Goal: Task Accomplishment & Management: Manage account settings

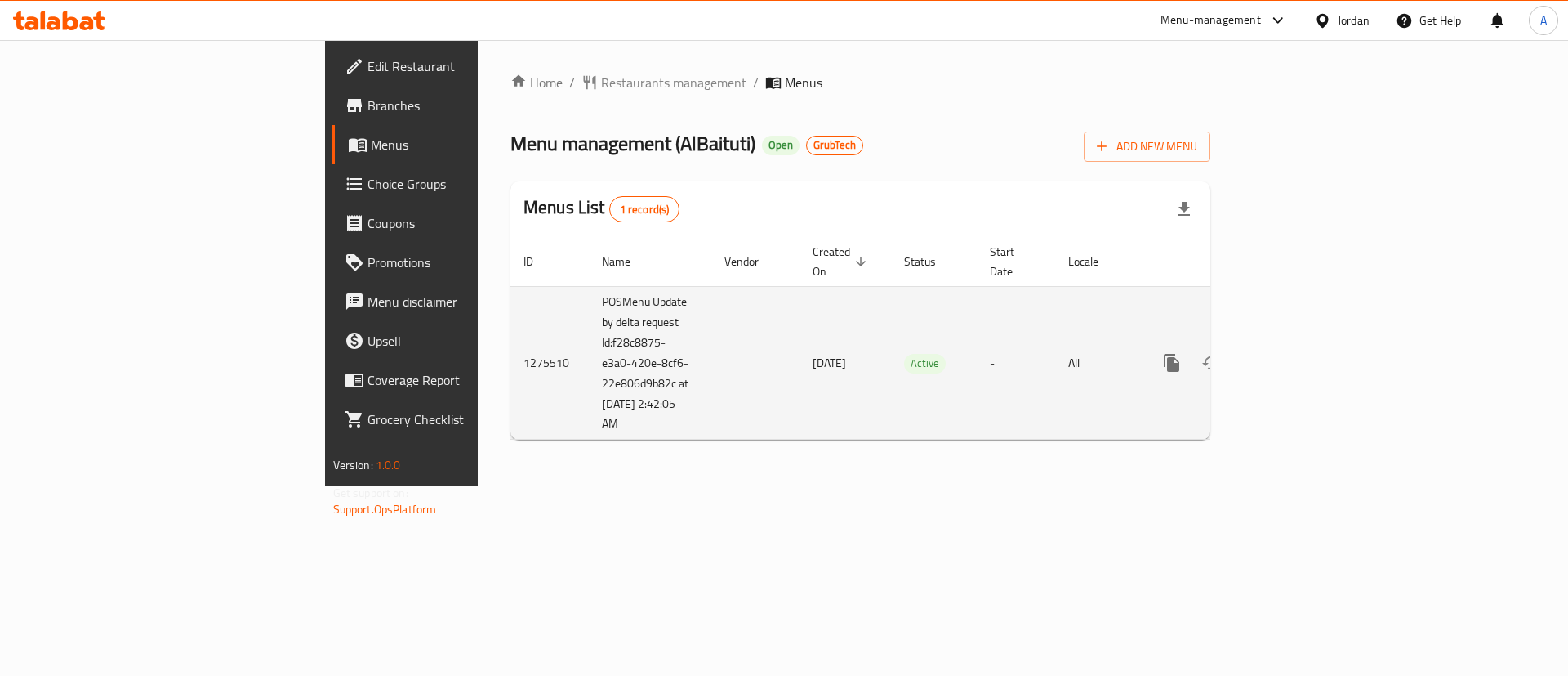
click at [1299, 353] on icon "enhanced table" at bounding box center [1289, 362] width 20 height 20
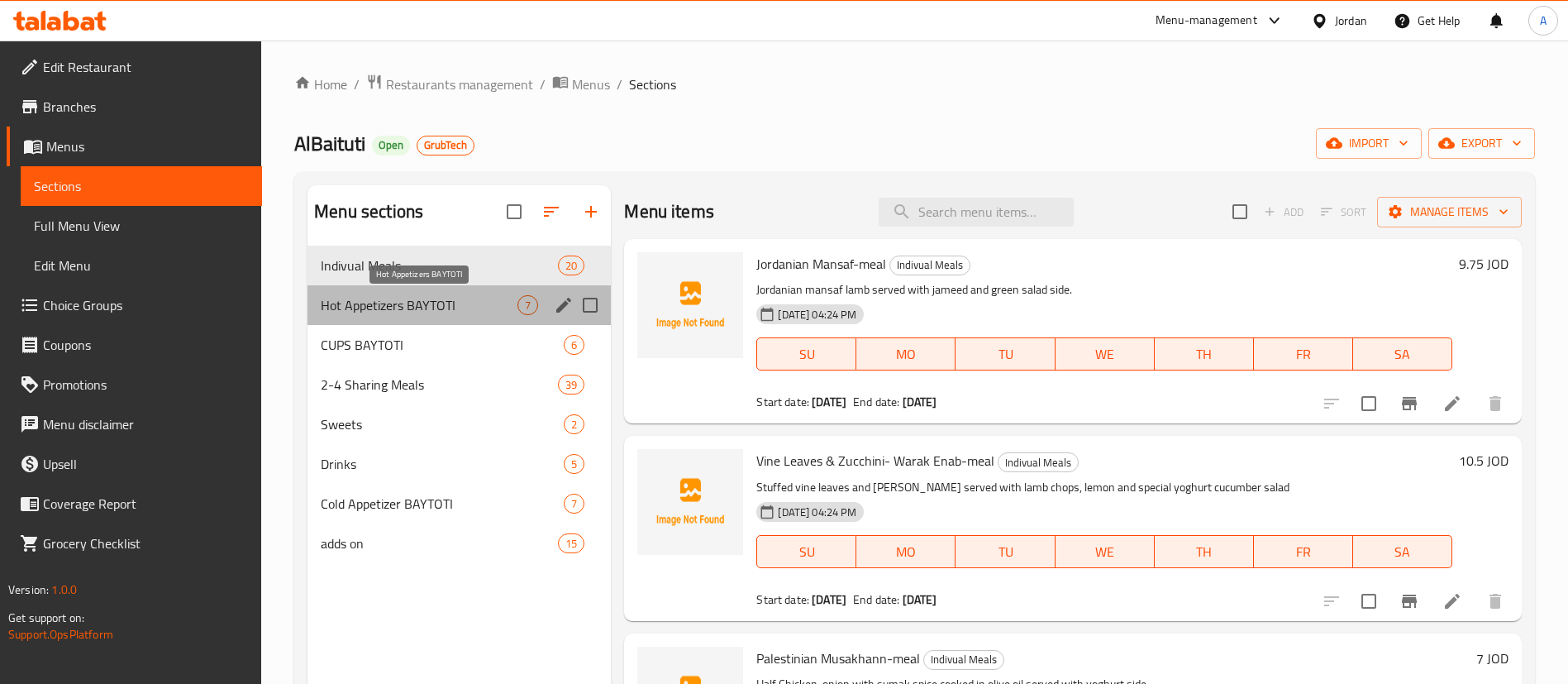
click at [491, 303] on span "Hot Appetizers BAYTOTI" at bounding box center [419, 304] width 197 height 20
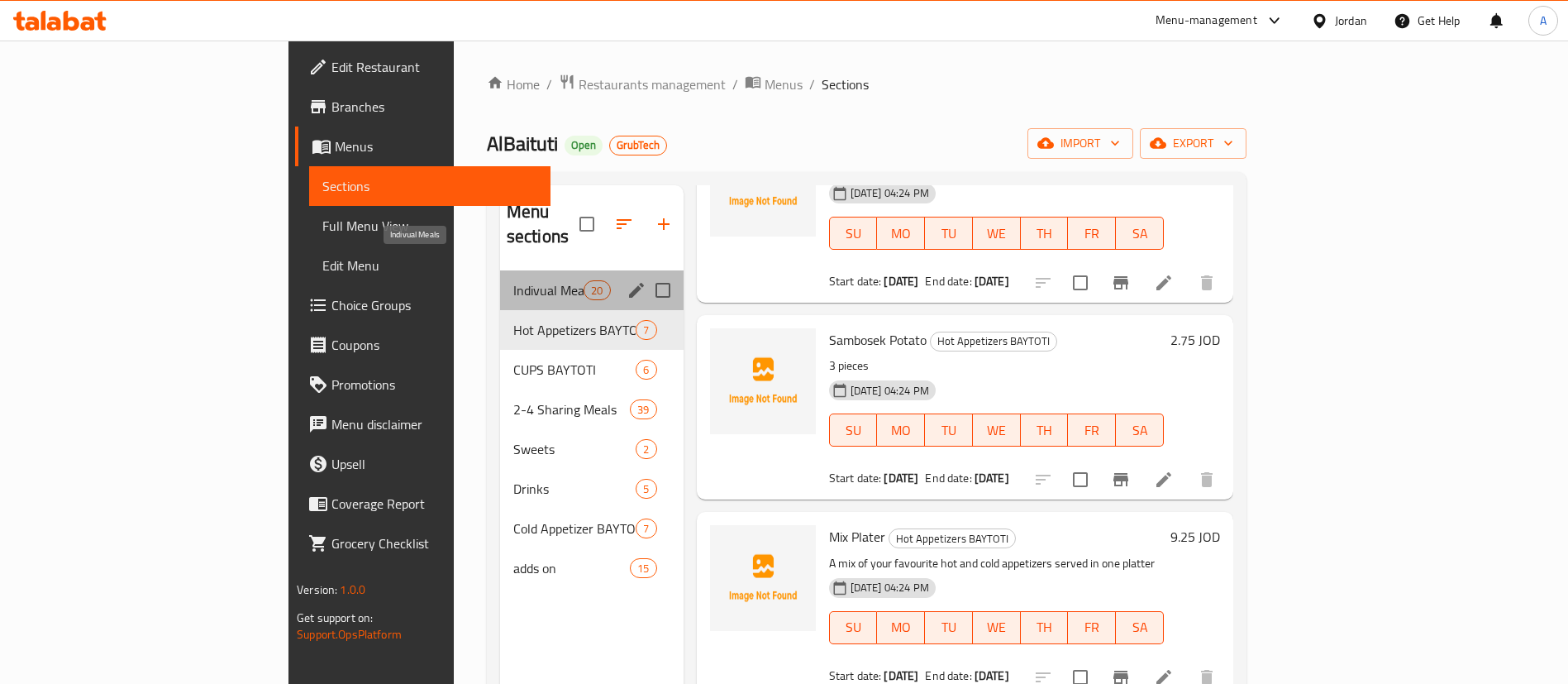
drag, startPoint x: 433, startPoint y: 272, endPoint x: 436, endPoint y: 281, distance: 9.5
click at [513, 281] on span "Indivual Meals" at bounding box center [548, 290] width 71 height 20
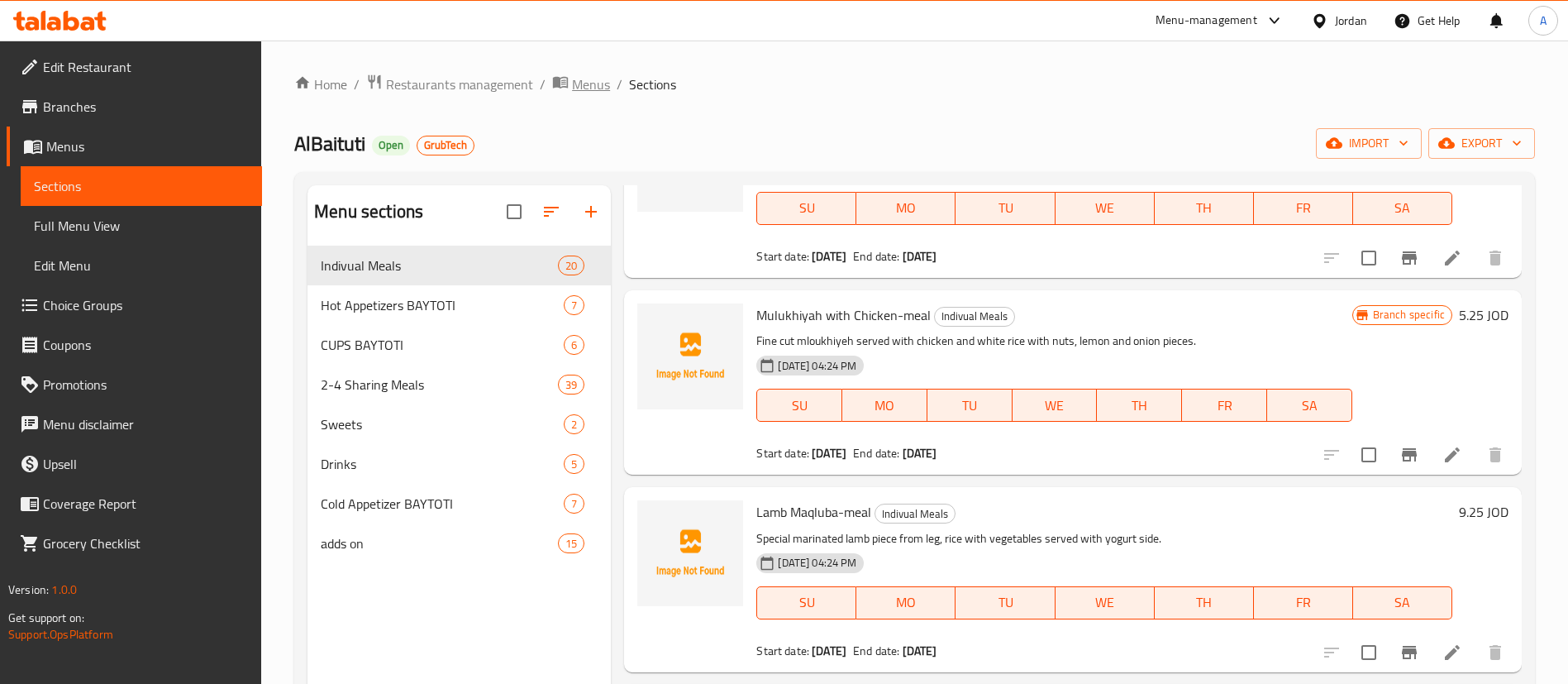
click at [572, 86] on span "Menus" at bounding box center [590, 84] width 38 height 20
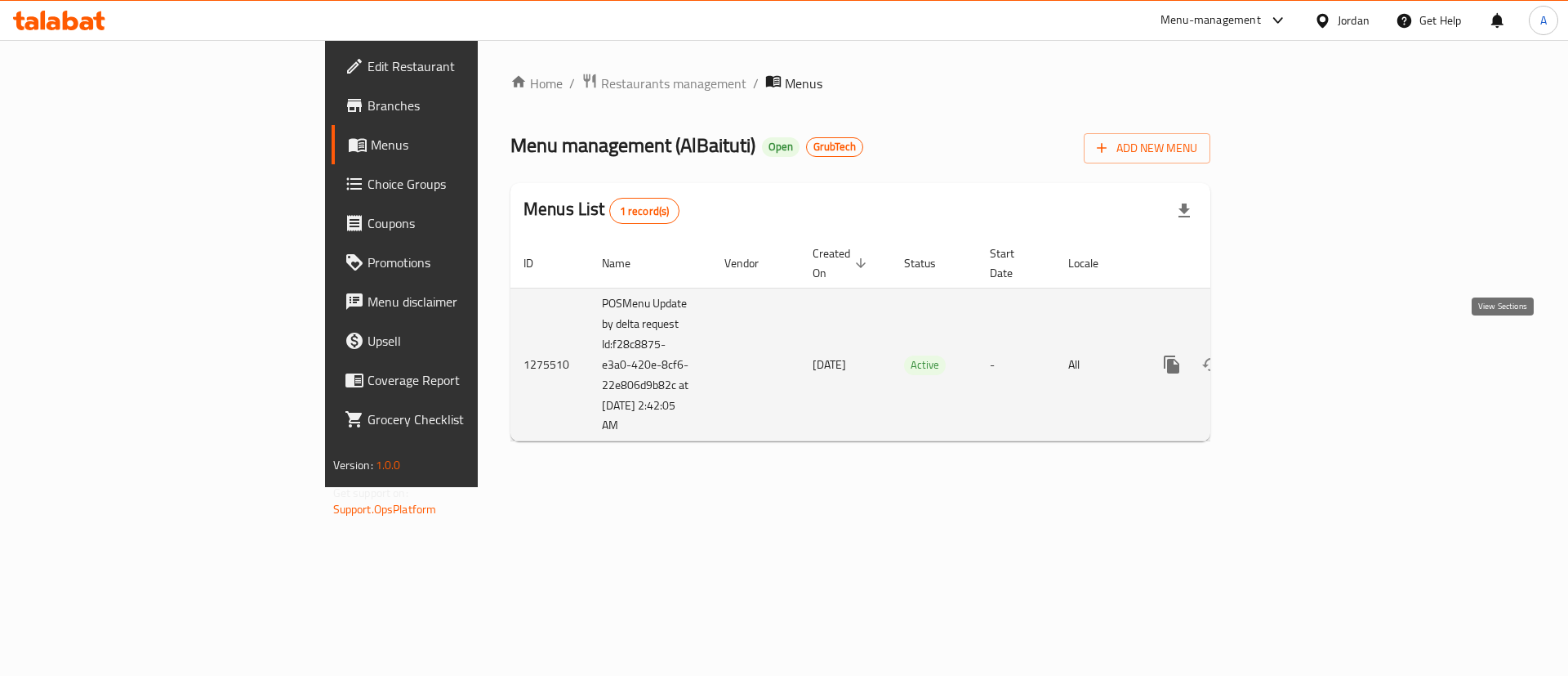
click at [1299, 355] on icon "enhanced table" at bounding box center [1289, 364] width 20 height 20
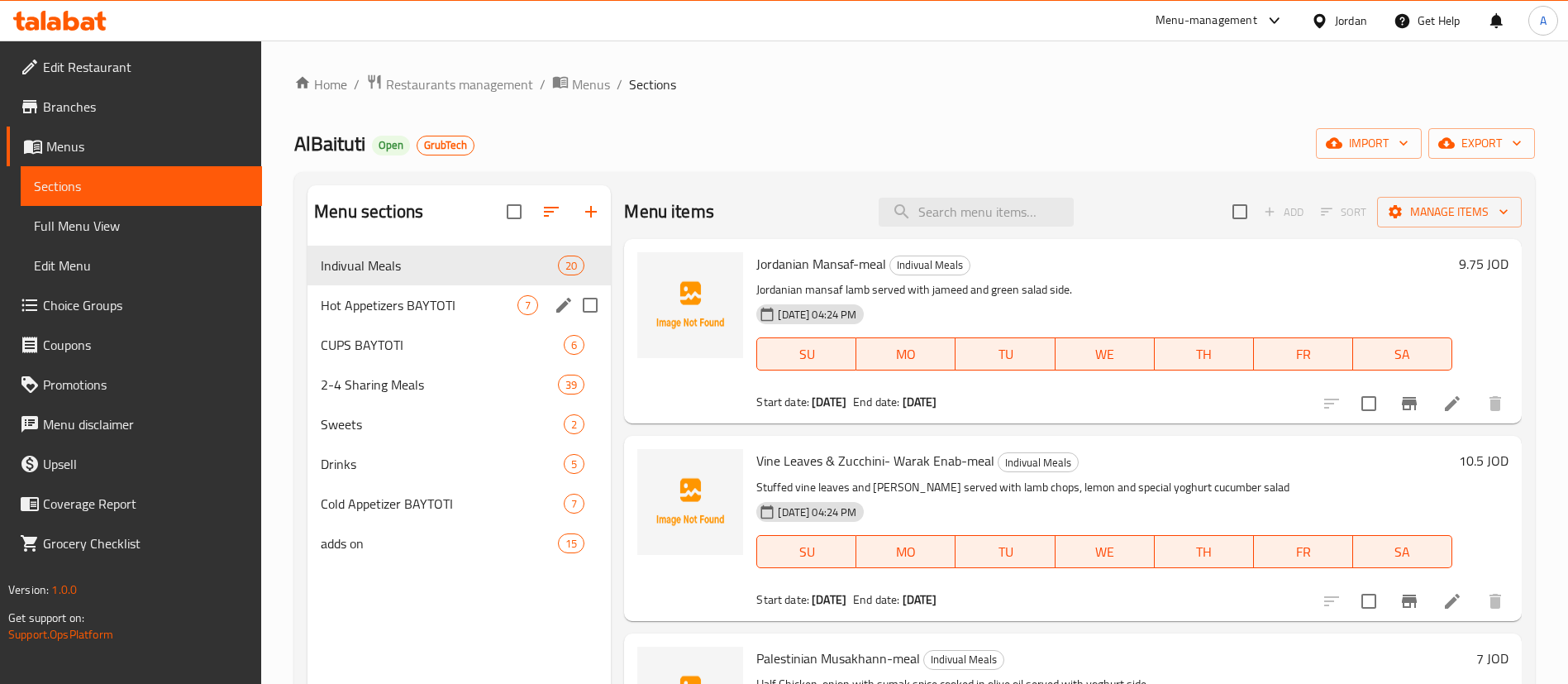
click at [484, 296] on span "Hot Appetizers BAYTOTI" at bounding box center [419, 304] width 197 height 20
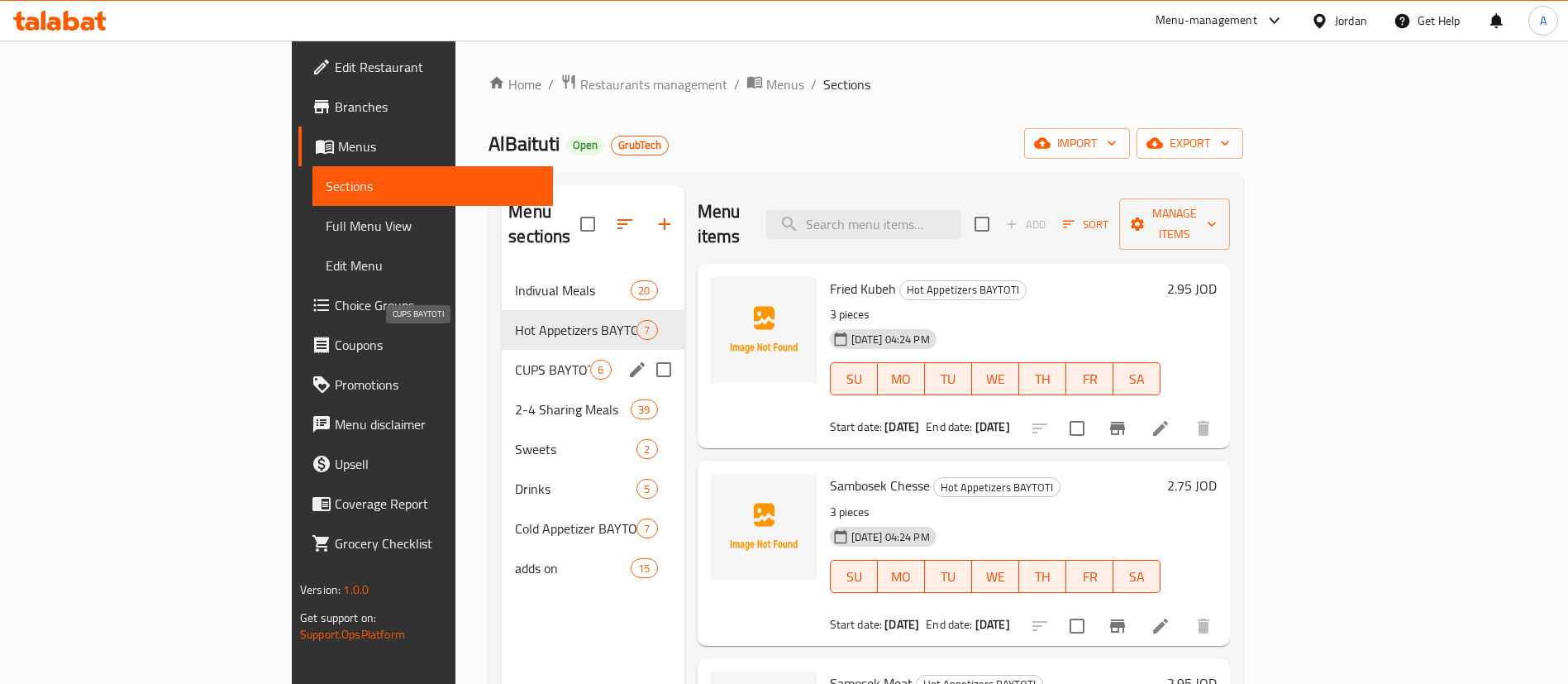
click at [515, 360] on span "CUPS BAYTOTI" at bounding box center [553, 369] width 75 height 20
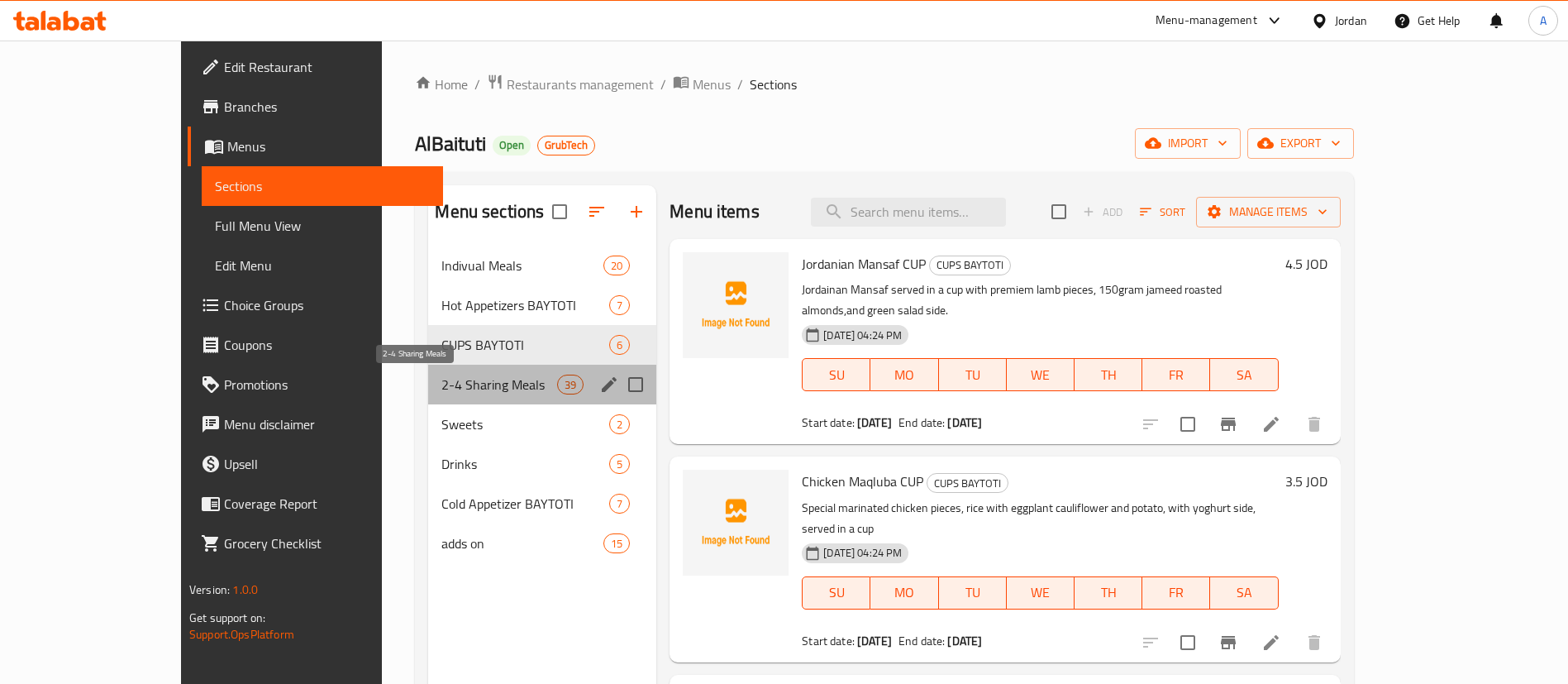
click at [455, 375] on span "2-4 Sharing Meals" at bounding box center [499, 384] width 116 height 20
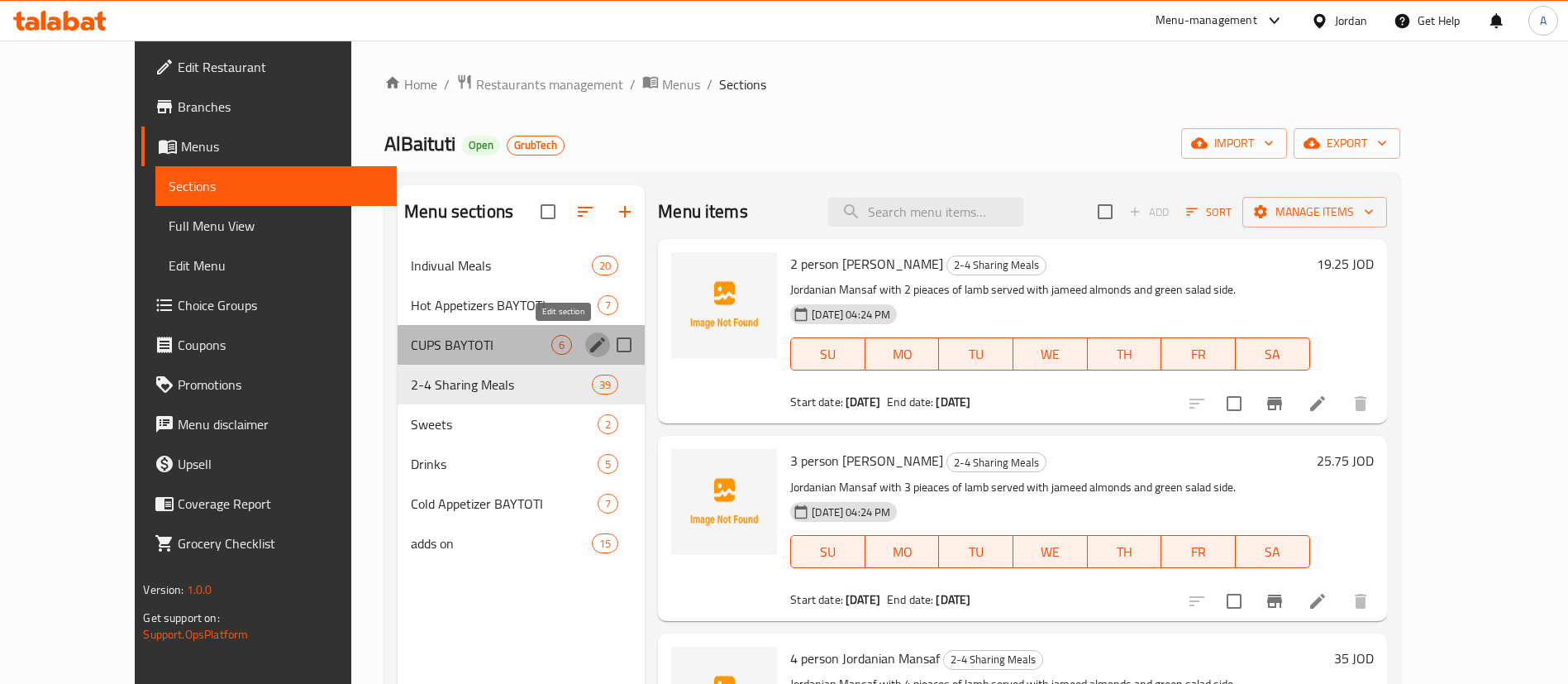
click at [590, 350] on icon "edit" at bounding box center [598, 345] width 15 height 15
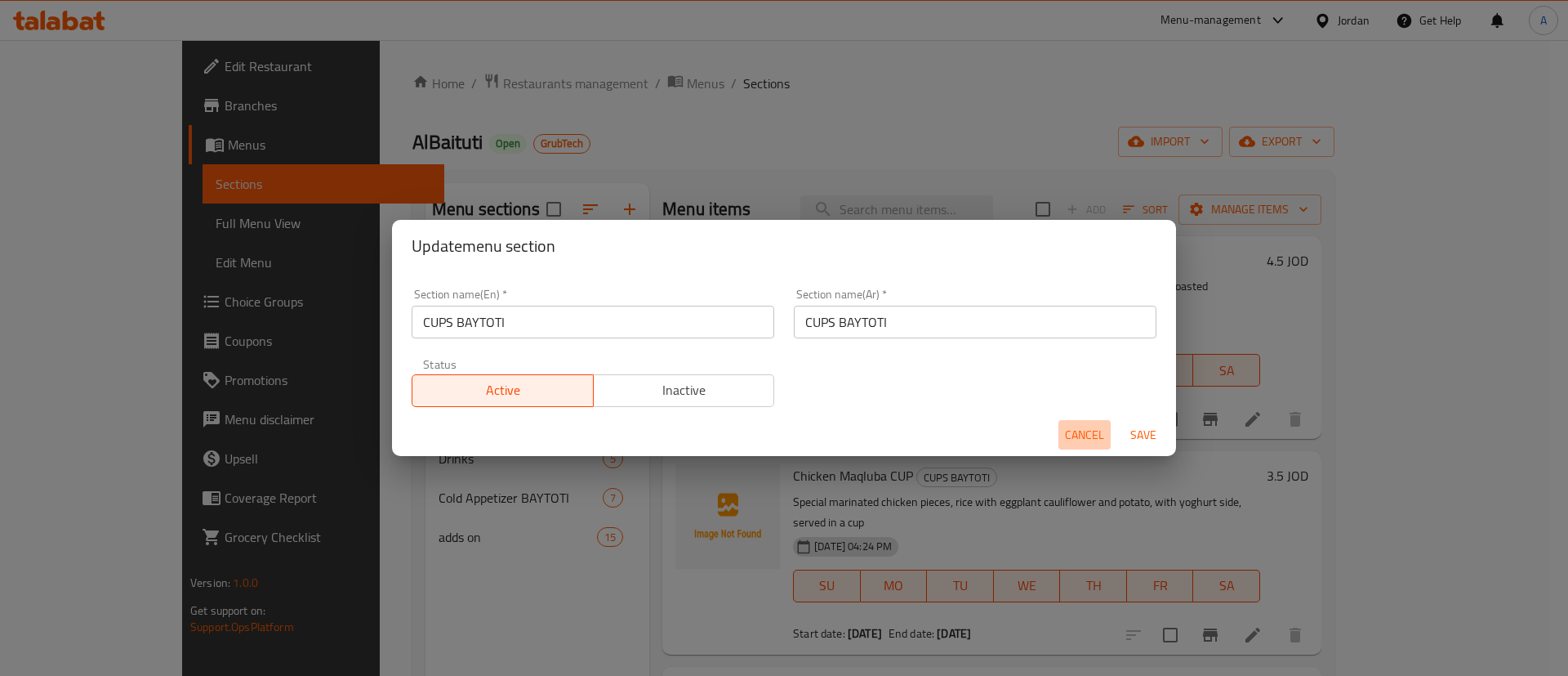
click at [1080, 438] on span "Cancel" at bounding box center [1084, 435] width 39 height 20
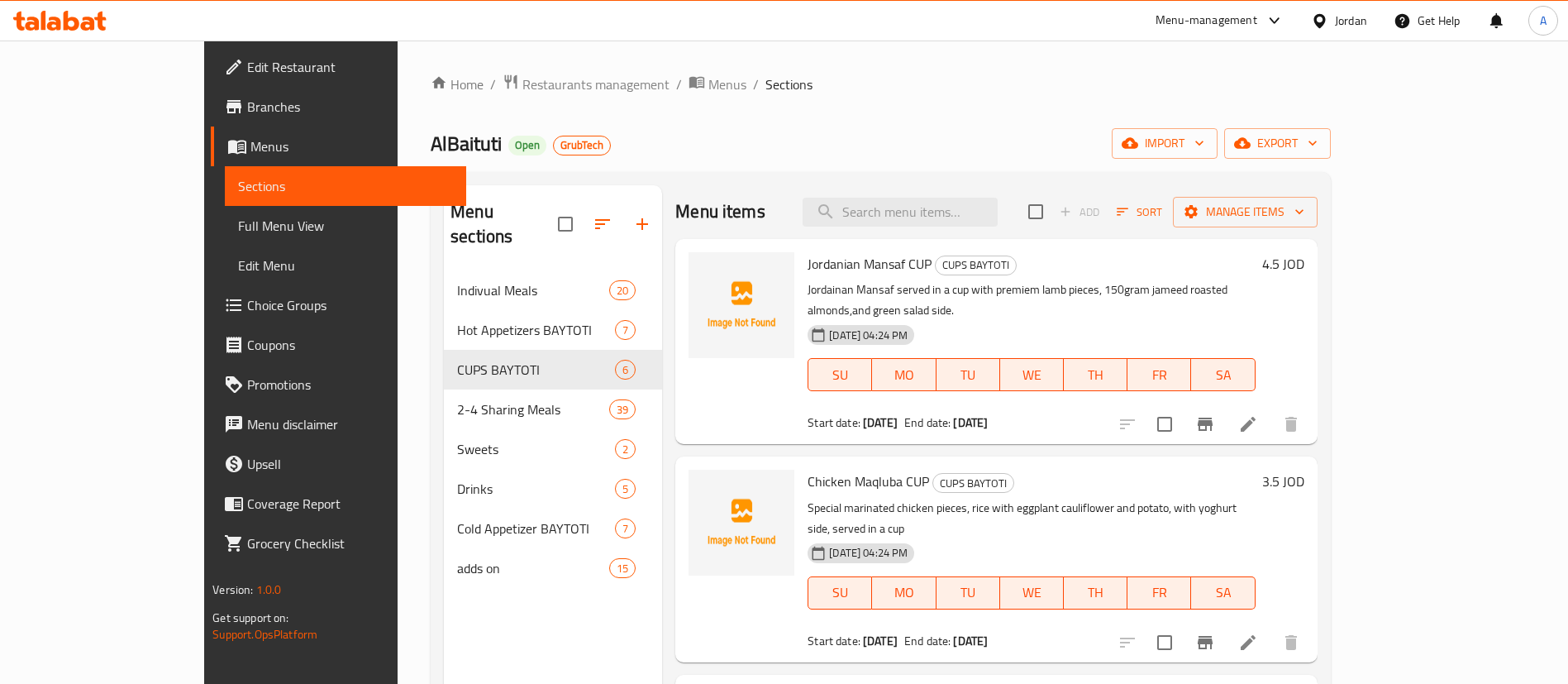
click at [251, 144] on span "Menus" at bounding box center [351, 146] width 202 height 20
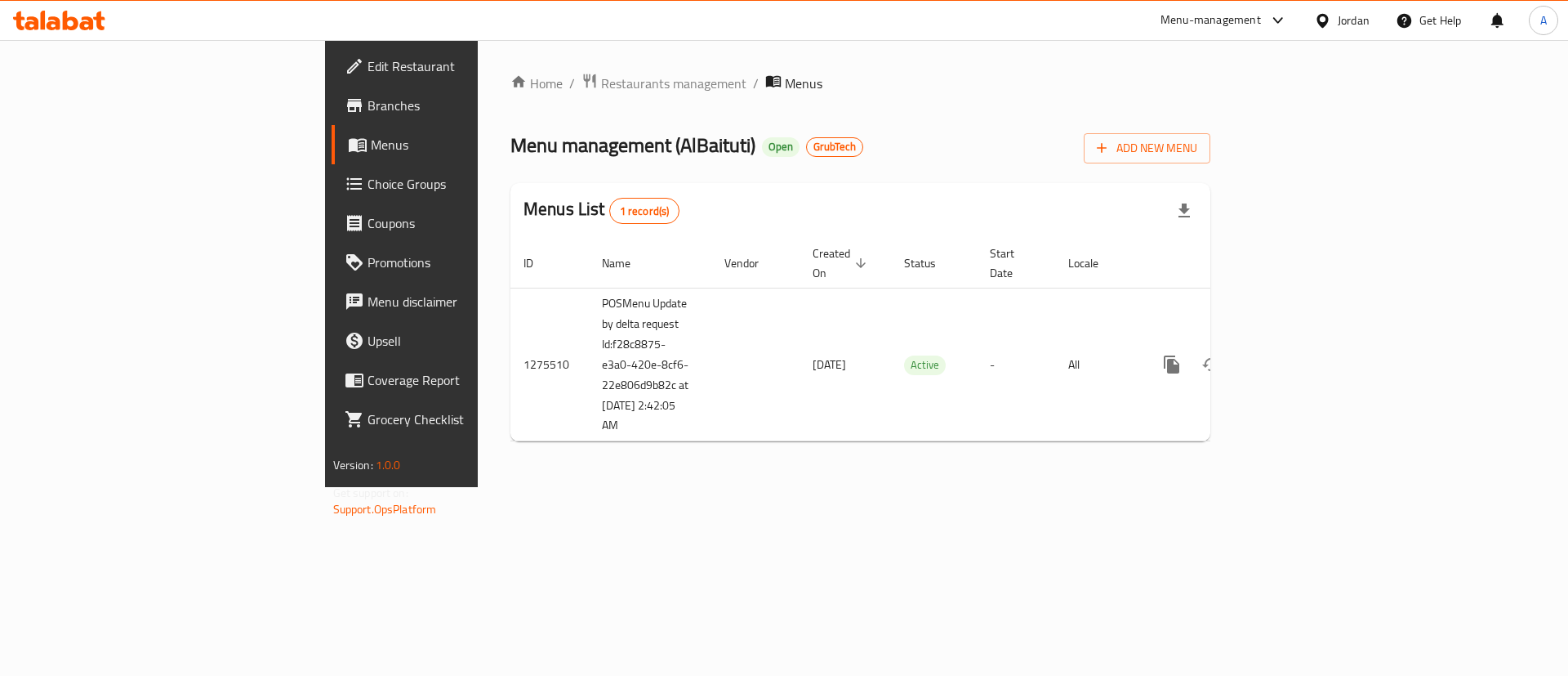
click at [610, 216] on span "1 record(s)" at bounding box center [645, 211] width 70 height 16
click at [599, 170] on div "Home / Restaurants management / Menus Menu management ( AlBaituti ) Open GrubTe…" at bounding box center [861, 264] width 700 height 382
drag, startPoint x: 609, startPoint y: 155, endPoint x: 614, endPoint y: 148, distance: 8.6
click at [806, 154] on div "GrubTech" at bounding box center [834, 146] width 57 height 20
click at [807, 147] on span "GrubTech" at bounding box center [835, 146] width 56 height 14
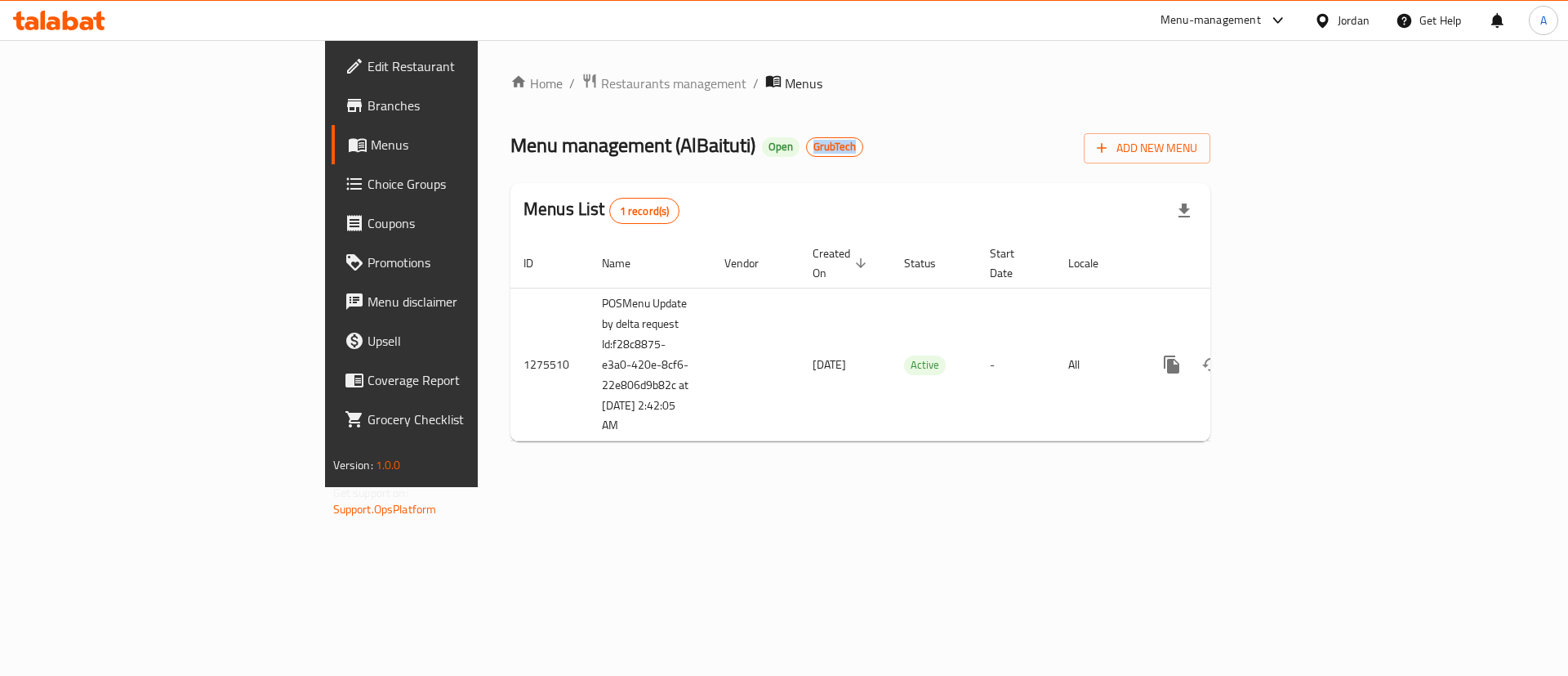
click at [807, 147] on span "GrubTech" at bounding box center [835, 146] width 56 height 14
click at [807, 143] on span "GrubTech" at bounding box center [835, 146] width 56 height 14
click at [663, 98] on div "Home / Restaurants management / Menus Menu management ( AlBaituti ) Open GrubTe…" at bounding box center [861, 264] width 700 height 382
click at [601, 80] on span "Restaurants management" at bounding box center [674, 83] width 145 height 20
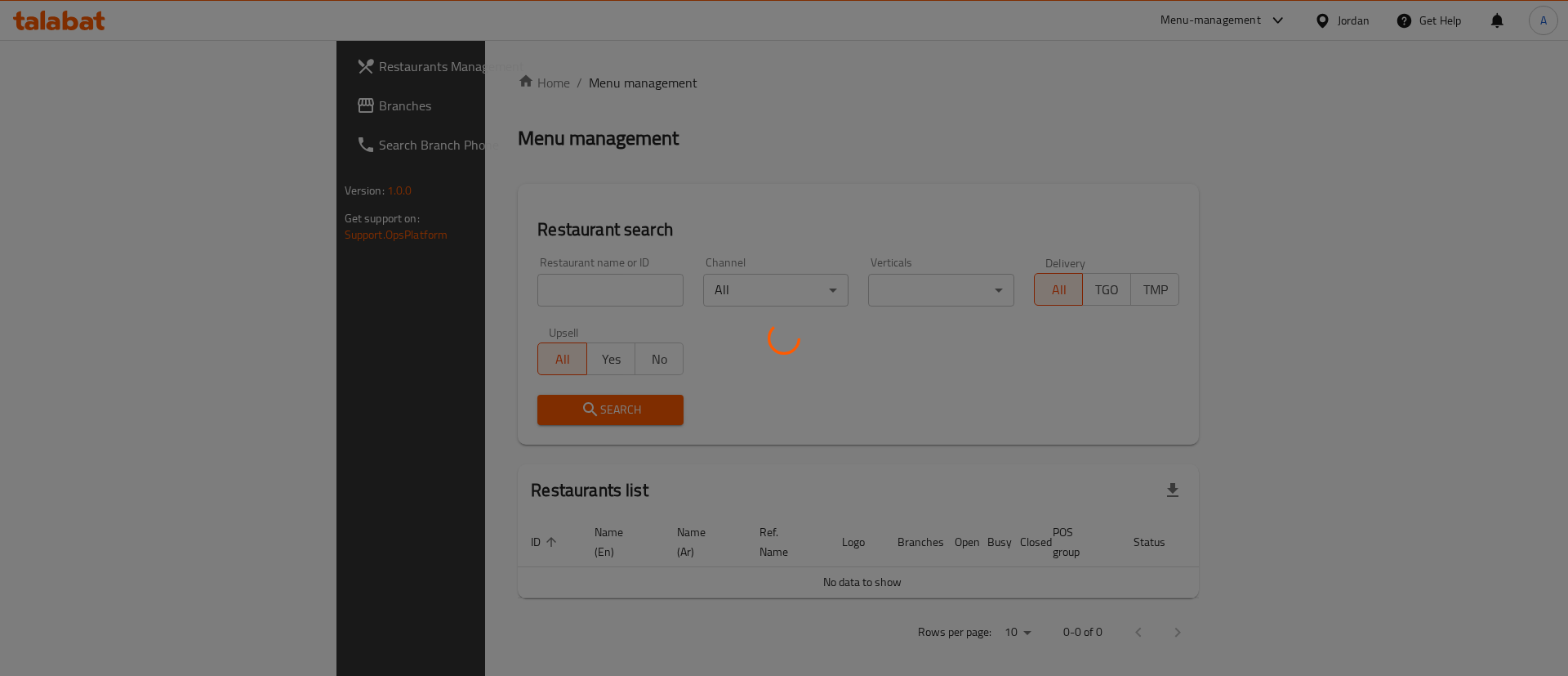
click at [439, 289] on div at bounding box center [784, 338] width 1568 height 676
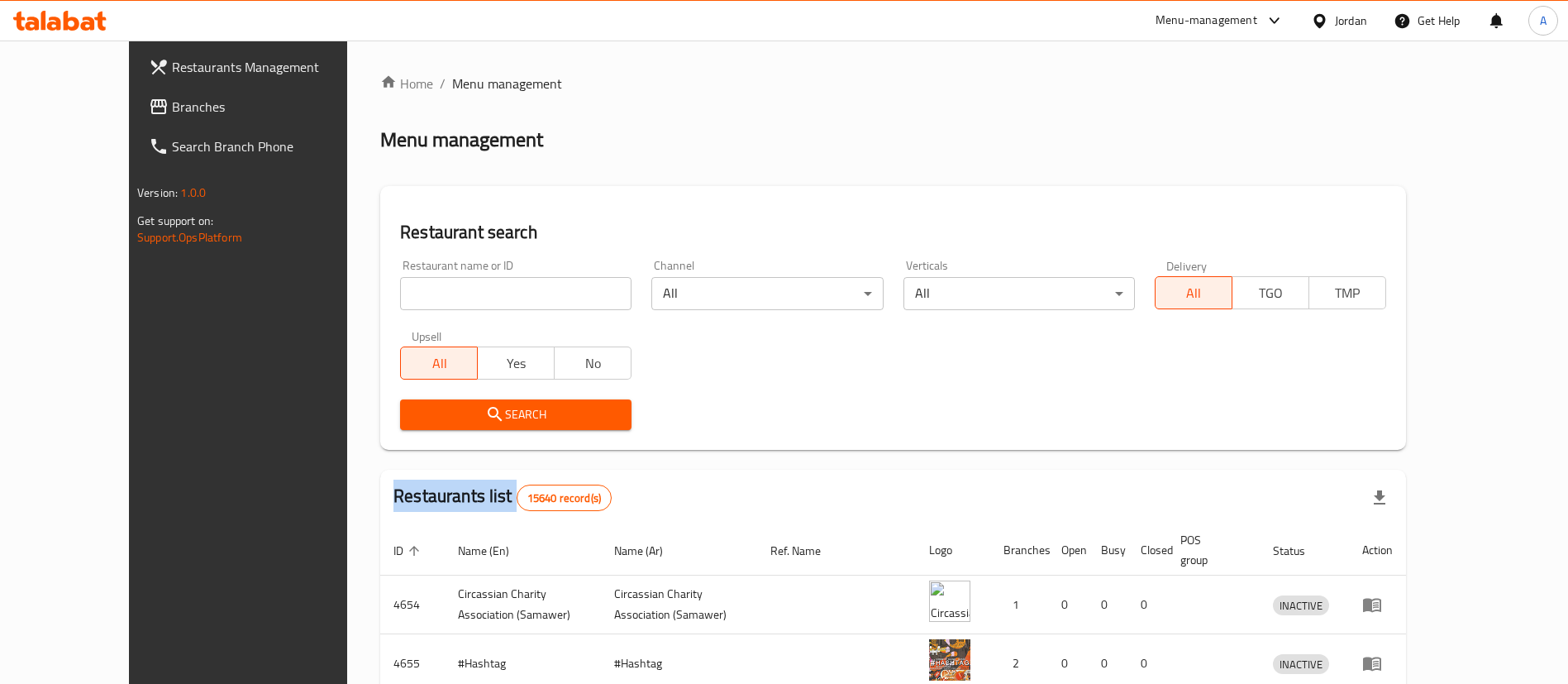
click at [445, 292] on div at bounding box center [784, 342] width 1568 height 684
click at [444, 294] on input "search" at bounding box center [516, 293] width 232 height 33
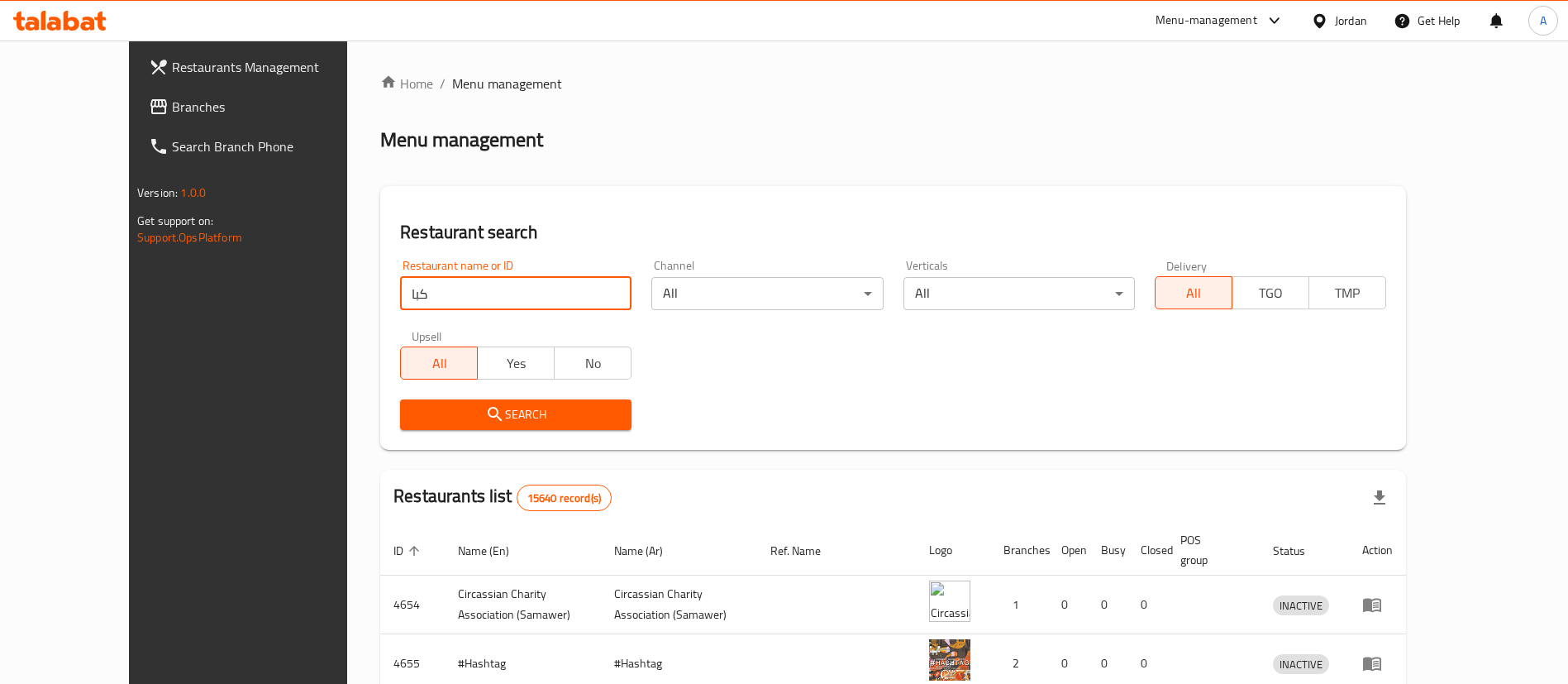
type input "كباب عمر"
drag, startPoint x: 478, startPoint y: 418, endPoint x: 860, endPoint y: 14, distance: 556.0
click at [478, 415] on span "Search" at bounding box center [516, 415] width 205 height 21
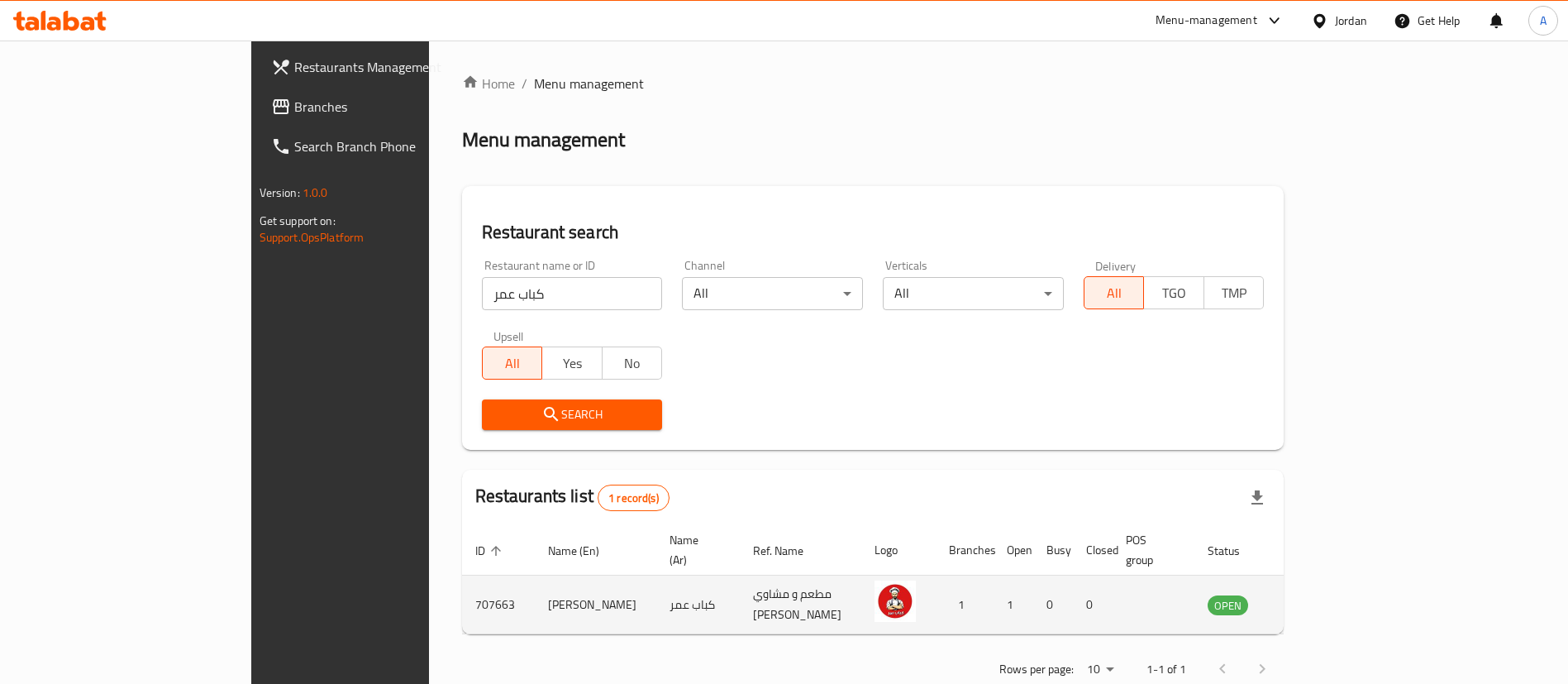
click at [1315, 594] on icon "enhanced table" at bounding box center [1303, 604] width 20 height 20
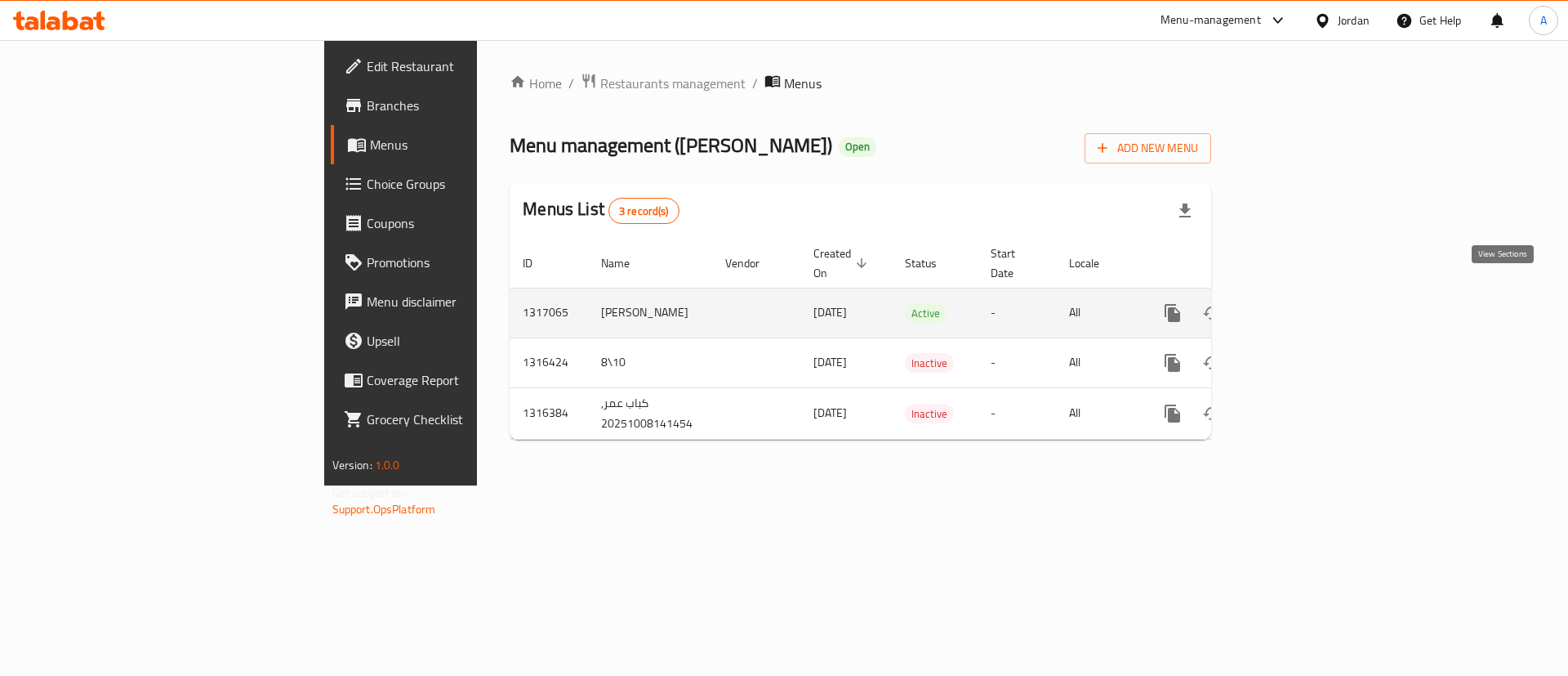
click at [1300, 304] on icon "enhanced table" at bounding box center [1290, 313] width 20 height 20
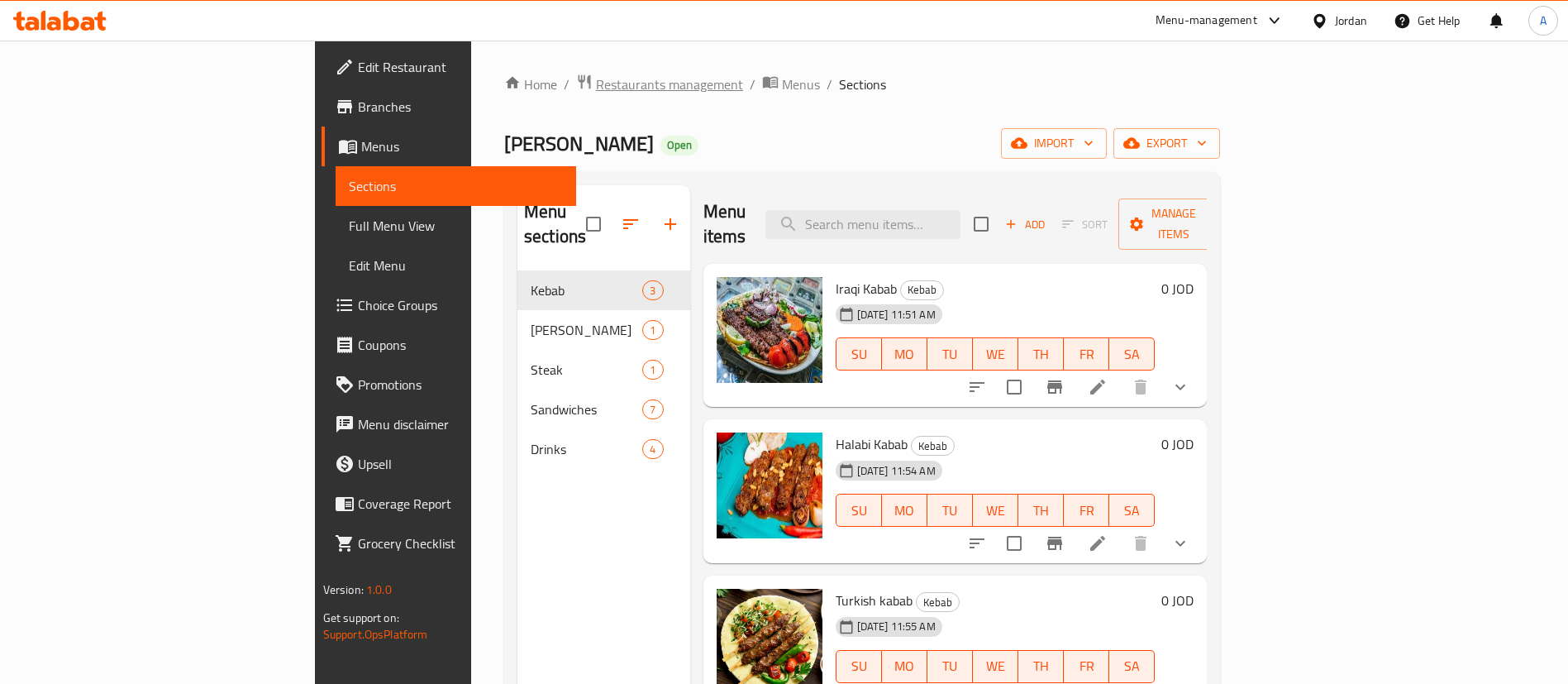
click at [596, 83] on span "Restaurants management" at bounding box center [670, 84] width 147 height 20
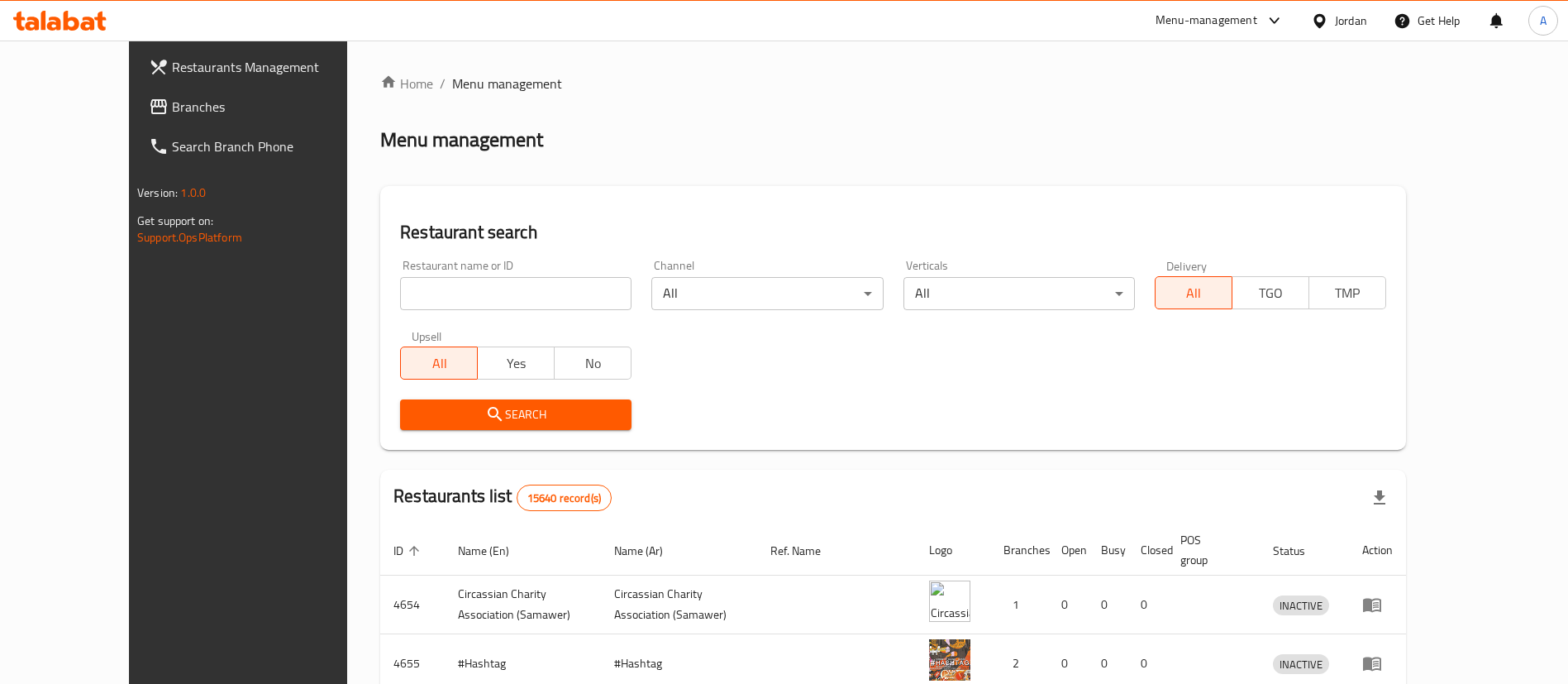
click at [461, 303] on input "search" at bounding box center [516, 293] width 232 height 33
type input "ب"
type input "كباب عمر"
click button "Search" at bounding box center [516, 415] width 232 height 30
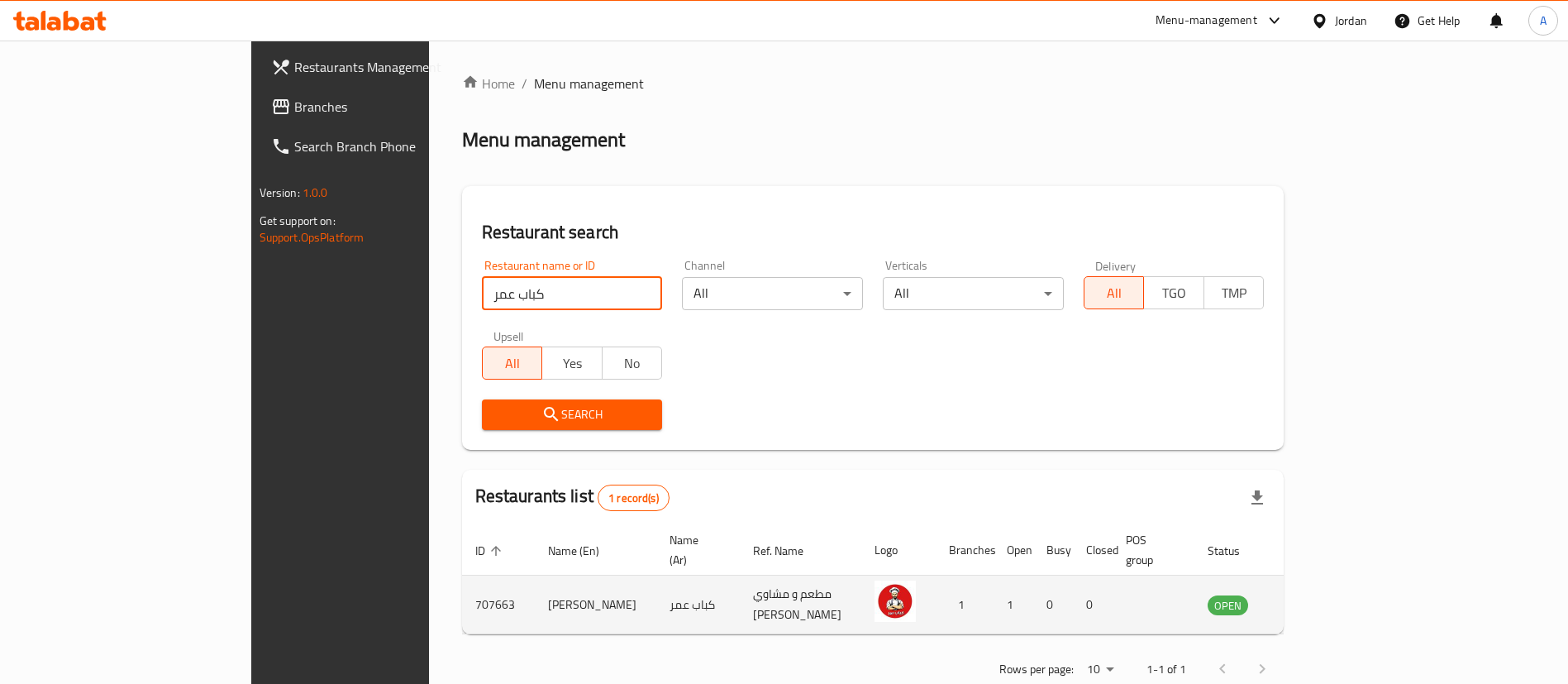
click at [1281, 592] on td "OPEN" at bounding box center [1237, 605] width 87 height 58
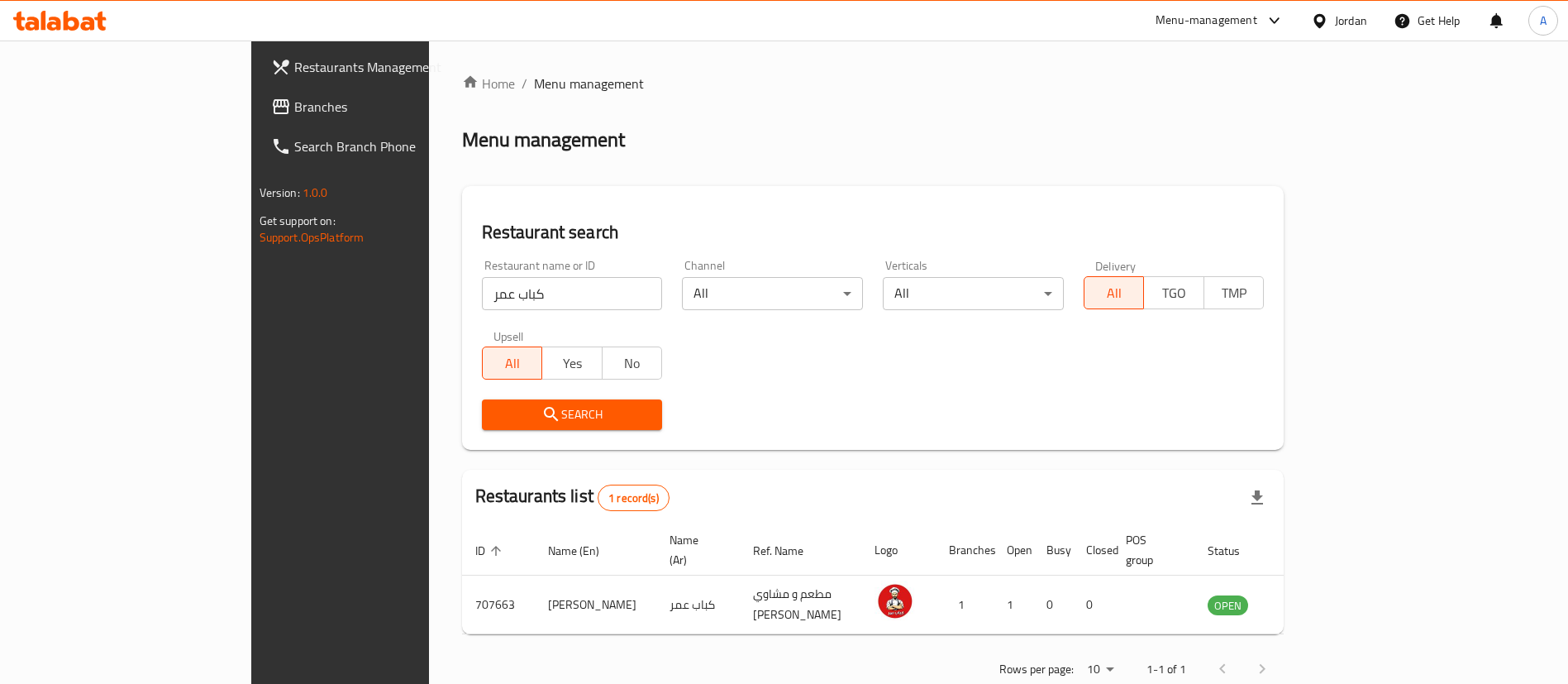
click at [1315, 594] on icon "enhanced table" at bounding box center [1303, 604] width 20 height 20
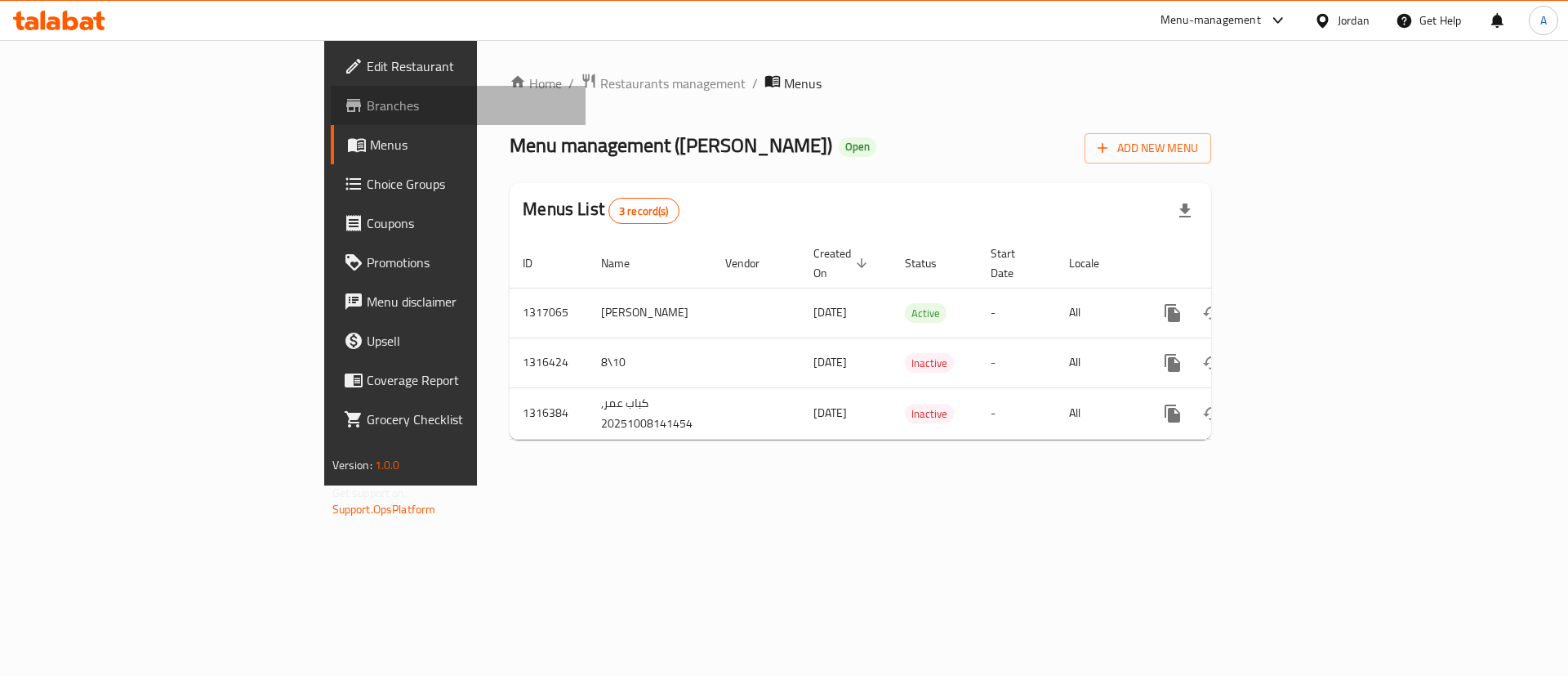
click at [367, 96] on span "Branches" at bounding box center [470, 105] width 207 height 20
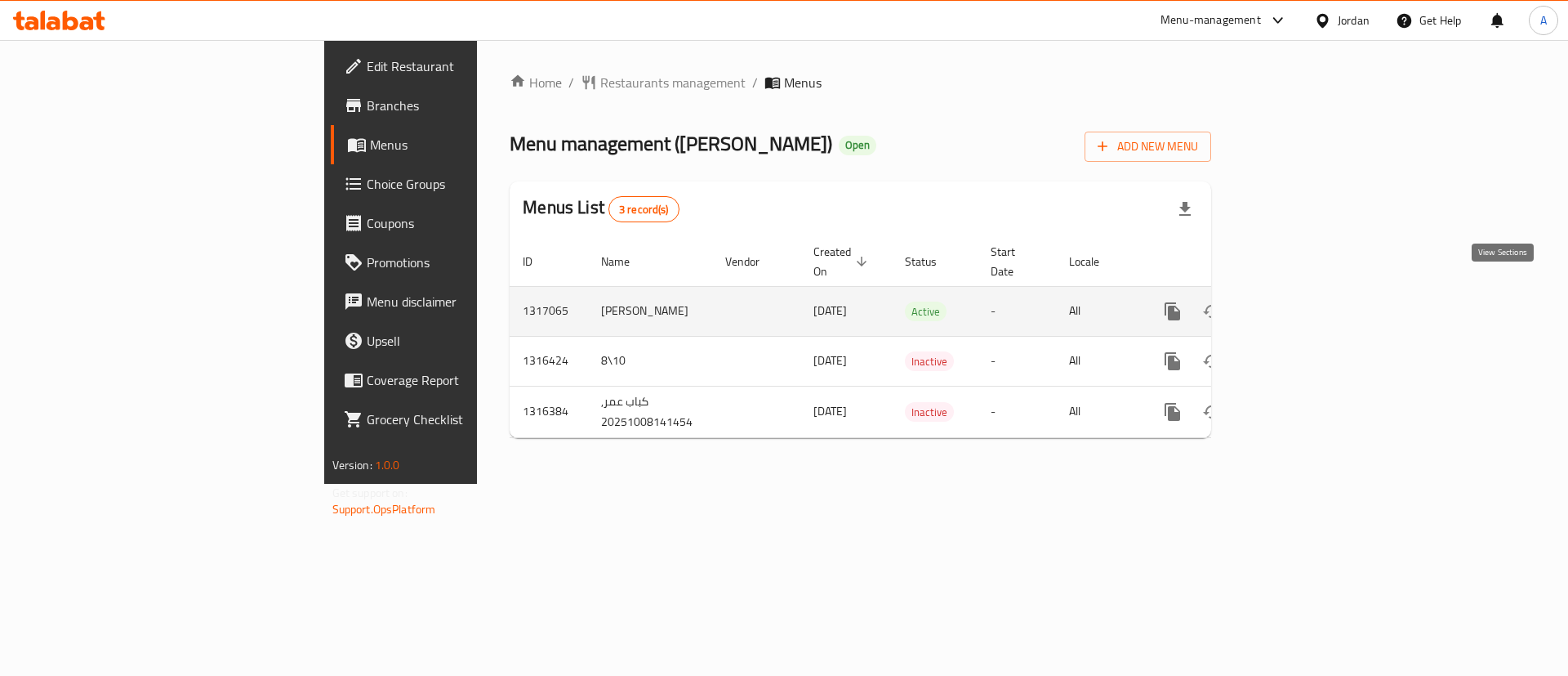
click at [1300, 302] on icon "enhanced table" at bounding box center [1290, 311] width 20 height 20
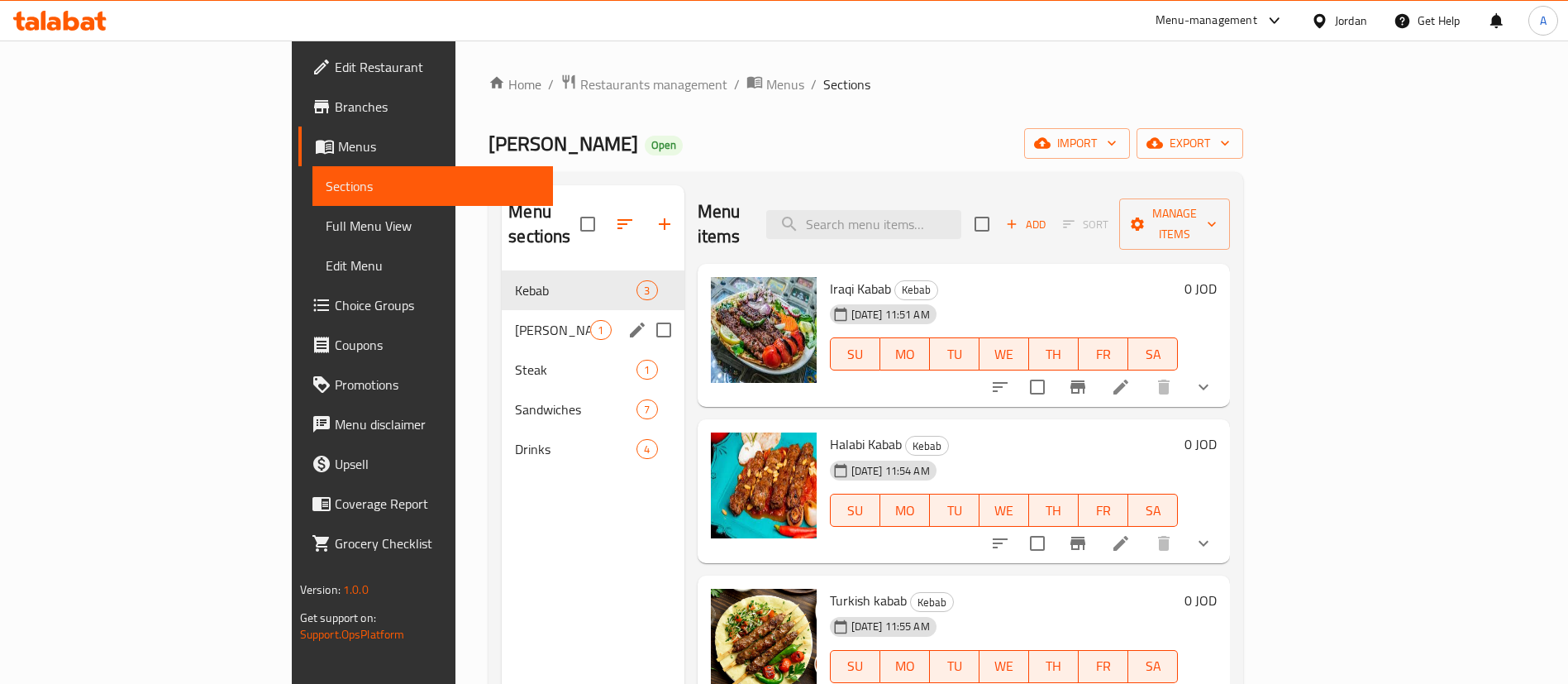
click at [515, 360] on span "Steak" at bounding box center [575, 369] width 121 height 20
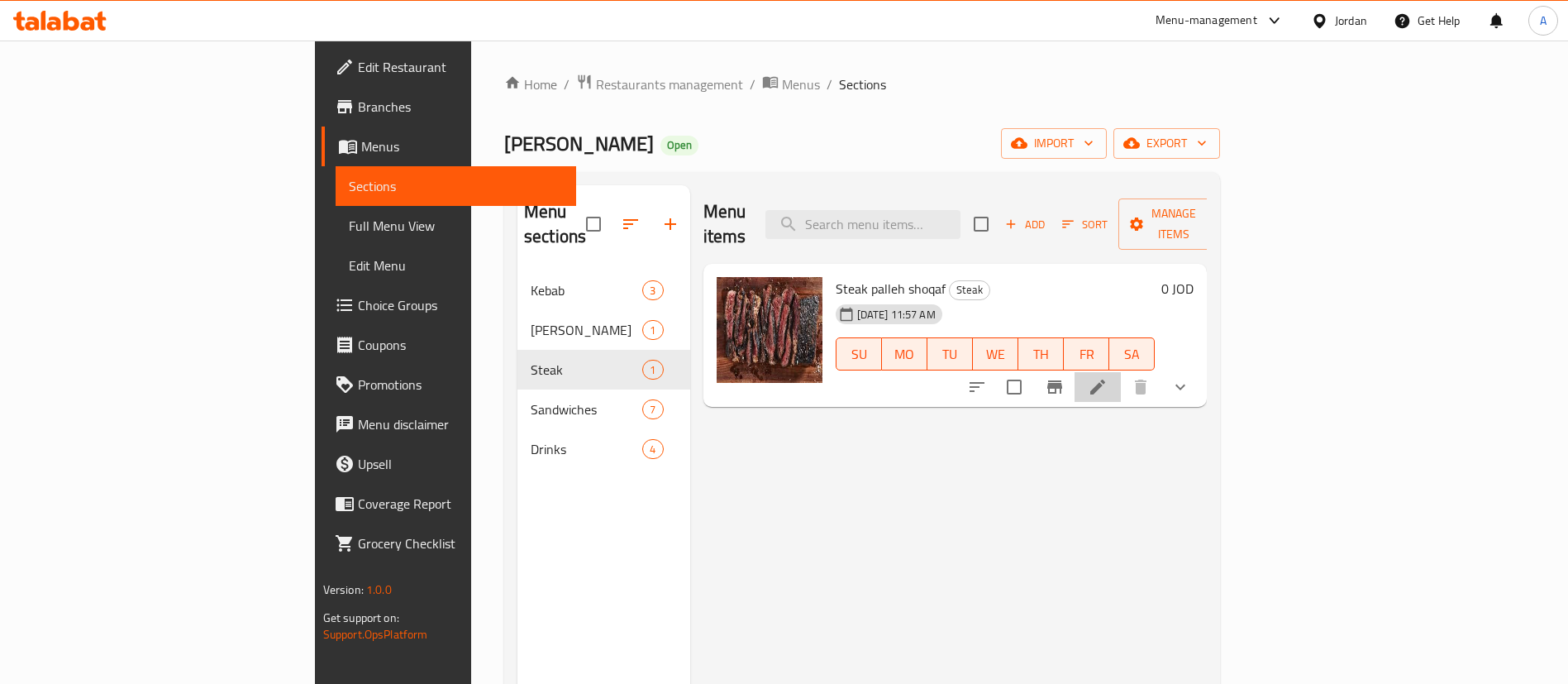
click at [1121, 372] on li at bounding box center [1097, 387] width 46 height 30
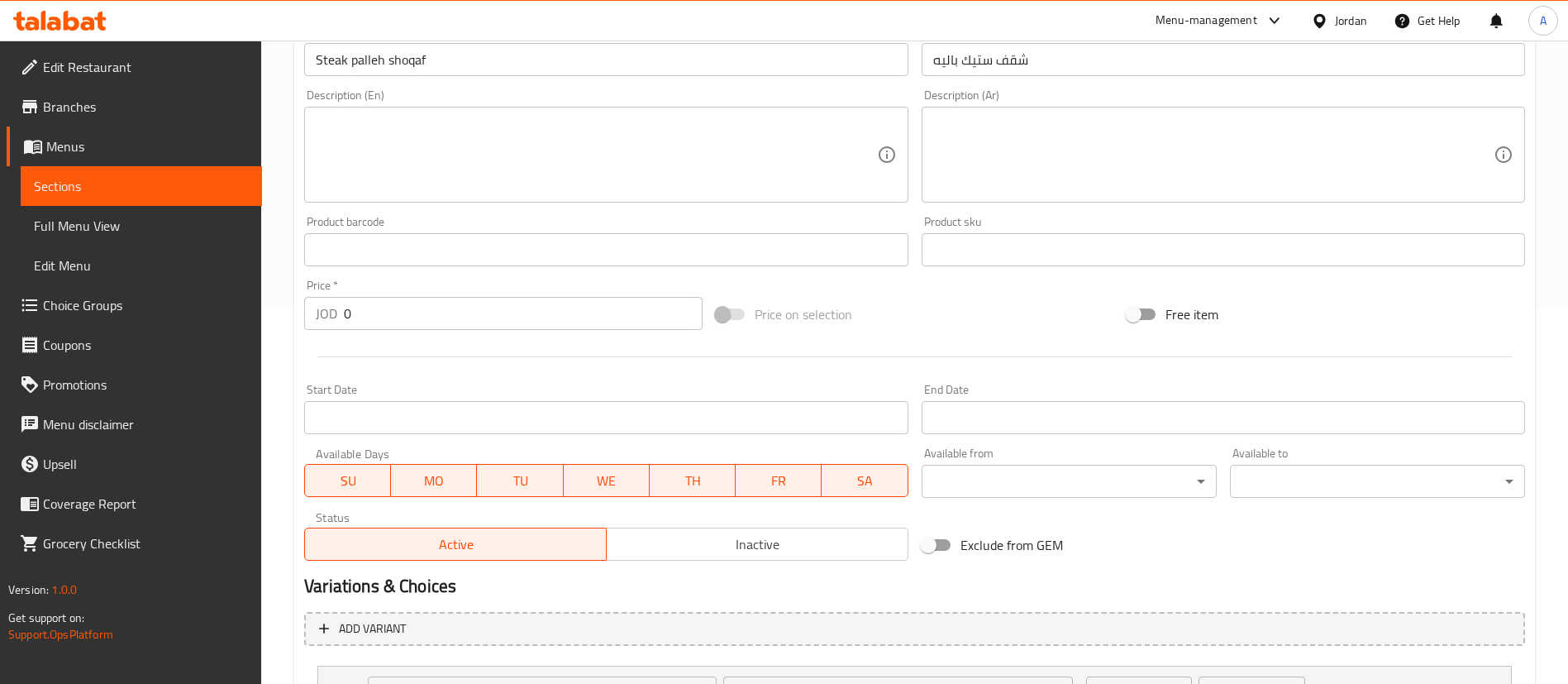
scroll to position [497, 0]
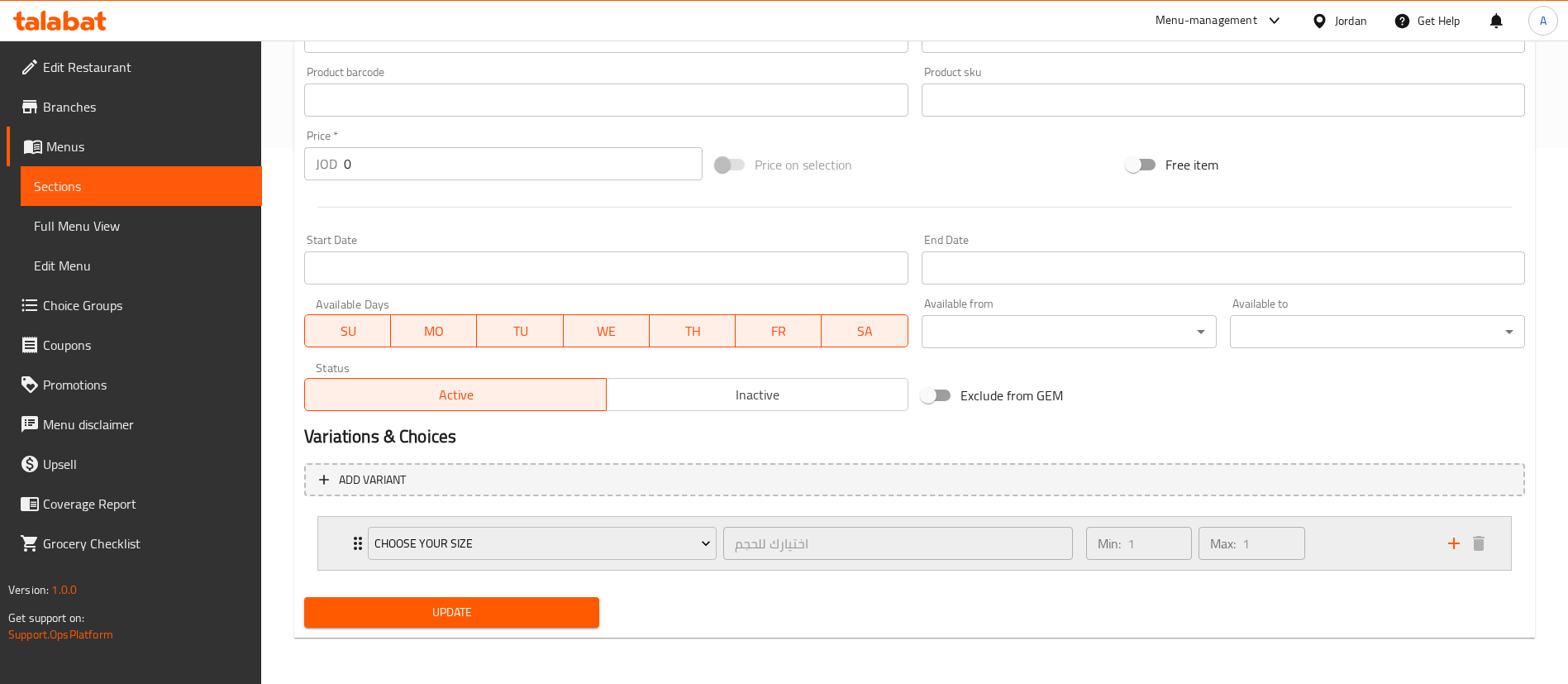
click at [1322, 521] on div "Min: 1 ​ Max: 1 ​" at bounding box center [1257, 544] width 362 height 53
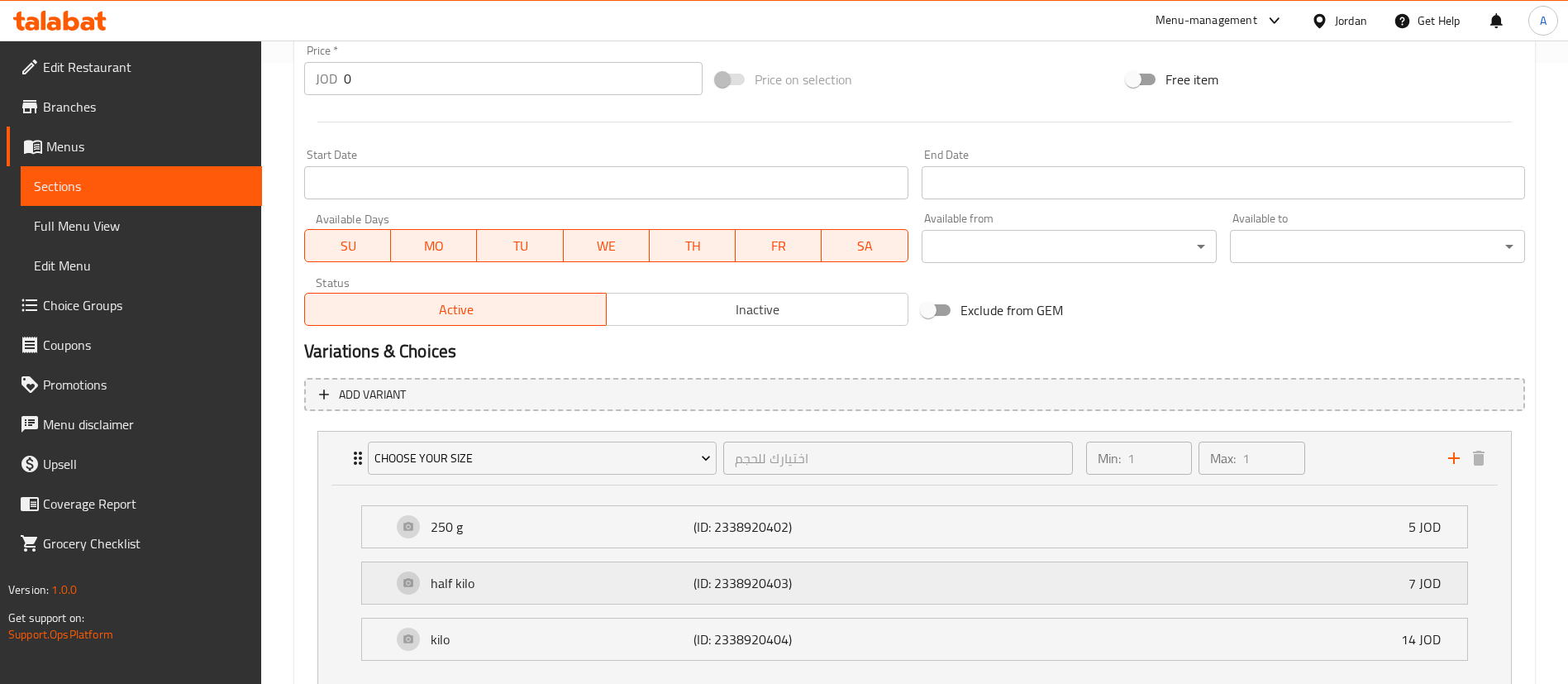
scroll to position [660, 0]
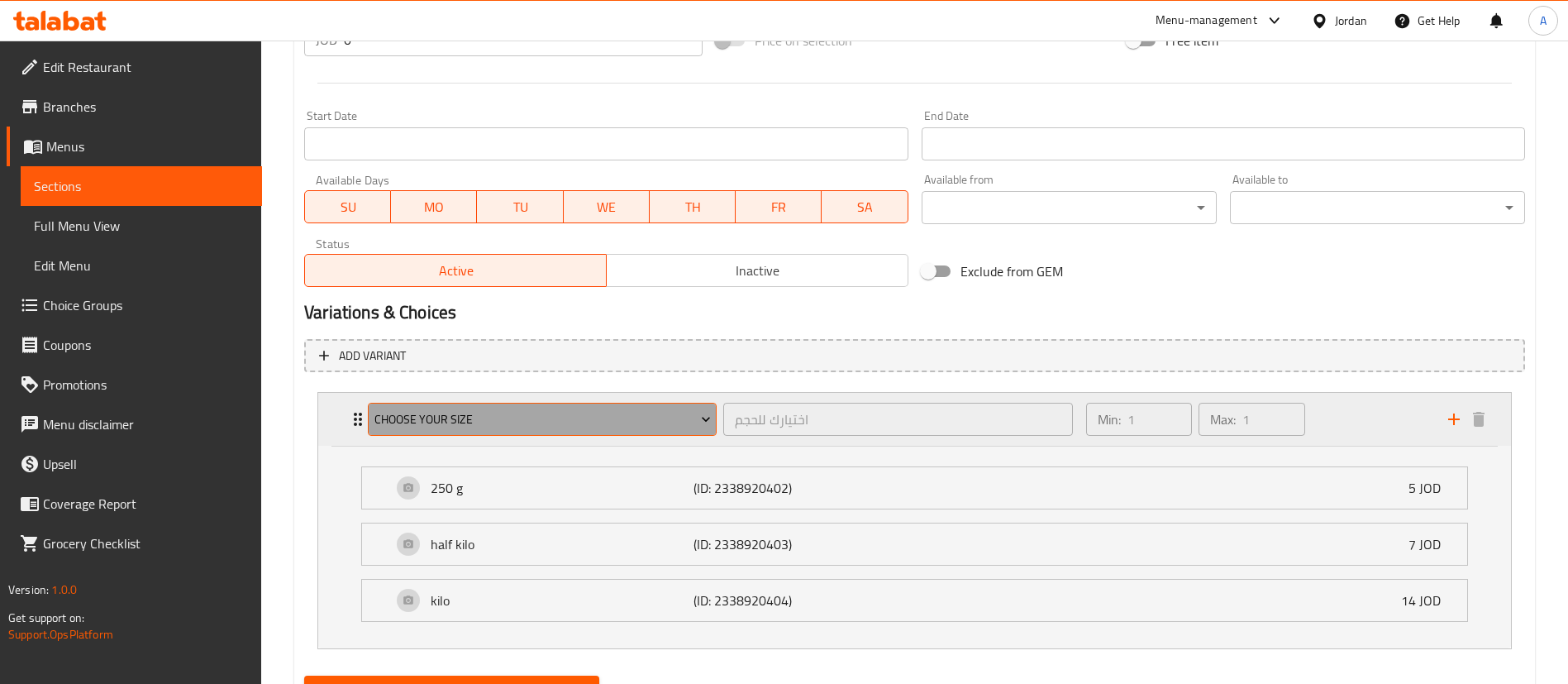
click at [548, 410] on span "CHOOSE YOUR SIZE" at bounding box center [542, 419] width 336 height 21
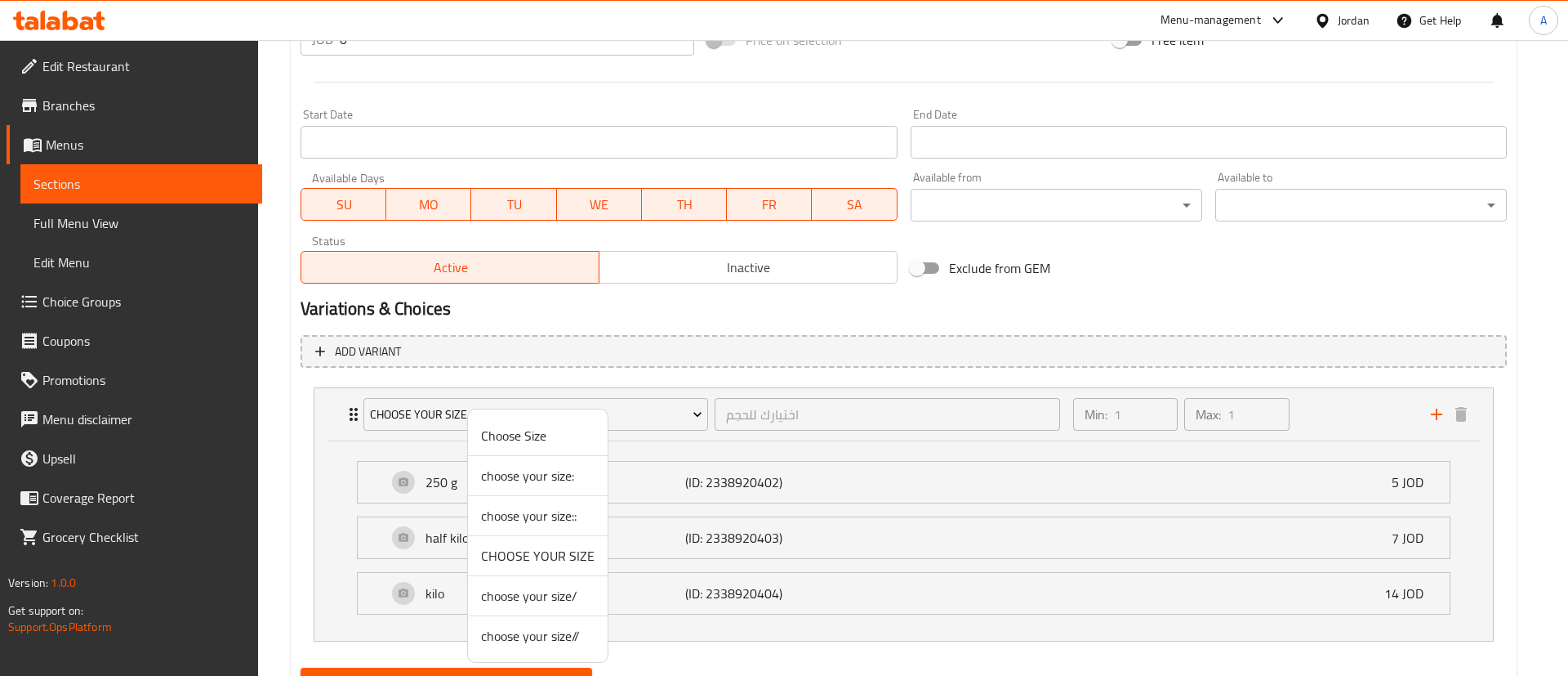
click at [676, 354] on div at bounding box center [784, 338] width 1568 height 676
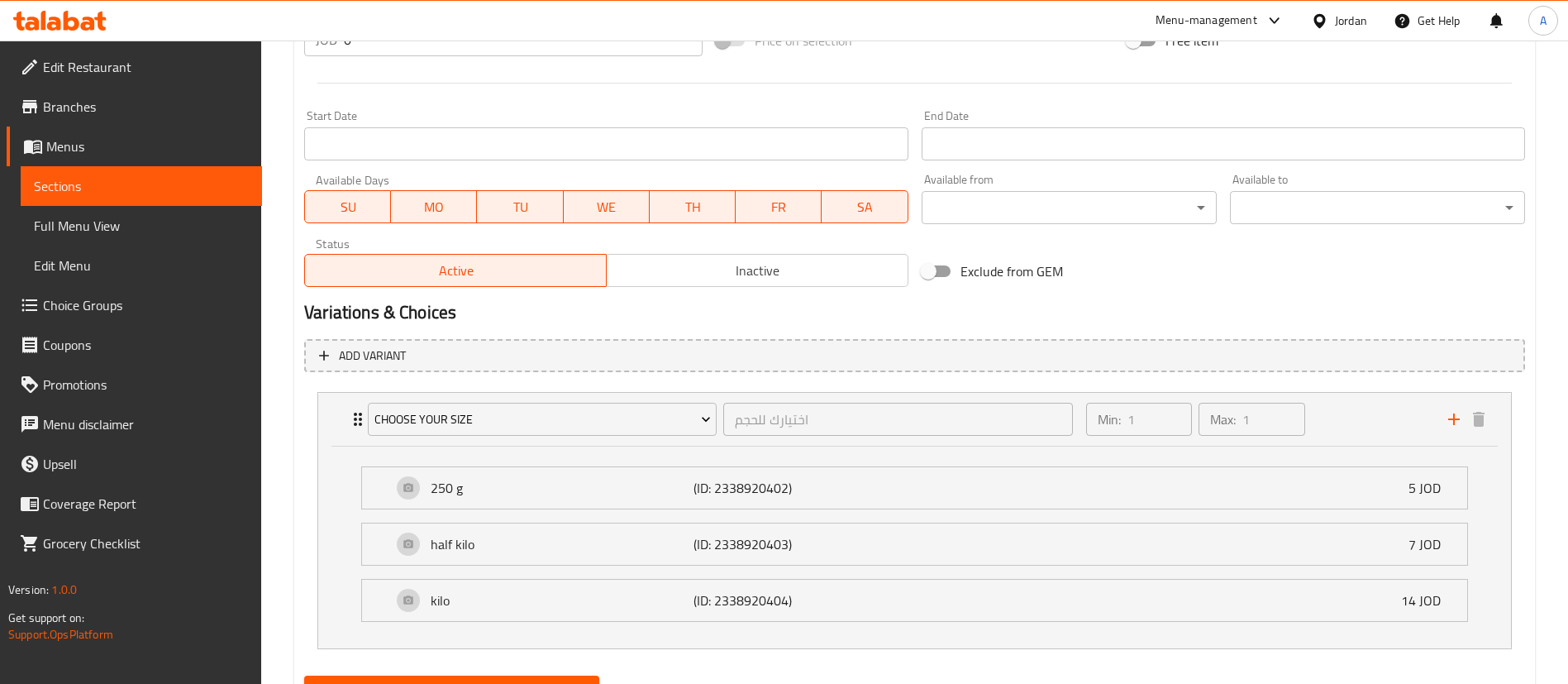
click at [188, 307] on span "Choice Groups" at bounding box center [146, 304] width 206 height 20
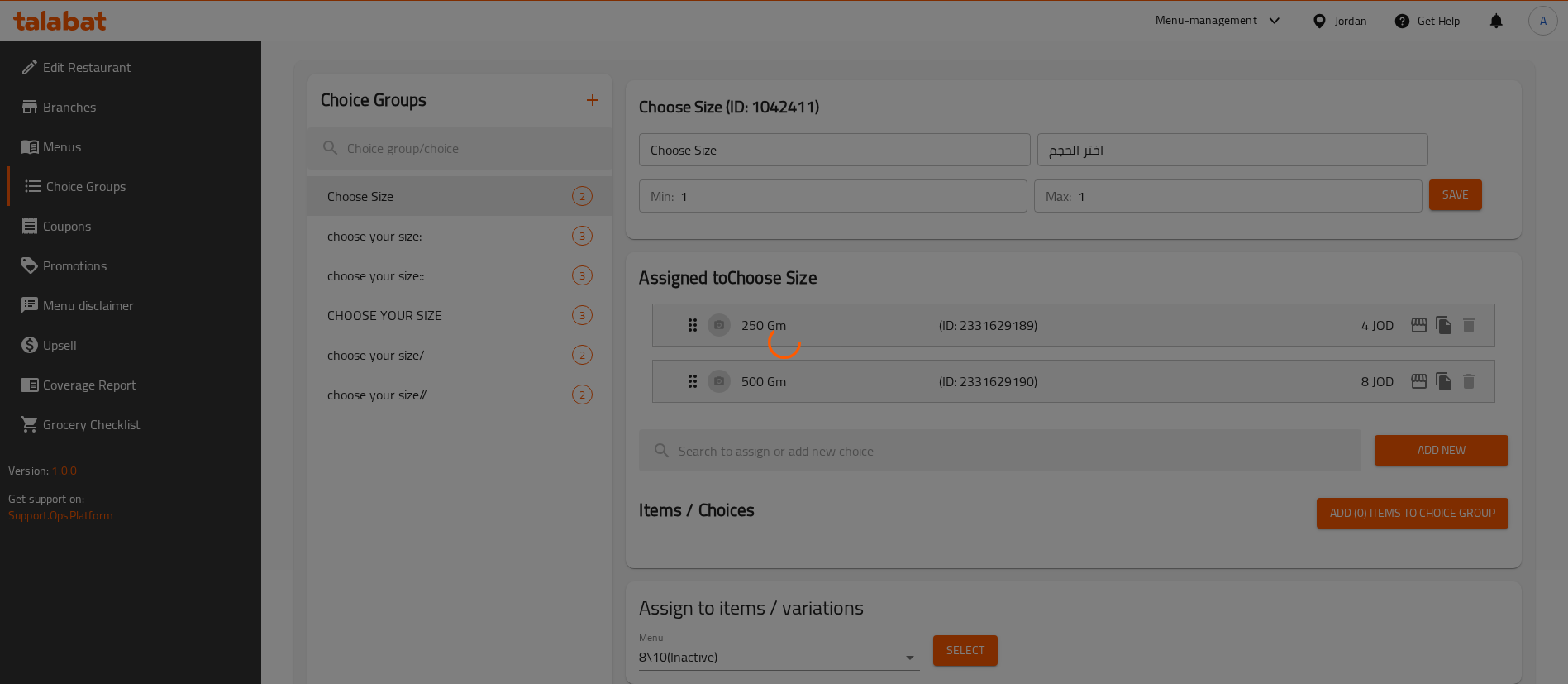
scroll to position [110, 0]
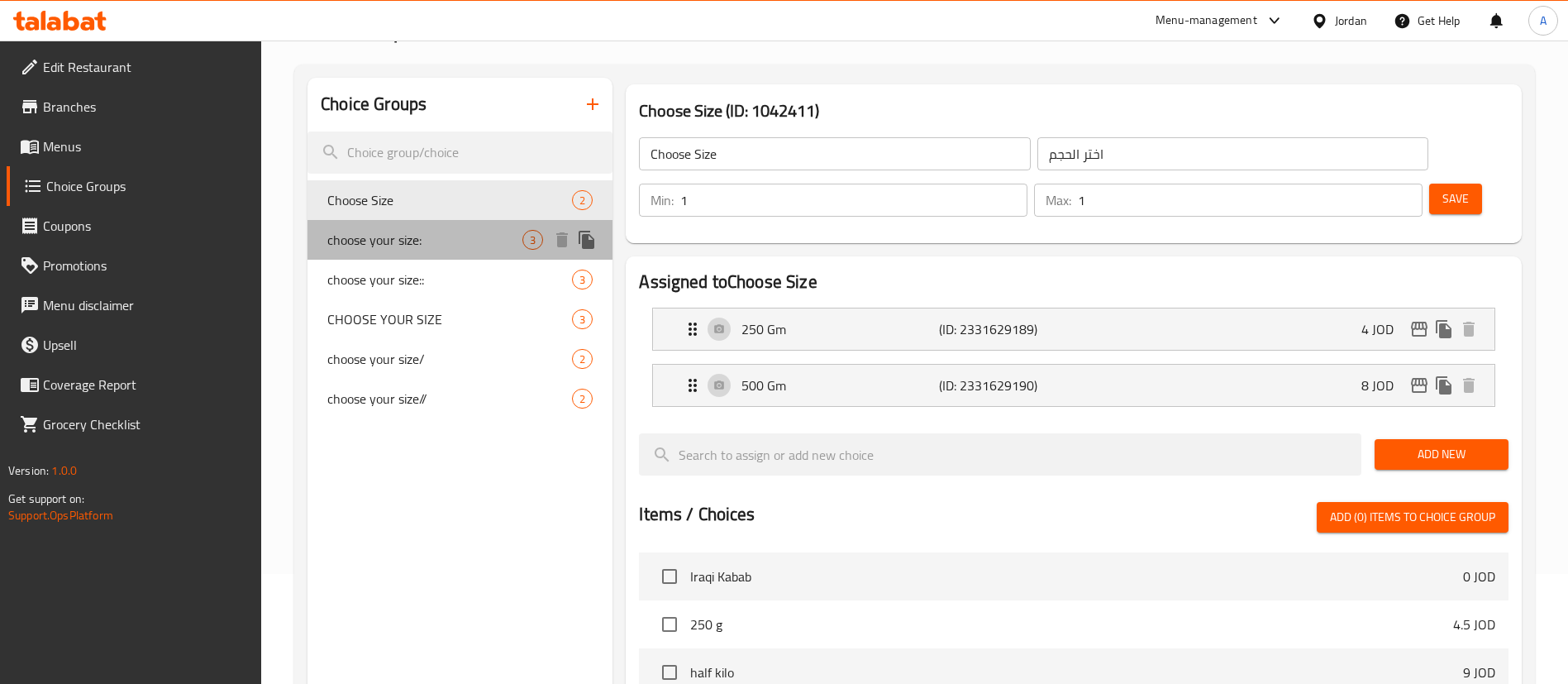
click at [478, 230] on span "choose your size:" at bounding box center [425, 239] width 195 height 20
type input "choose your size:"
type input "اختيارك للحجم"
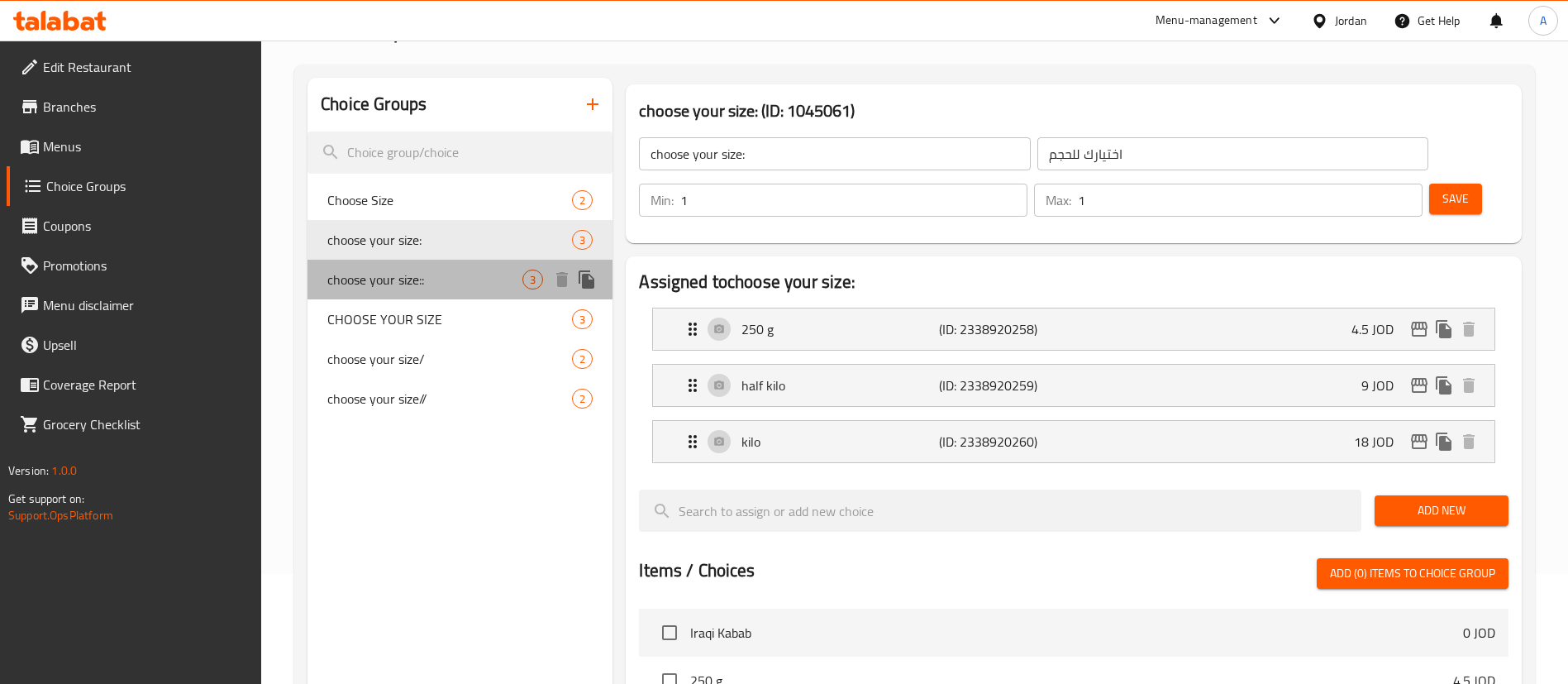
click at [468, 267] on div "choose your size:: 3" at bounding box center [460, 280] width 305 height 40
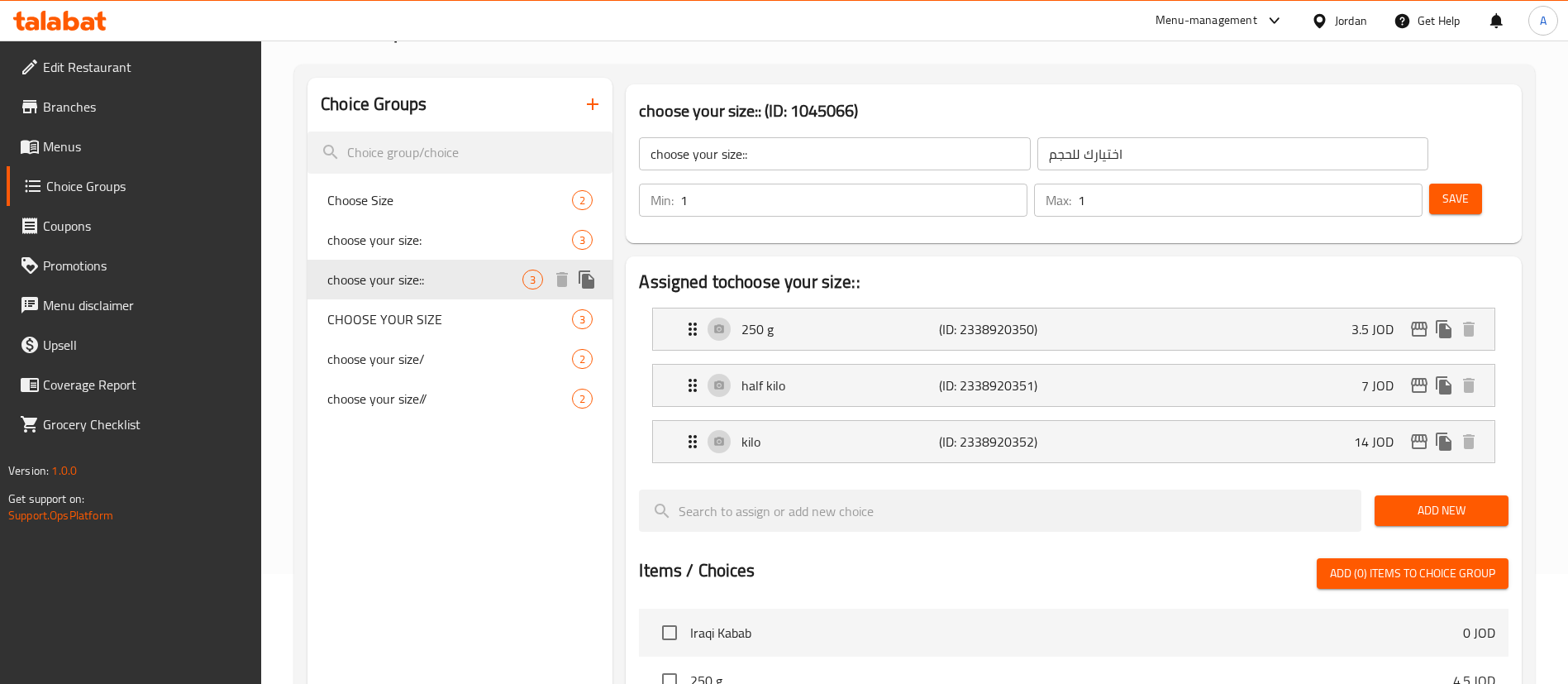
click at [464, 295] on div "choose your size:: 3" at bounding box center [460, 280] width 305 height 40
click at [465, 328] on span "CHOOSE YOUR SIZE" at bounding box center [425, 318] width 195 height 20
type input "CHOOSE YOUR SIZE"
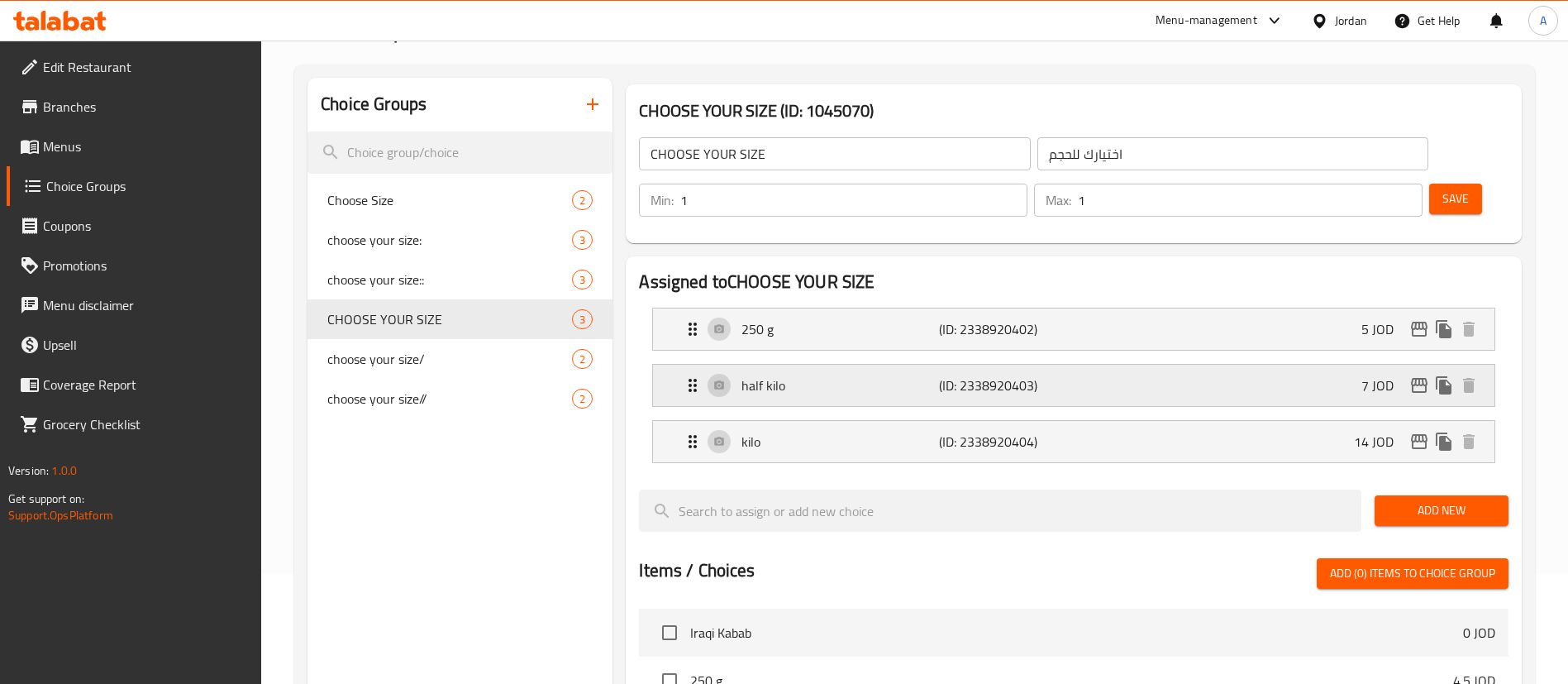
click at [1315, 365] on div "half kilo (ID: 2338920403) 7 JOD" at bounding box center [1078, 385] width 792 height 41
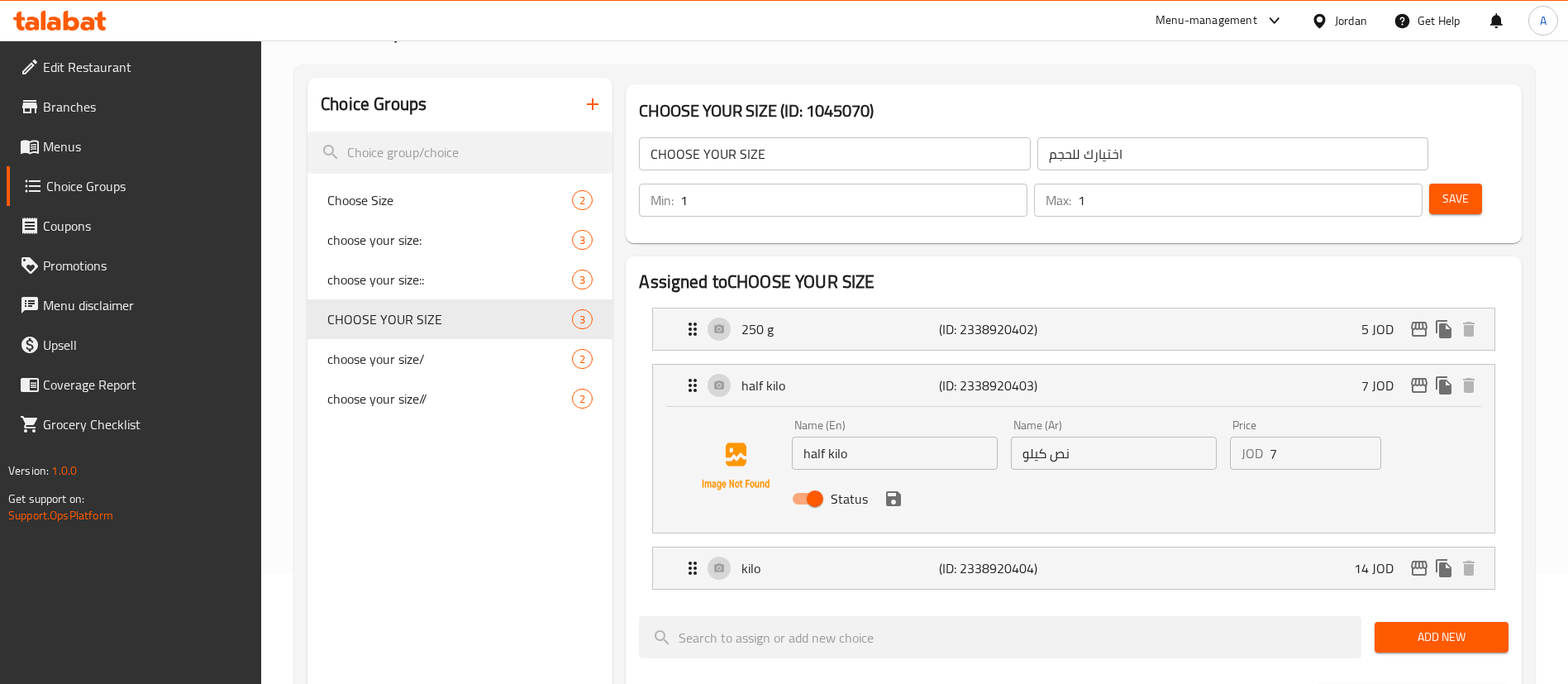
drag, startPoint x: 1251, startPoint y: 403, endPoint x: 1030, endPoint y: 396, distance: 221.1
click at [1167, 413] on div "Name (En) half kilo Name (En) Name (Ar) نص كيلو Name (Ar) Price JOD 7 Price Sta…" at bounding box center [1114, 466] width 657 height 108
click at [902, 489] on icon "save" at bounding box center [893, 498] width 20 height 20
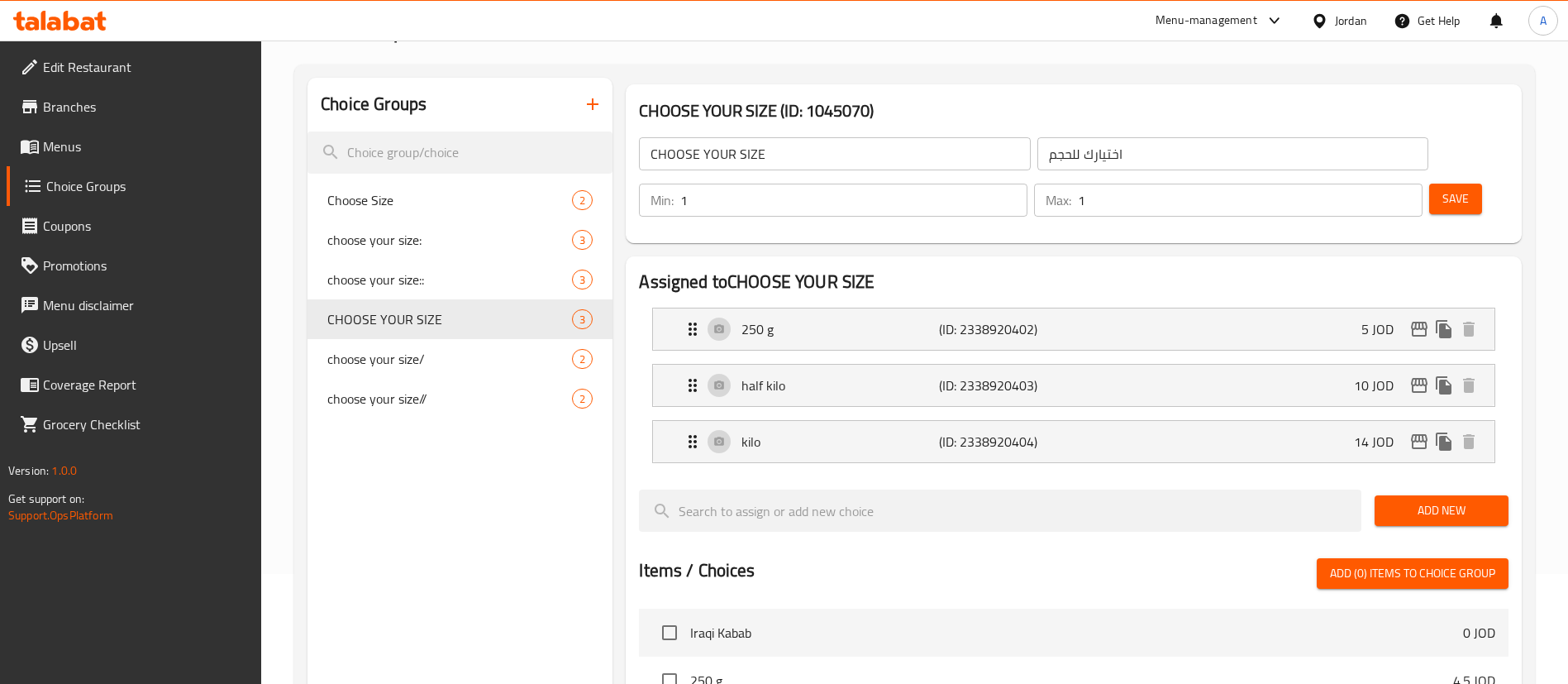
type input "10"
click at [1278, 421] on div "kilo (ID: 2338920404) 14 JOD" at bounding box center [1078, 442] width 792 height 41
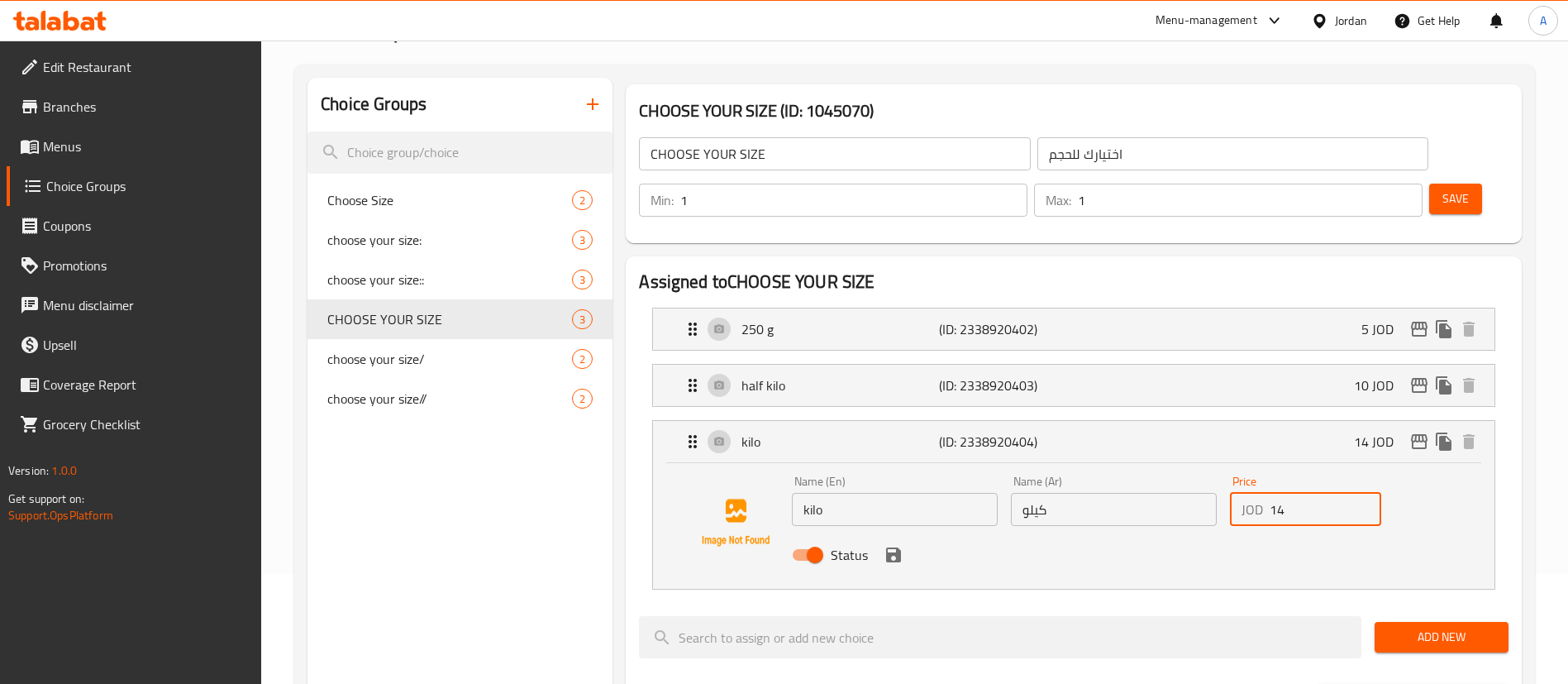
drag, startPoint x: 1287, startPoint y: 464, endPoint x: 1172, endPoint y: 456, distance: 115.3
click at [1184, 469] on div "Name (En) kilo Name (En) Name (Ar) كيلو Name (Ar) Price JOD 14 Price Status" at bounding box center [1114, 523] width 657 height 108
click at [908, 532] on div "Status" at bounding box center [1114, 554] width 657 height 44
click at [897, 547] on icon "save" at bounding box center [894, 555] width 15 height 15
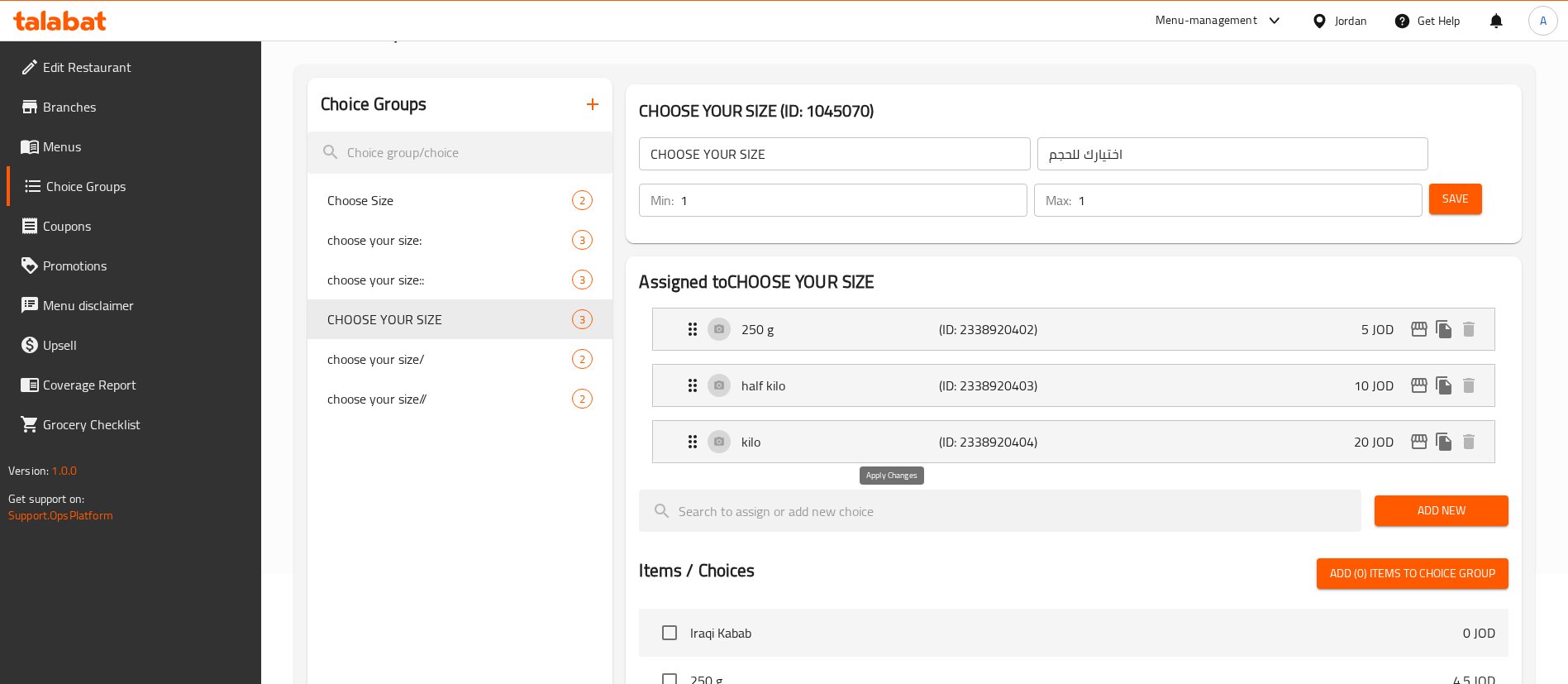
type input "20"
click at [945, 375] on p "(ID: 2338920403)" at bounding box center [1005, 384] width 132 height 20
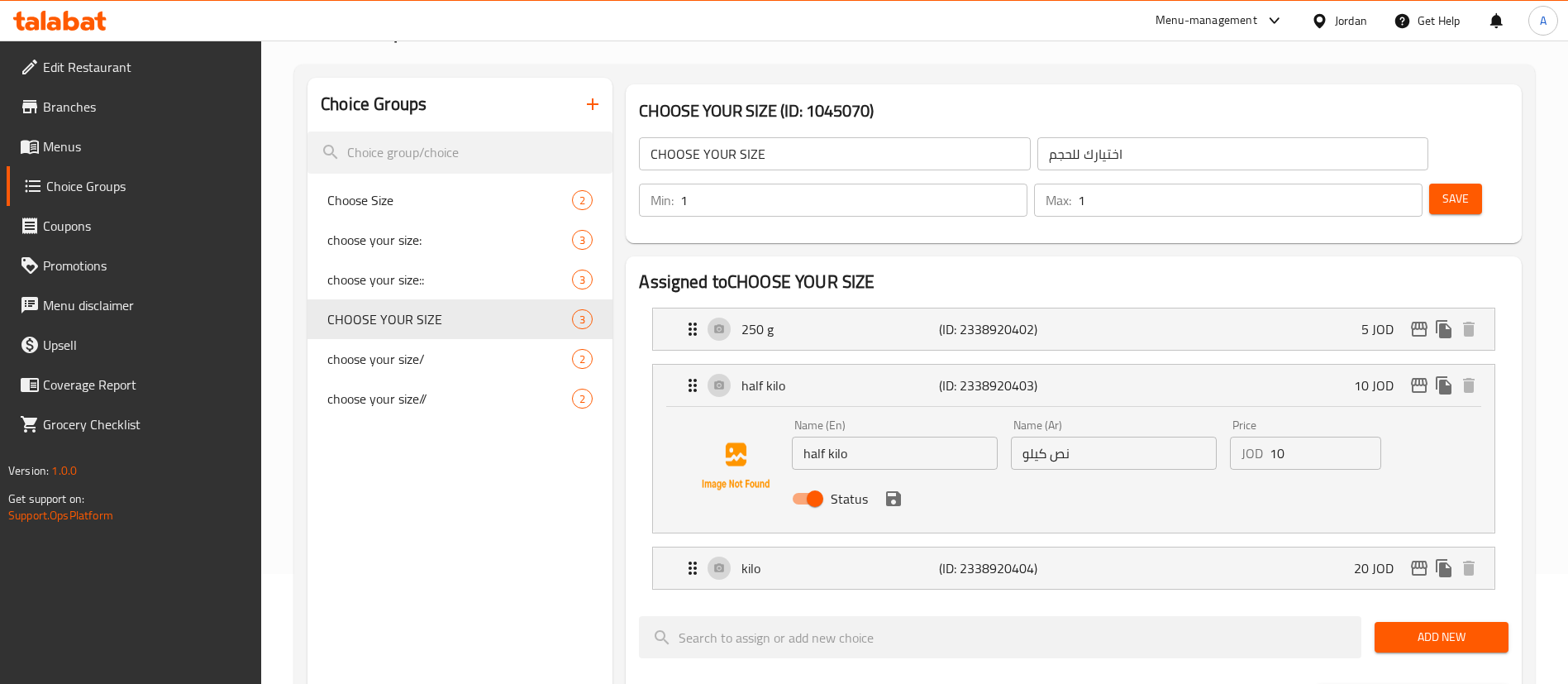
drag, startPoint x: 687, startPoint y: 414, endPoint x: 678, endPoint y: 375, distance: 40.0
click at [672, 409] on div "Name (En) half kilo Name (En) Name (Ar) نص كيلو Name (Ar) Price JOD 10 Price St…" at bounding box center [1073, 469] width 841 height 125
type input "1/2 Kilo"
click at [861, 305] on li "250 g (ID: 2338920402) 5 JOD Name (En) 250 g Name (En) Name (Ar) ربع كيلو Name …" at bounding box center [1073, 329] width 869 height 57
click at [851, 294] on nav "250 g (ID: 2338920402) 5 JOD Name (En) 250 g Name (En) Name (Ar) ربع كيلو Name …" at bounding box center [1073, 448] width 869 height 308
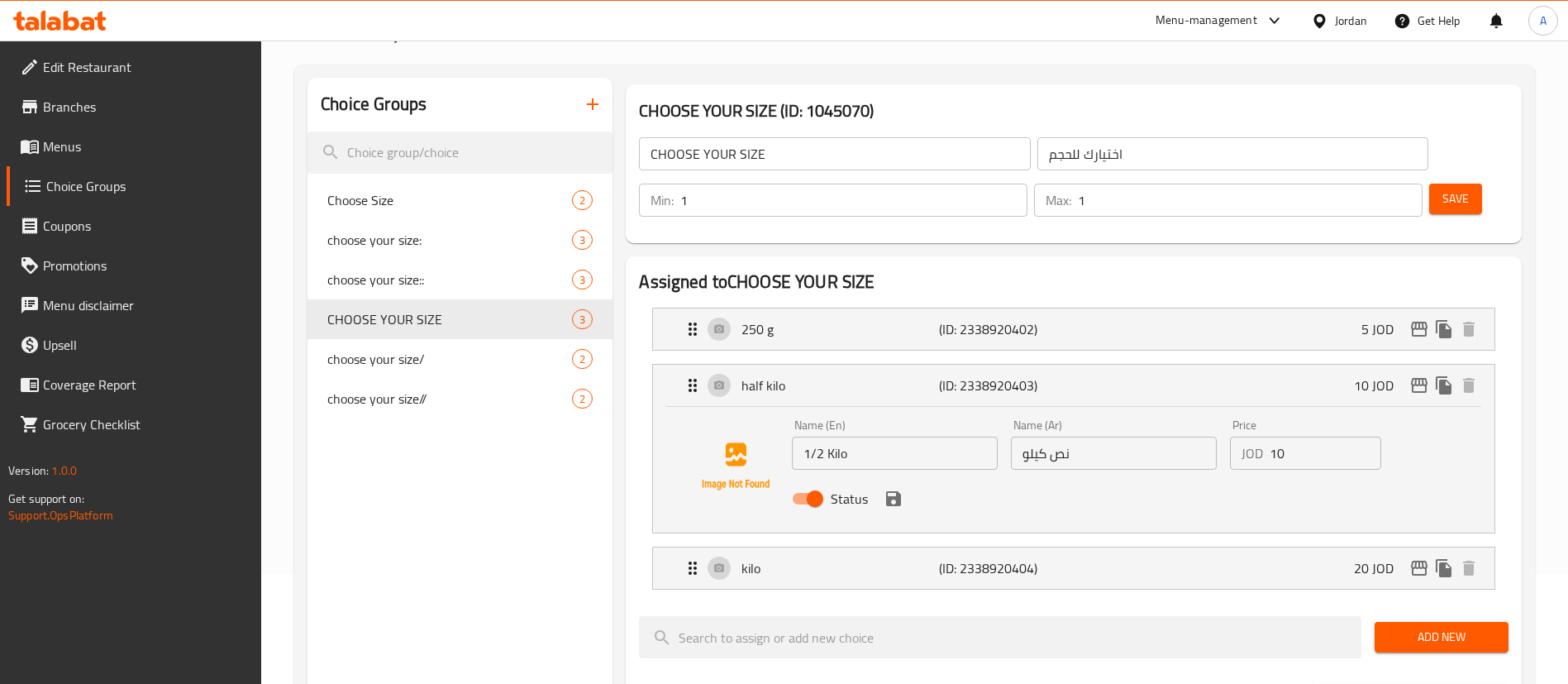
drag, startPoint x: 829, startPoint y: 279, endPoint x: 815, endPoint y: 309, distance: 33.1
click at [829, 319] on p "250 g" at bounding box center [839, 329] width 197 height 20
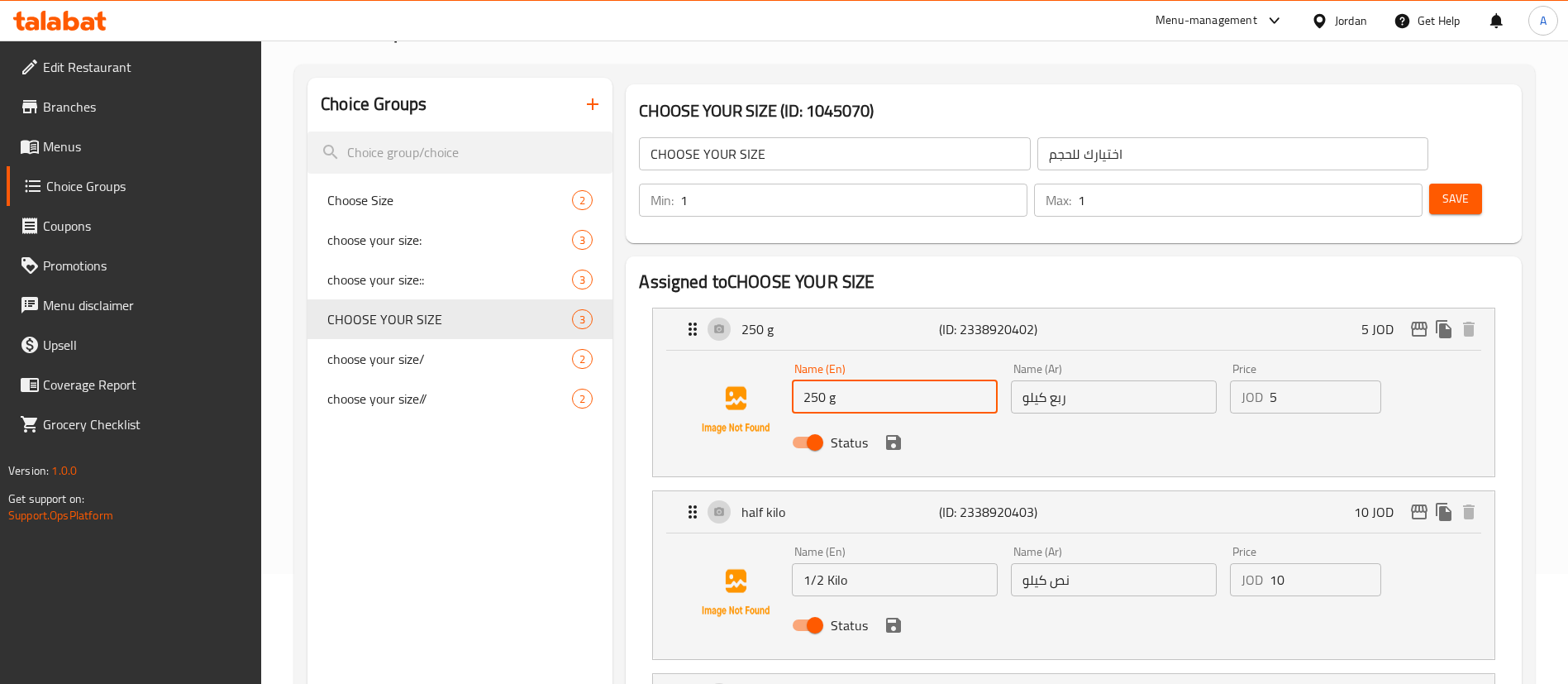
click at [854, 381] on input "250 g" at bounding box center [895, 397] width 206 height 33
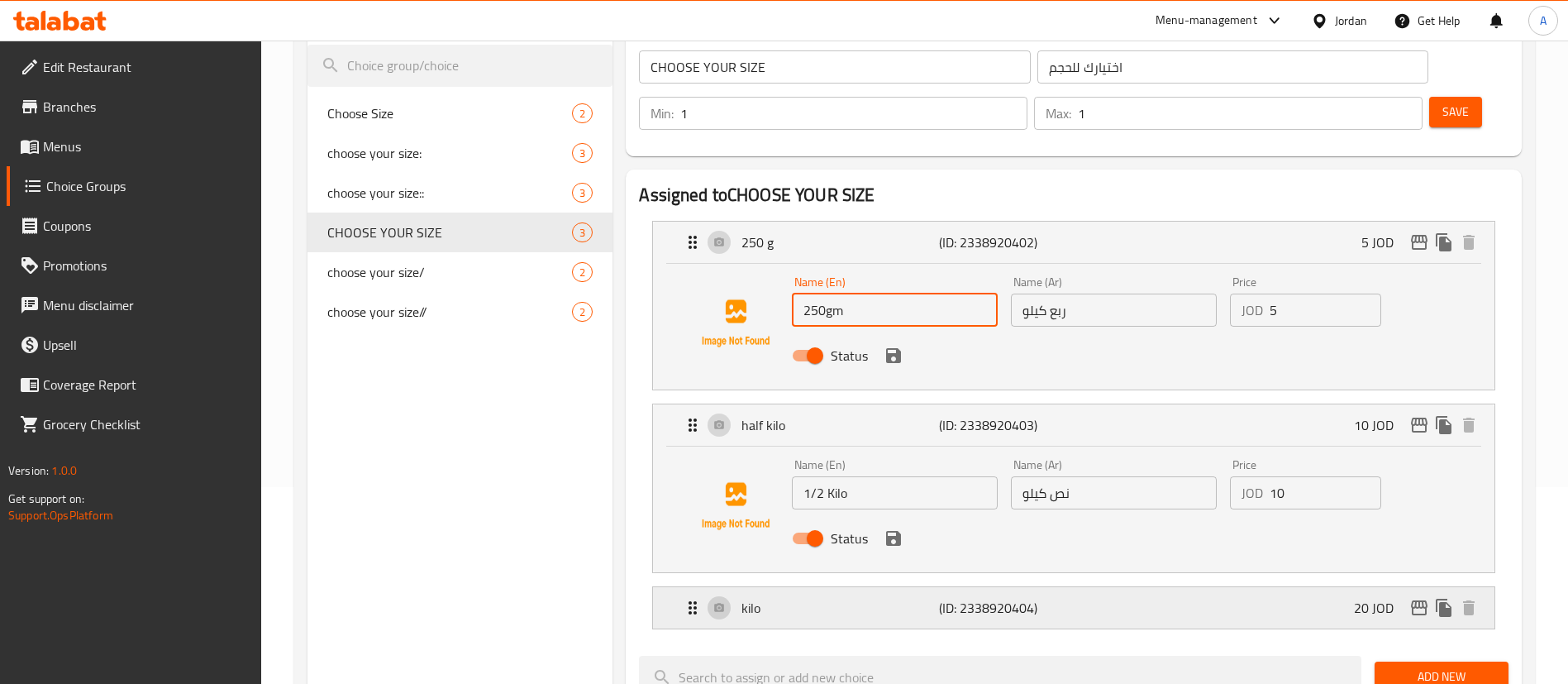
scroll to position [234, 0]
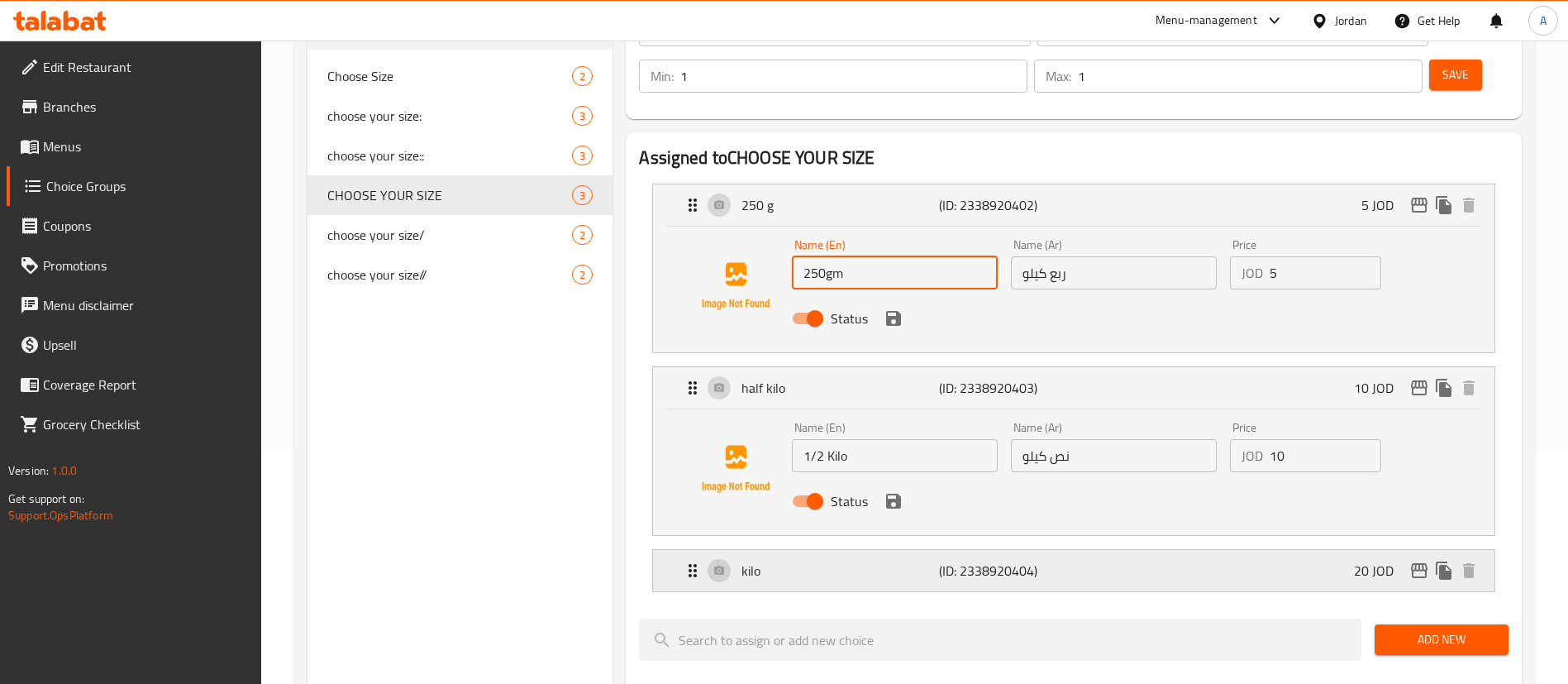
click at [840, 561] on p "kilo" at bounding box center [839, 570] width 197 height 20
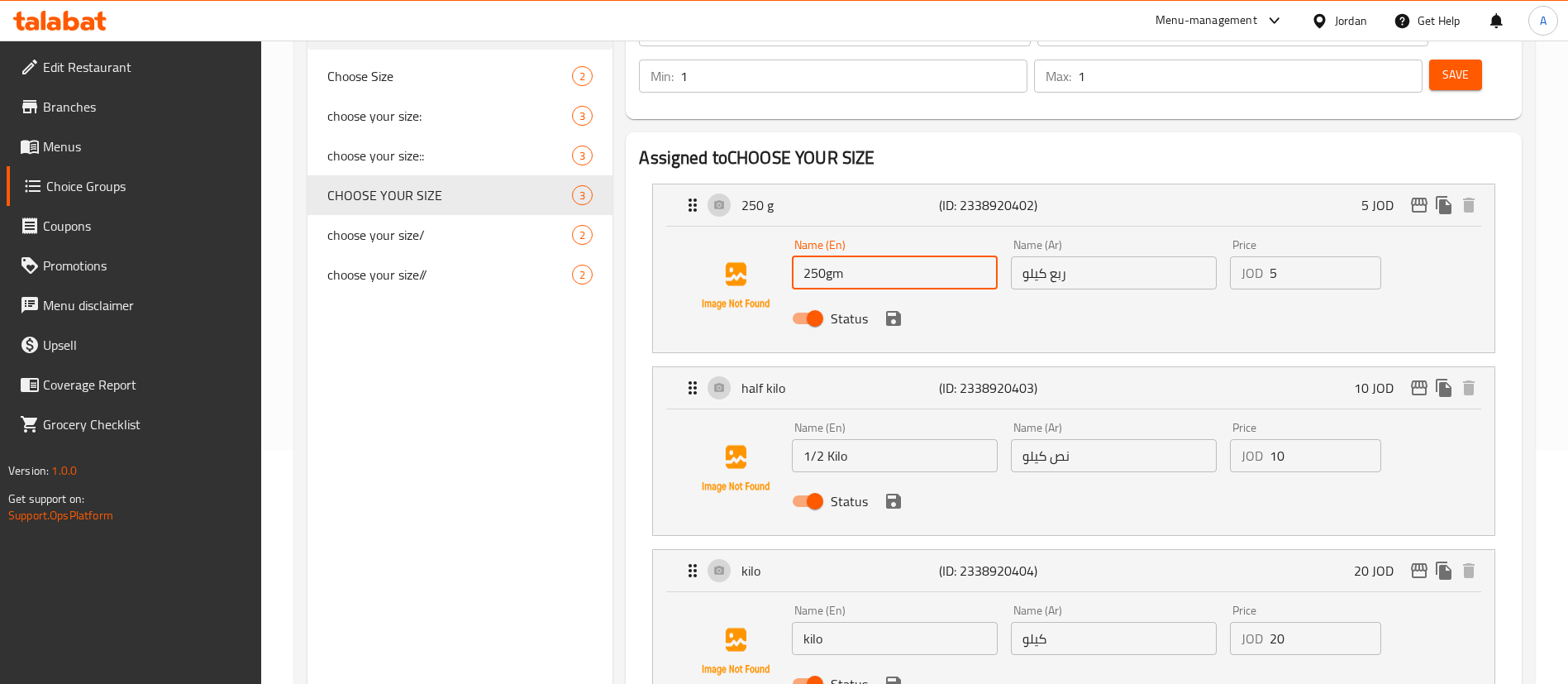
type input "250gm"
click at [796, 622] on input "kilo" at bounding box center [895, 638] width 206 height 33
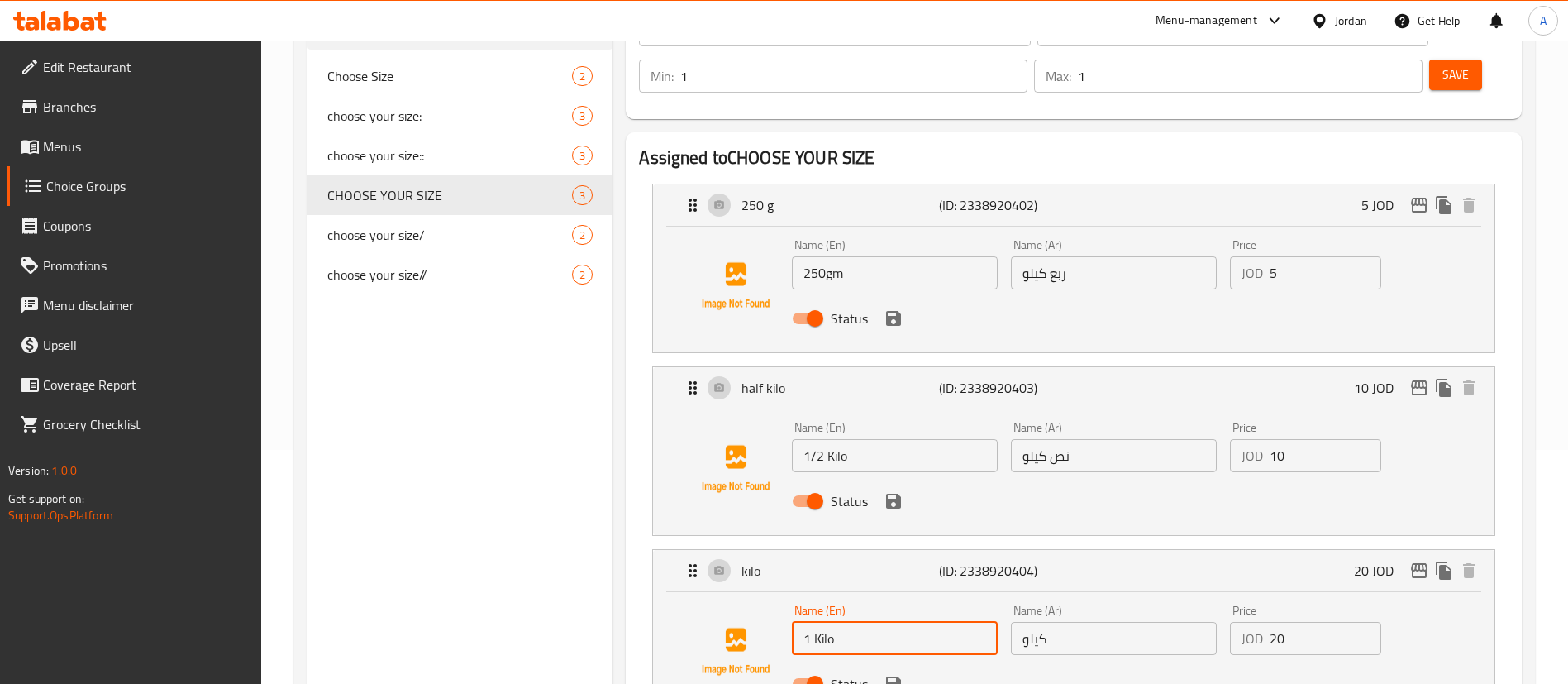
type input "1 Kilo"
click at [929, 598] on div "Name (En) 1 Kilo Name (En) Name (Ar) كيلو Name (Ar) Price JOD 20 Price Status" at bounding box center [1114, 652] width 657 height 108
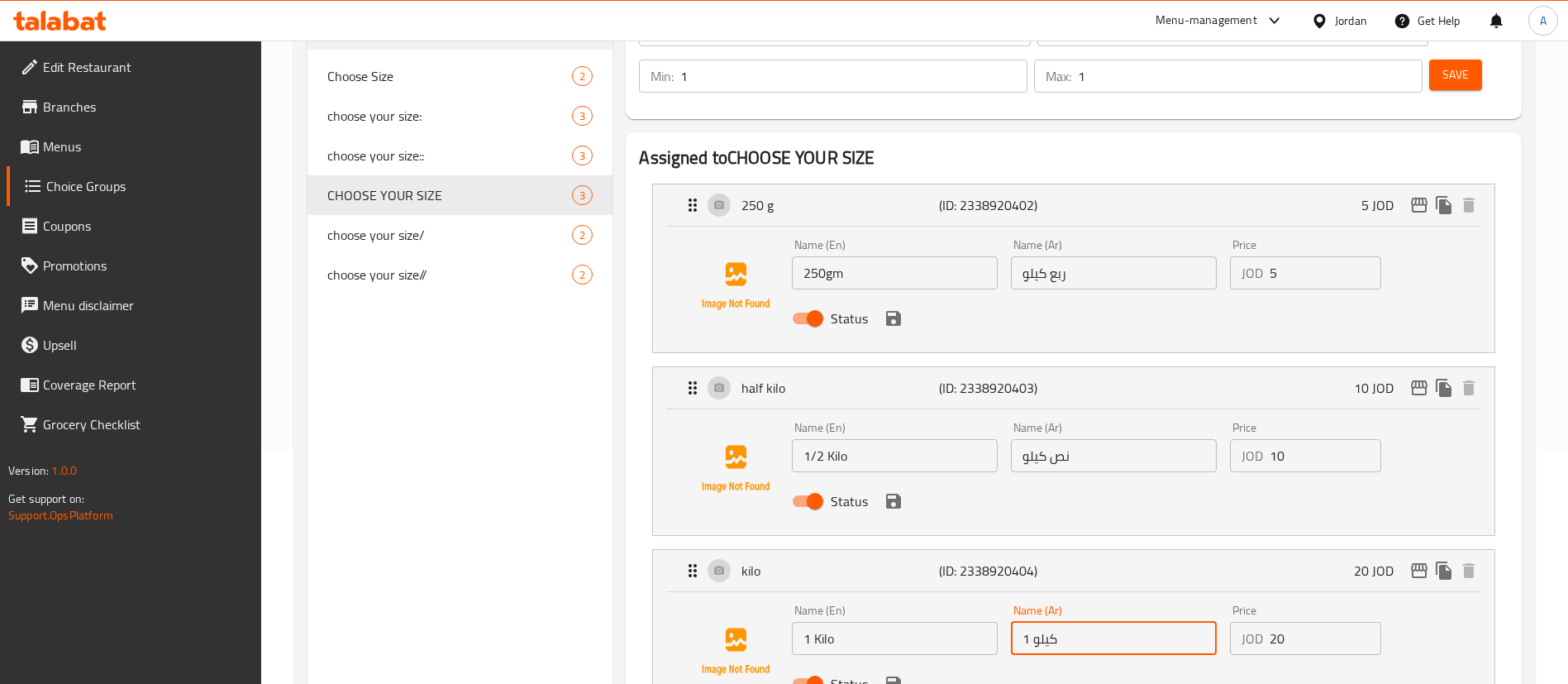
click at [889, 676] on icon "save" at bounding box center [894, 684] width 15 height 15
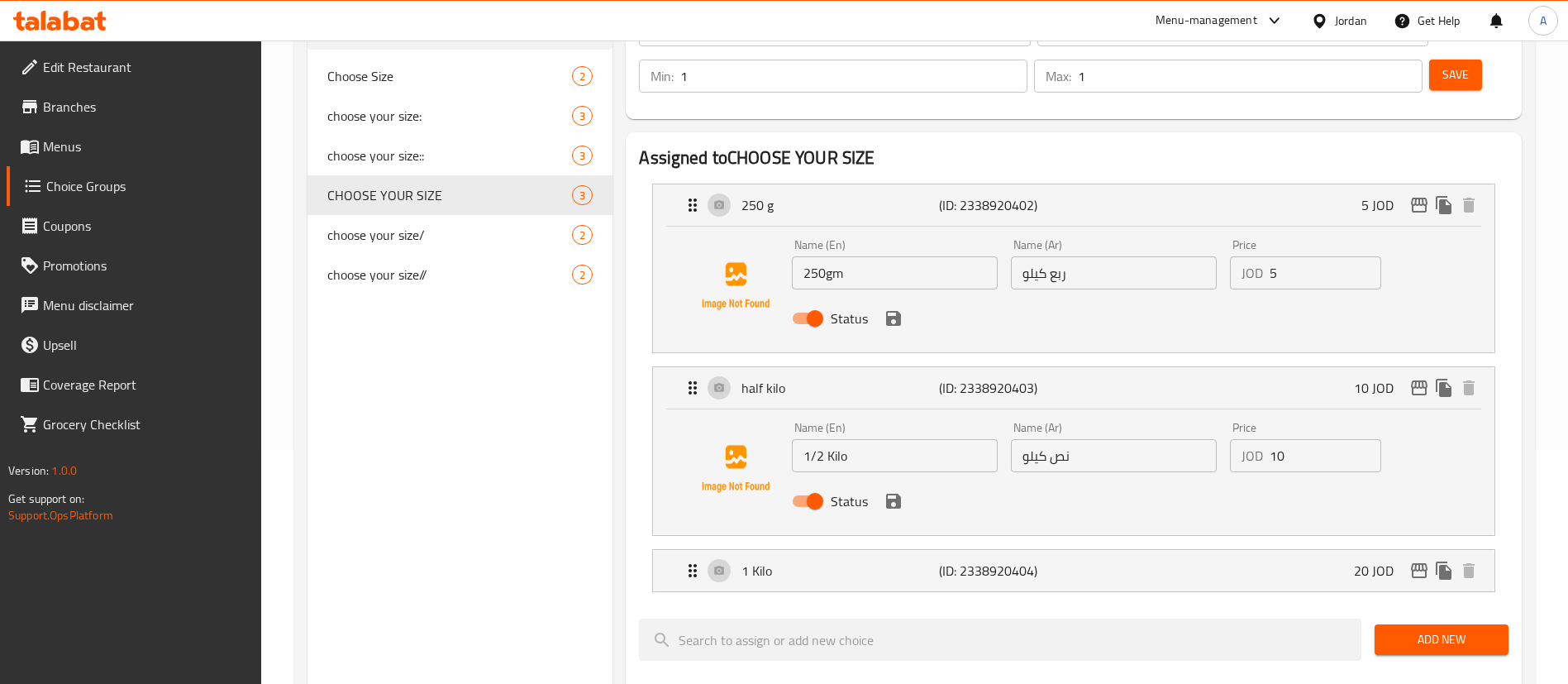
type input "1 كيلو"
drag, startPoint x: 896, startPoint y: 464, endPoint x: 896, endPoint y: 444, distance: 20.0
click at [896, 489] on button "save" at bounding box center [894, 501] width 24 height 24
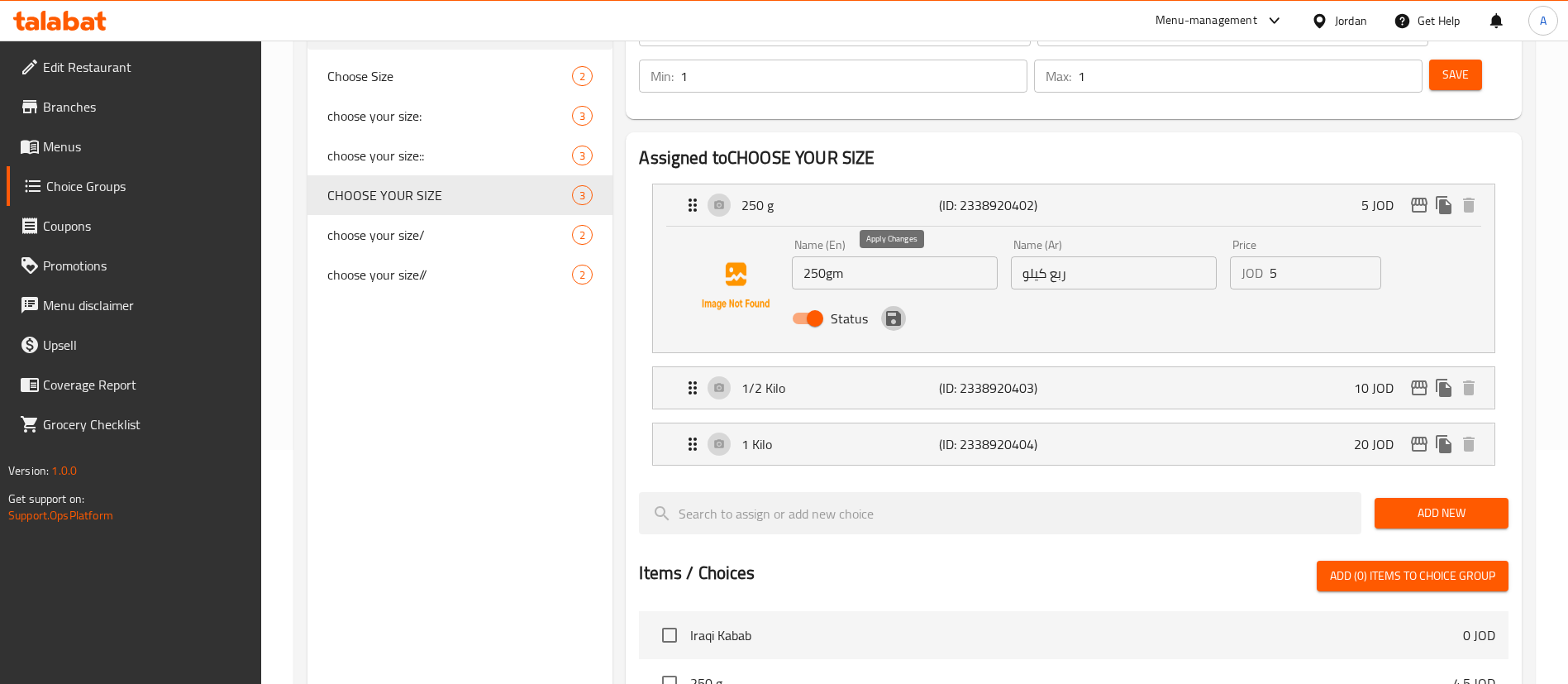
click at [897, 311] on icon "save" at bounding box center [894, 318] width 15 height 15
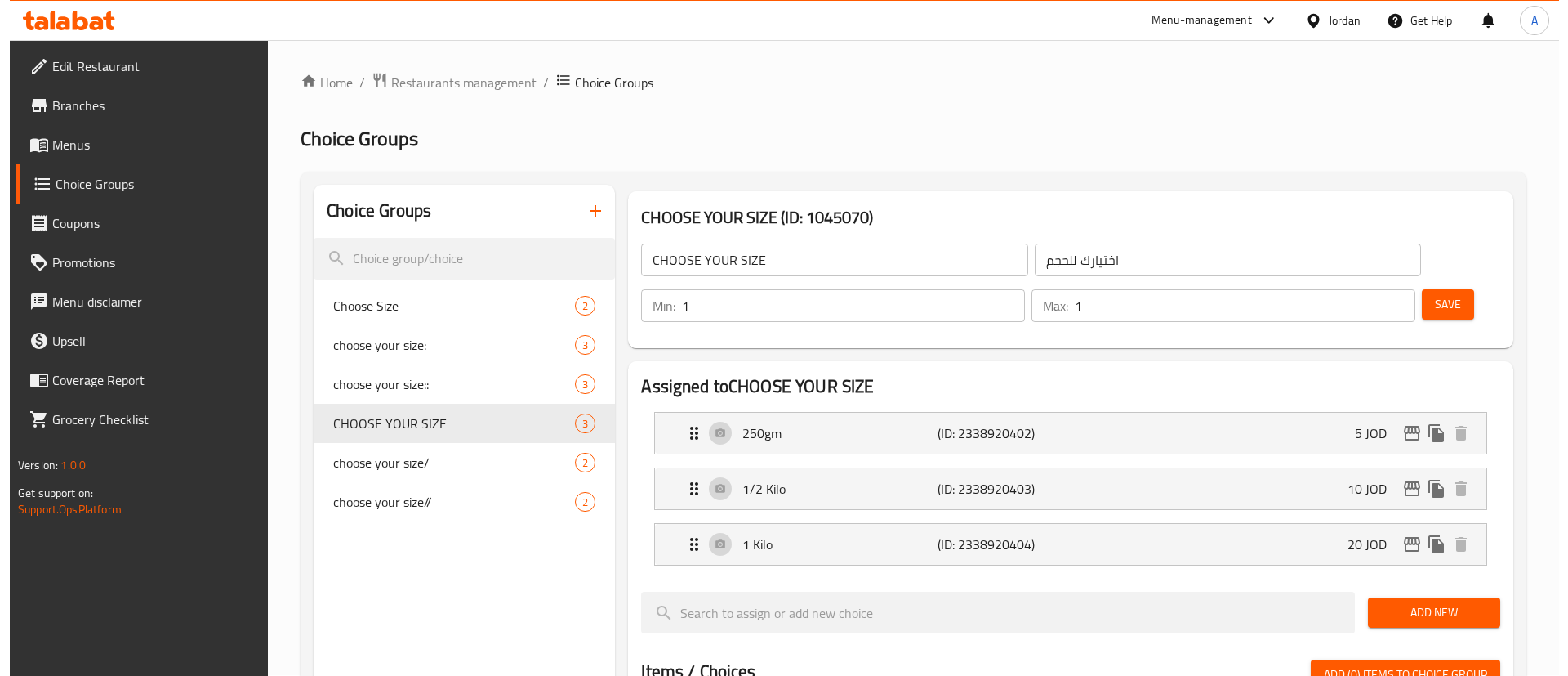
scroll to position [0, 0]
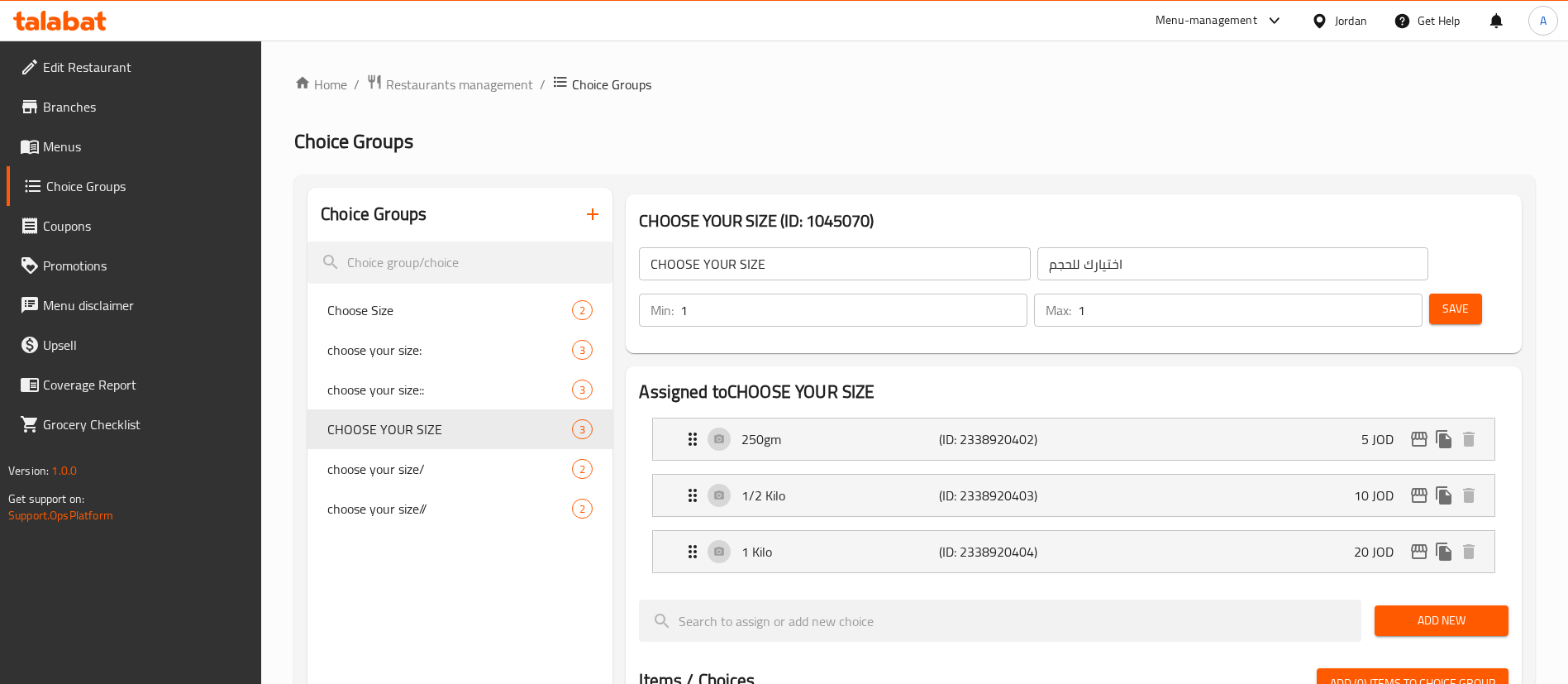
click at [1443, 299] on span "Save" at bounding box center [1456, 309] width 26 height 21
click at [179, 157] on link "Menus" at bounding box center [134, 146] width 255 height 40
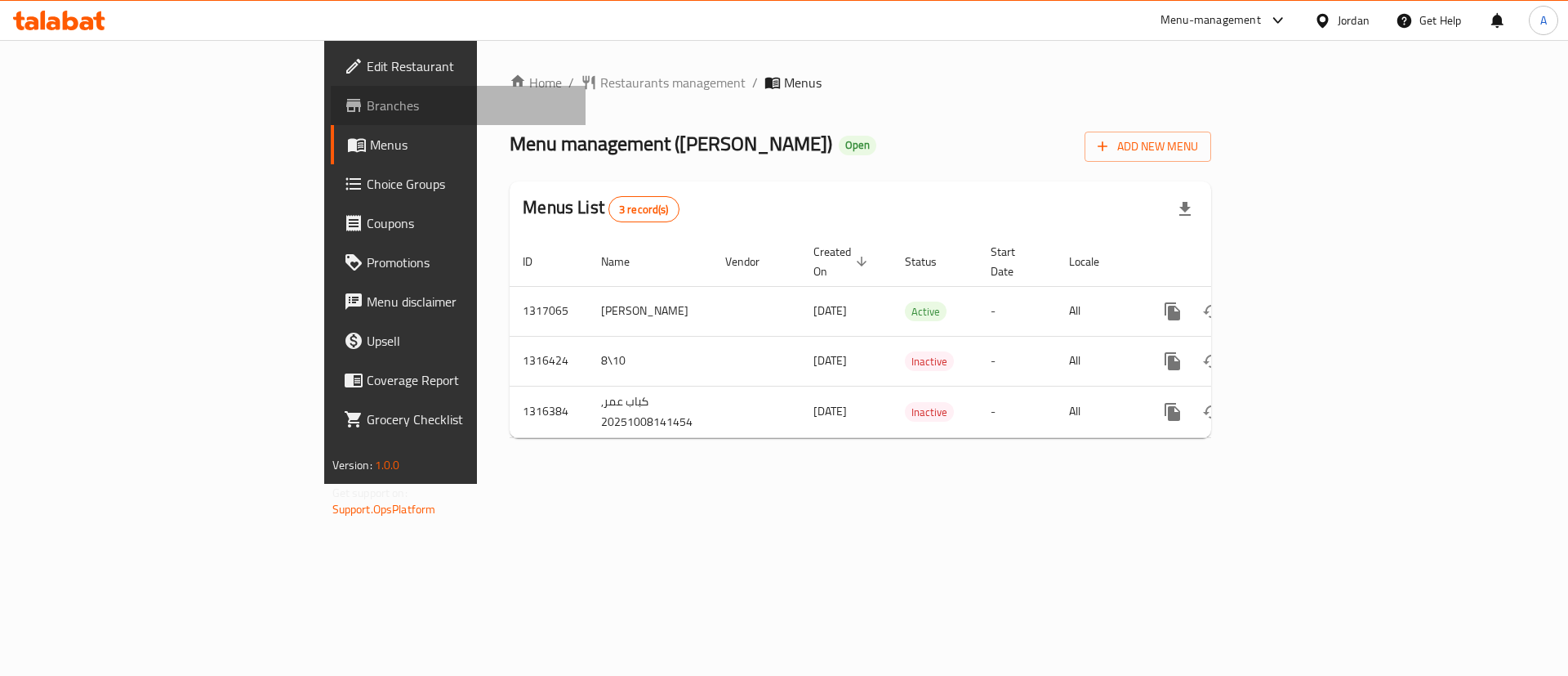
click at [367, 109] on span "Branches" at bounding box center [470, 105] width 207 height 20
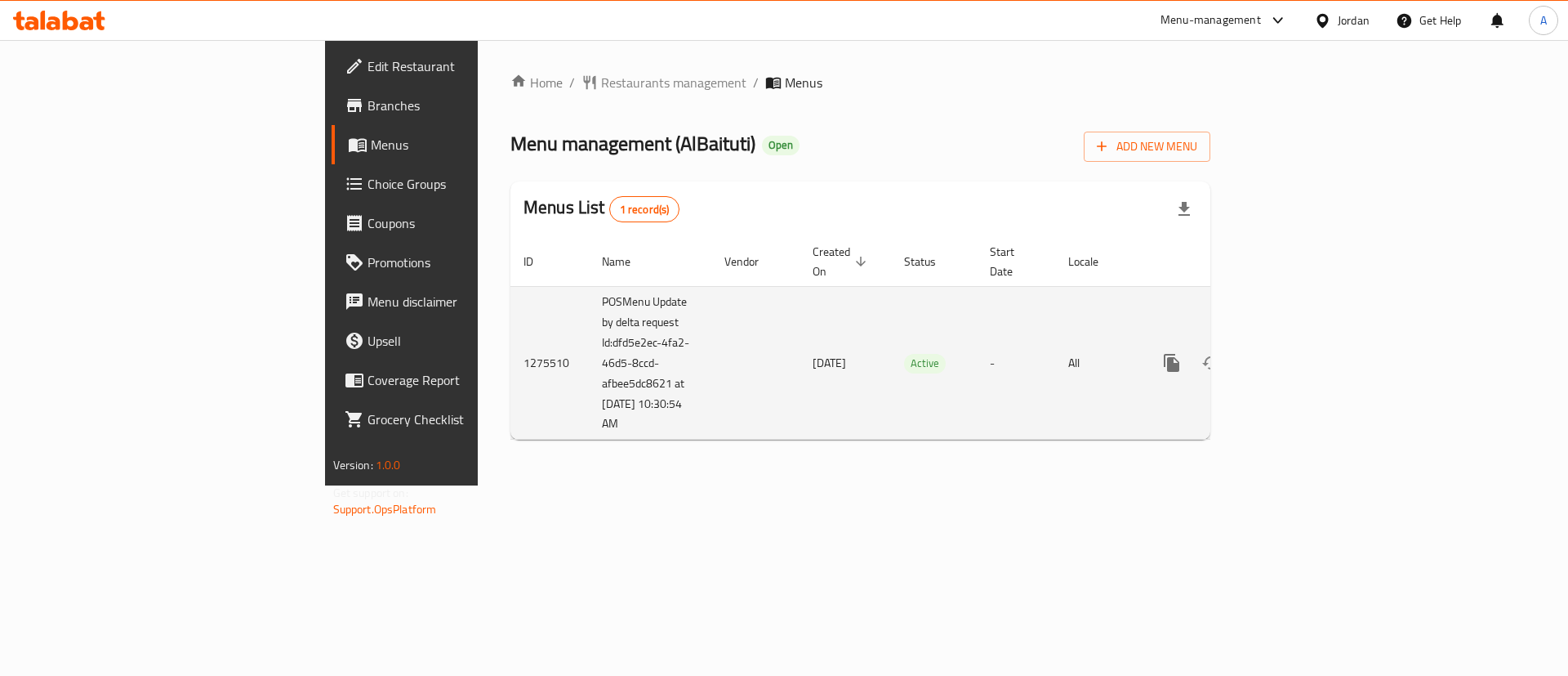
click at [711, 286] on td "enhanced table" at bounding box center [755, 362] width 88 height 154
click at [1297, 356] on icon "enhanced table" at bounding box center [1290, 363] width 15 height 15
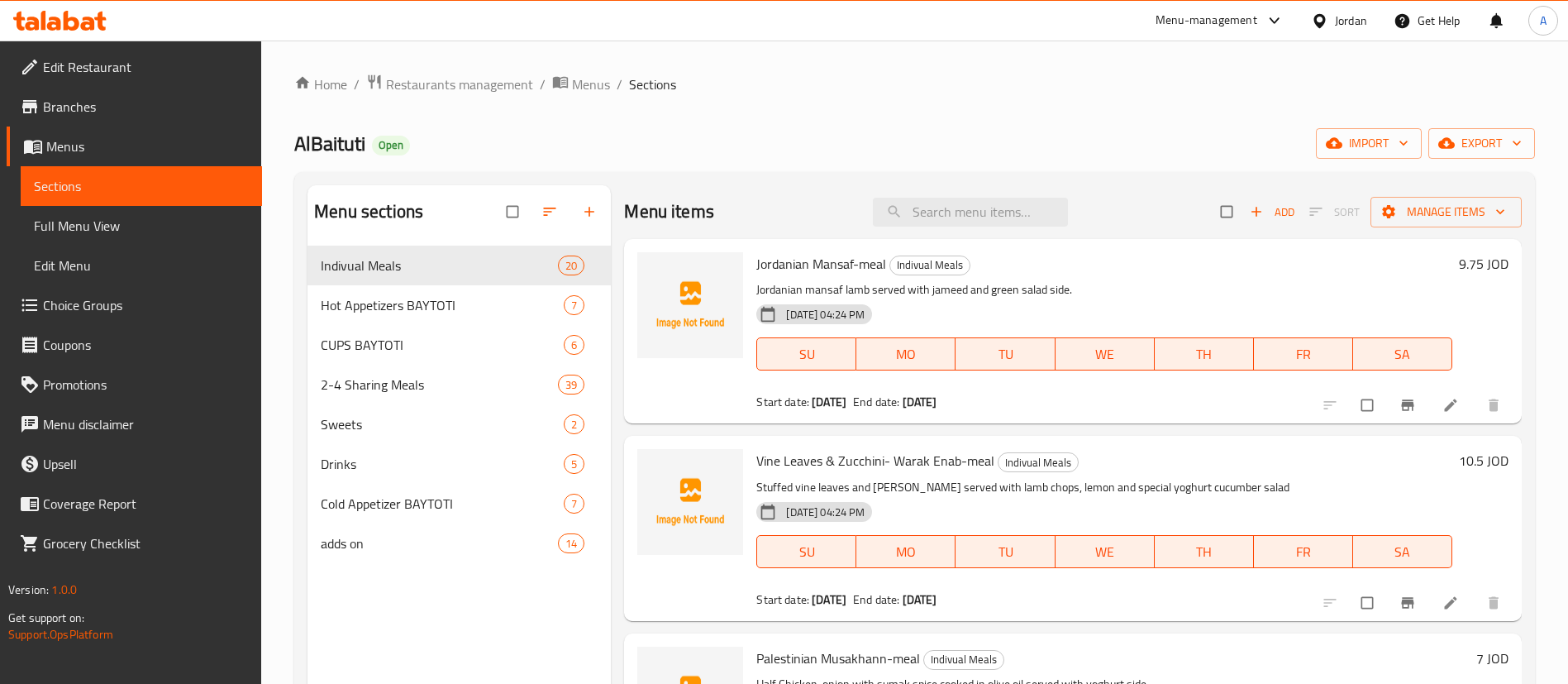
click at [148, 138] on span "Menus" at bounding box center [147, 146] width 202 height 20
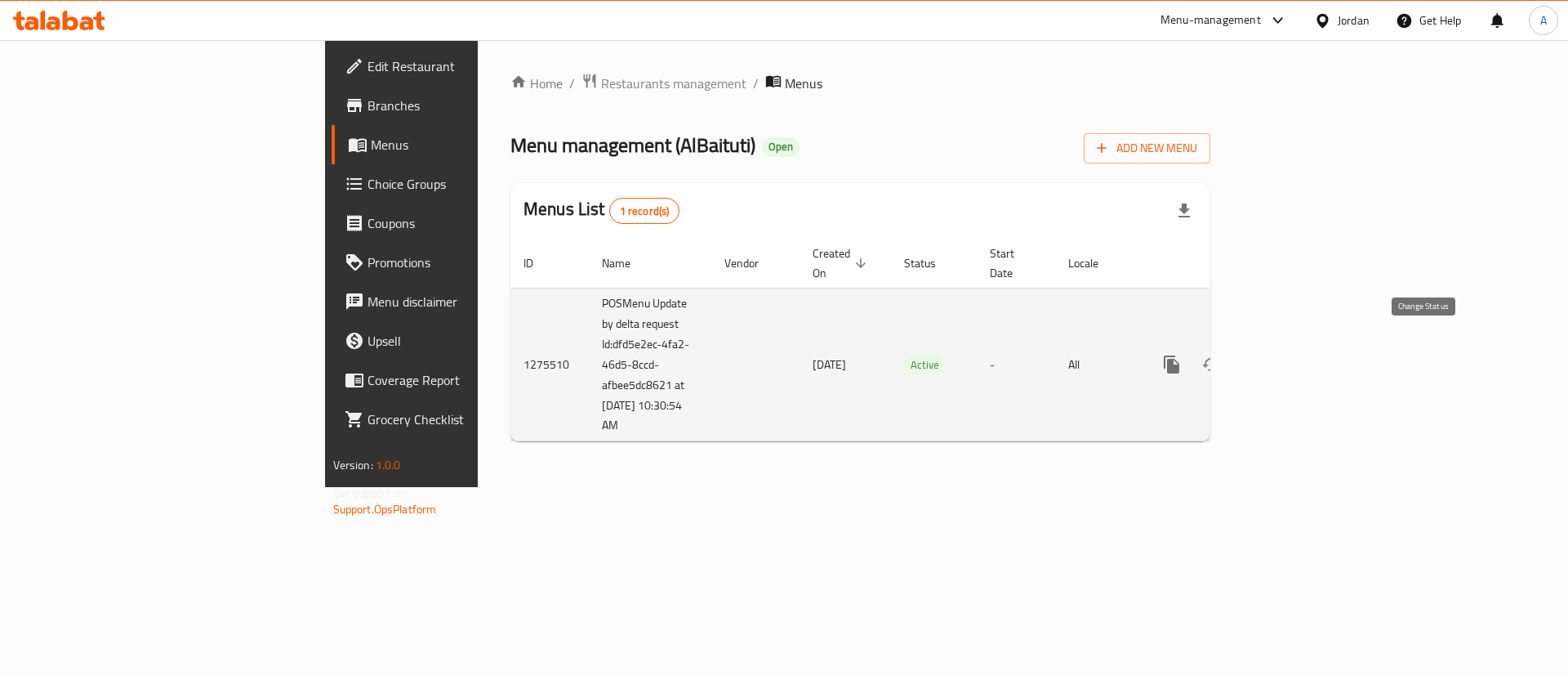
click at [1221, 355] on icon "enhanced table" at bounding box center [1211, 364] width 20 height 20
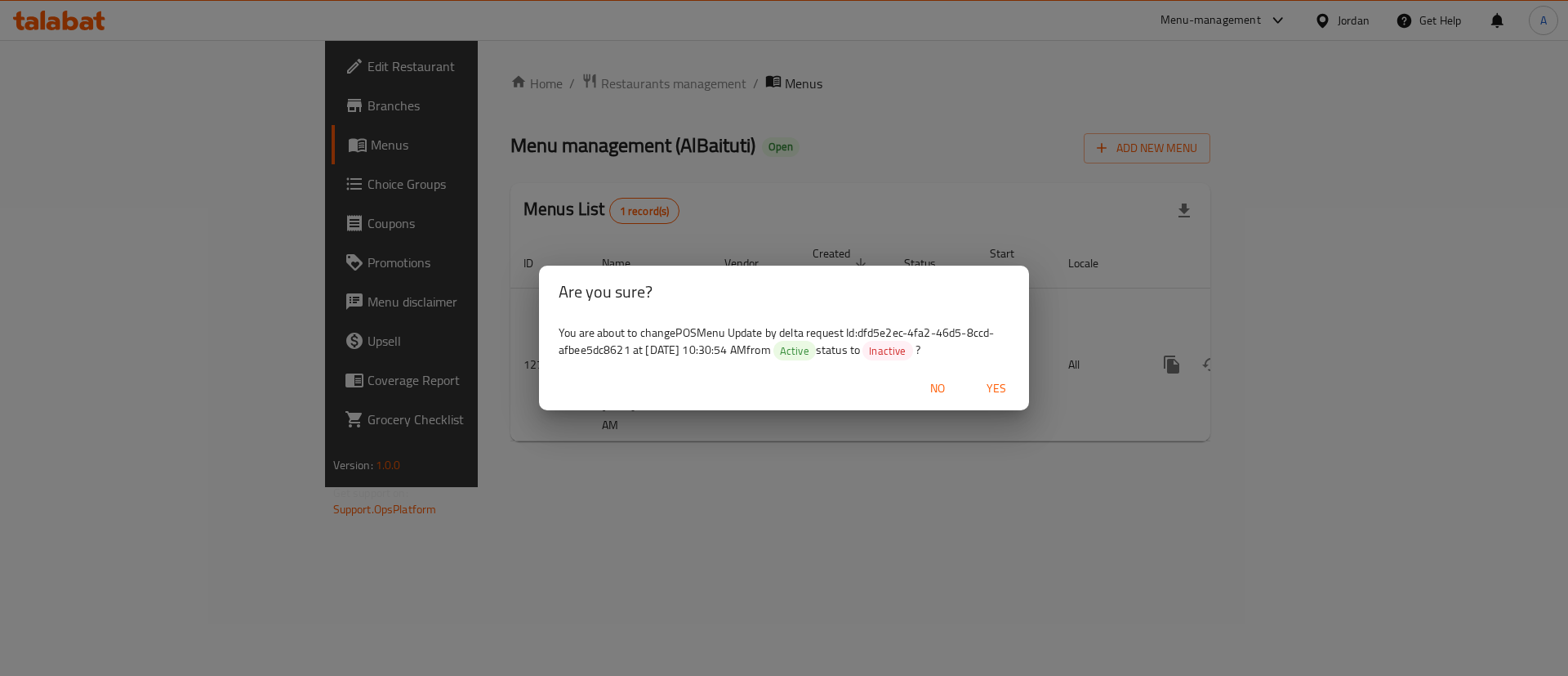
click at [951, 392] on span "No" at bounding box center [938, 388] width 39 height 20
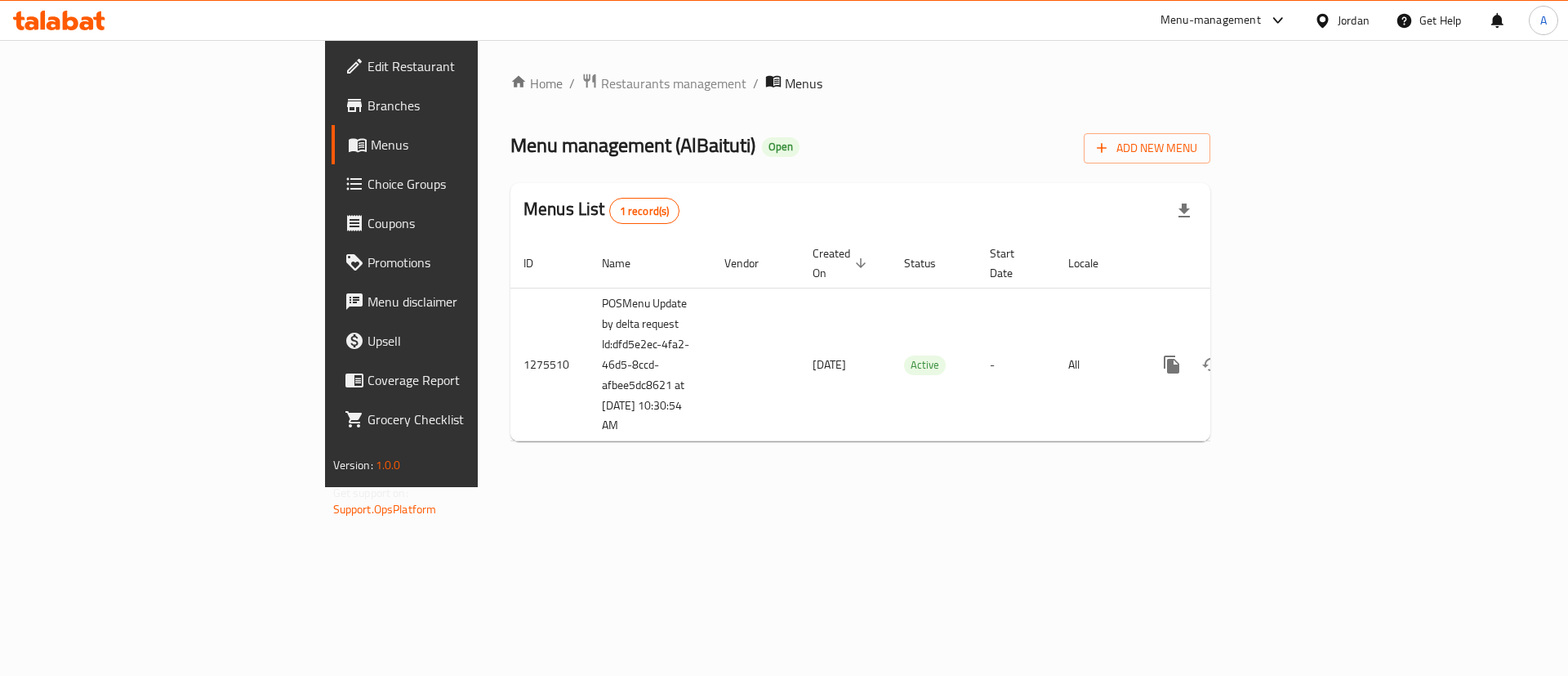
click at [331, 158] on link "Menus" at bounding box center [459, 144] width 256 height 39
click at [368, 183] on span "Choice Groups" at bounding box center [471, 183] width 207 height 20
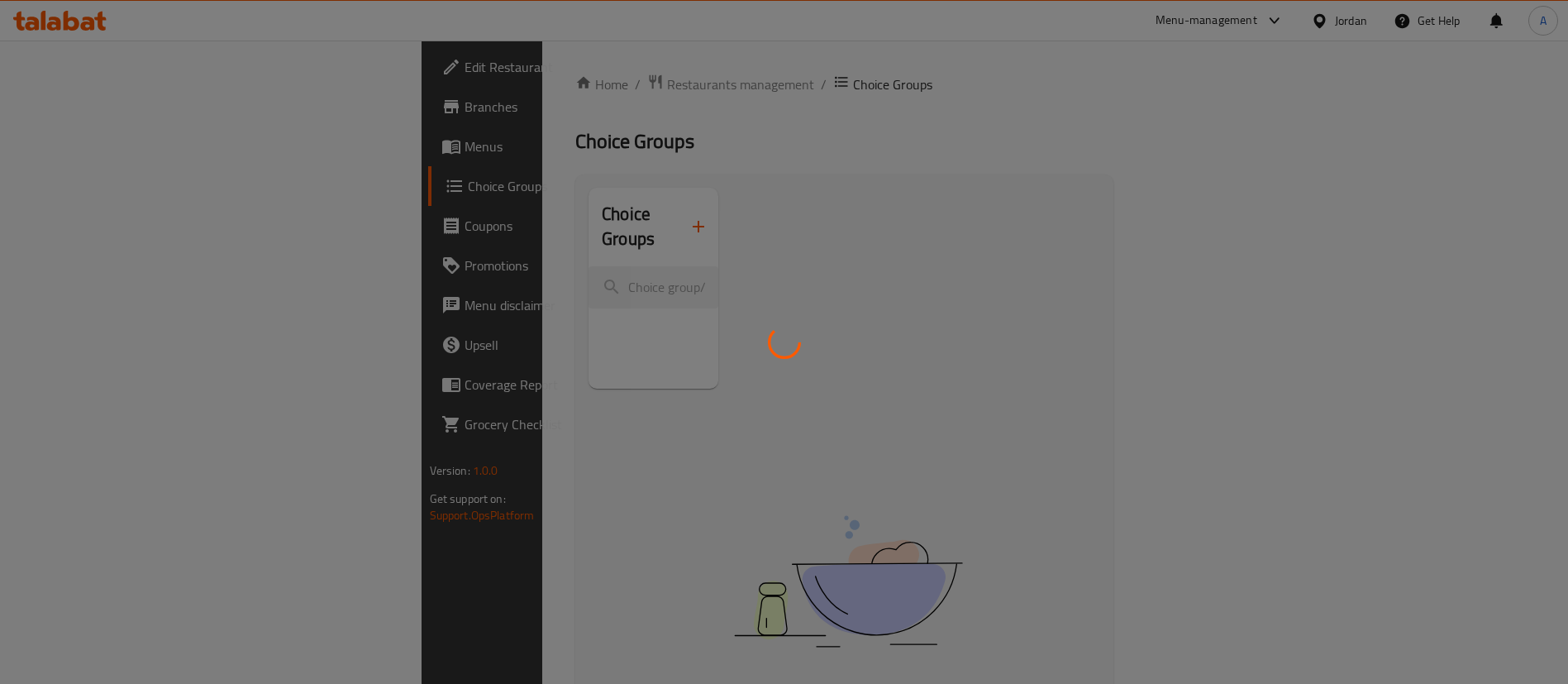
click at [213, 109] on div at bounding box center [784, 342] width 1568 height 684
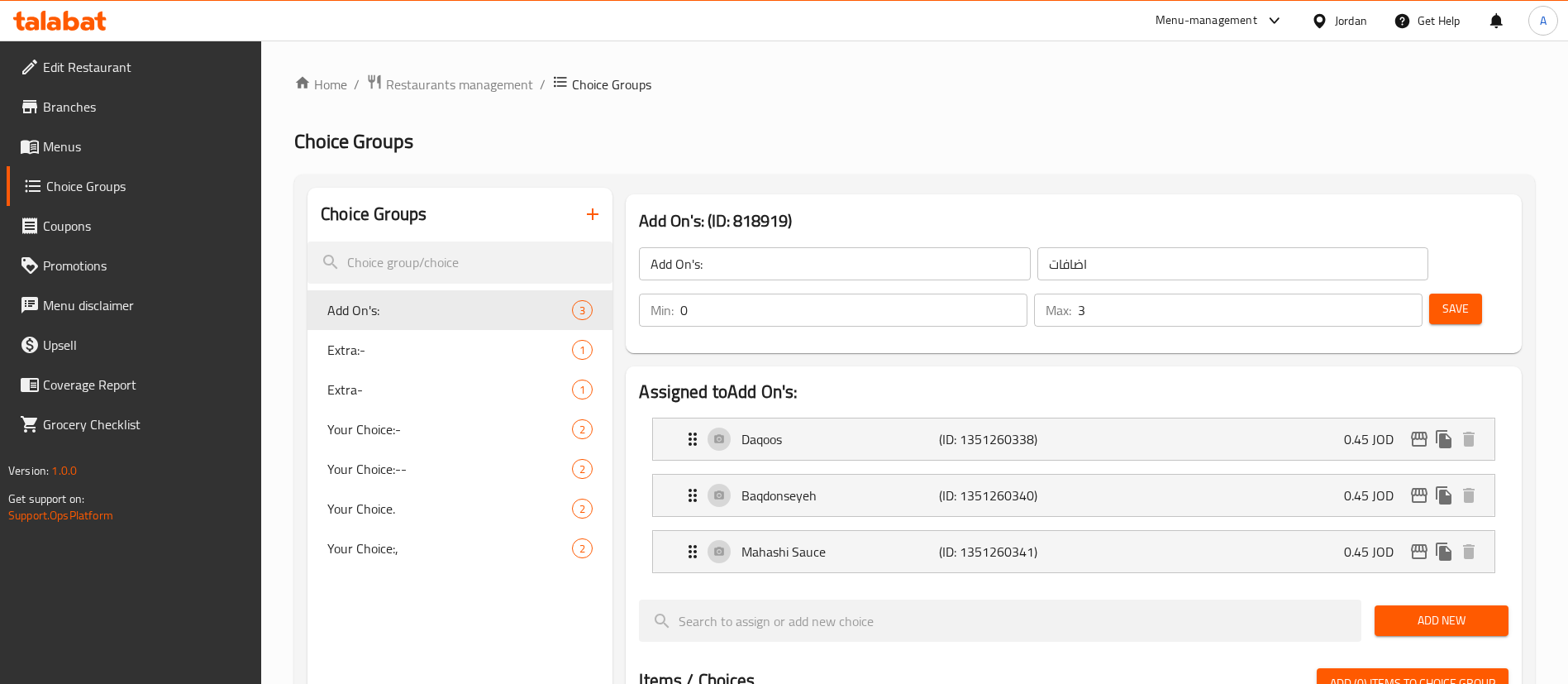
click at [215, 76] on span "Edit Restaurant" at bounding box center [146, 67] width 206 height 20
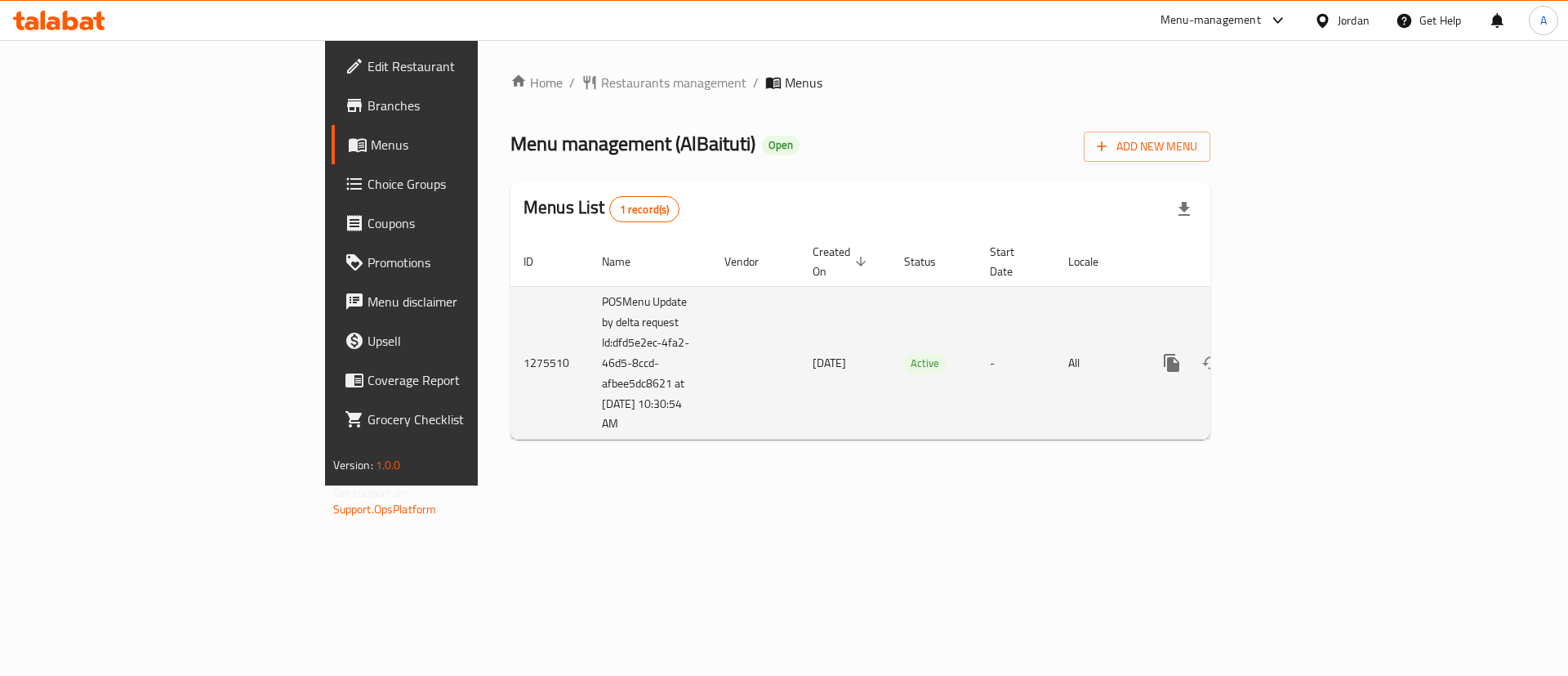
click at [1025, 332] on td "-" at bounding box center [1016, 362] width 78 height 154
click at [1025, 332] on td "-" at bounding box center [1016, 362] width 78 height 154
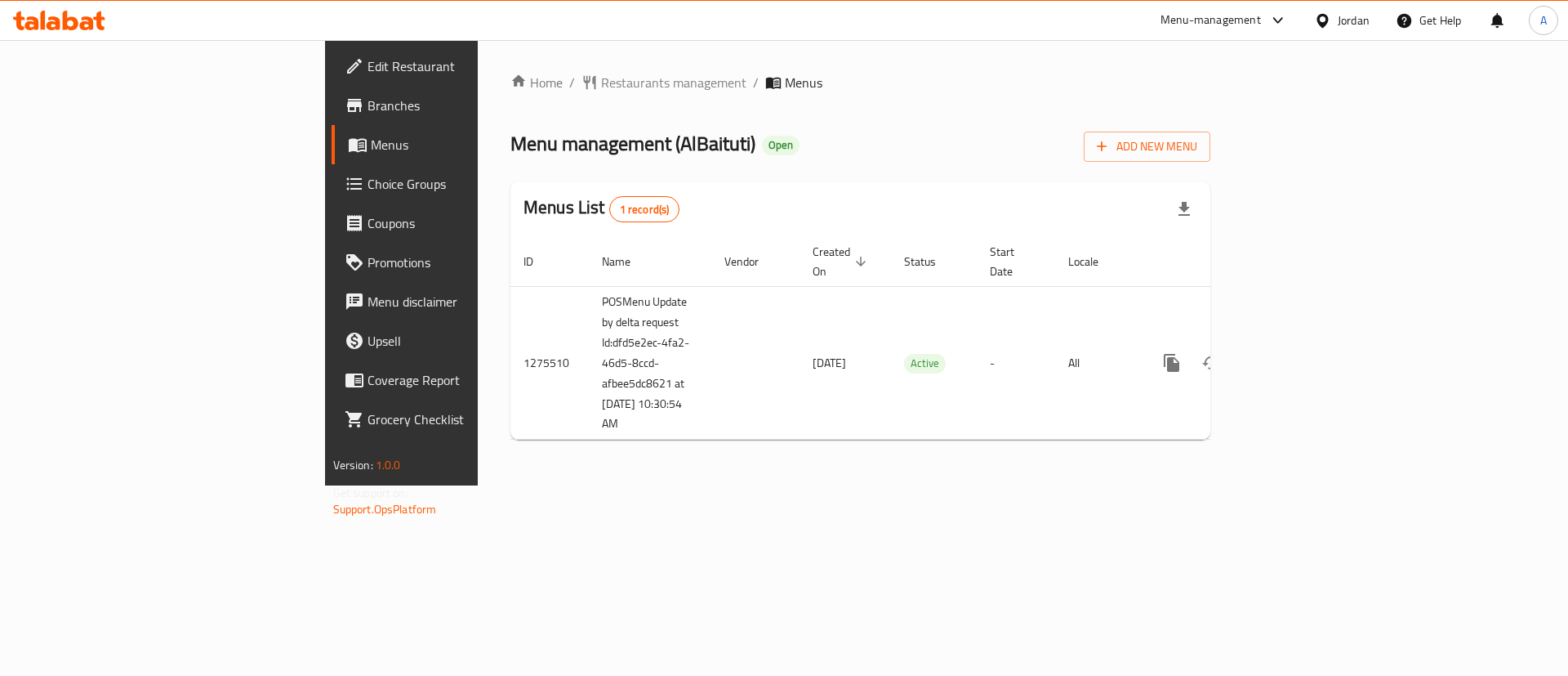
click at [952, 478] on div "Home / Restaurants management / Menus Menu management ( AlBaituti ) Open Add Ne…" at bounding box center [860, 263] width 765 height 445
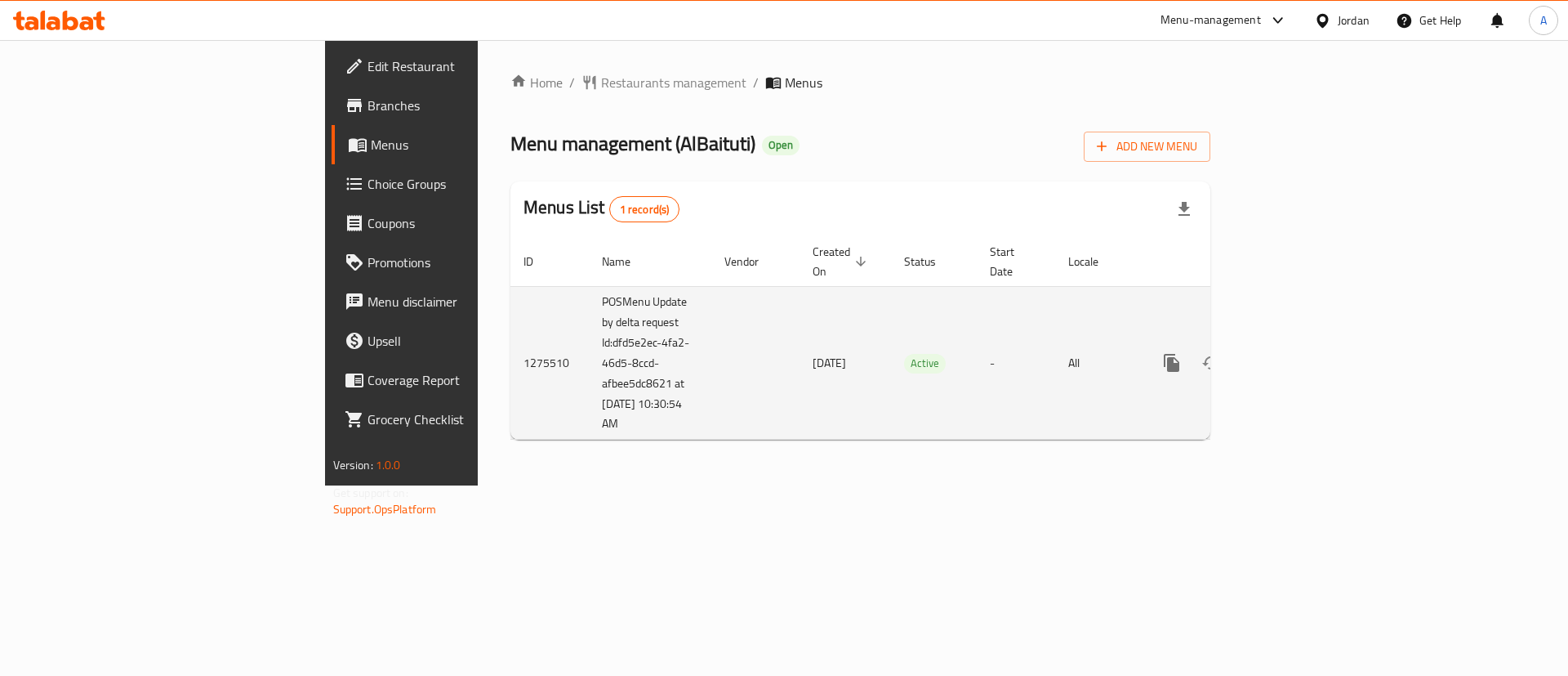
drag, startPoint x: 644, startPoint y: 350, endPoint x: 621, endPoint y: 353, distance: 23.2
click at [812, 352] on span "[DATE]" at bounding box center [829, 362] width 34 height 21
drag, startPoint x: 621, startPoint y: 353, endPoint x: 576, endPoint y: 354, distance: 45.0
click at [576, 354] on tr "1275510 POSMenu Update by delta request Id:dfd5e2ec-4fa2-46d5-8ccd-afbee5dc8621…" at bounding box center [917, 362] width 811 height 154
click at [589, 355] on td "POSMenu Update by delta request Id:dfd5e2ec-4fa2-46d5-8ccd-afbee5dc8621 at [DAT…" at bounding box center [650, 362] width 123 height 154
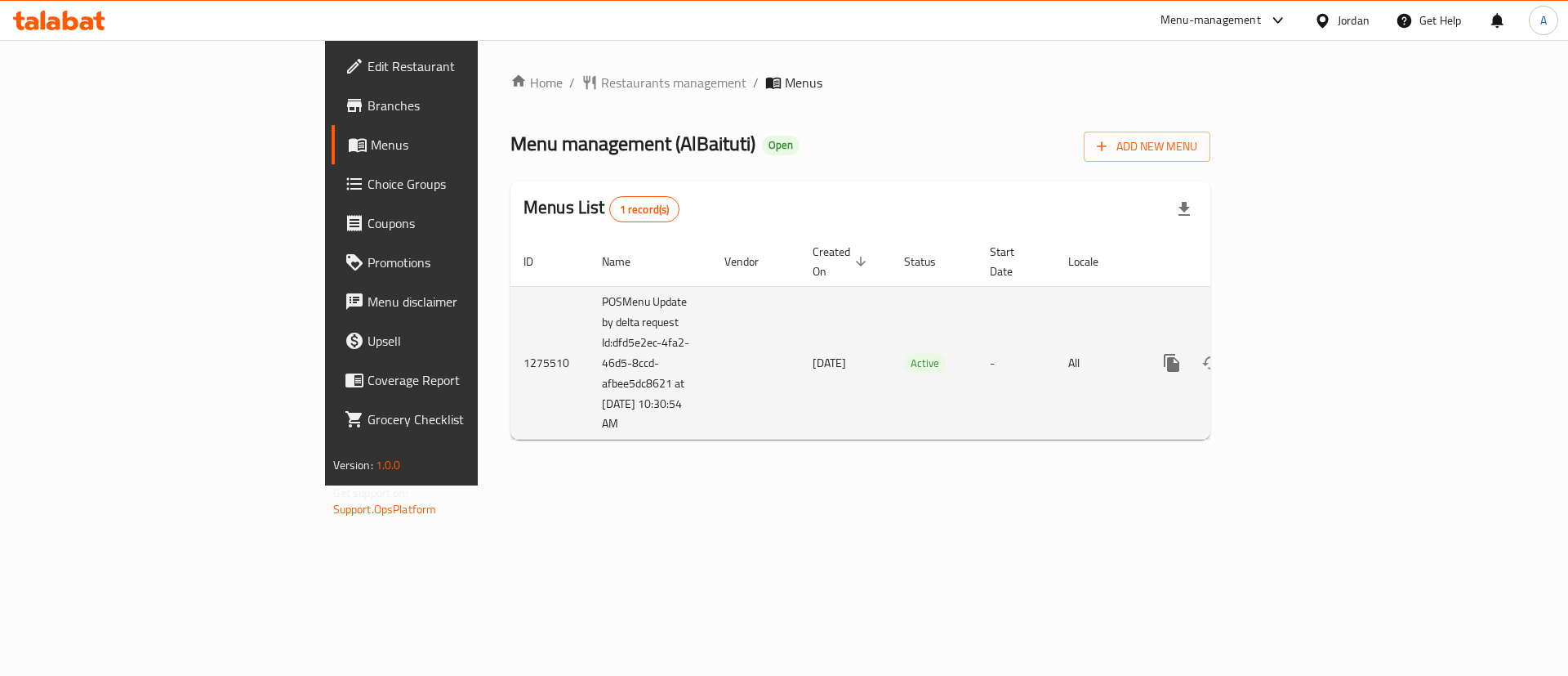
click at [589, 312] on td "POSMenu Update by delta request Id:dfd5e2ec-4fa2-46d5-8ccd-afbee5dc8621 at [DAT…" at bounding box center [650, 362] width 123 height 154
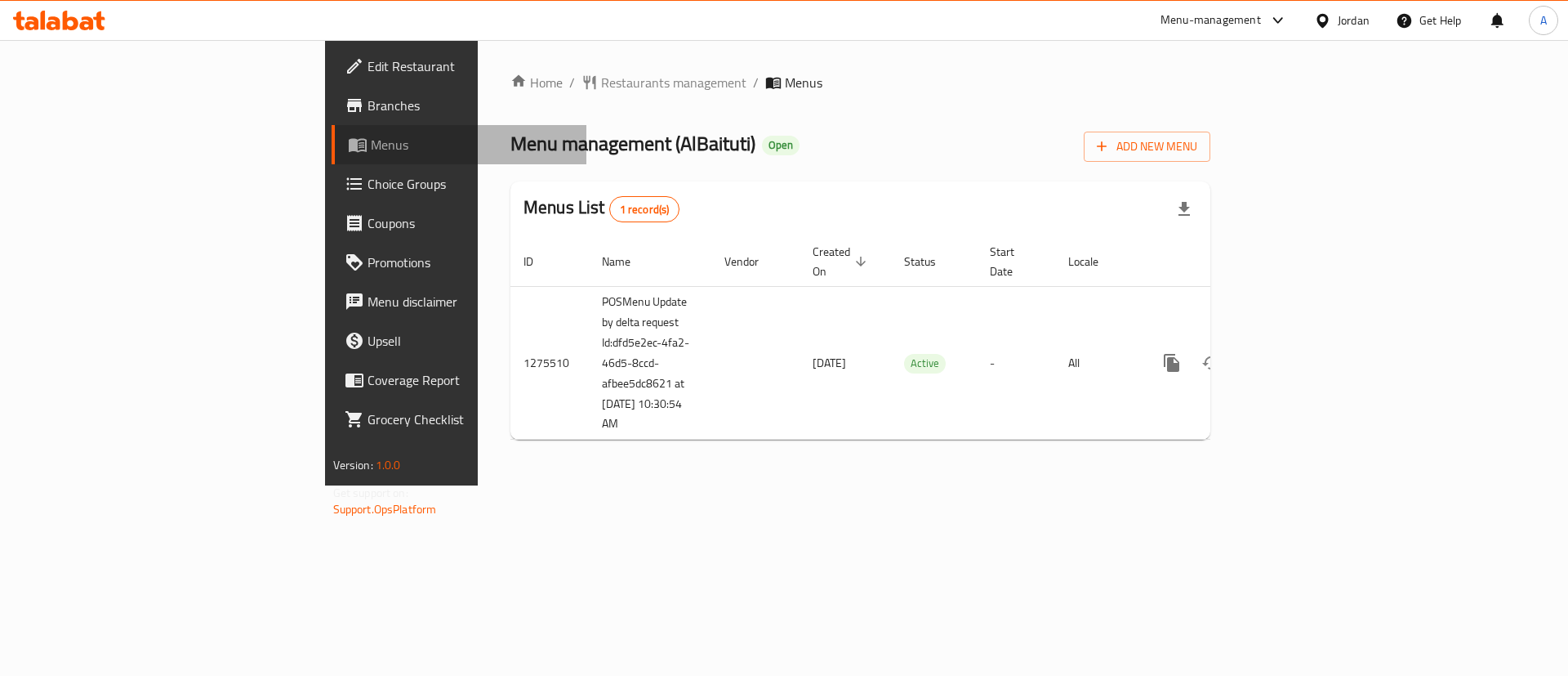
click at [370, 137] on span "Menus" at bounding box center [472, 144] width 204 height 20
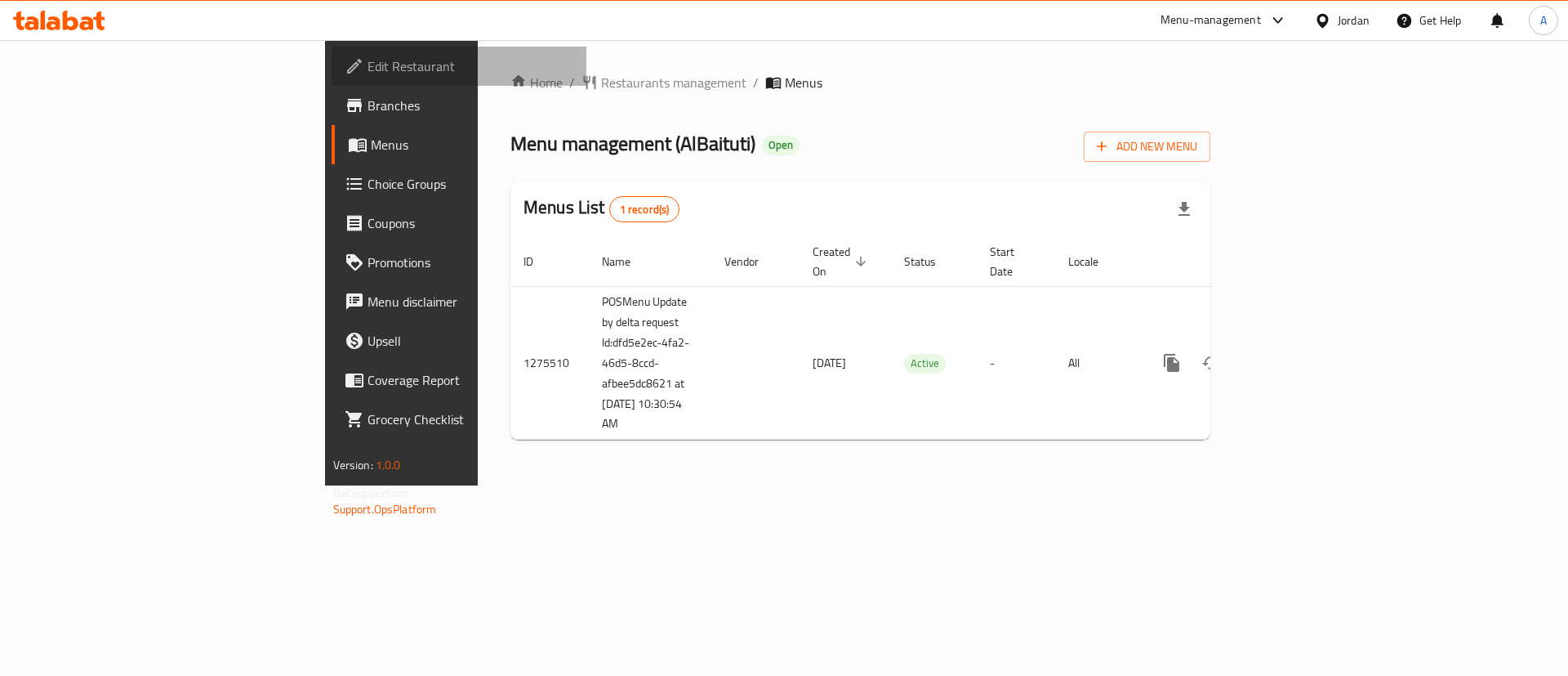
click at [368, 68] on span "Edit Restaurant" at bounding box center [471, 66] width 207 height 20
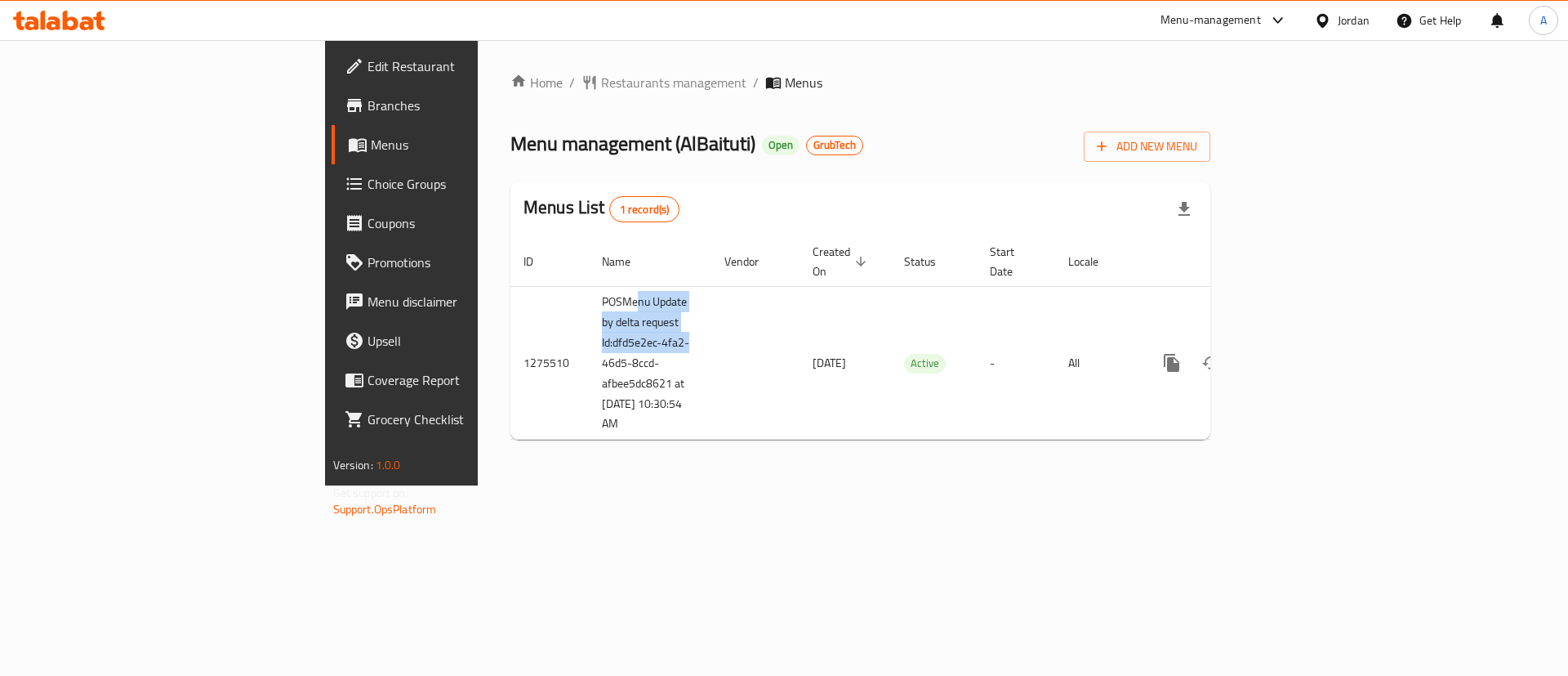
drag, startPoint x: 471, startPoint y: 314, endPoint x: 421, endPoint y: 264, distance: 70.7
click at [511, 264] on table "ID Name Vendor Created On sorted descending Status Start Date Locale Actions 12…" at bounding box center [917, 339] width 811 height 204
click at [681, 101] on div "Home / Restaurants management / Menus Menu management ( AlBaituti ) Open GrubTe…" at bounding box center [861, 263] width 700 height 380
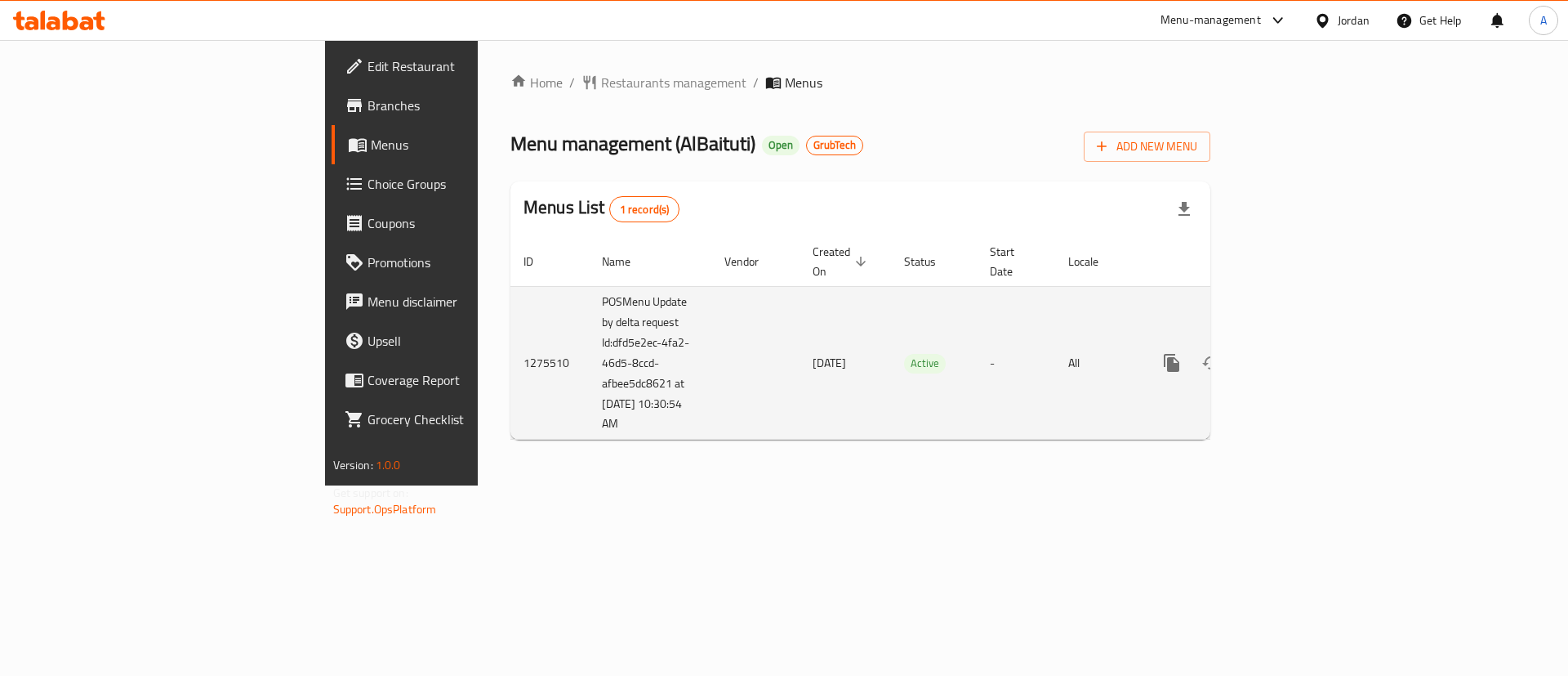
click at [1299, 353] on icon "enhanced table" at bounding box center [1289, 362] width 20 height 20
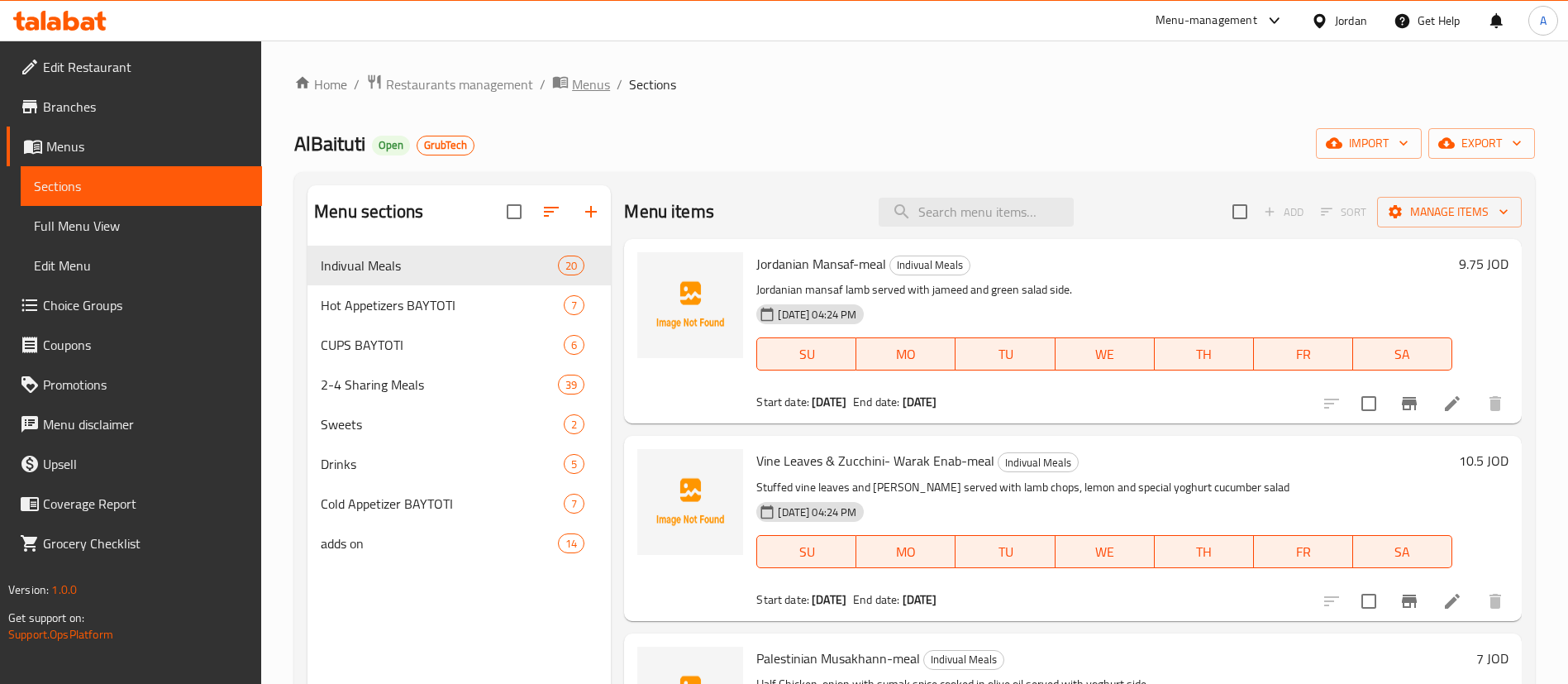
click at [592, 79] on span "Menus" at bounding box center [590, 84] width 38 height 20
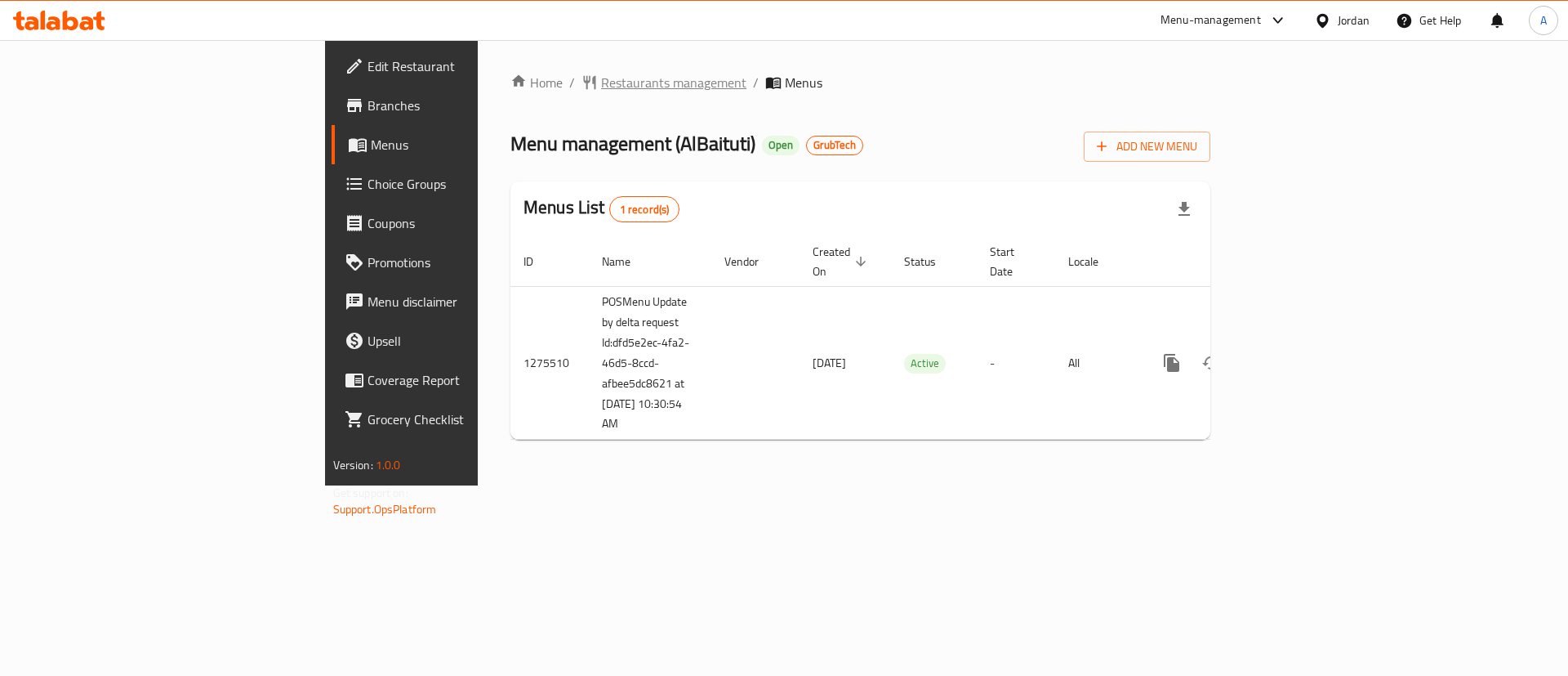
click at [601, 89] on span "Restaurants management" at bounding box center [674, 82] width 145 height 20
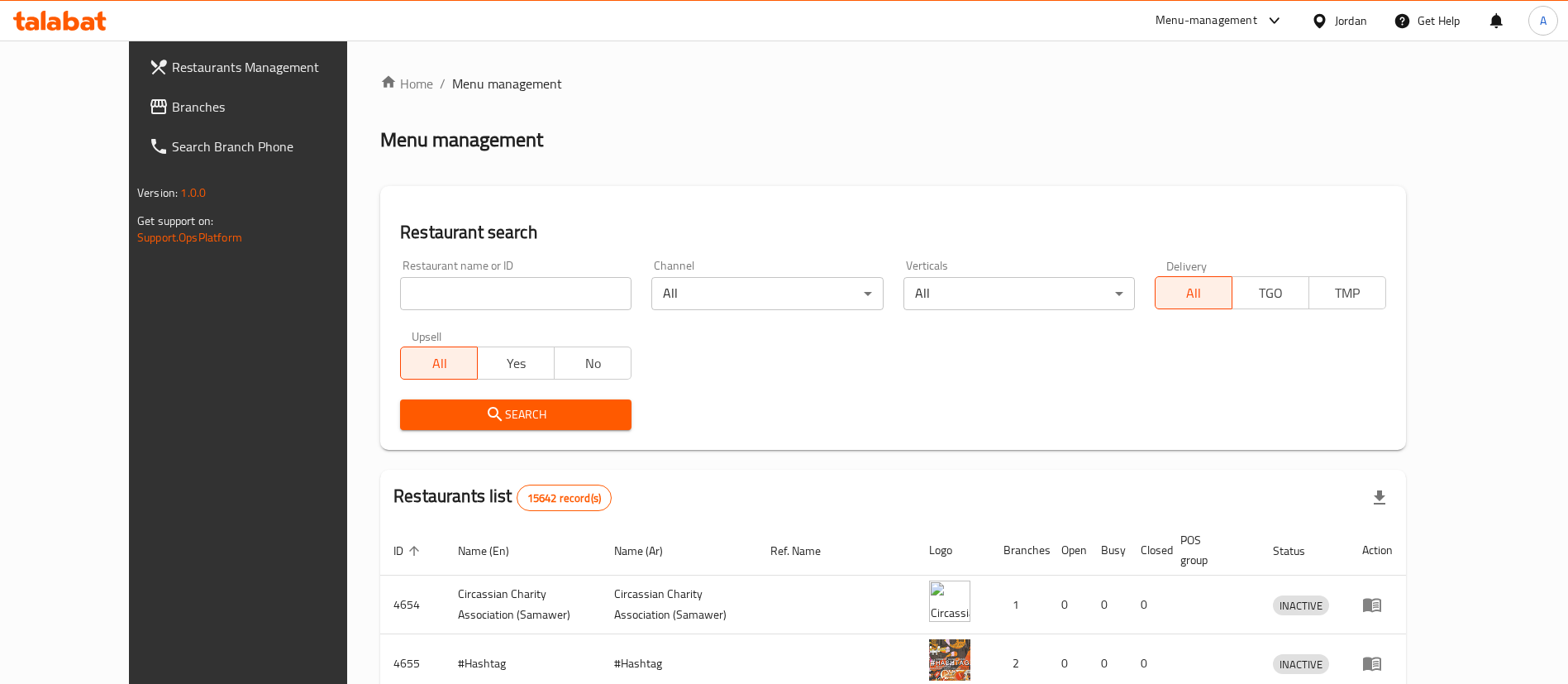
click at [483, 291] on div at bounding box center [784, 342] width 1568 height 684
click at [483, 291] on div "Home / Menu management Menu management Restaurant search Restaurant name or ID …" at bounding box center [893, 592] width 1026 height 1037
click at [483, 291] on input "search" at bounding box center [516, 293] width 232 height 33
type input "albaituti"
click button "Search" at bounding box center [516, 415] width 232 height 30
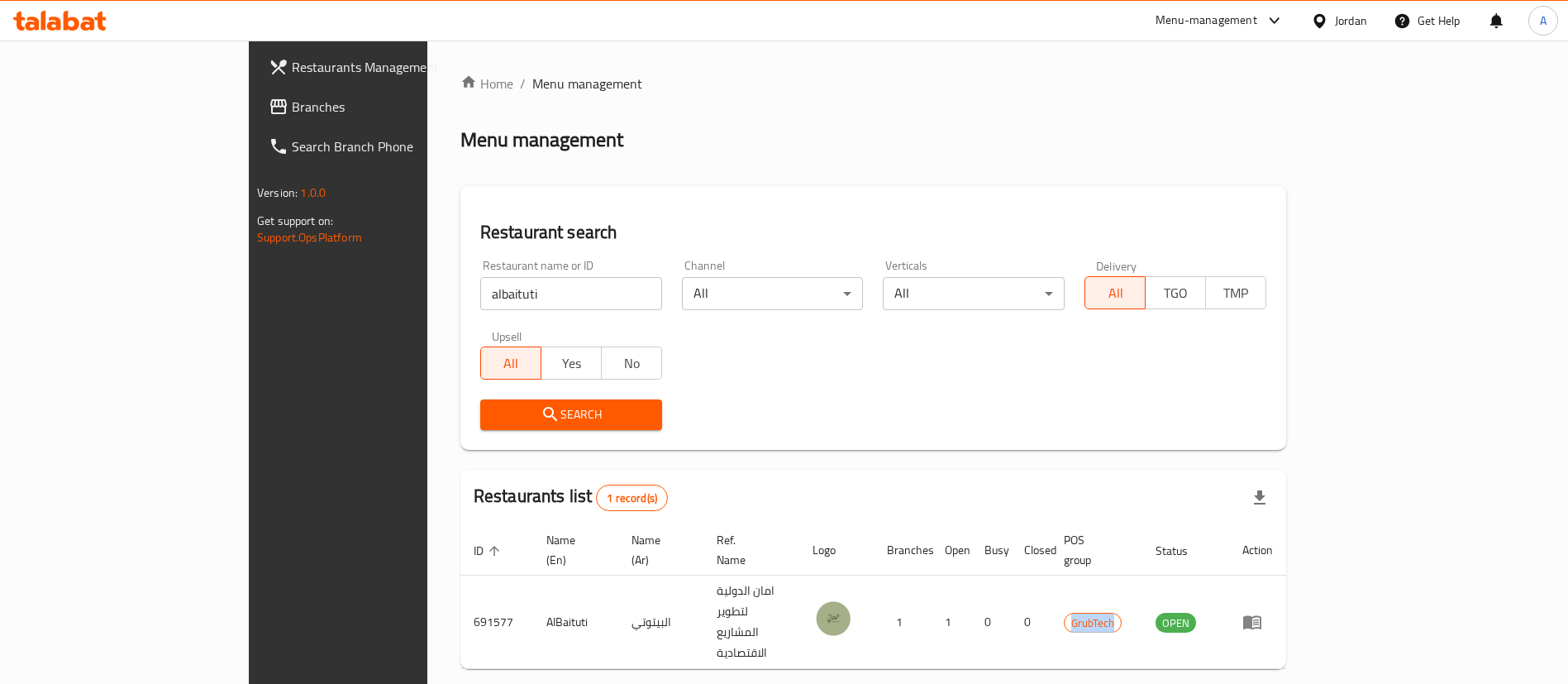
drag, startPoint x: 1249, startPoint y: 581, endPoint x: 1281, endPoint y: 495, distance: 91.8
click at [1286, 576] on tr "691577 AlBaituti البيتوتي امان الدولیة لتطویر المشاریع الاقتصادیة 1 1 0 0 GrubT…" at bounding box center [873, 622] width 826 height 93
drag, startPoint x: 1278, startPoint y: 448, endPoint x: 1270, endPoint y: 462, distance: 16.1
click at [1278, 447] on div "Restaurant search Restaurant name or ID albaituti Restaurant name or ID Channel…" at bounding box center [873, 318] width 826 height 264
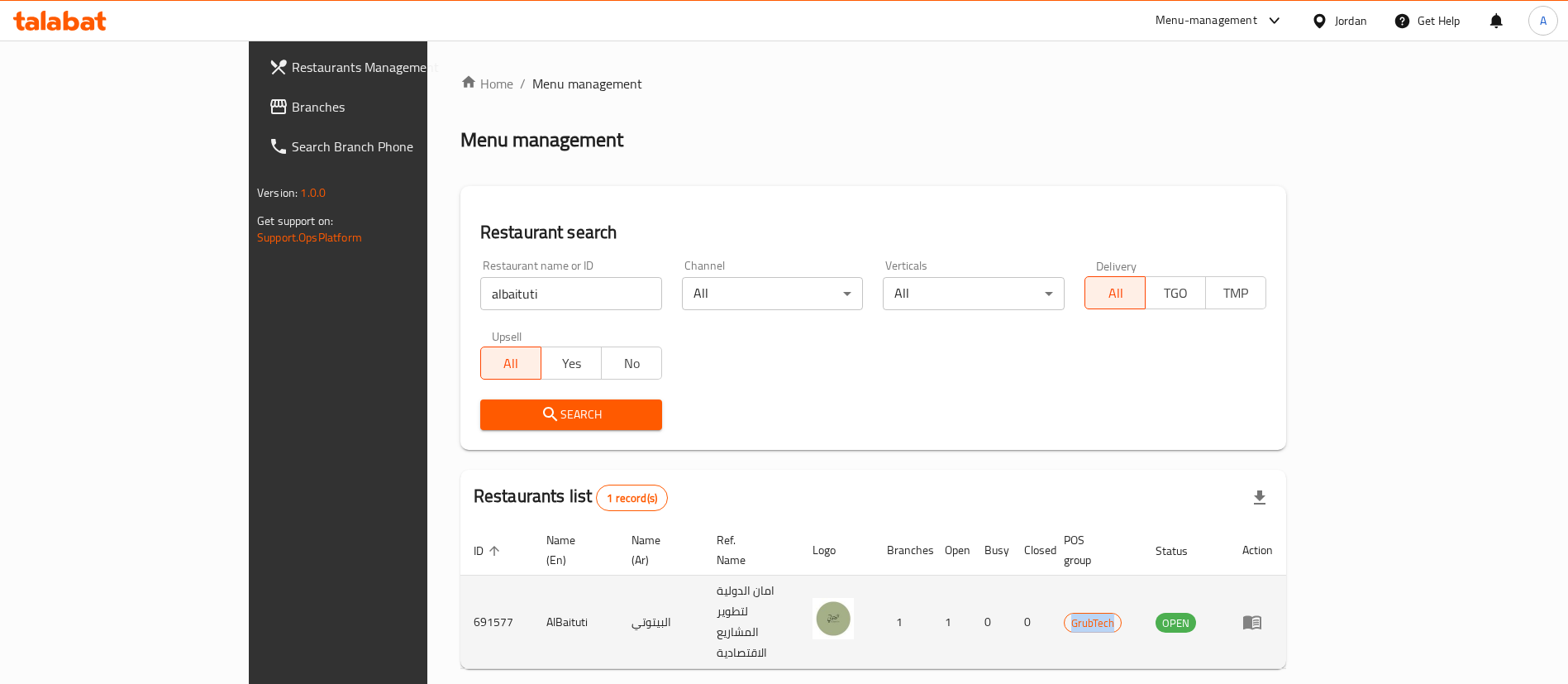
drag, startPoint x: 1230, startPoint y: 586, endPoint x: 1285, endPoint y: 536, distance: 74.3
click at [1142, 581] on td "GrubTech" at bounding box center [1096, 622] width 91 height 93
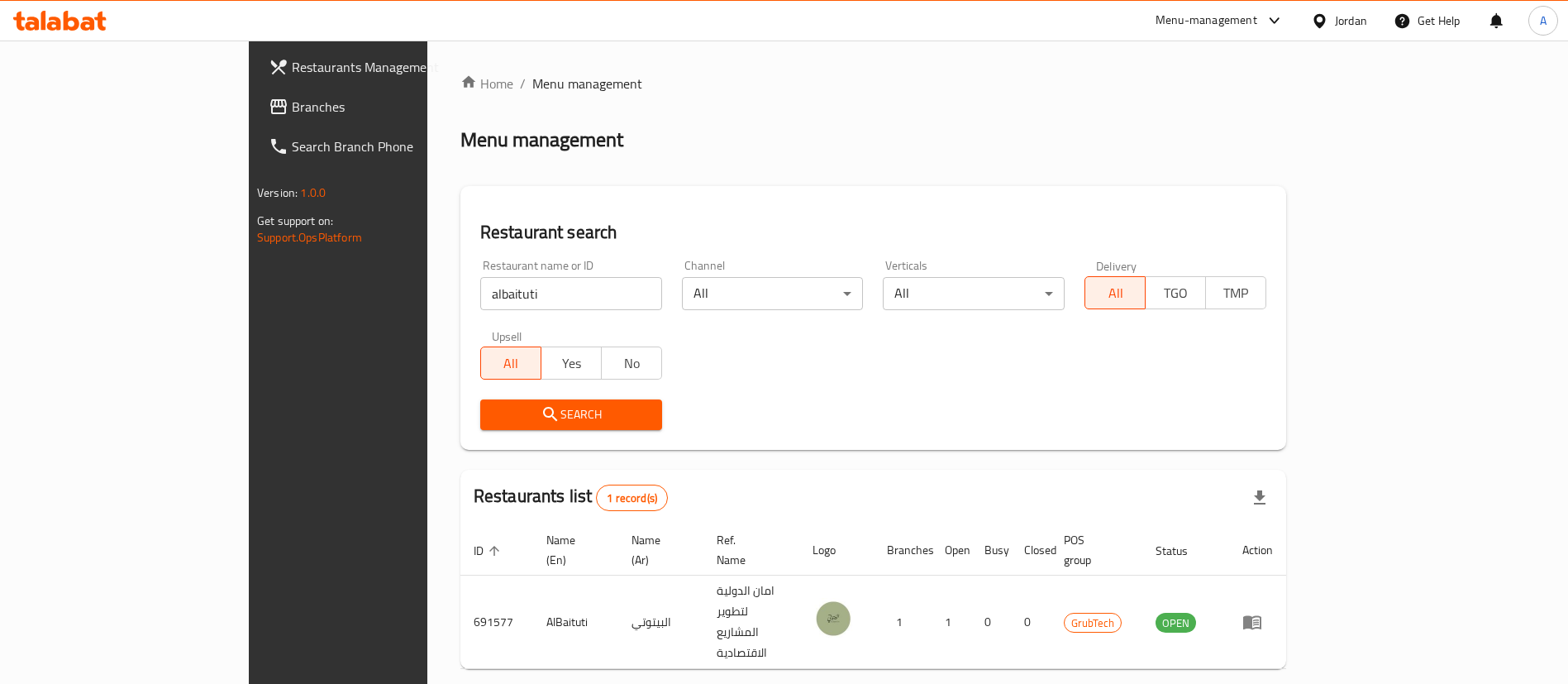
click at [1274, 409] on div "Search" at bounding box center [873, 415] width 806 height 51
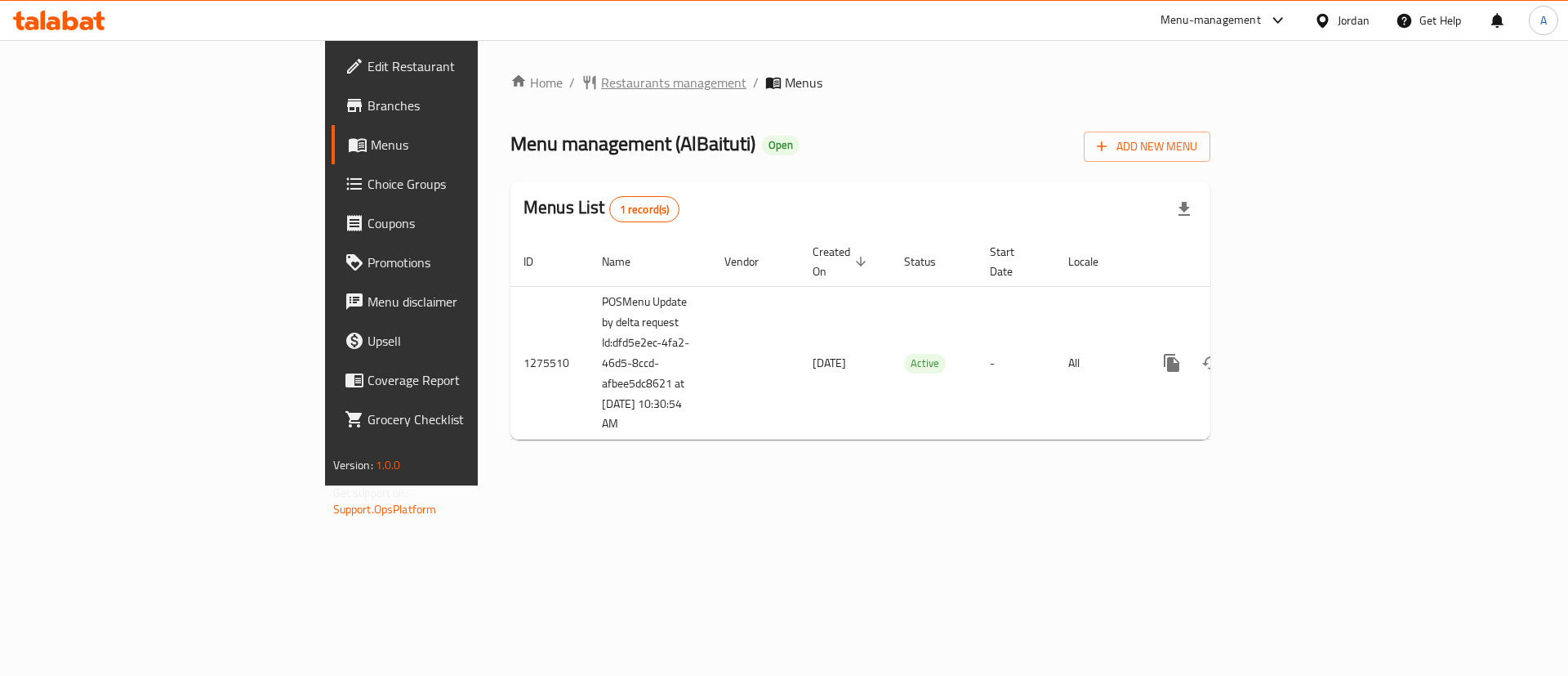
click at [601, 84] on span "Restaurants management" at bounding box center [674, 82] width 145 height 20
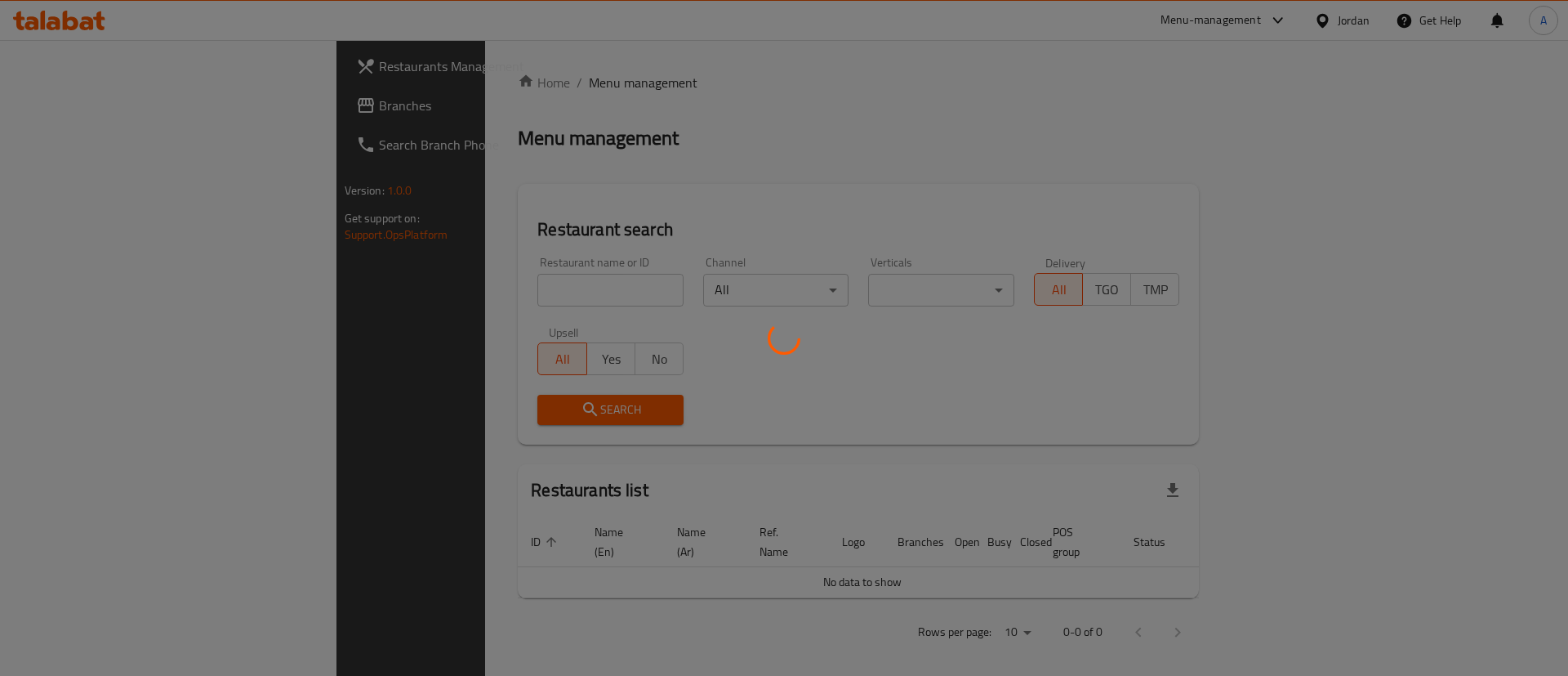
click at [471, 291] on div at bounding box center [784, 338] width 1568 height 676
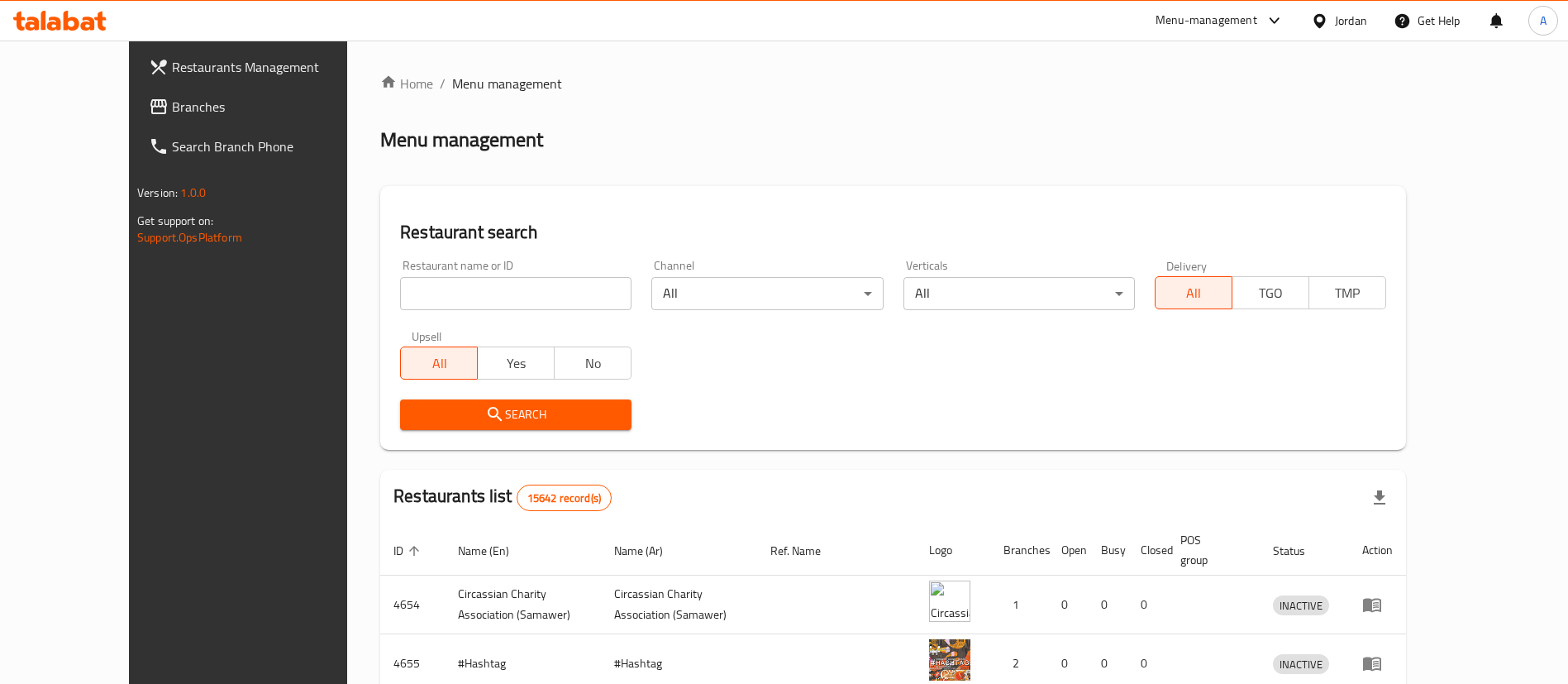
click at [474, 293] on input "search" at bounding box center [516, 293] width 232 height 33
click at [98, 24] on icon at bounding box center [100, 21] width 11 height 19
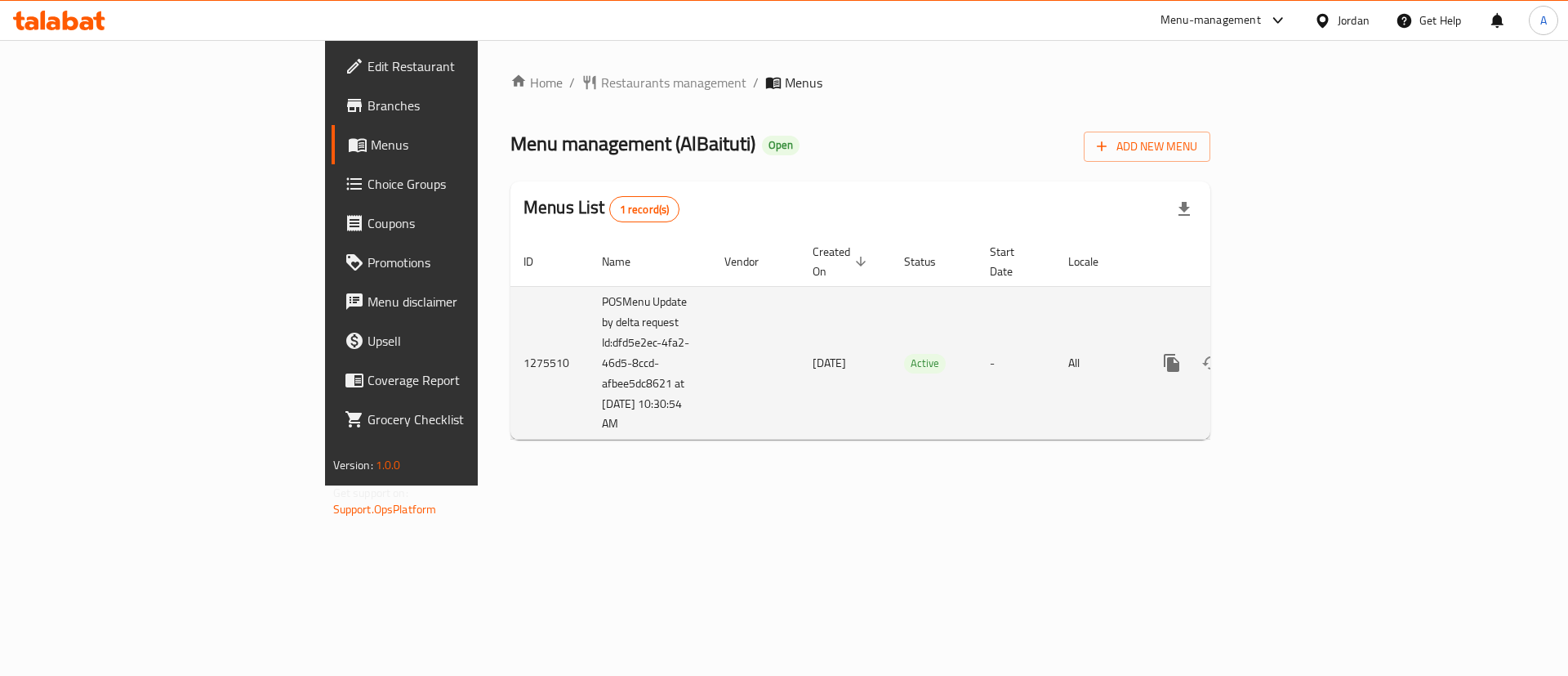
click at [1297, 356] on icon "enhanced table" at bounding box center [1290, 363] width 15 height 15
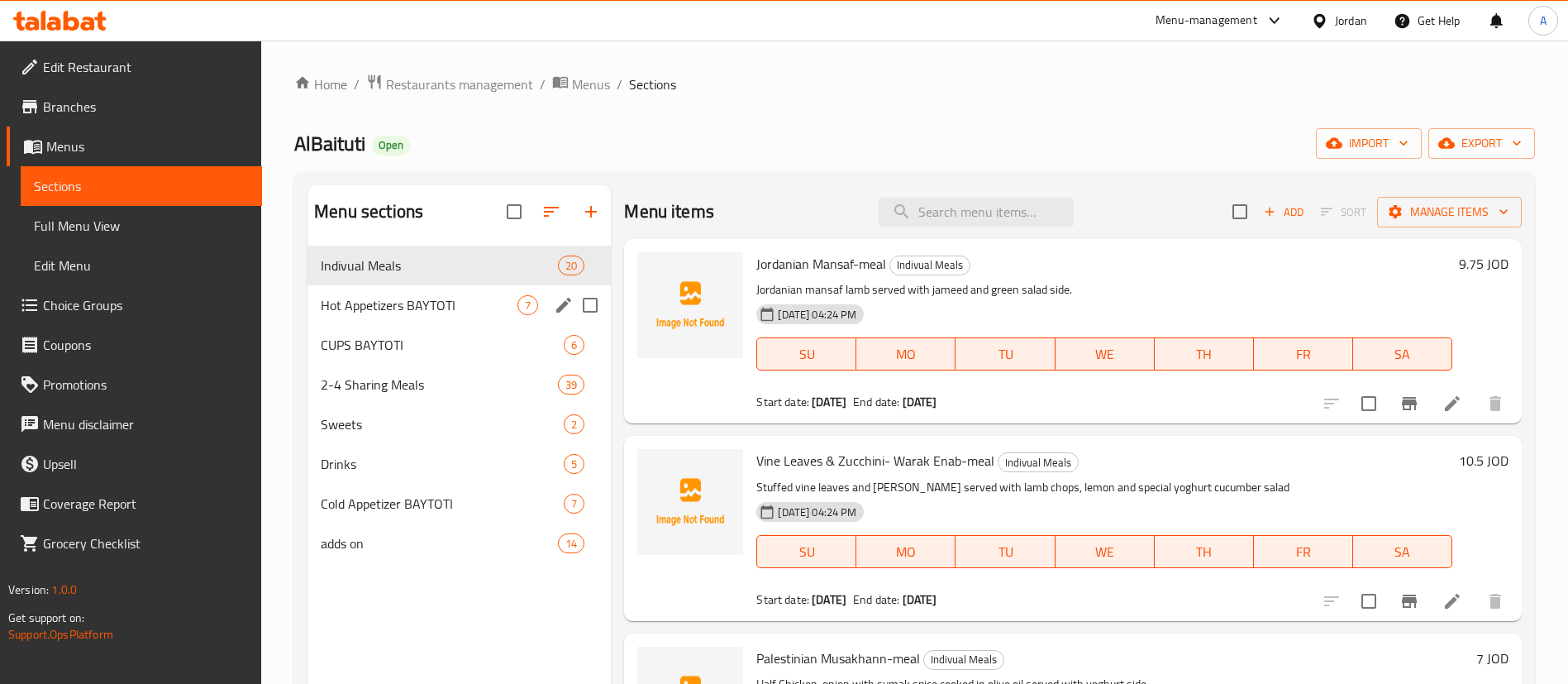
drag, startPoint x: 422, startPoint y: 289, endPoint x: 421, endPoint y: 279, distance: 10.0
click at [421, 279] on div "Indivual Meals 20 Hot Appetizers BAYTOTI 7 CUPS BAYTOTI 6 2-4 Sharing Meals 39 …" at bounding box center [459, 404] width 303 height 318
drag, startPoint x: 435, startPoint y: 264, endPoint x: 381, endPoint y: 222, distance: 68.4
click at [435, 263] on span "Indivual Meals" at bounding box center [416, 265] width 191 height 20
click at [600, 84] on span "Menus" at bounding box center [590, 84] width 38 height 20
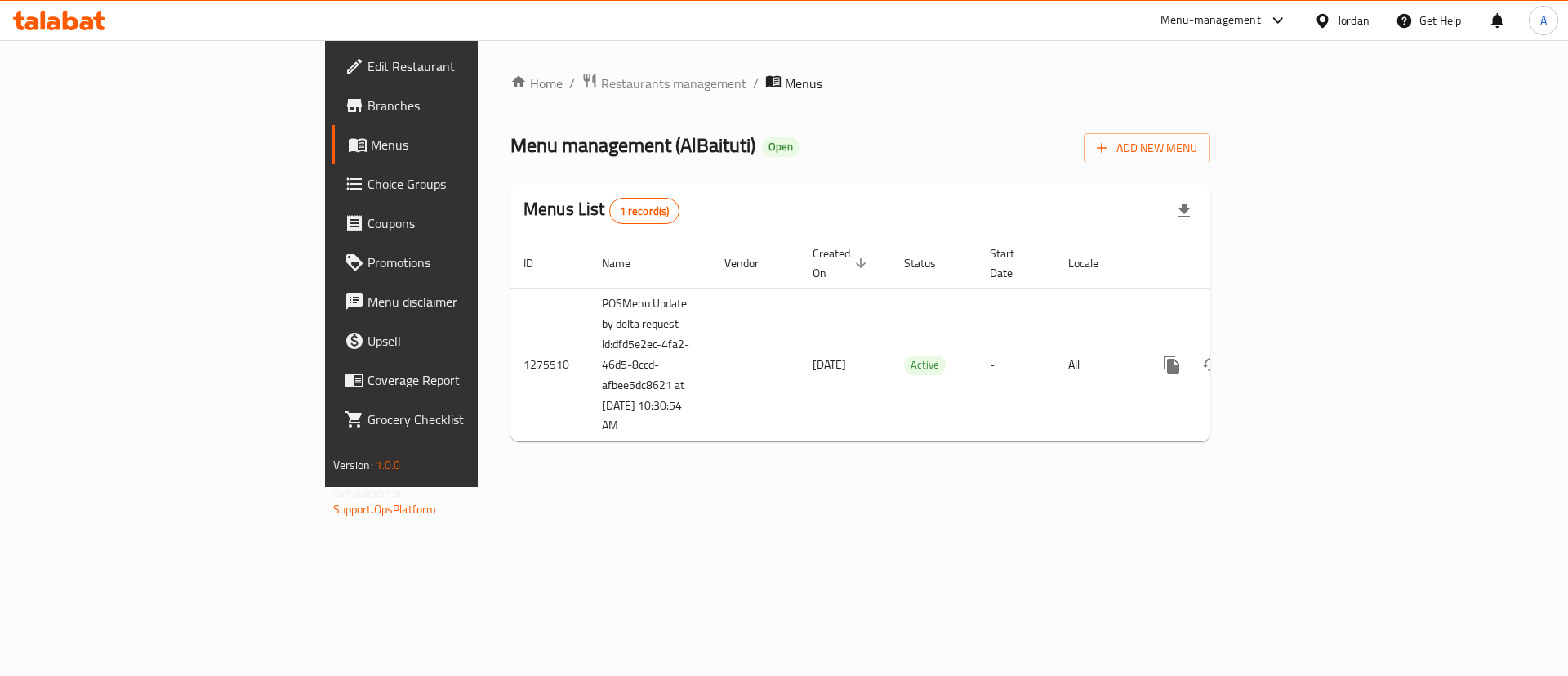
click at [610, 217] on span "1 record(s)" at bounding box center [645, 211] width 70 height 16
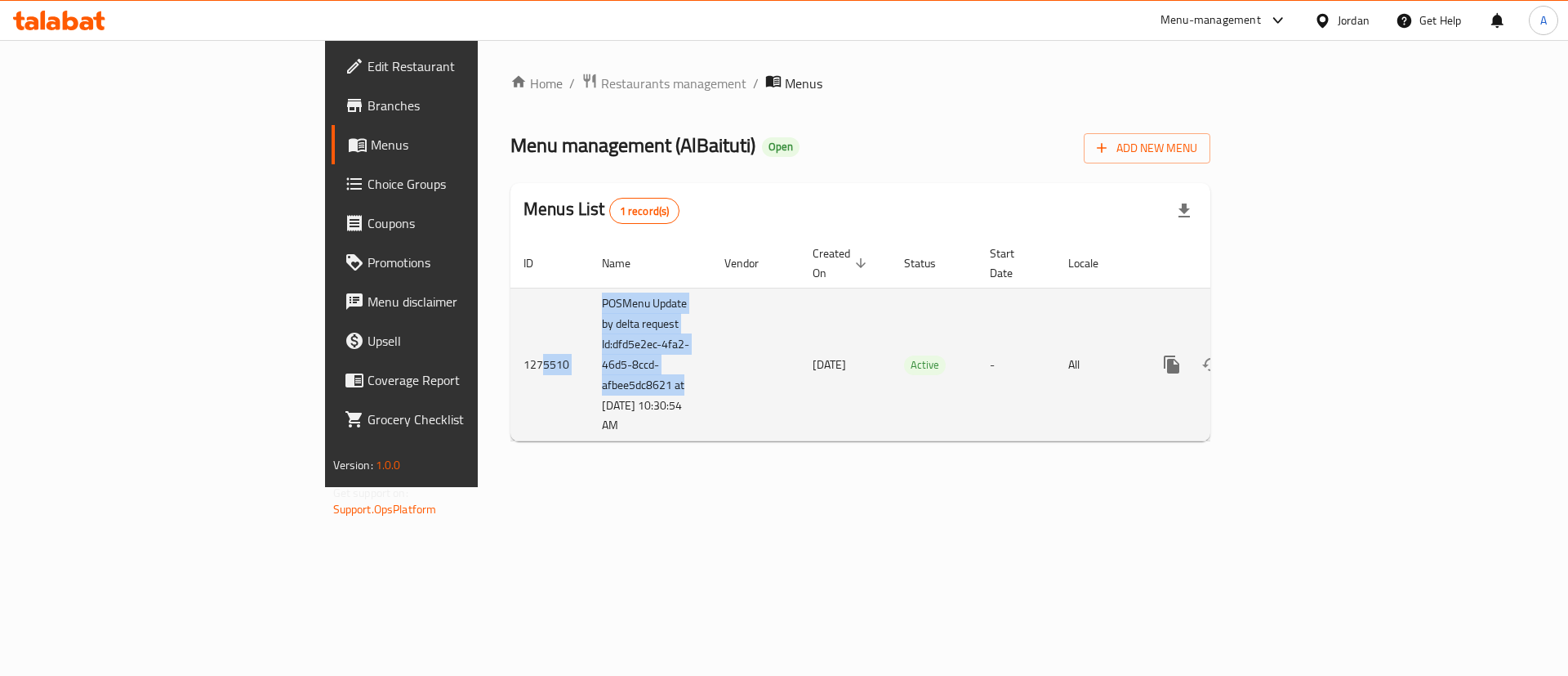
drag, startPoint x: 448, startPoint y: 392, endPoint x: 308, endPoint y: 272, distance: 184.4
click at [511, 318] on tr "1275510 POSMenu Update by delta request Id:dfd5e2ec-4fa2-46d5-8ccd-afbee5dc8621…" at bounding box center [917, 364] width 811 height 154
click at [711, 315] on td "enhanced table" at bounding box center [755, 364] width 88 height 154
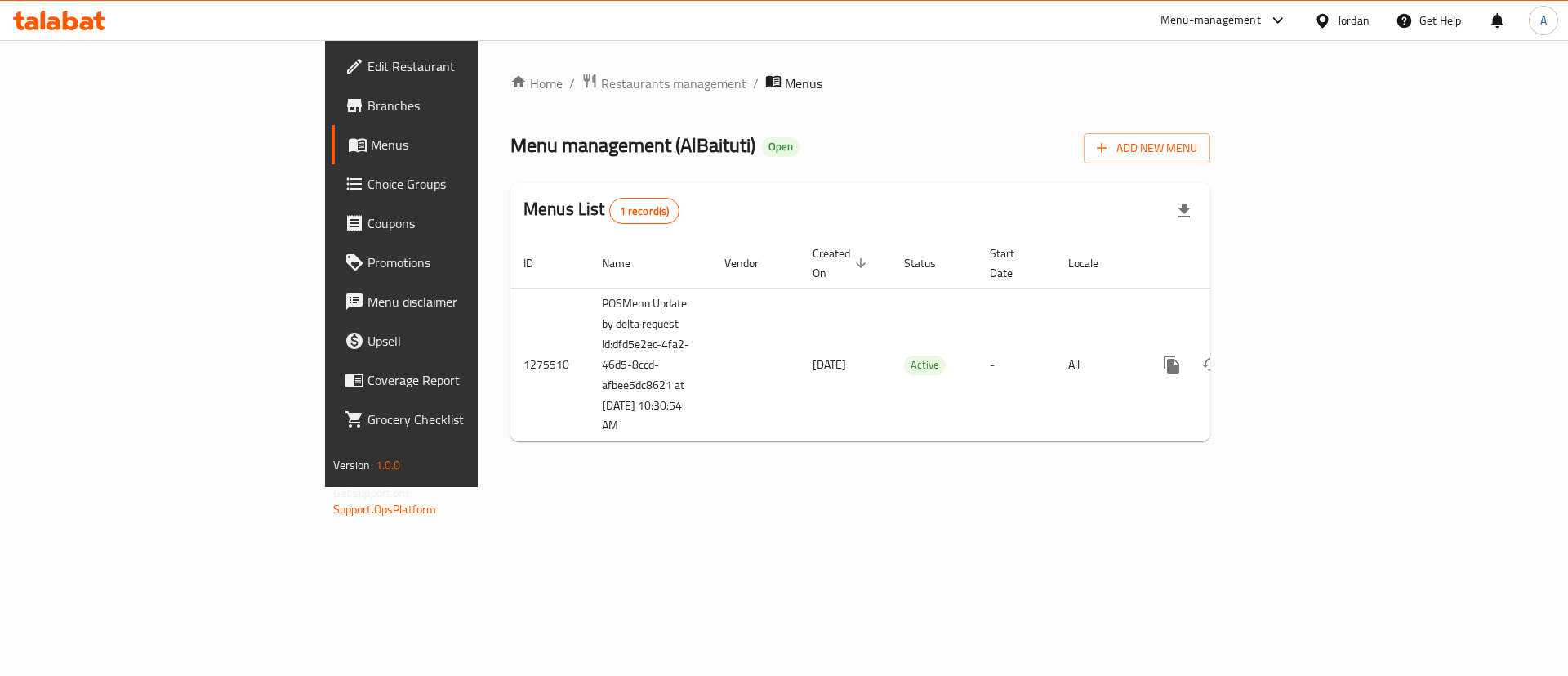
click at [565, 487] on div "Home / Restaurants management / Menus Menu management ( AlBaituti ) Open Add Ne…" at bounding box center [860, 264] width 765 height 447
click at [566, 487] on div "Home / Restaurants management / Menus Menu management ( AlBaituti ) Open Add Ne…" at bounding box center [860, 264] width 765 height 447
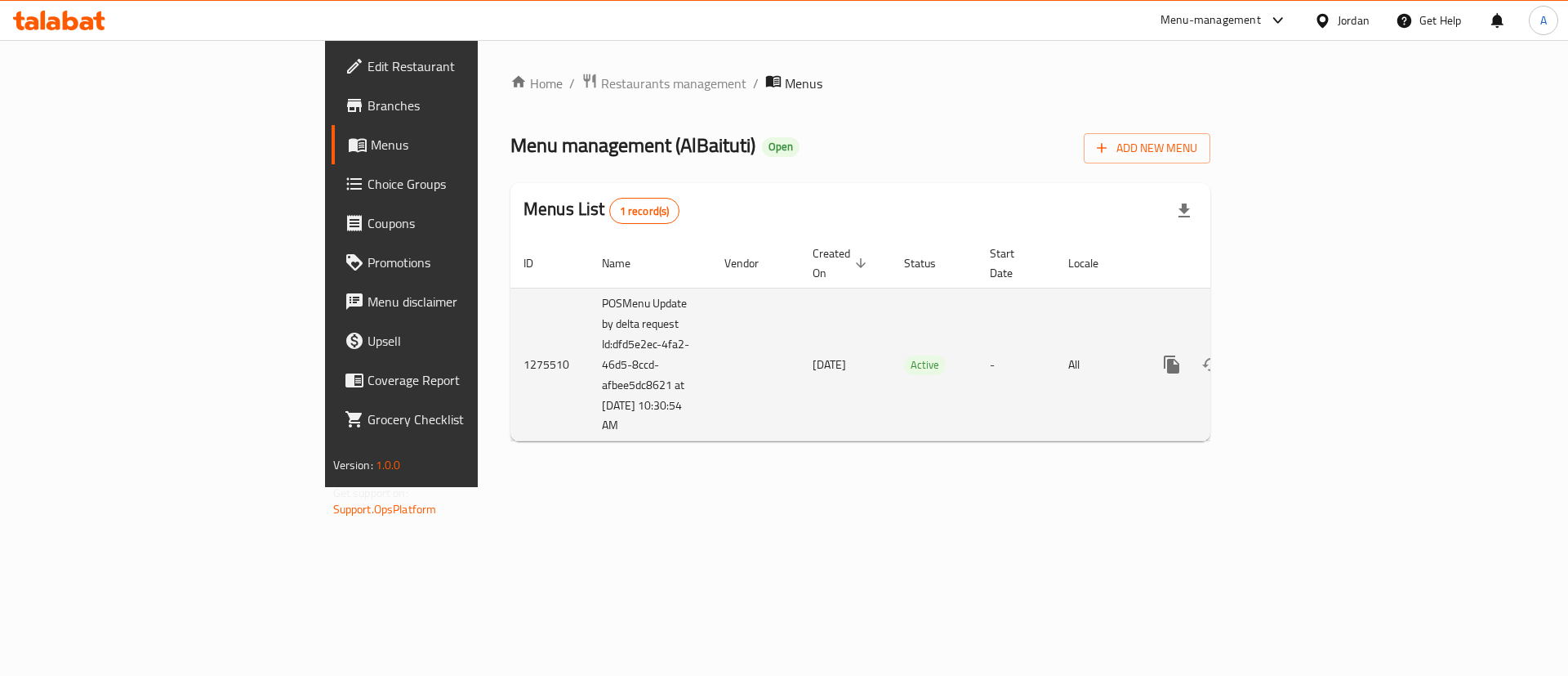
click at [589, 404] on td "POSMenu Update by delta request Id:dfd5e2ec-4fa2-46d5-8ccd-afbee5dc8621 at [DAT…" at bounding box center [650, 364] width 123 height 154
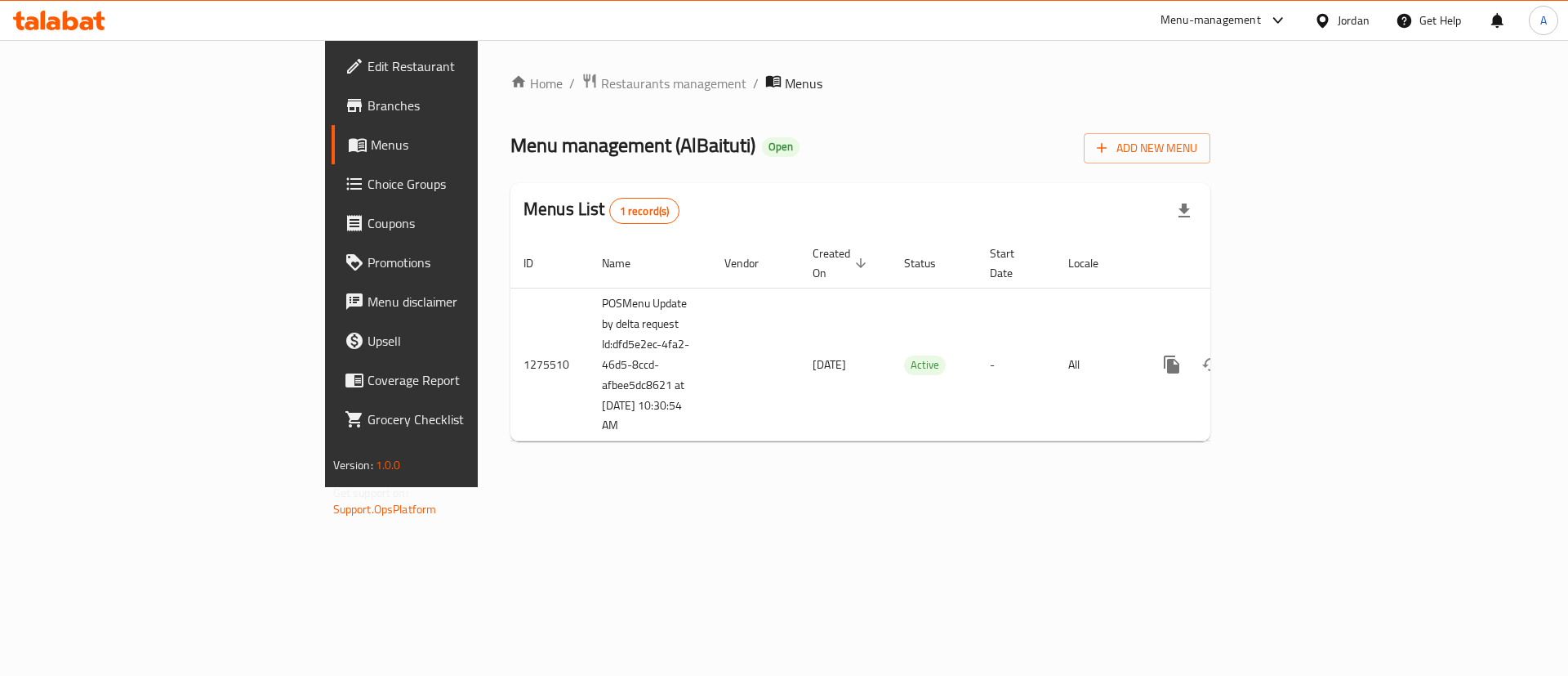
click at [537, 470] on div "Home / Restaurants management / Menus Menu management ( AlBaituti ) Open Add Ne…" at bounding box center [860, 264] width 765 height 447
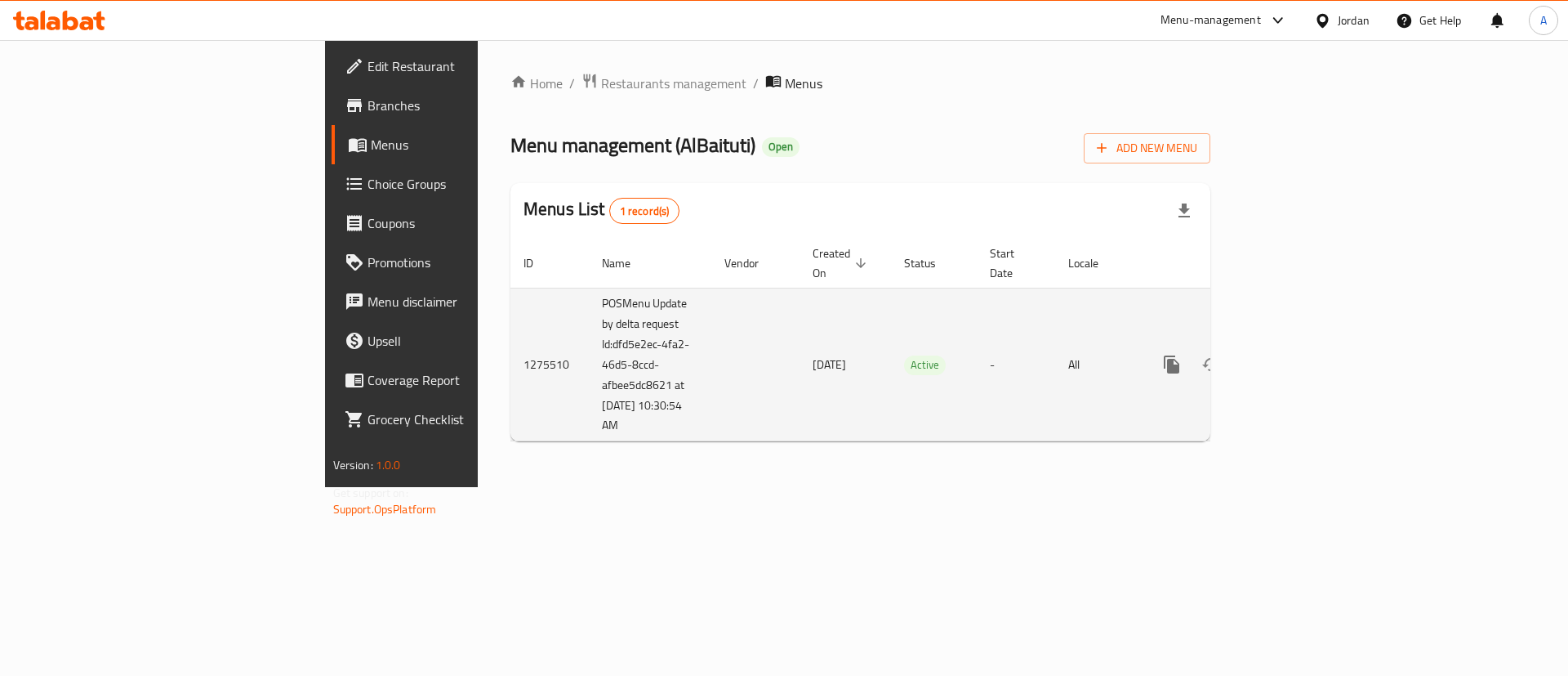
click at [589, 376] on td "POSMenu Update by delta request Id:dfd5e2ec-4fa2-46d5-8ccd-afbee5dc8621 at [DAT…" at bounding box center [650, 364] width 123 height 154
click at [589, 311] on td "POSMenu Update by delta request Id:dfd5e2ec-4fa2-46d5-8ccd-afbee5dc8621 at [DAT…" at bounding box center [650, 364] width 123 height 154
drag, startPoint x: 504, startPoint y: 422, endPoint x: 506, endPoint y: 398, distance: 24.1
click at [711, 419] on td "enhanced table" at bounding box center [755, 364] width 88 height 154
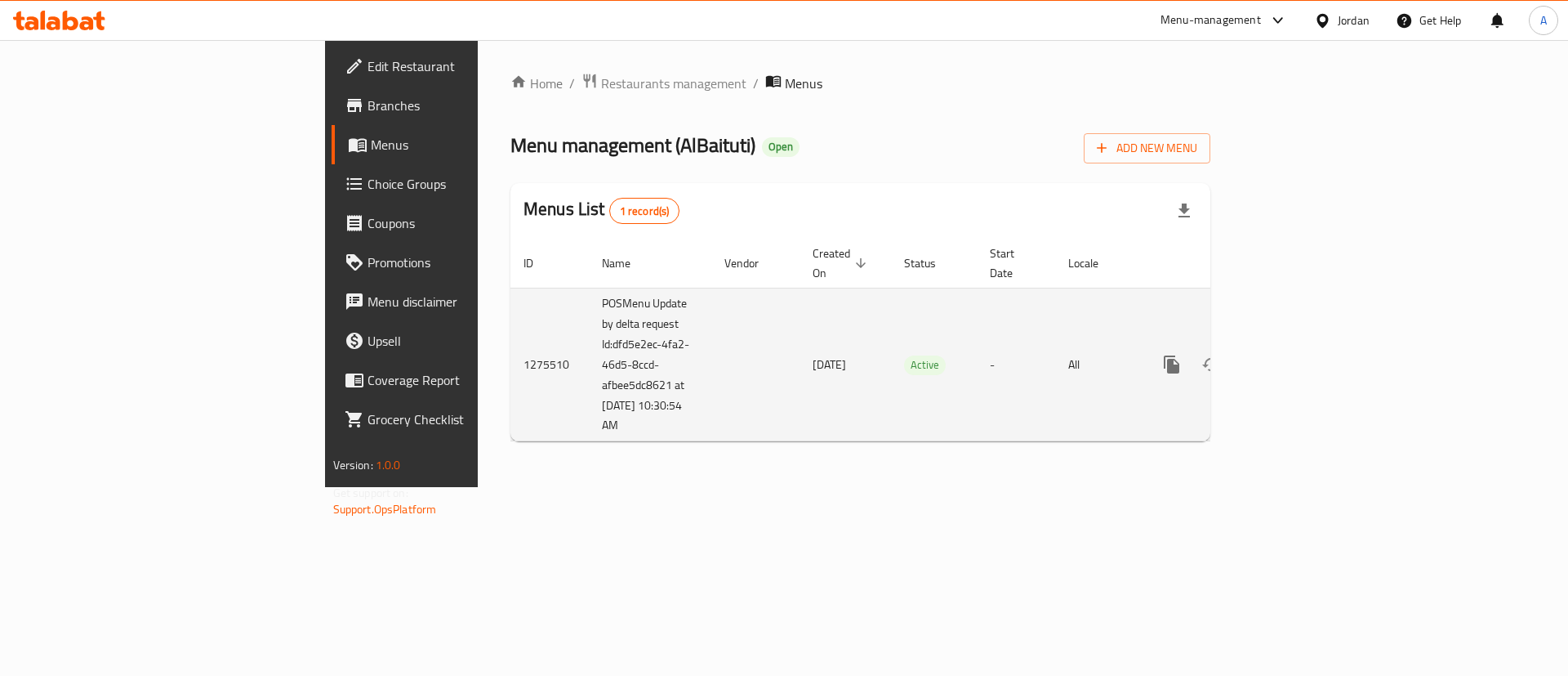
drag, startPoint x: 482, startPoint y: 400, endPoint x: 341, endPoint y: 294, distance: 176.4
click at [511, 290] on tr "1275510 POSMenu Update by delta request Id:dfd5e2ec-4fa2-46d5-8ccd-afbee5dc8621…" at bounding box center [917, 364] width 811 height 154
click at [511, 297] on td "1275510" at bounding box center [550, 364] width 78 height 154
drag, startPoint x: 435, startPoint y: 408, endPoint x: 402, endPoint y: 291, distance: 121.6
click at [511, 291] on div "Home / Restaurants management / Menus Menu management ( AlBaituti ) Open Add Ne…" at bounding box center [861, 264] width 700 height 382
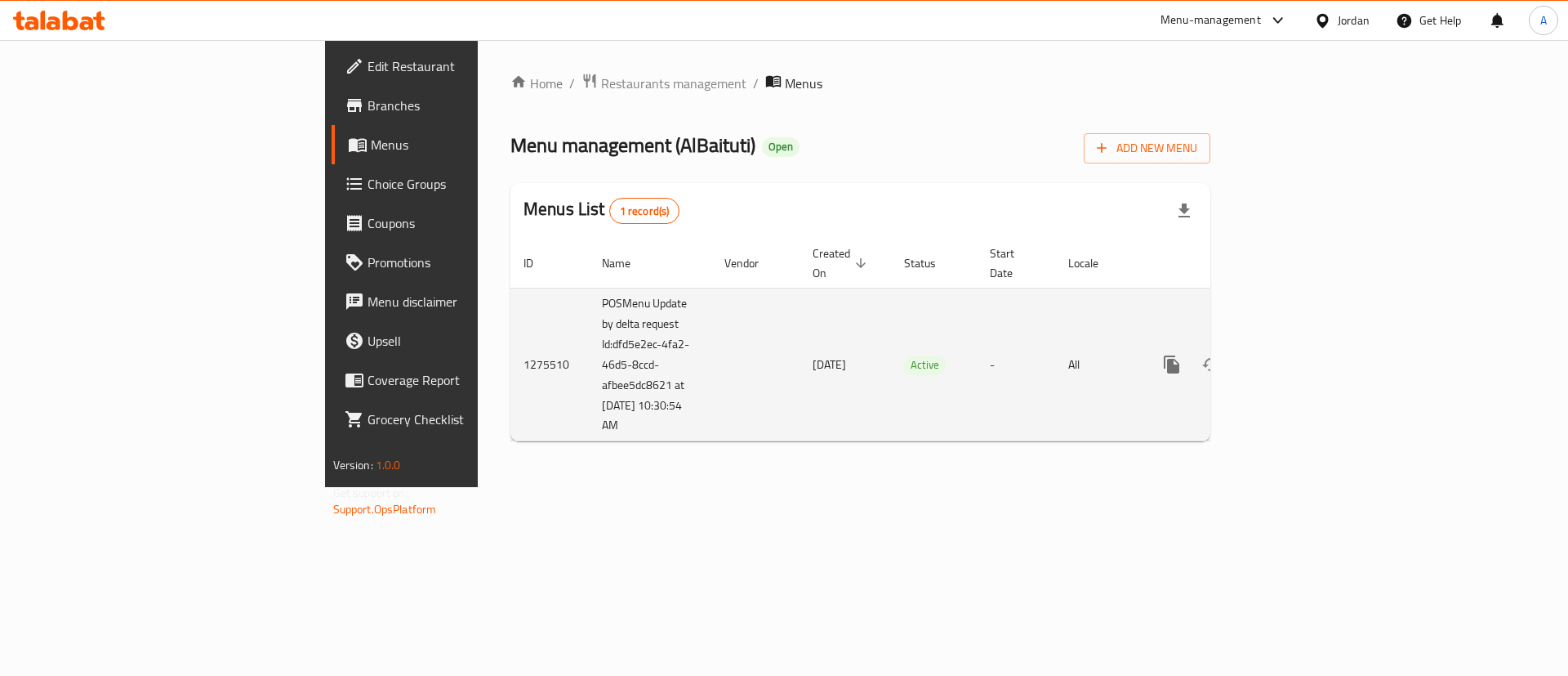
click at [799, 332] on td "[DATE]" at bounding box center [845, 364] width 91 height 154
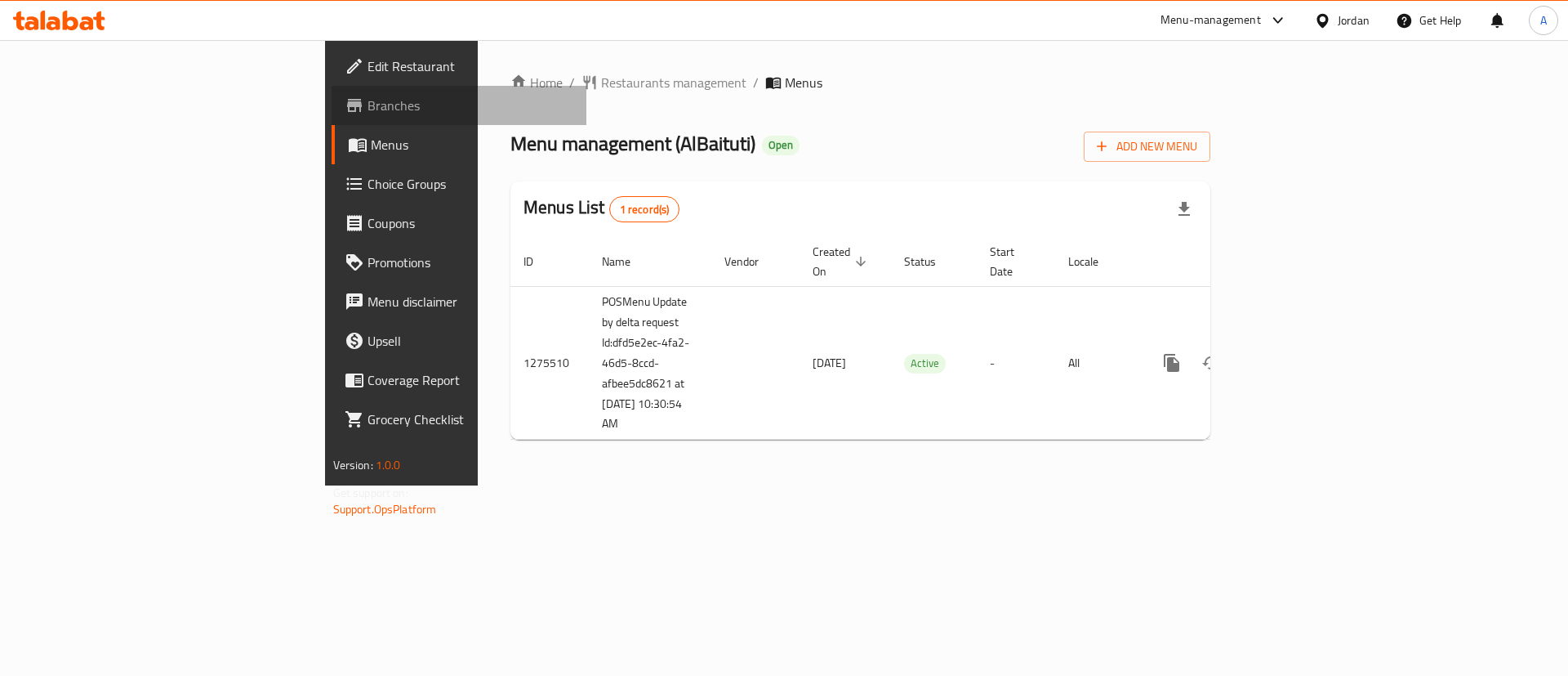
click at [368, 103] on span "Branches" at bounding box center [471, 105] width 207 height 20
click at [601, 91] on span "Restaurants management" at bounding box center [674, 82] width 145 height 20
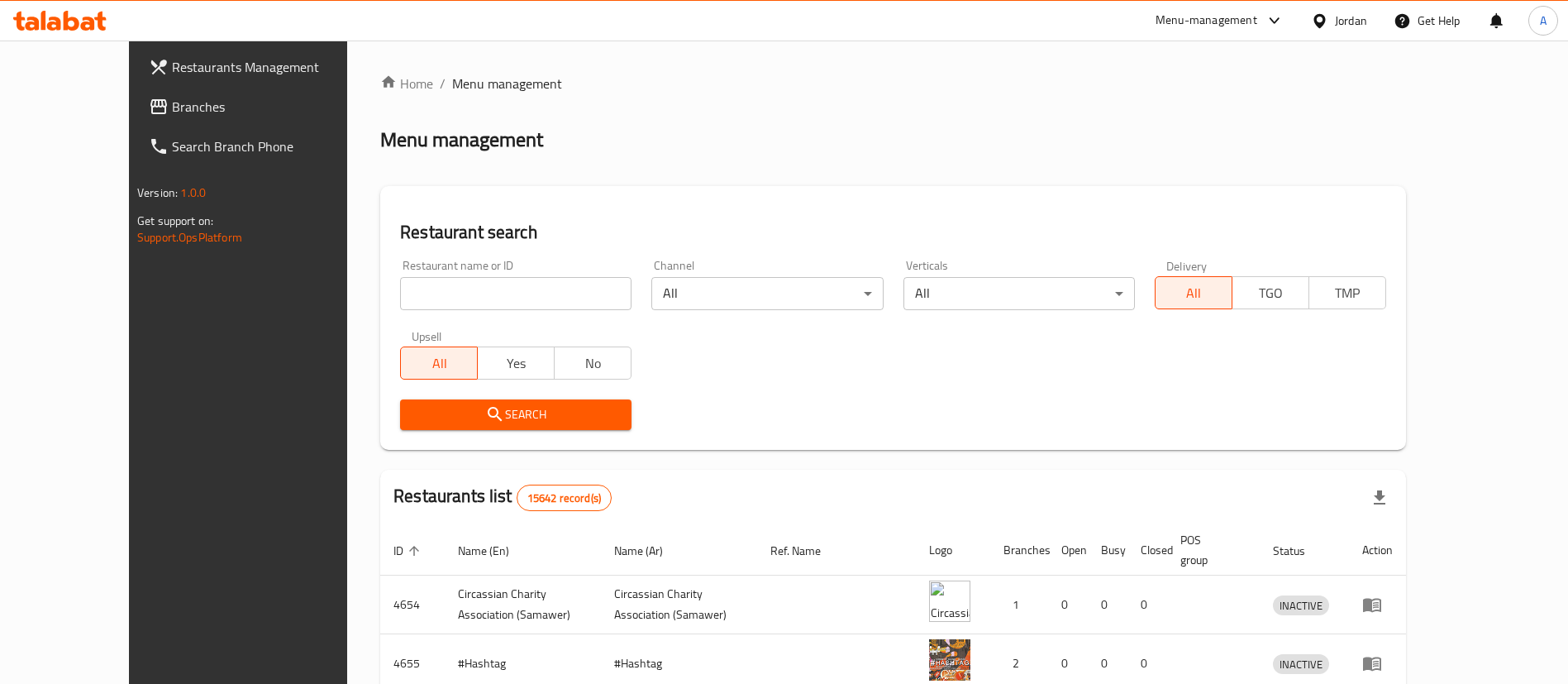
click at [430, 301] on div "Home / Menu management Menu management Restaurant search Restaurant name or ID …" at bounding box center [893, 592] width 1026 height 1037
click at [430, 301] on input "search" at bounding box center [516, 293] width 232 height 33
click at [488, 414] on icon "submit" at bounding box center [494, 414] width 14 height 14
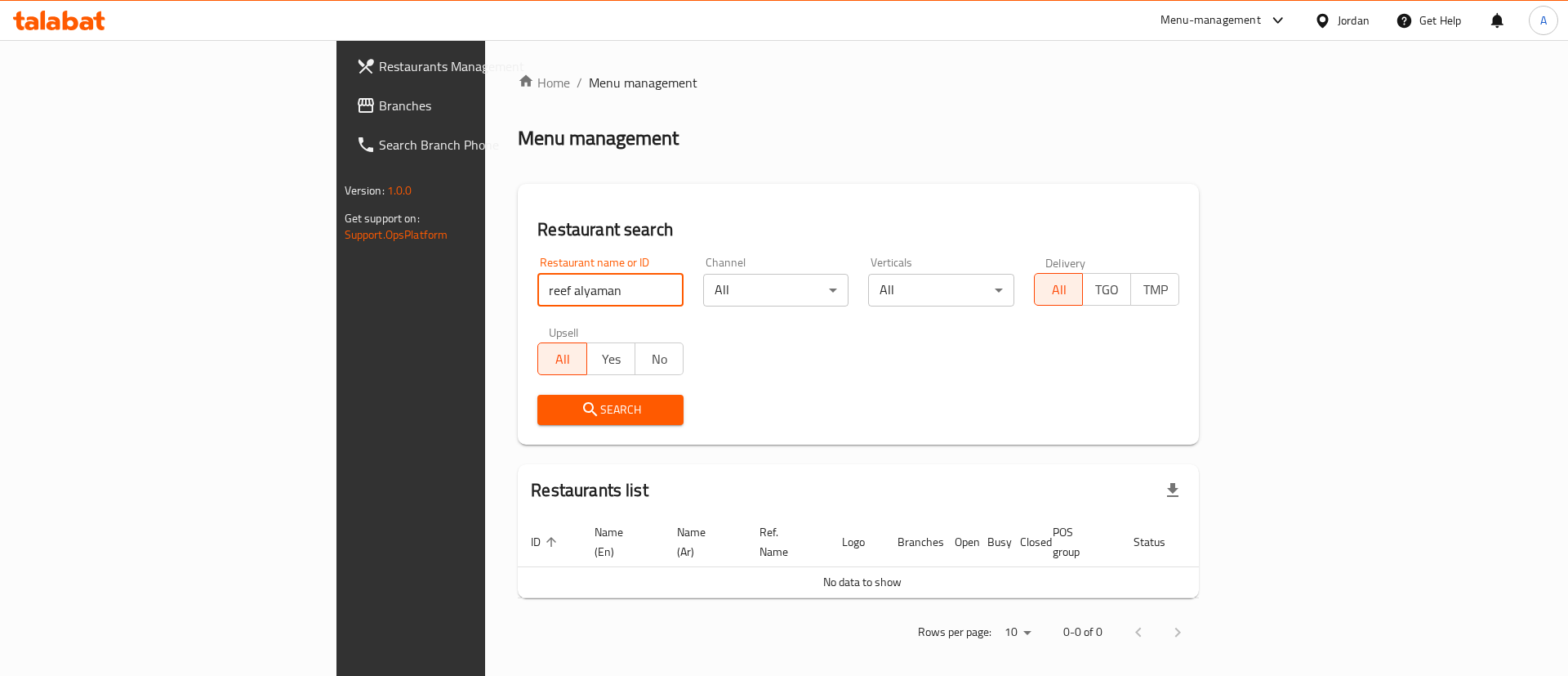
drag, startPoint x: 454, startPoint y: 291, endPoint x: 214, endPoint y: 317, distance: 241.4
click at [337, 317] on div "Restaurants Management Branches Search Branch Phone Version: 1.0.0 Get support …" at bounding box center [784, 363] width 896 height 646
type input "ريف اليمن"
click at [551, 402] on span "Search" at bounding box center [610, 410] width 120 height 20
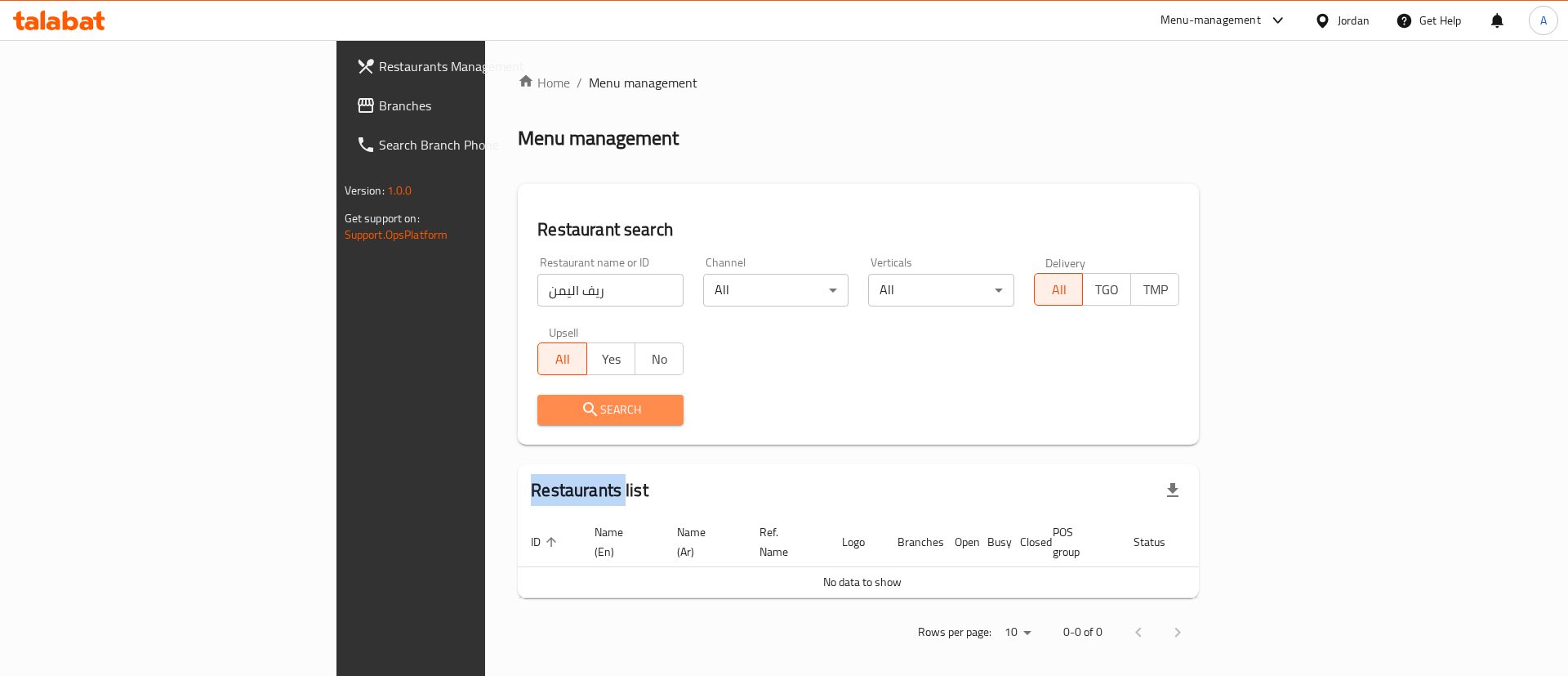
click at [464, 402] on div at bounding box center [784, 338] width 1568 height 676
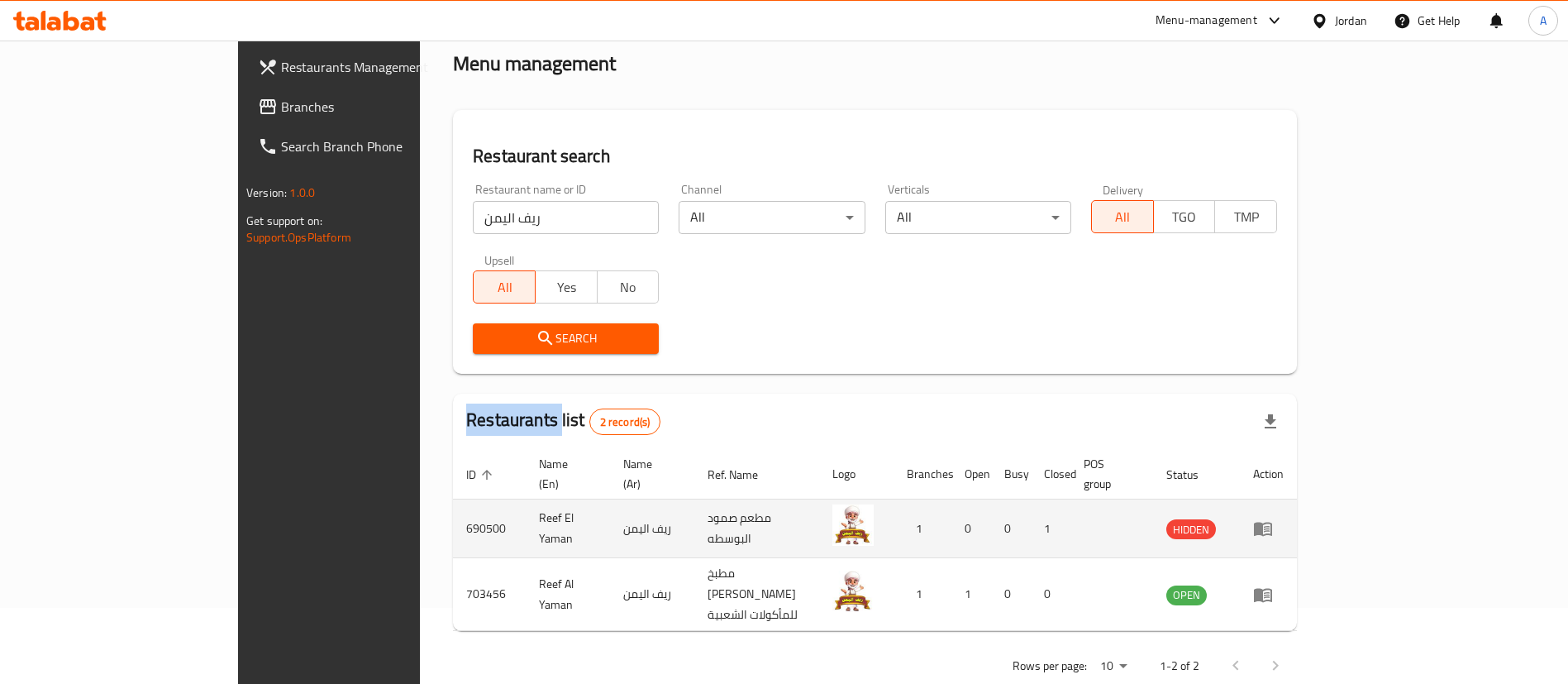
scroll to position [80, 0]
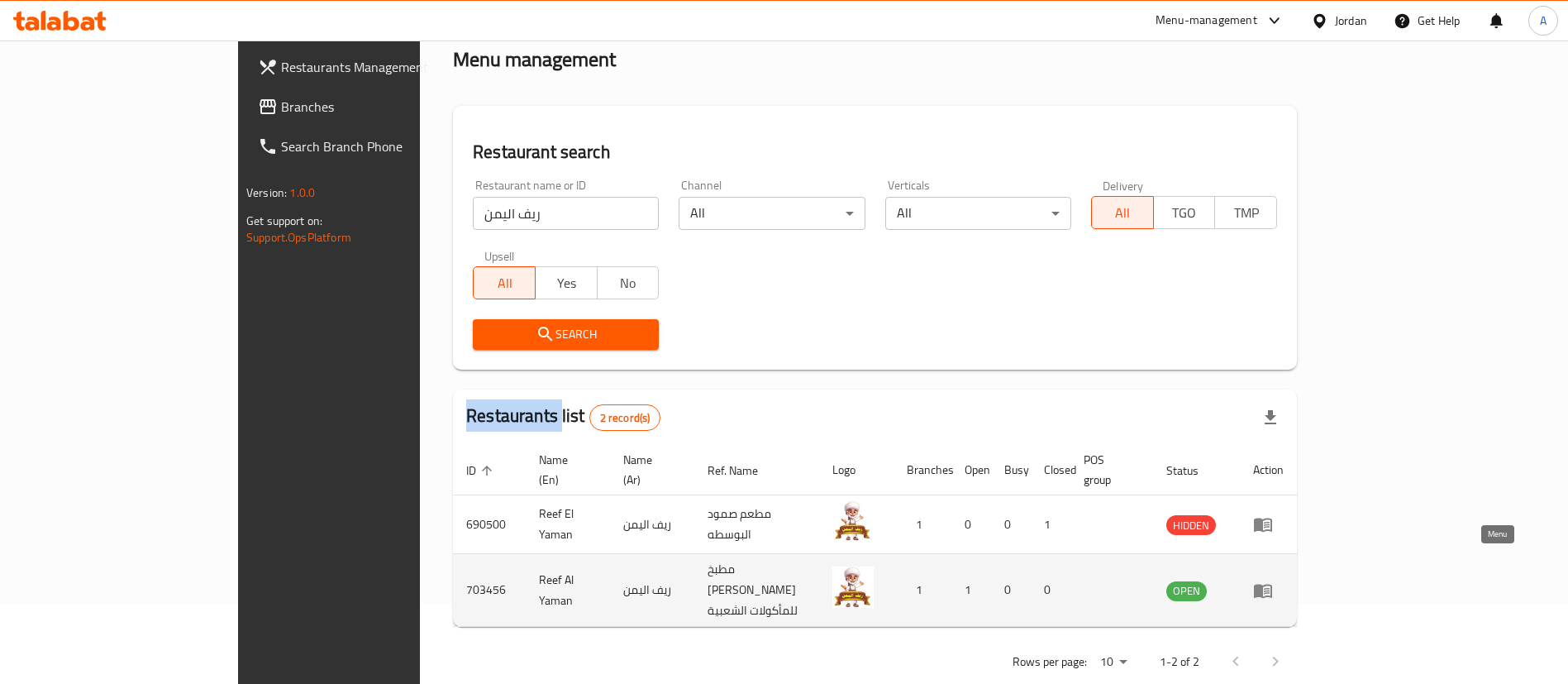
click at [1272, 584] on icon "enhanced table" at bounding box center [1262, 591] width 18 height 14
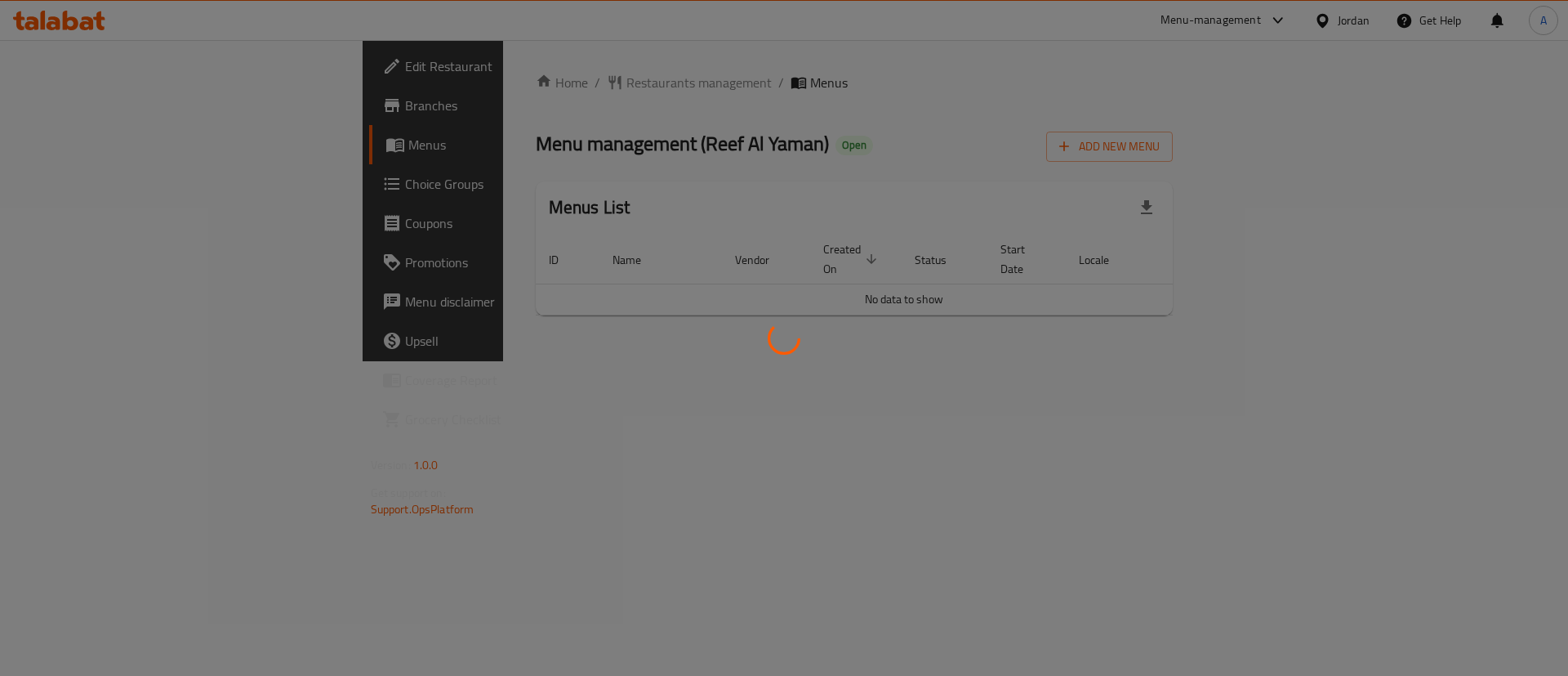
click at [95, 139] on div at bounding box center [784, 338] width 1568 height 676
click at [98, 145] on div at bounding box center [784, 338] width 1568 height 676
click at [97, 150] on div at bounding box center [784, 338] width 1568 height 676
click at [97, 152] on div at bounding box center [784, 338] width 1568 height 676
click at [97, 153] on div at bounding box center [784, 338] width 1568 height 676
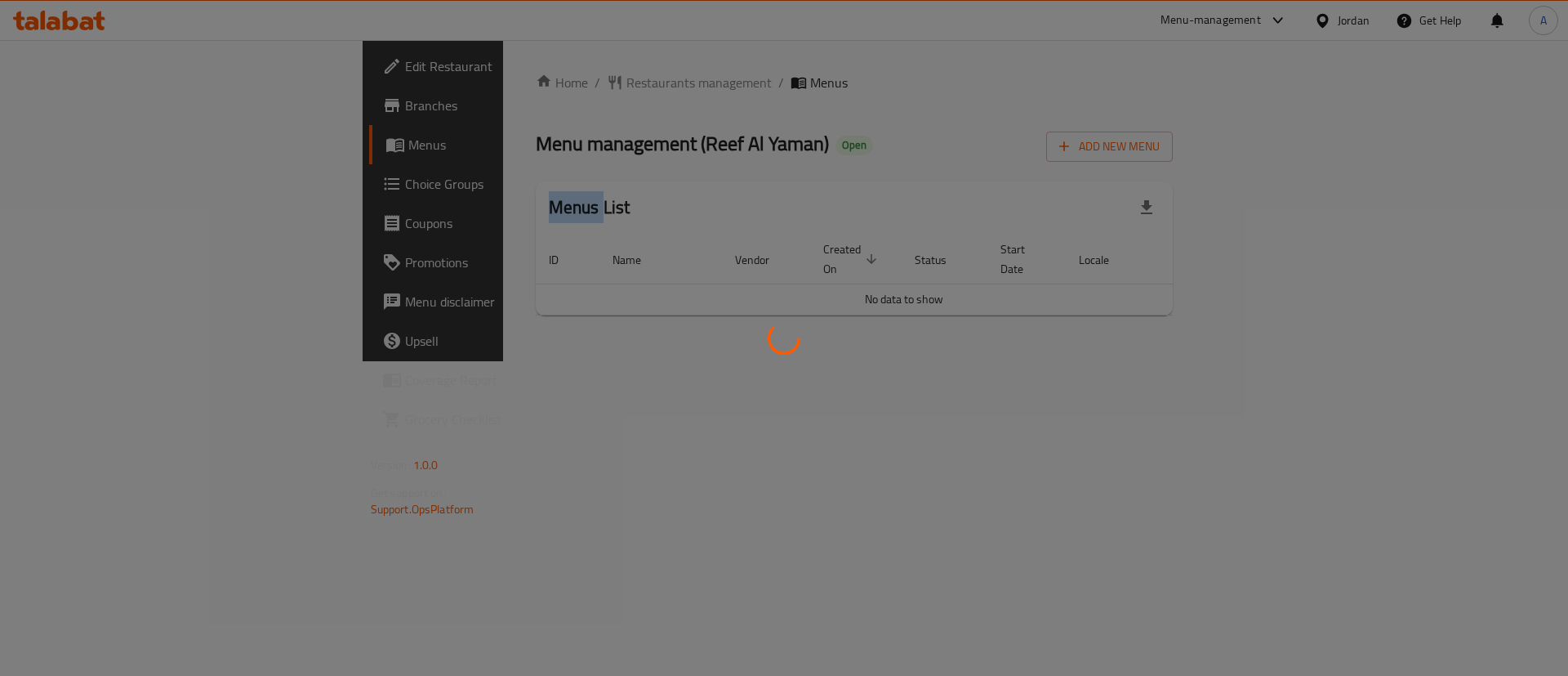
click at [97, 153] on div at bounding box center [784, 338] width 1568 height 676
click at [357, 138] on div at bounding box center [784, 338] width 1568 height 676
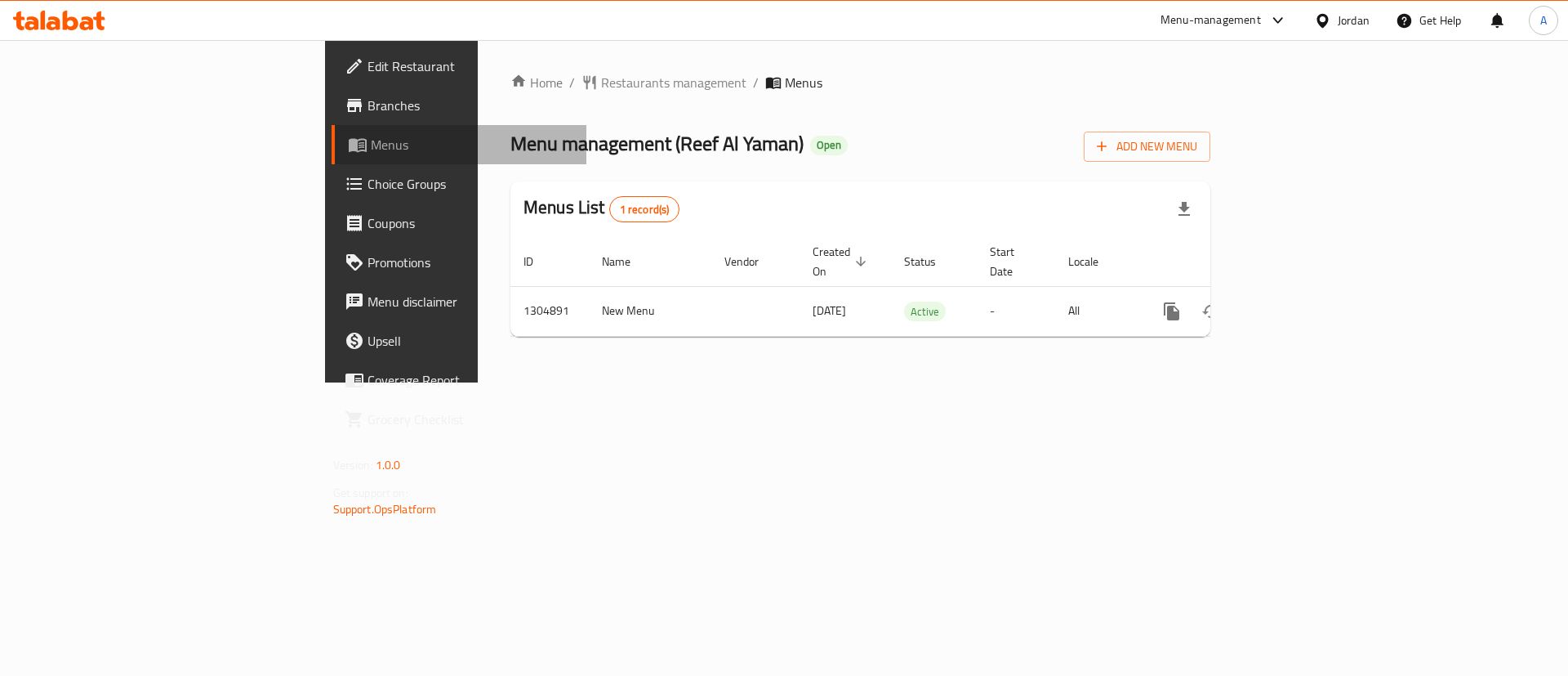
click at [370, 142] on span "Menus" at bounding box center [472, 144] width 204 height 20
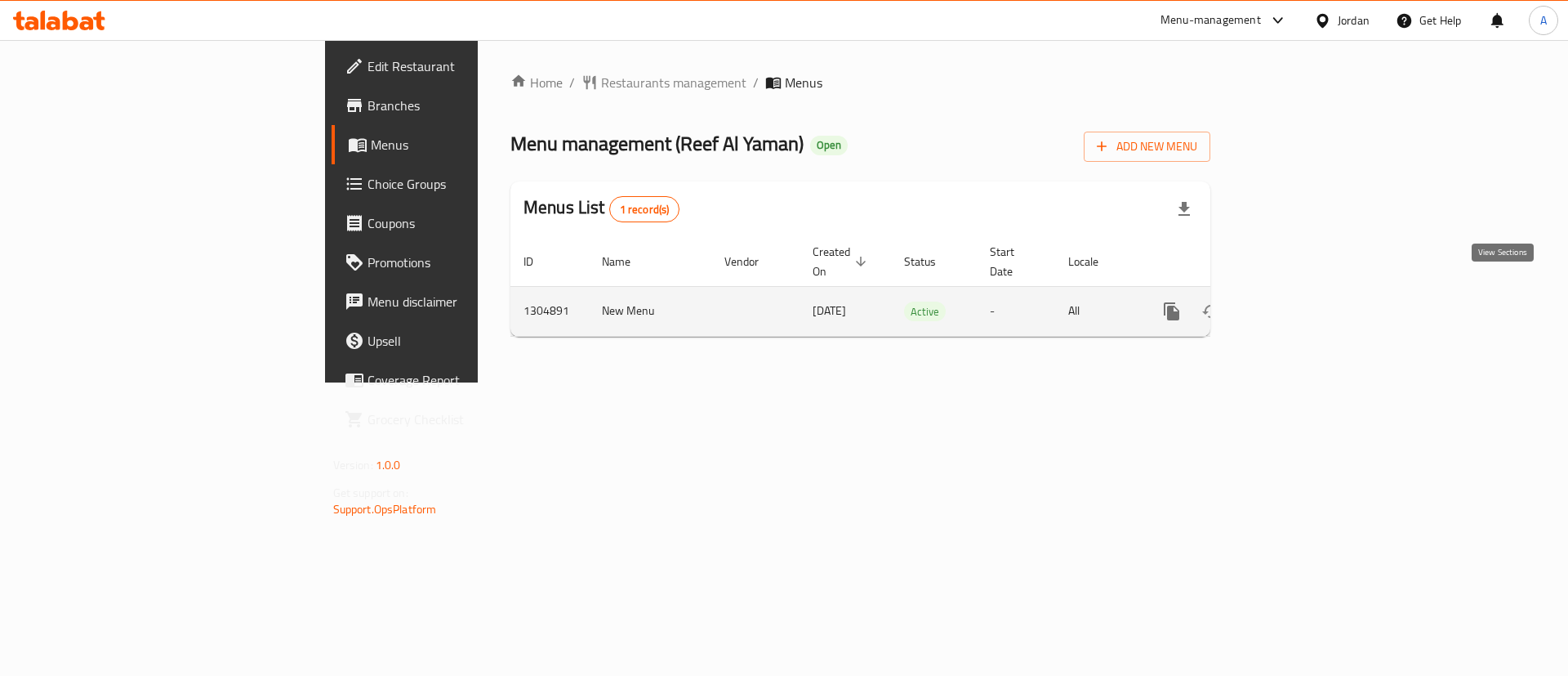
click at [1299, 302] on icon "enhanced table" at bounding box center [1289, 311] width 20 height 20
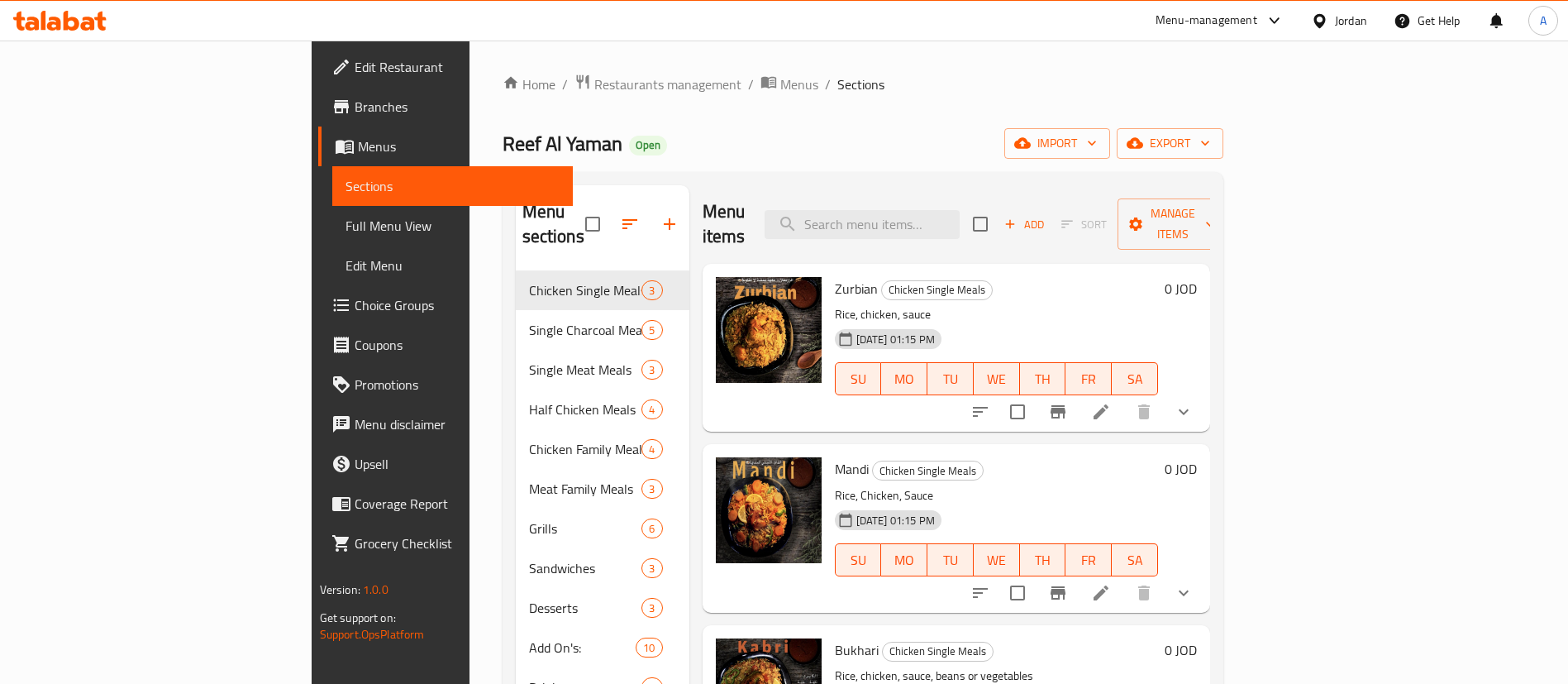
click at [516, 279] on div "Chicken Single Meals 3" at bounding box center [603, 290] width 173 height 40
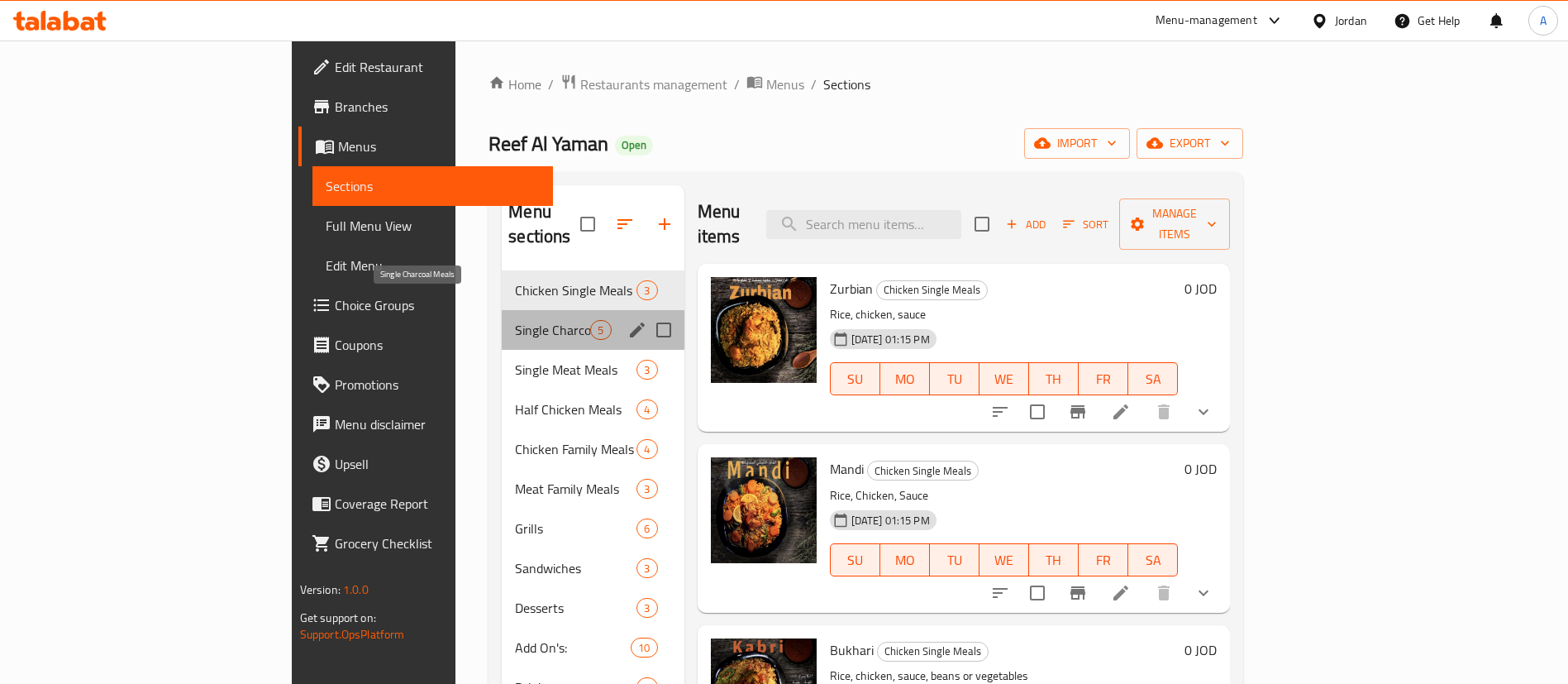
click at [515, 320] on span "Single Charcoal Meals" at bounding box center [553, 330] width 75 height 20
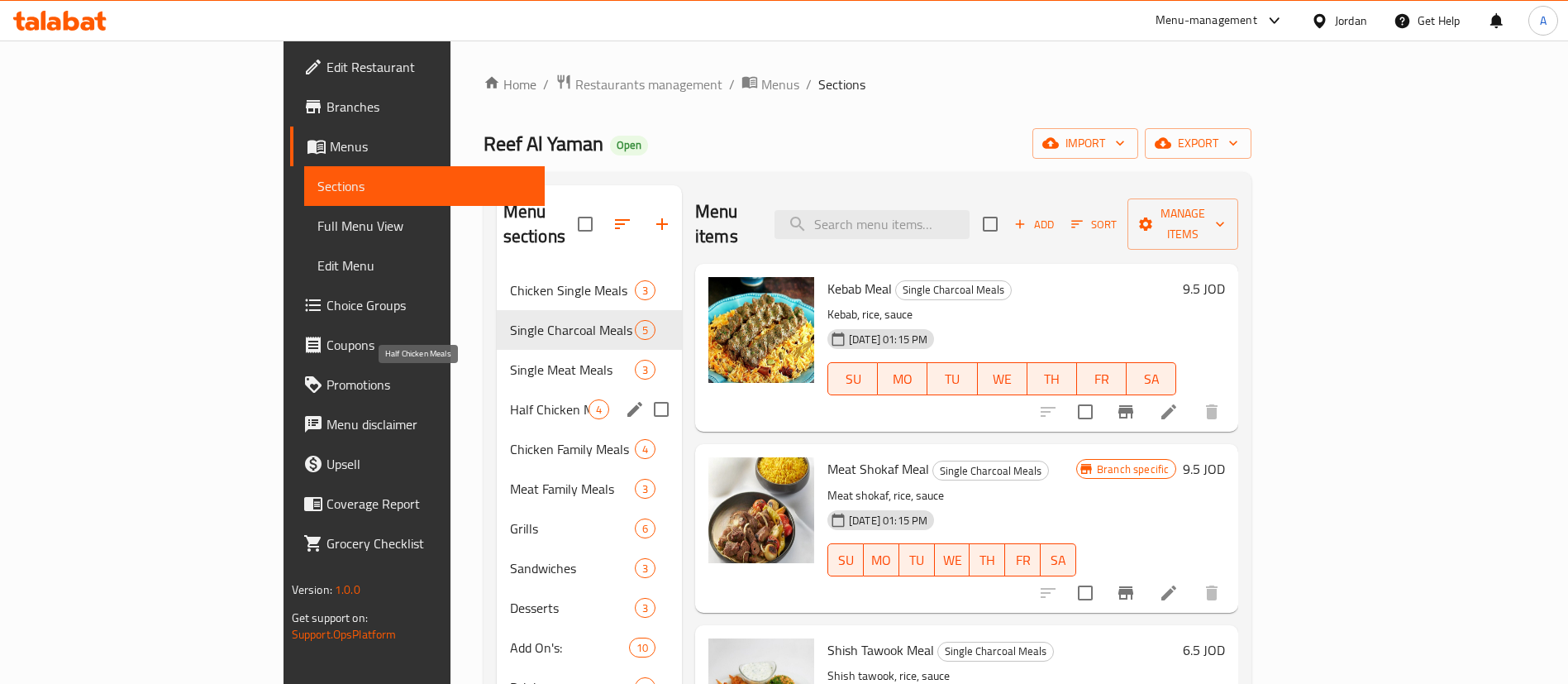
click at [510, 399] on span "Half Chicken Meals" at bounding box center [549, 409] width 78 height 20
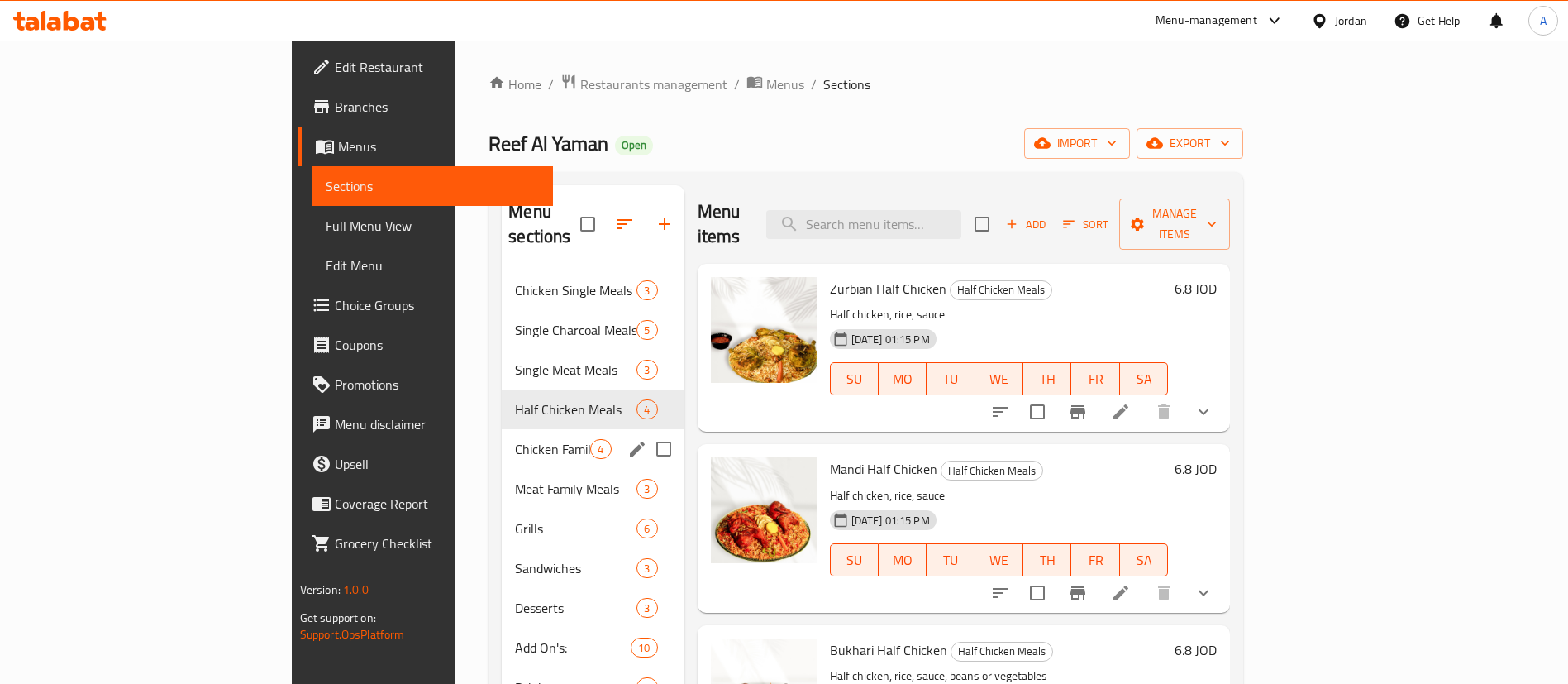
click at [502, 469] on div "Meat Family Meals 3" at bounding box center [592, 489] width 182 height 40
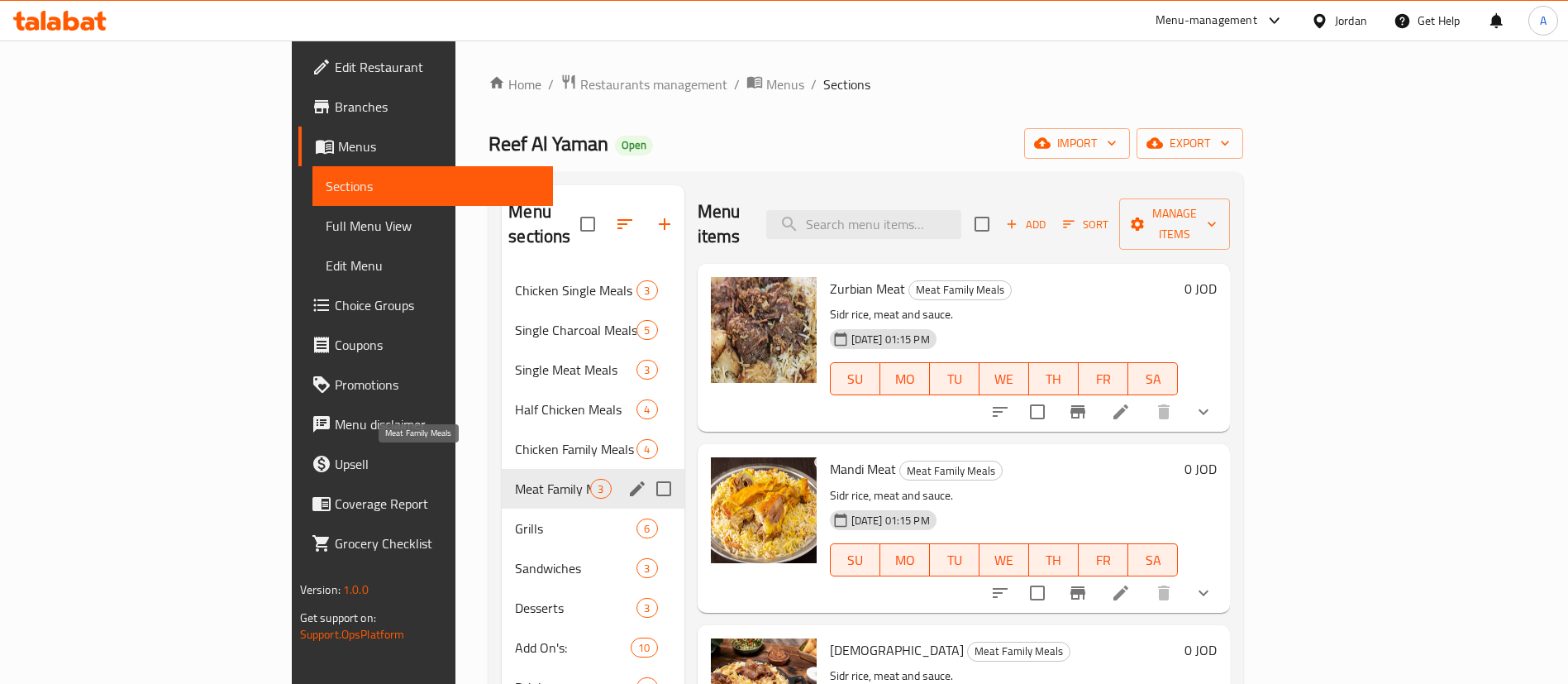
click at [515, 518] on span "Grills" at bounding box center [575, 528] width 121 height 20
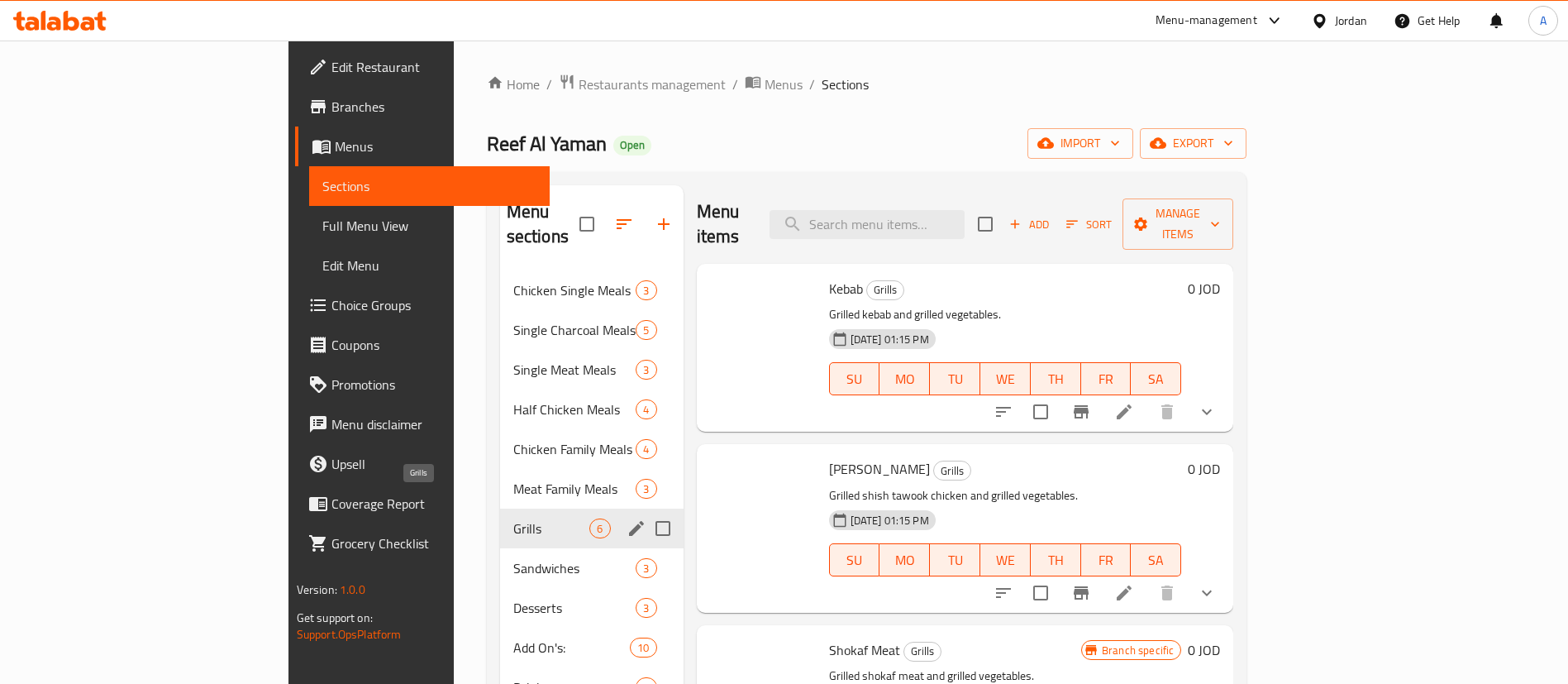
click at [500, 548] on div "Sandwiches 3" at bounding box center [591, 568] width 184 height 40
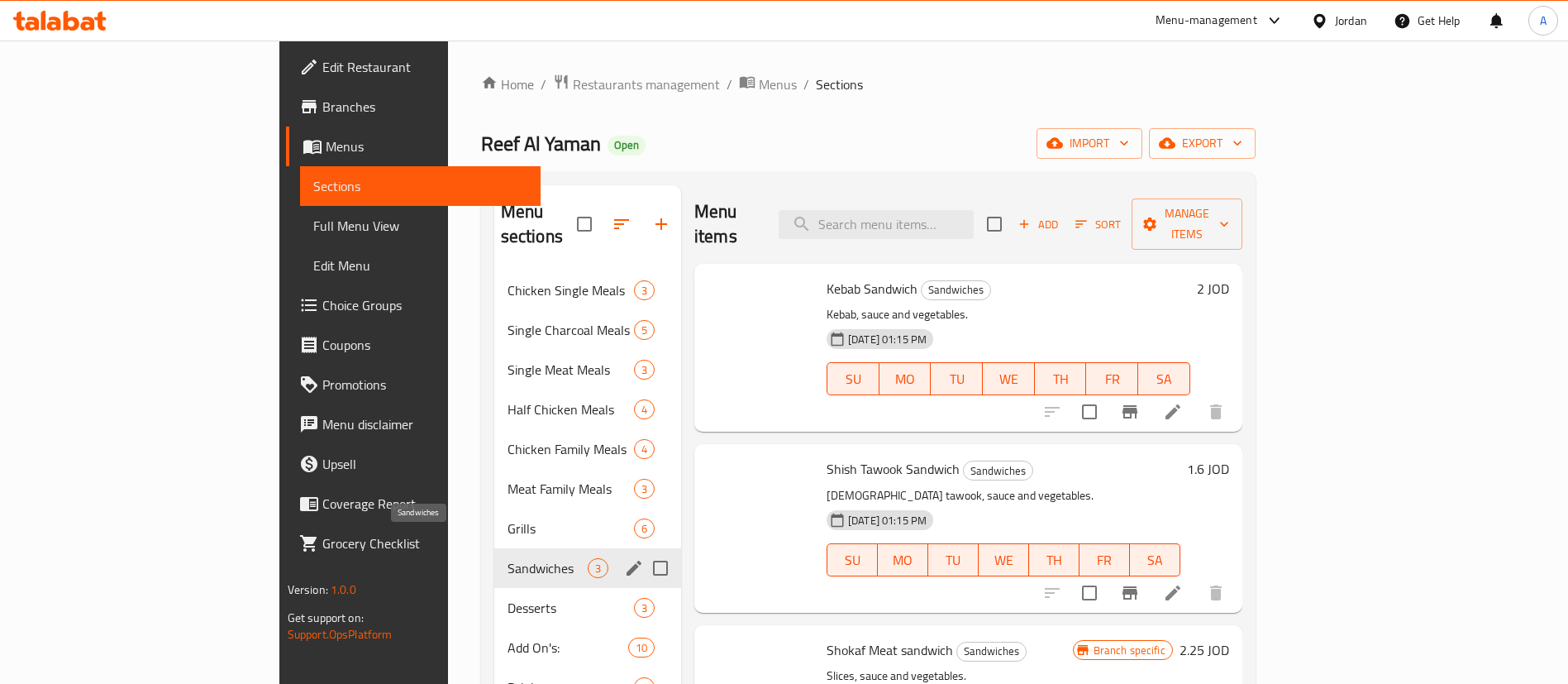
click at [508, 598] on span "Desserts" at bounding box center [571, 608] width 126 height 20
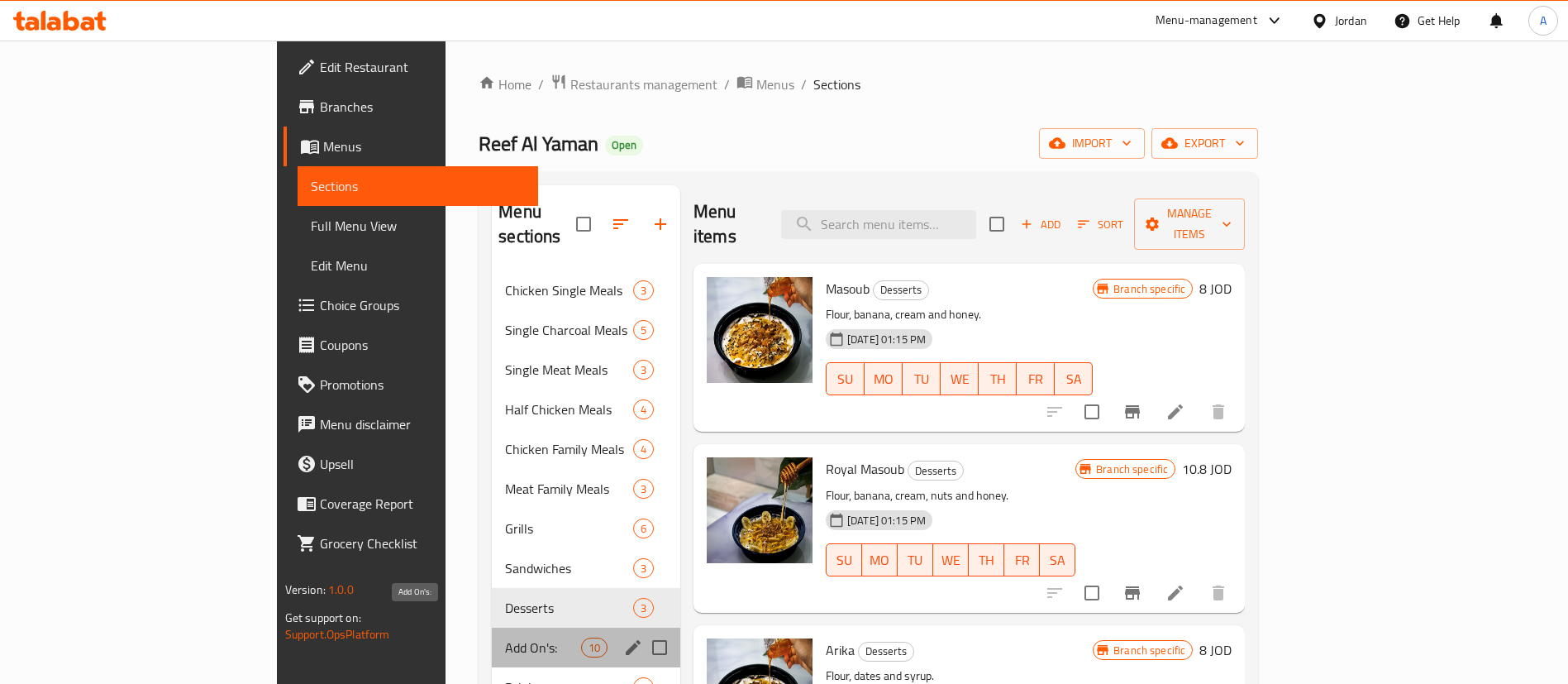
click at [505, 638] on span "Add On's:" at bounding box center [542, 647] width 75 height 20
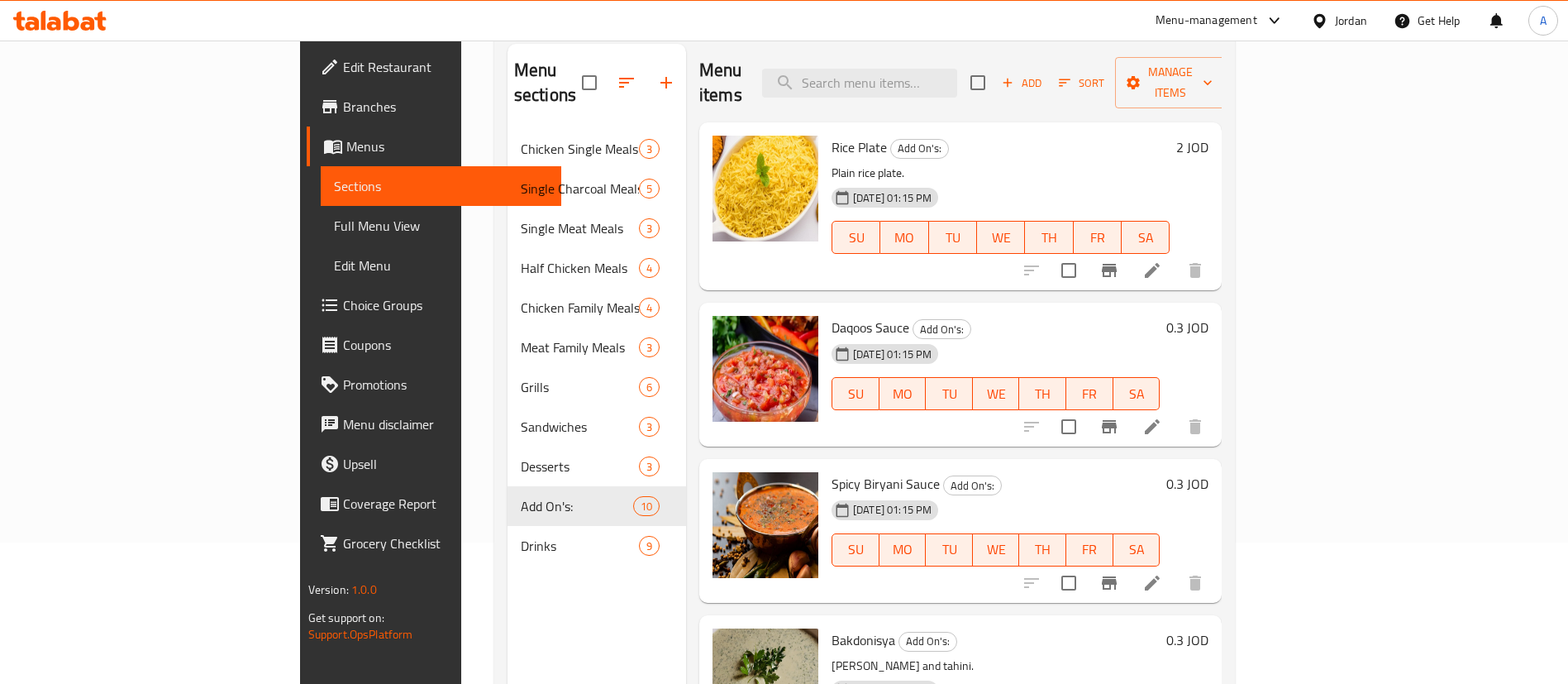
scroll to position [232, 0]
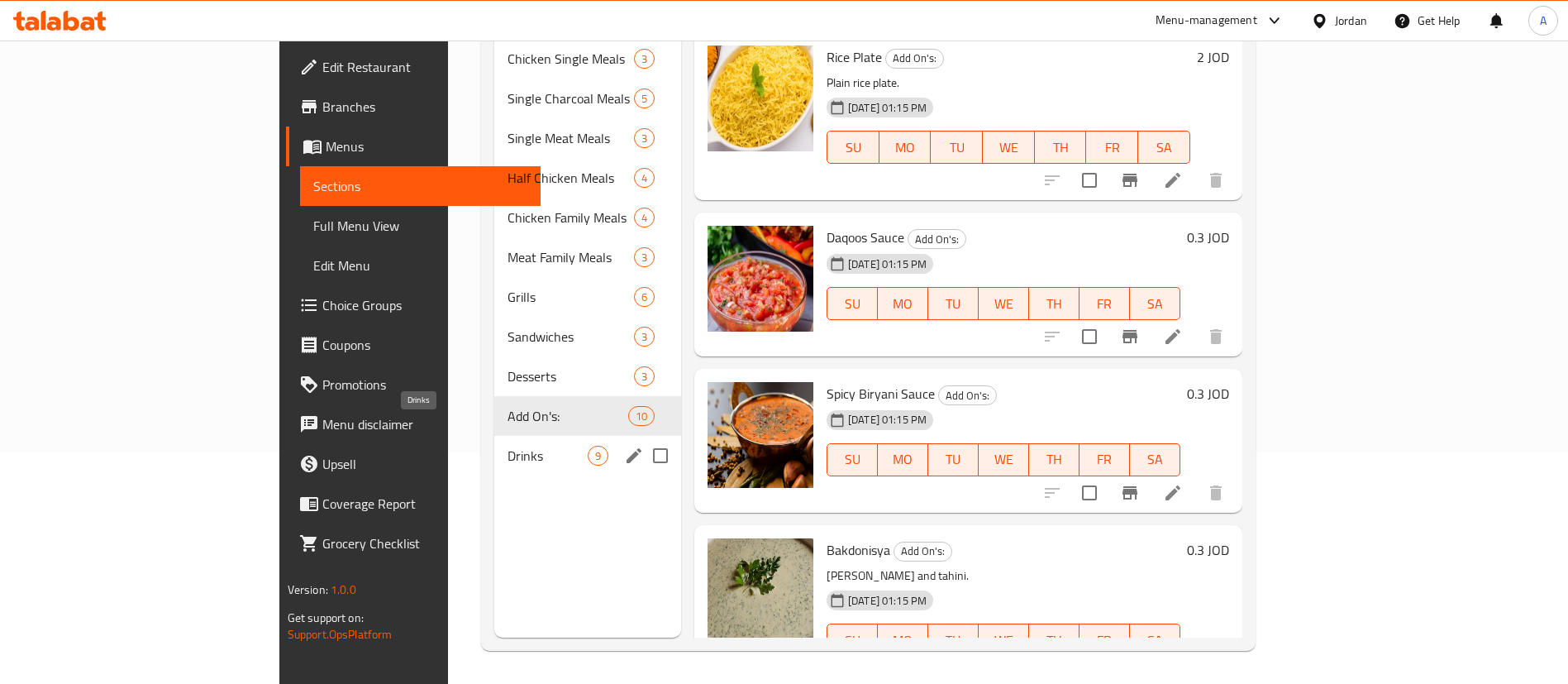
click at [508, 446] on span "Drinks" at bounding box center [547, 455] width 80 height 20
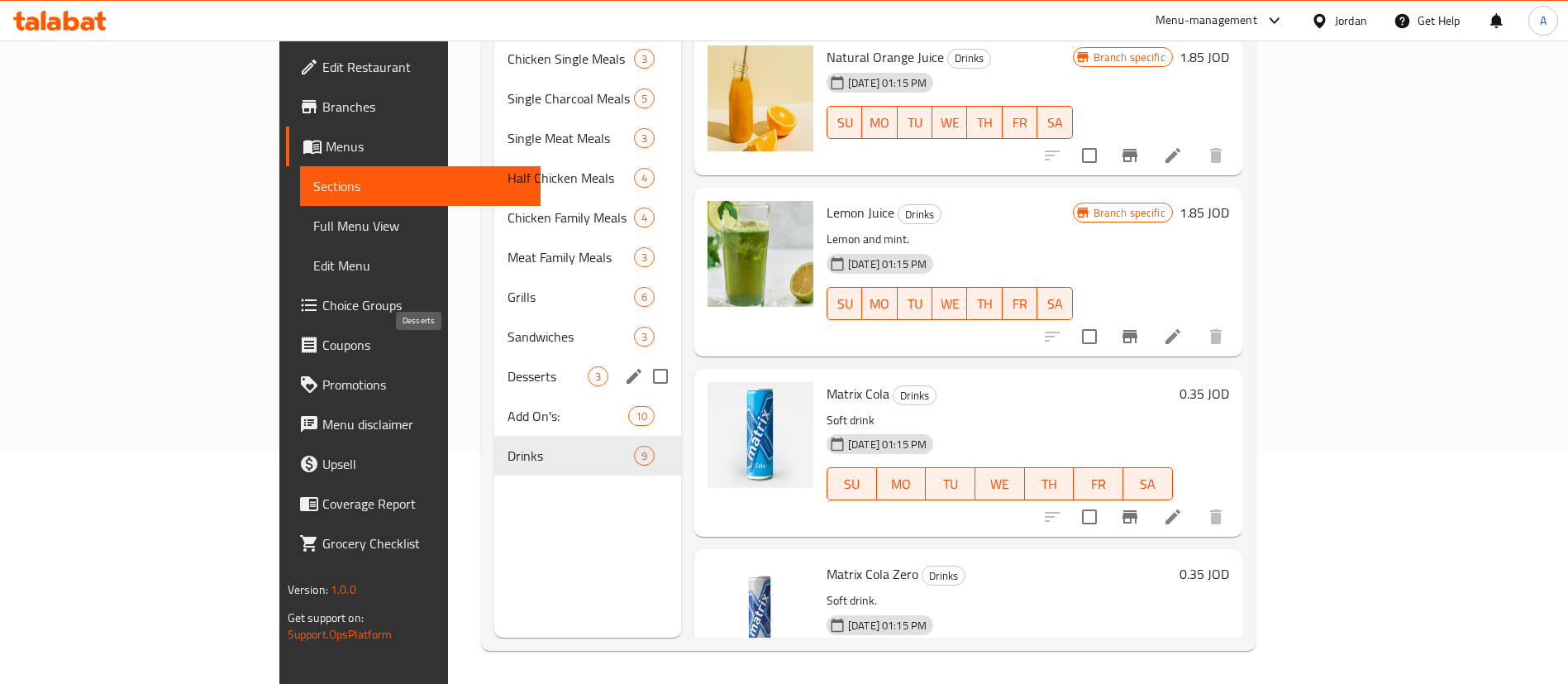
click at [508, 366] on span "Desserts" at bounding box center [547, 376] width 80 height 20
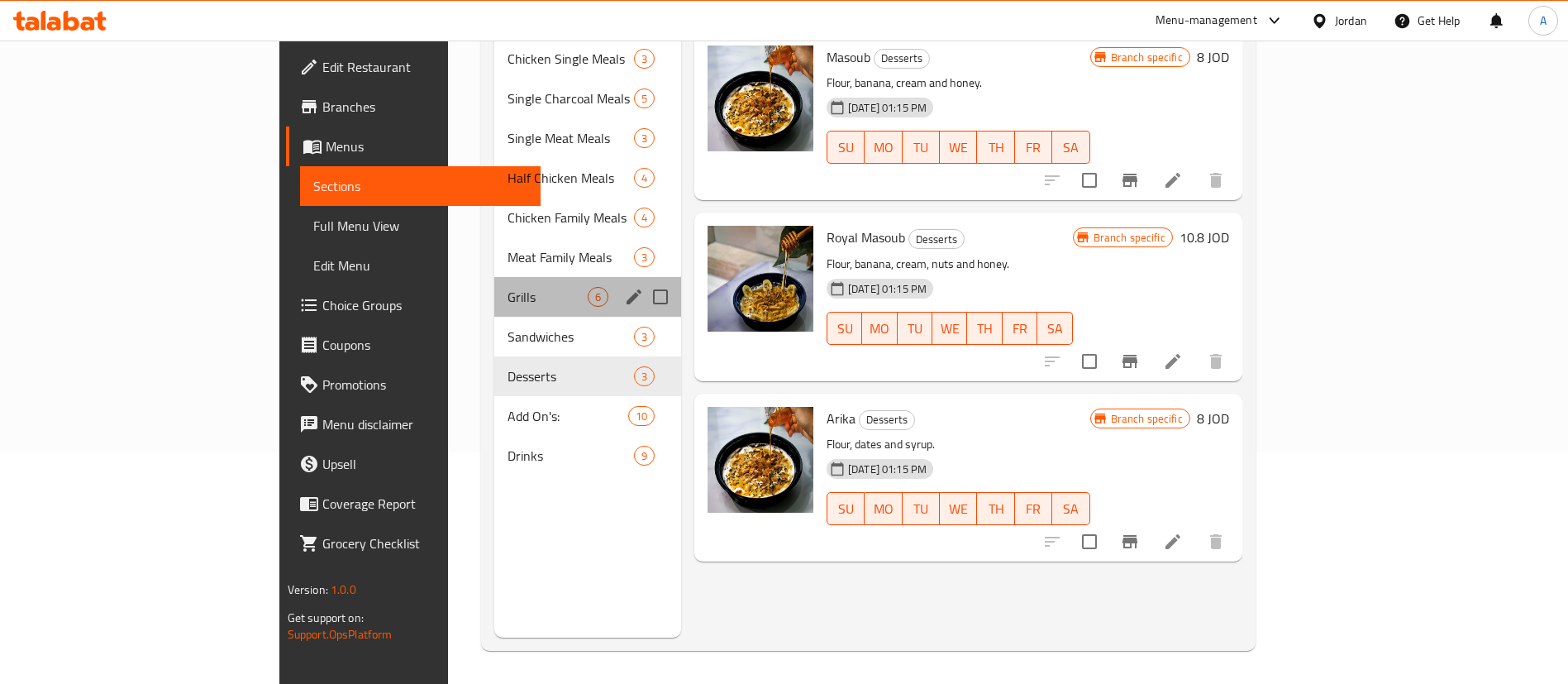
drag, startPoint x: 401, startPoint y: 289, endPoint x: 393, endPoint y: 226, distance: 63.5
click at [494, 288] on div "Grills 6" at bounding box center [588, 297] width 186 height 40
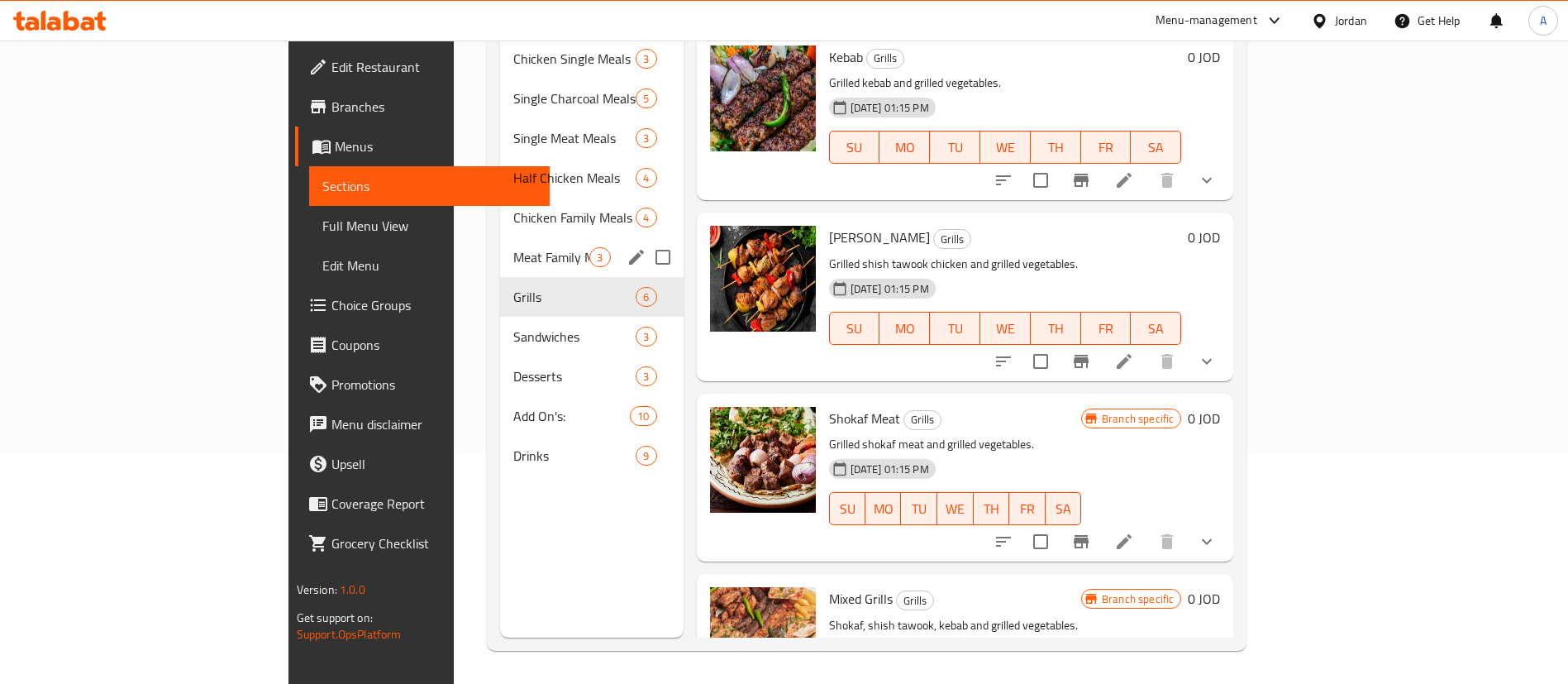
click at [500, 237] on div "Meat Family Meals 3" at bounding box center [591, 257] width 184 height 40
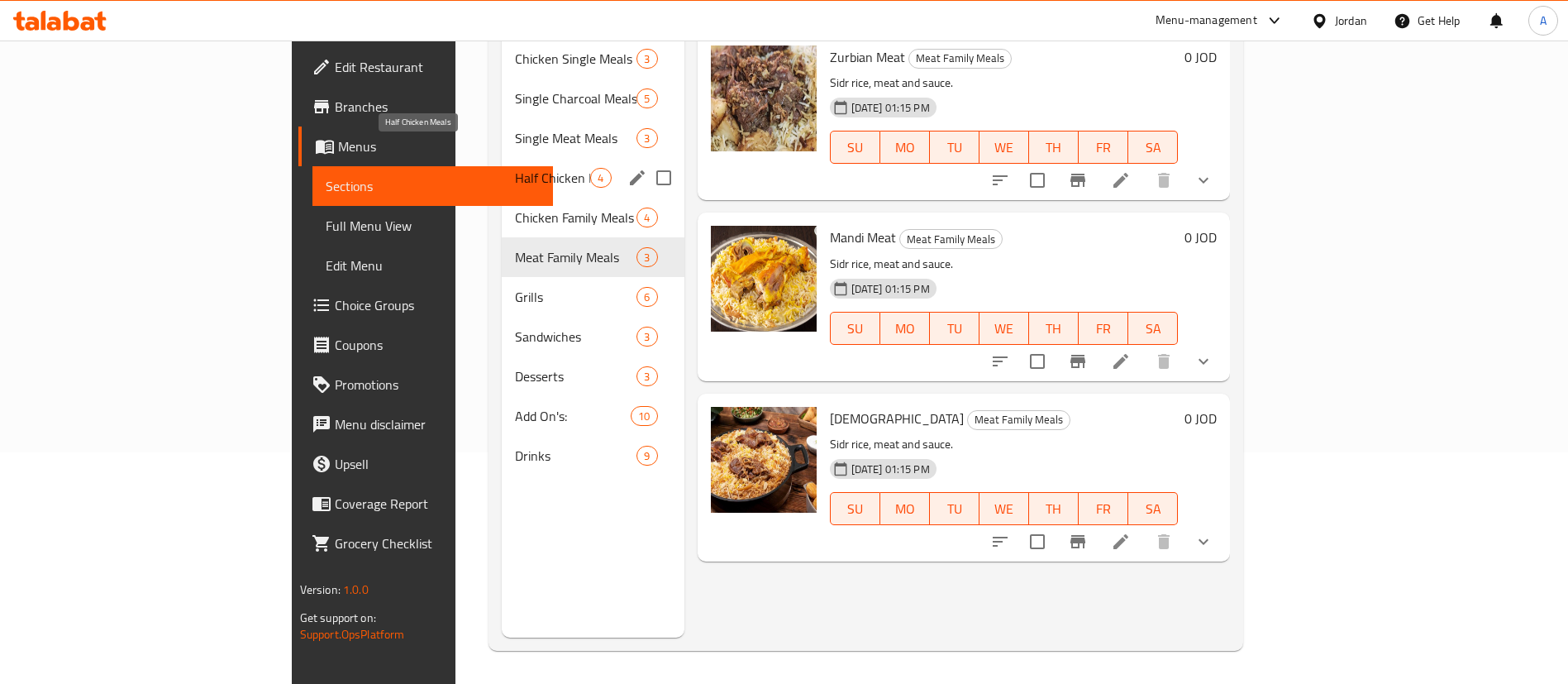
click at [515, 168] on span "Half Chicken Meals" at bounding box center [553, 177] width 75 height 20
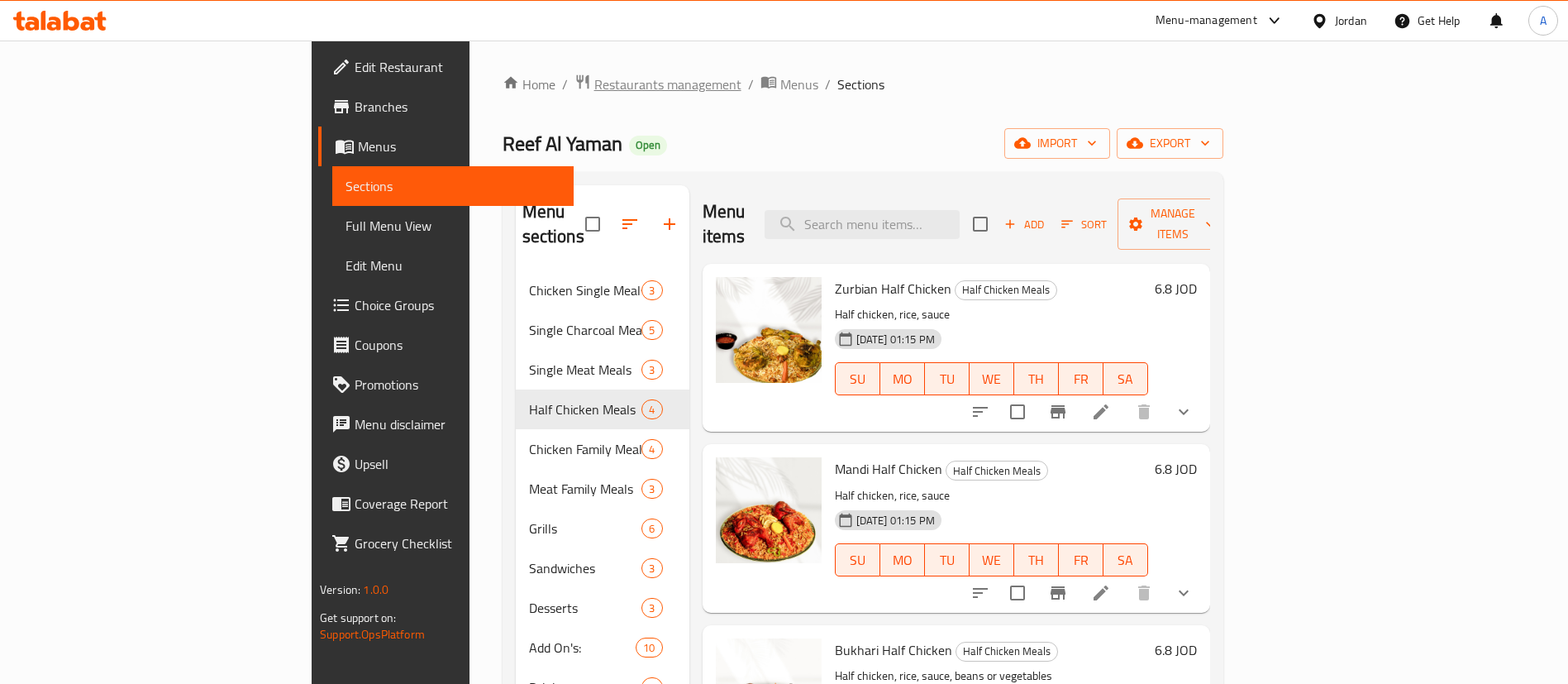
click at [594, 94] on span "Restaurants management" at bounding box center [668, 84] width 147 height 20
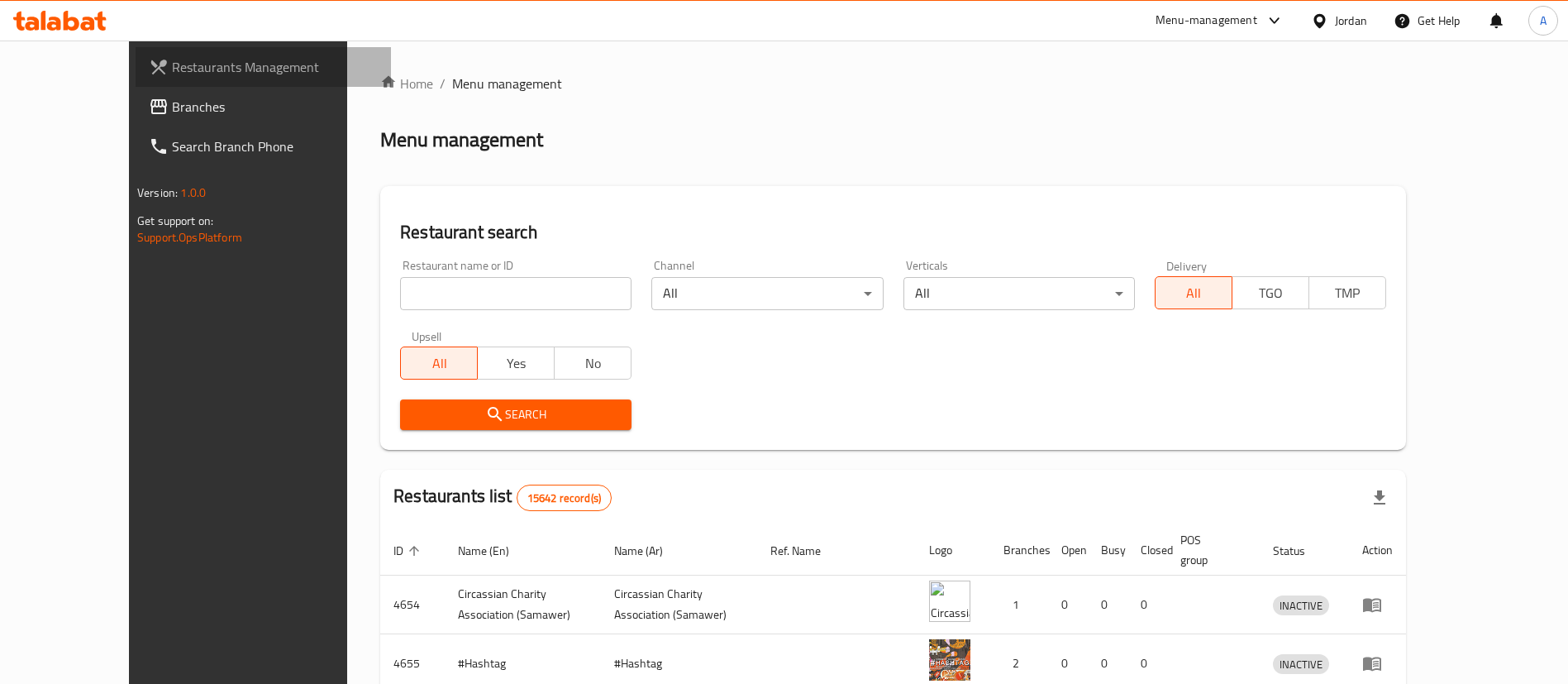
click at [200, 67] on span "Restaurants Management" at bounding box center [275, 67] width 206 height 20
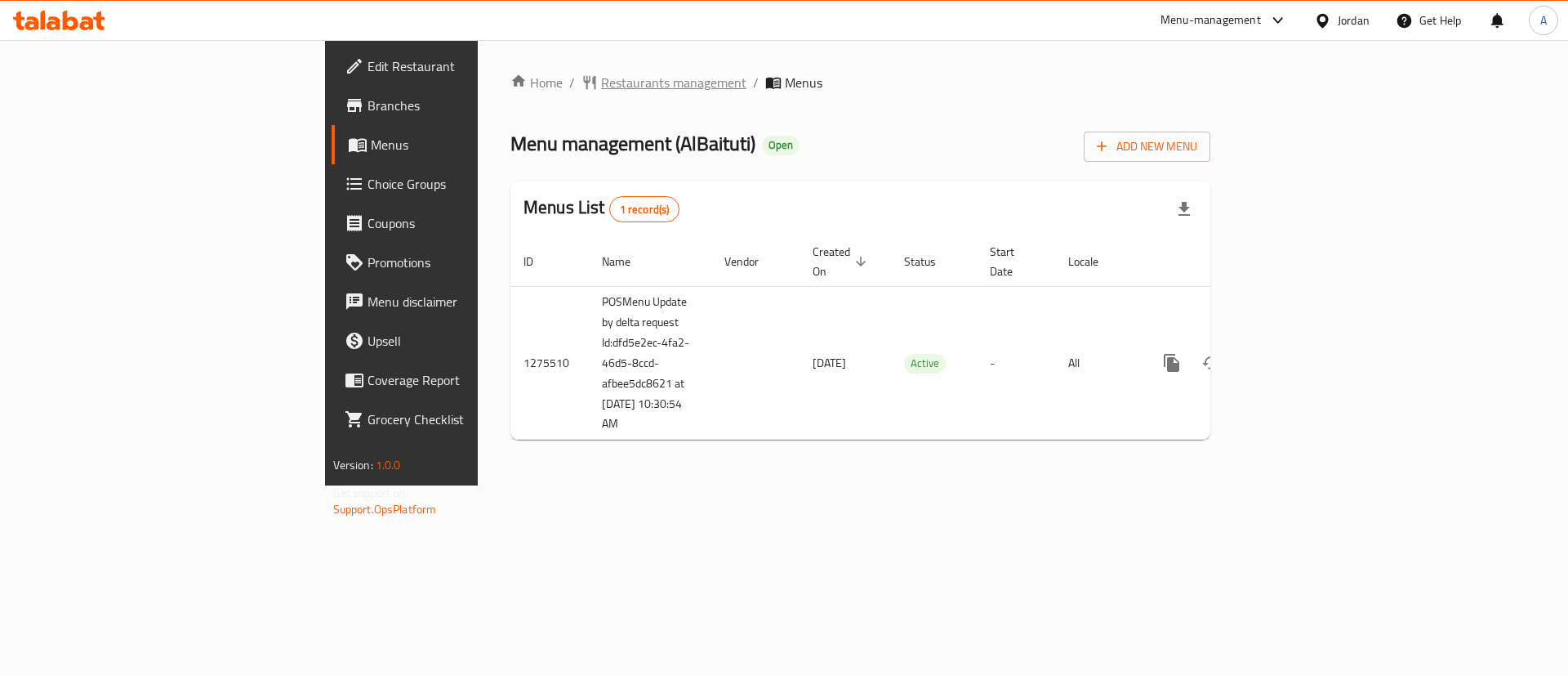
click at [601, 75] on span "Restaurants management" at bounding box center [674, 82] width 145 height 20
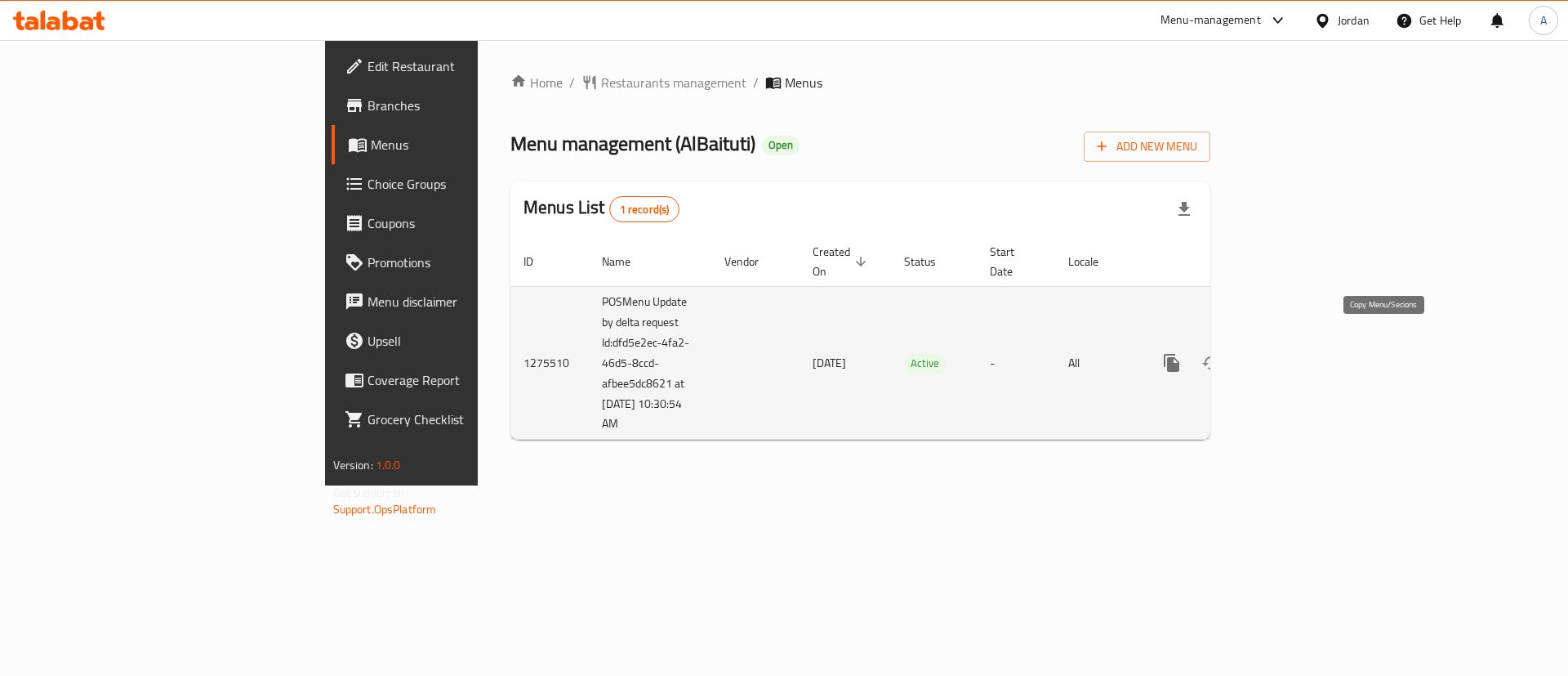
click at [1179, 354] on icon "more" at bounding box center [1172, 362] width 16 height 18
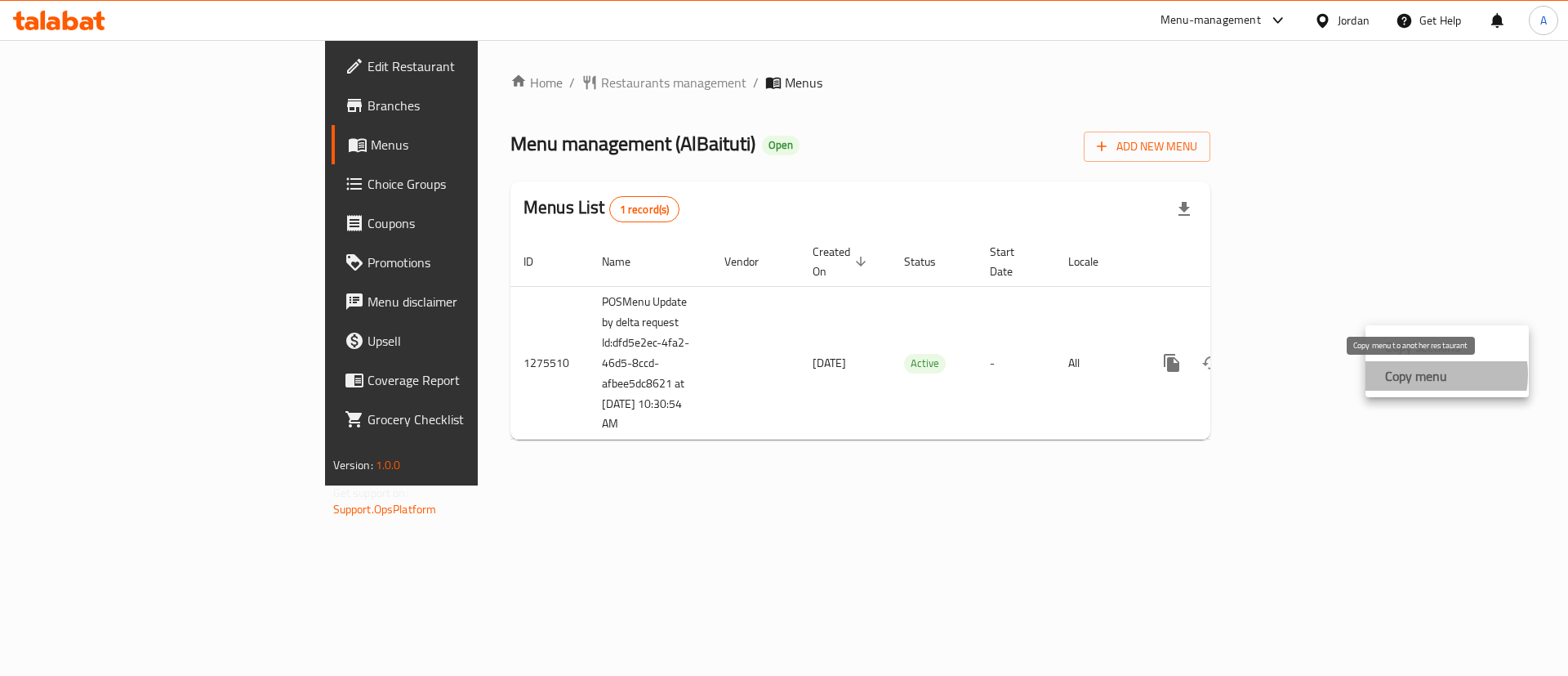
click at [1429, 374] on strong "Copy menu" at bounding box center [1416, 375] width 62 height 20
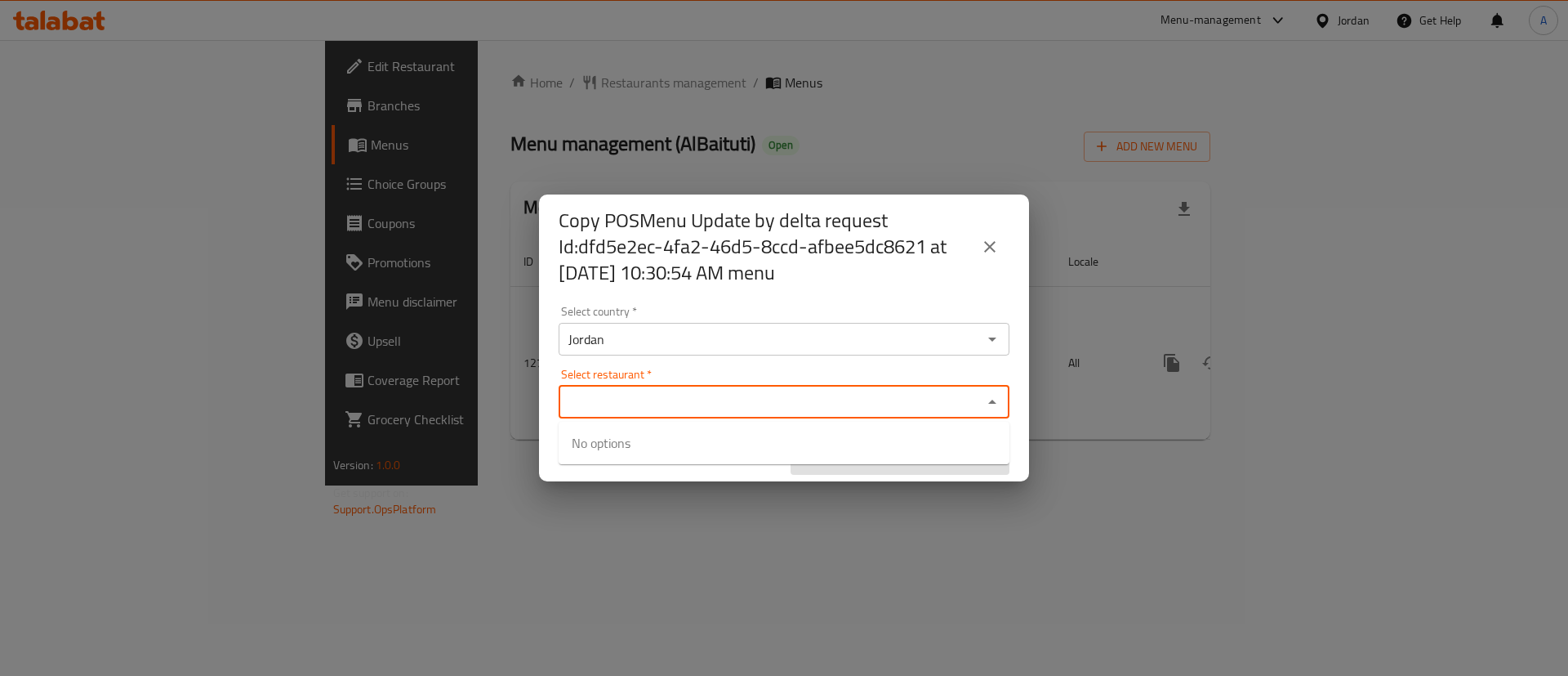
click at [702, 400] on input "Select restaurant   *" at bounding box center [771, 402] width 414 height 23
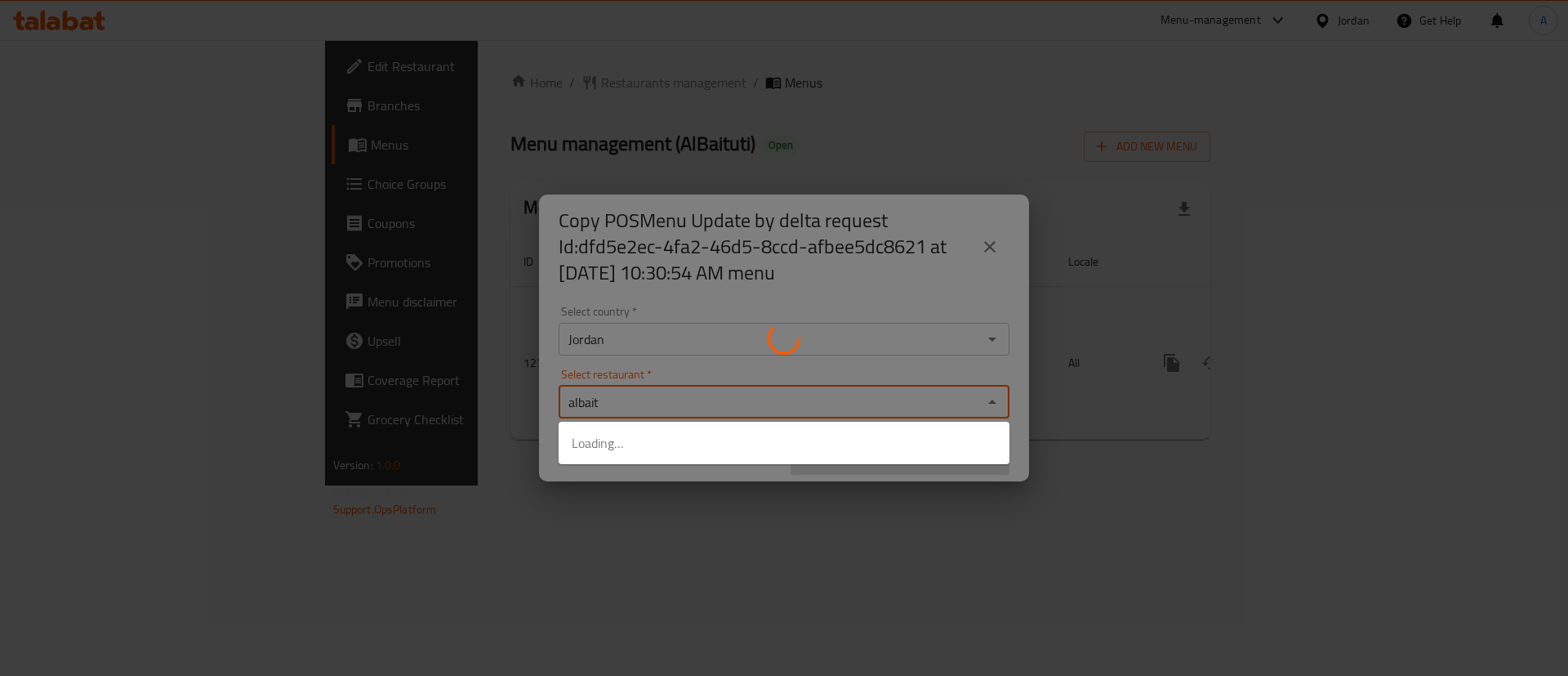
type input "albaitu"
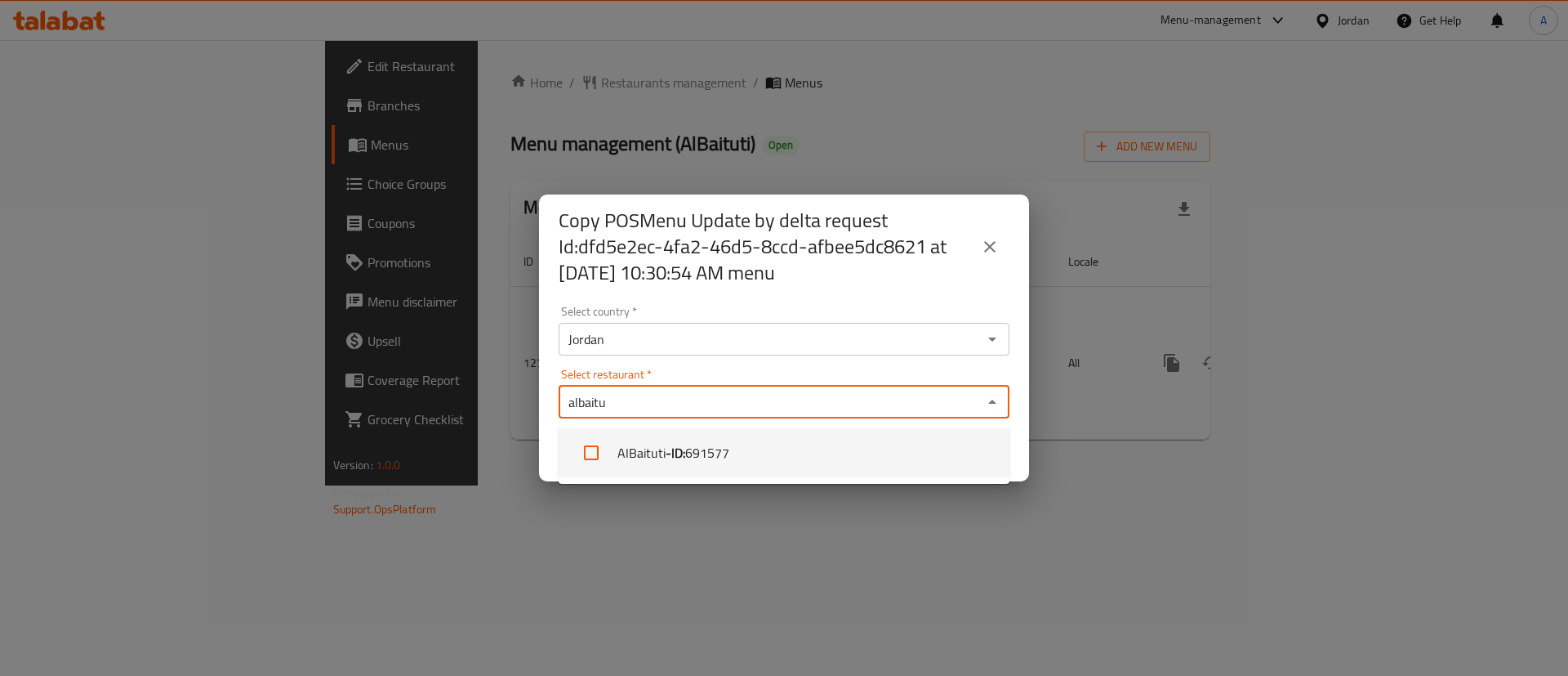
click at [654, 468] on li "AlBaituti - ID: 691577" at bounding box center [784, 453] width 450 height 49
checkbox input "true"
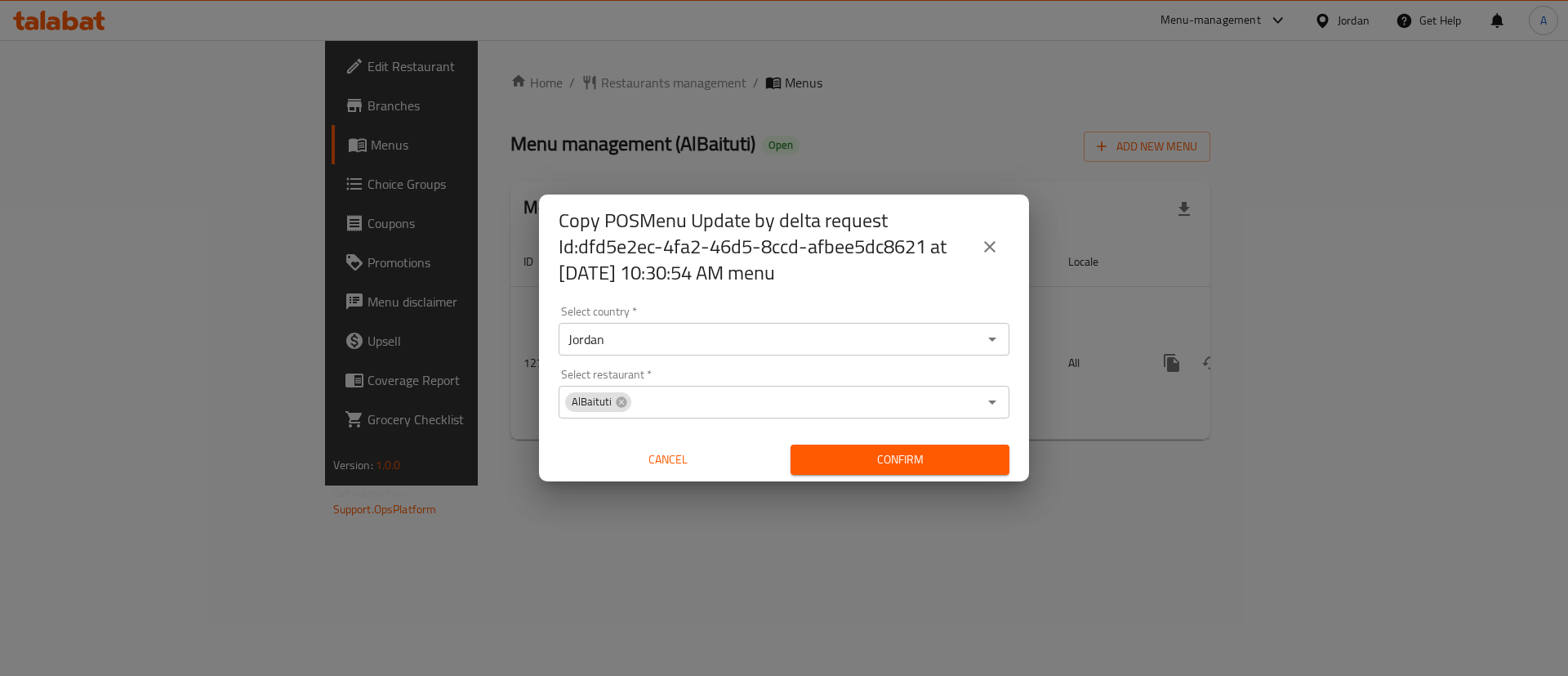
click at [862, 359] on div "Select country   * Jordan Select country * Select restaurant   * AlBaituti Sele…" at bounding box center [784, 390] width 490 height 183
click at [911, 465] on span "Confirm" at bounding box center [900, 460] width 193 height 20
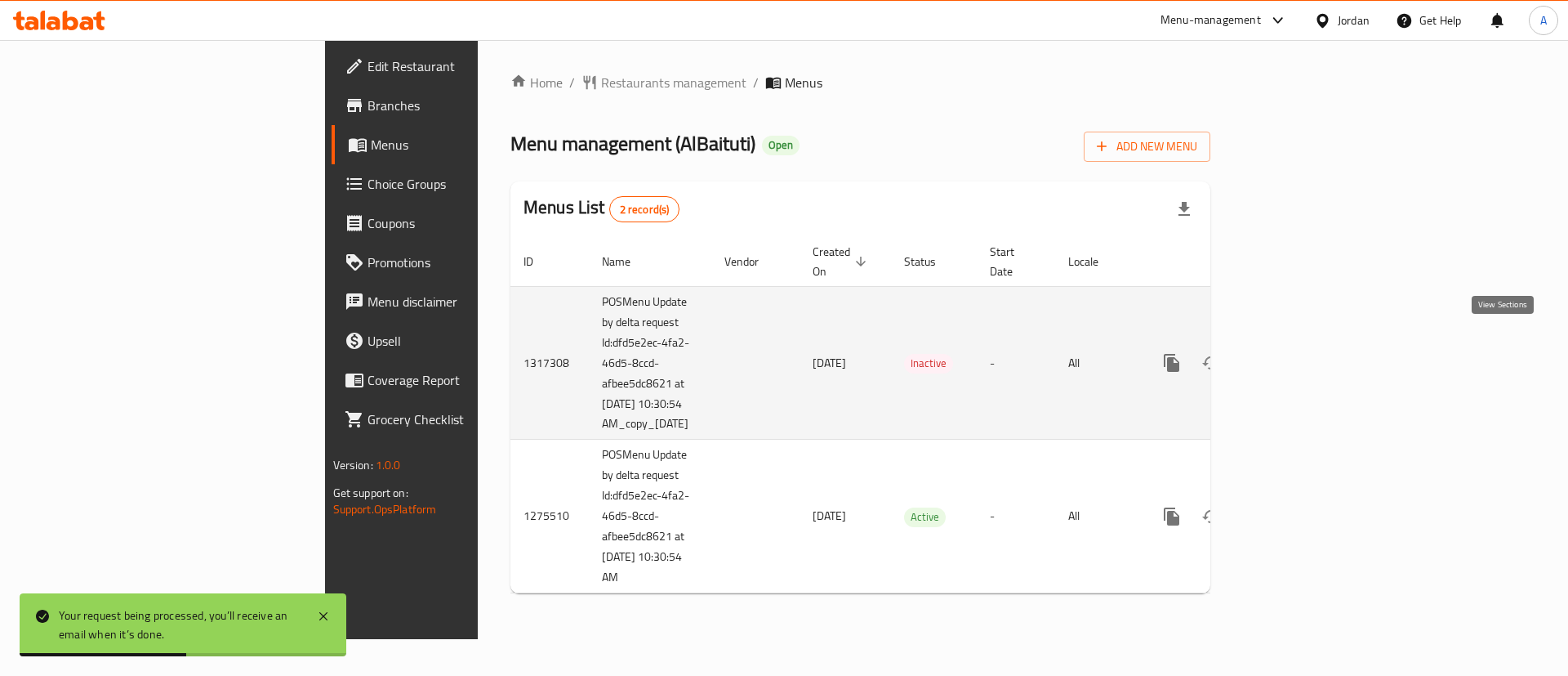
click at [1299, 353] on icon "enhanced table" at bounding box center [1289, 362] width 20 height 20
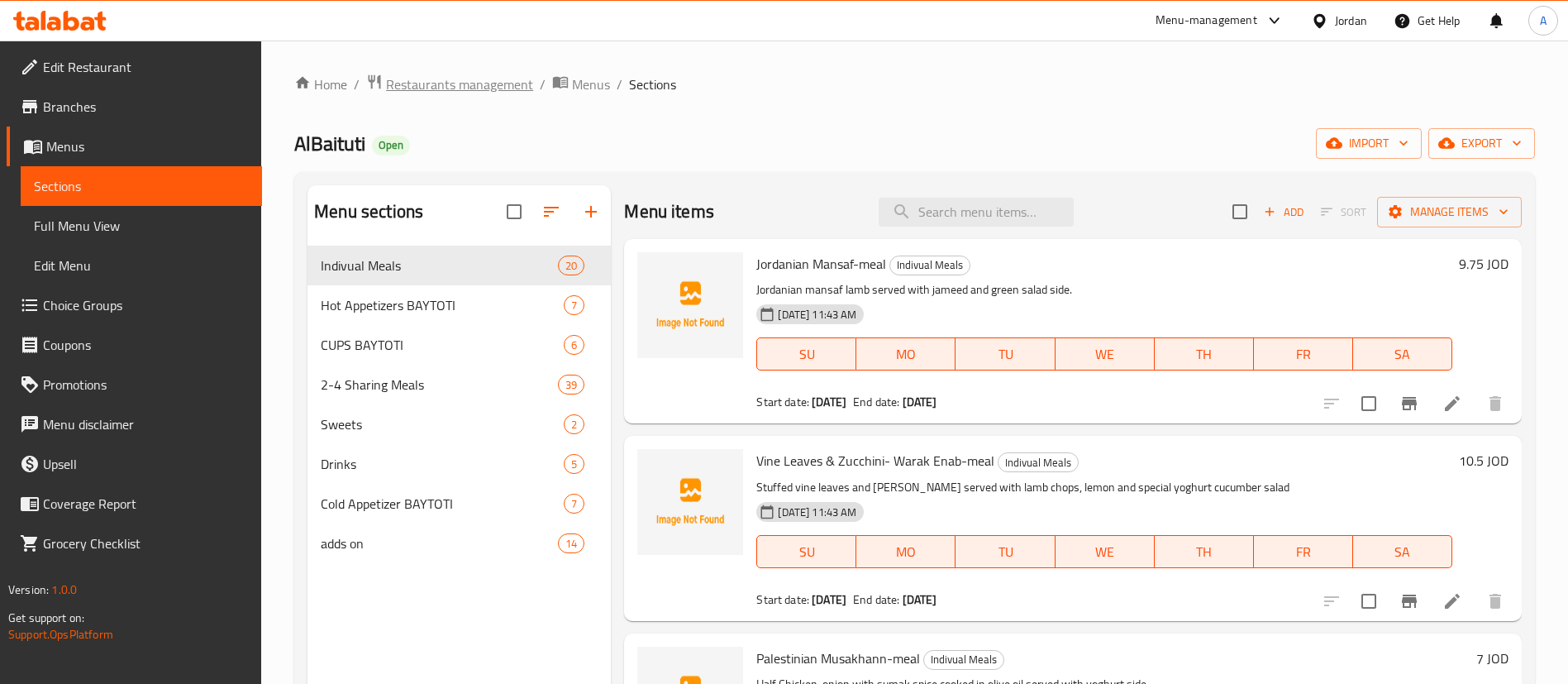
click at [493, 92] on span "Restaurants management" at bounding box center [460, 84] width 147 height 20
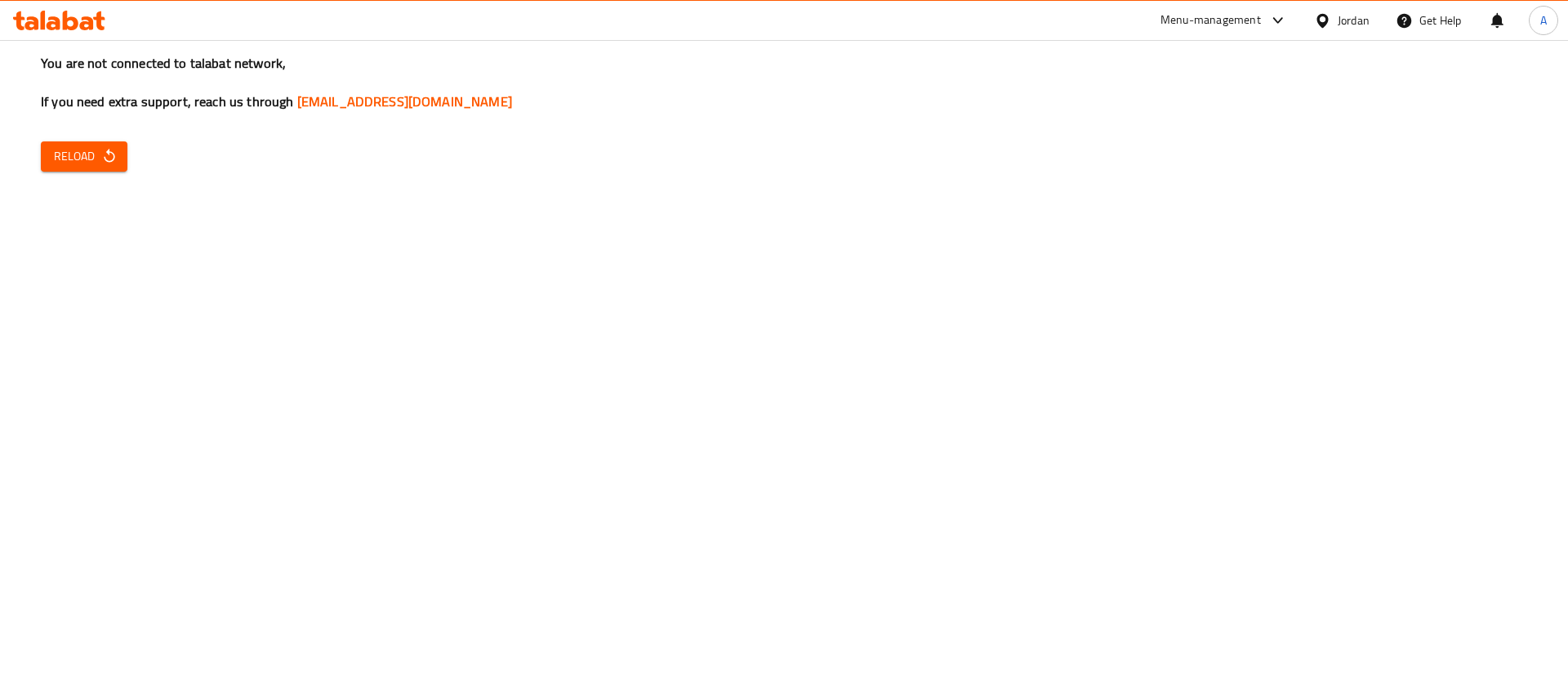
click at [133, 146] on div "You are not connected to talabat network, If you need extra support, reach us t…" at bounding box center [784, 338] width 1568 height 676
click at [124, 147] on button "Reload" at bounding box center [84, 156] width 87 height 30
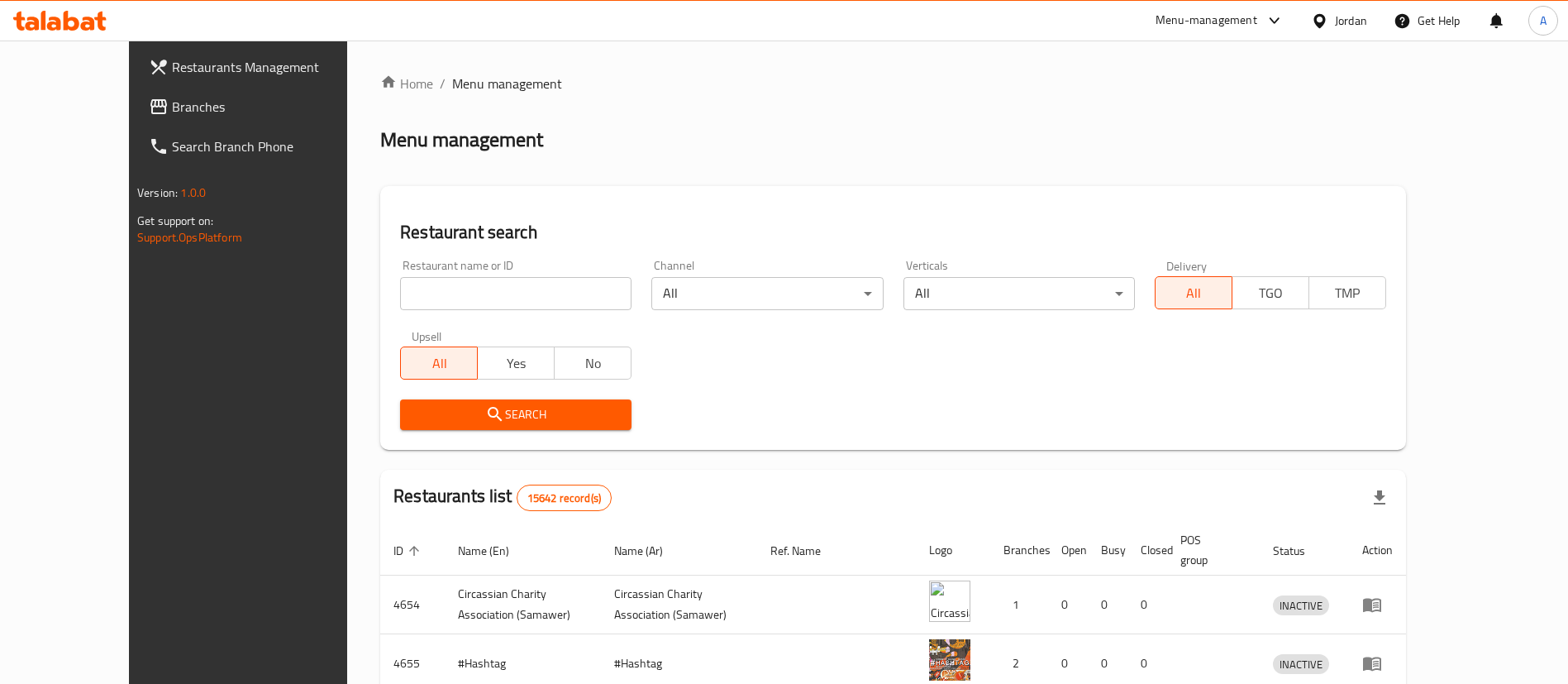
click at [581, 280] on input "search" at bounding box center [516, 293] width 232 height 33
type input "shogun"
click button "Search" at bounding box center [516, 415] width 232 height 30
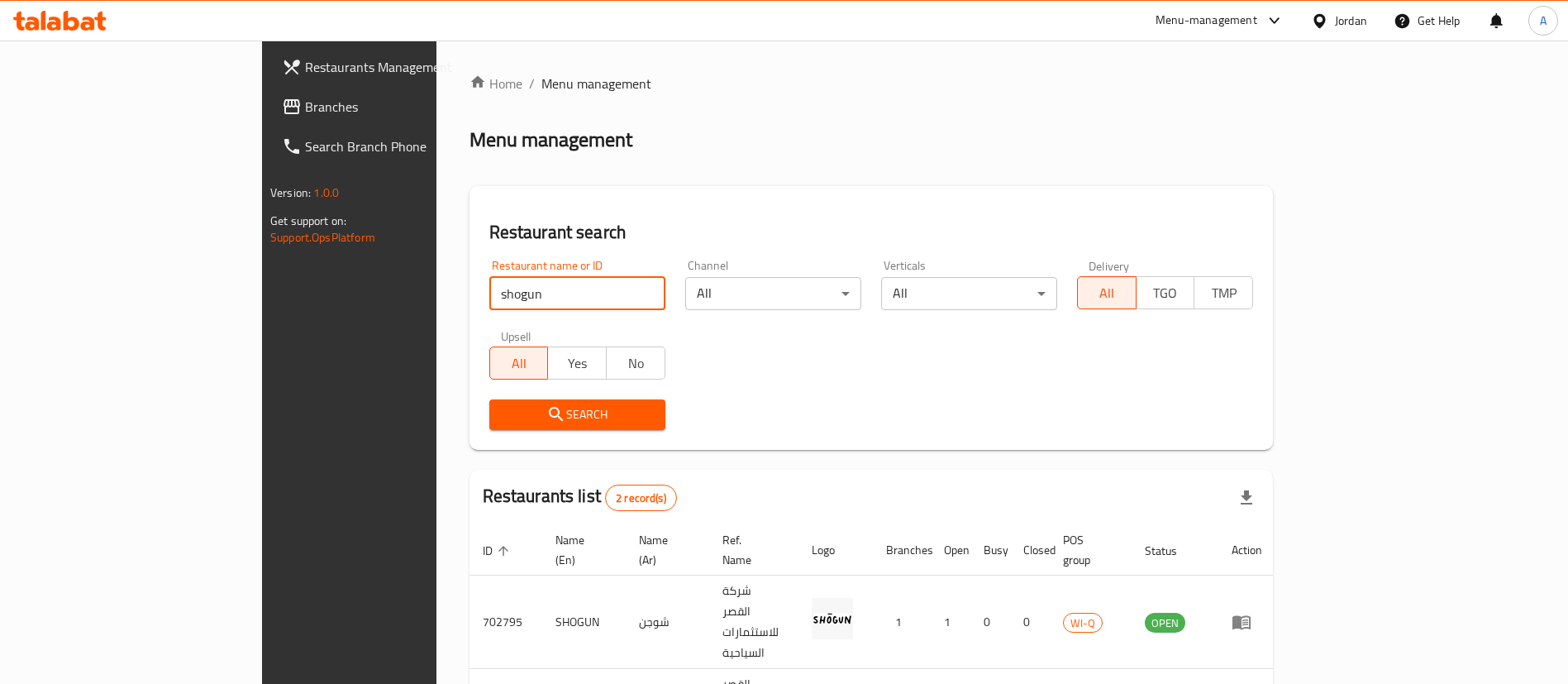
scroll to position [80, 0]
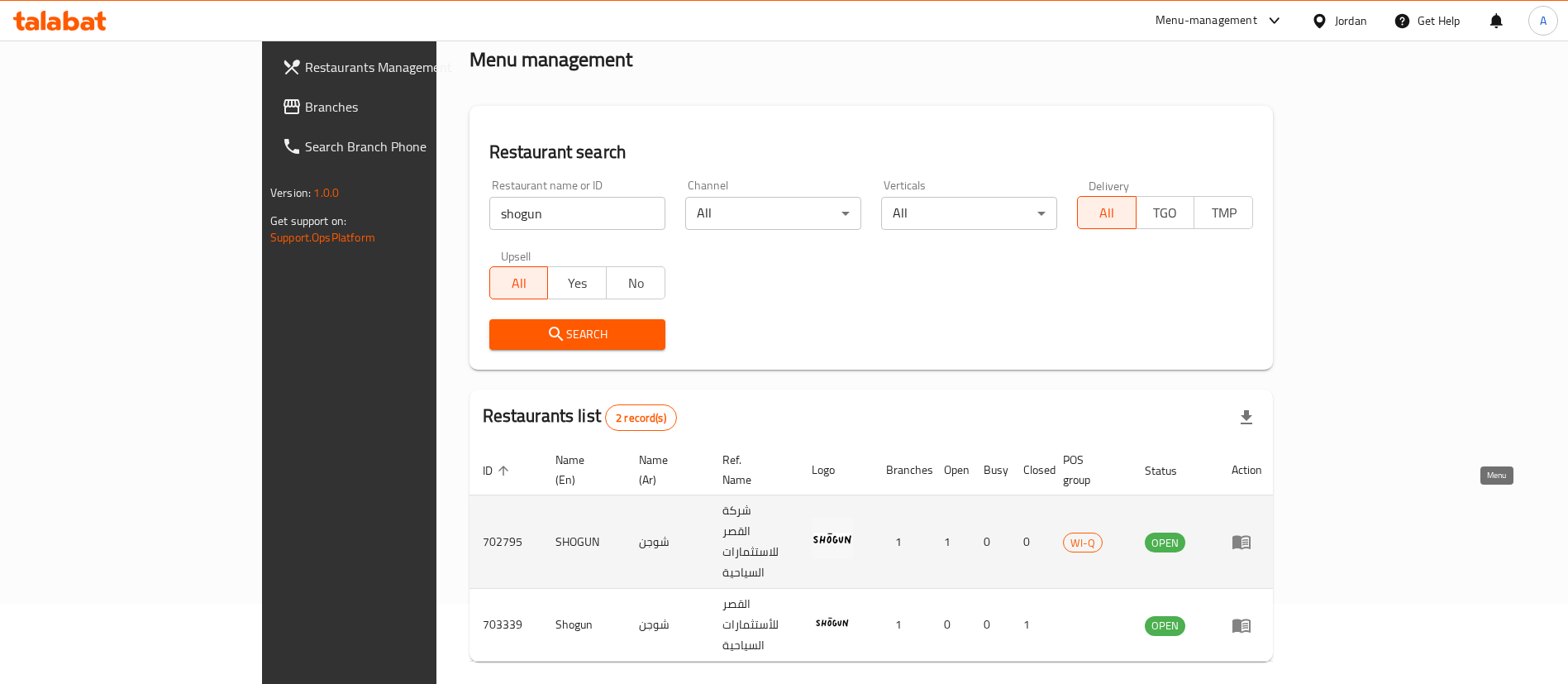
click at [1252, 531] on icon "enhanced table" at bounding box center [1241, 541] width 20 height 20
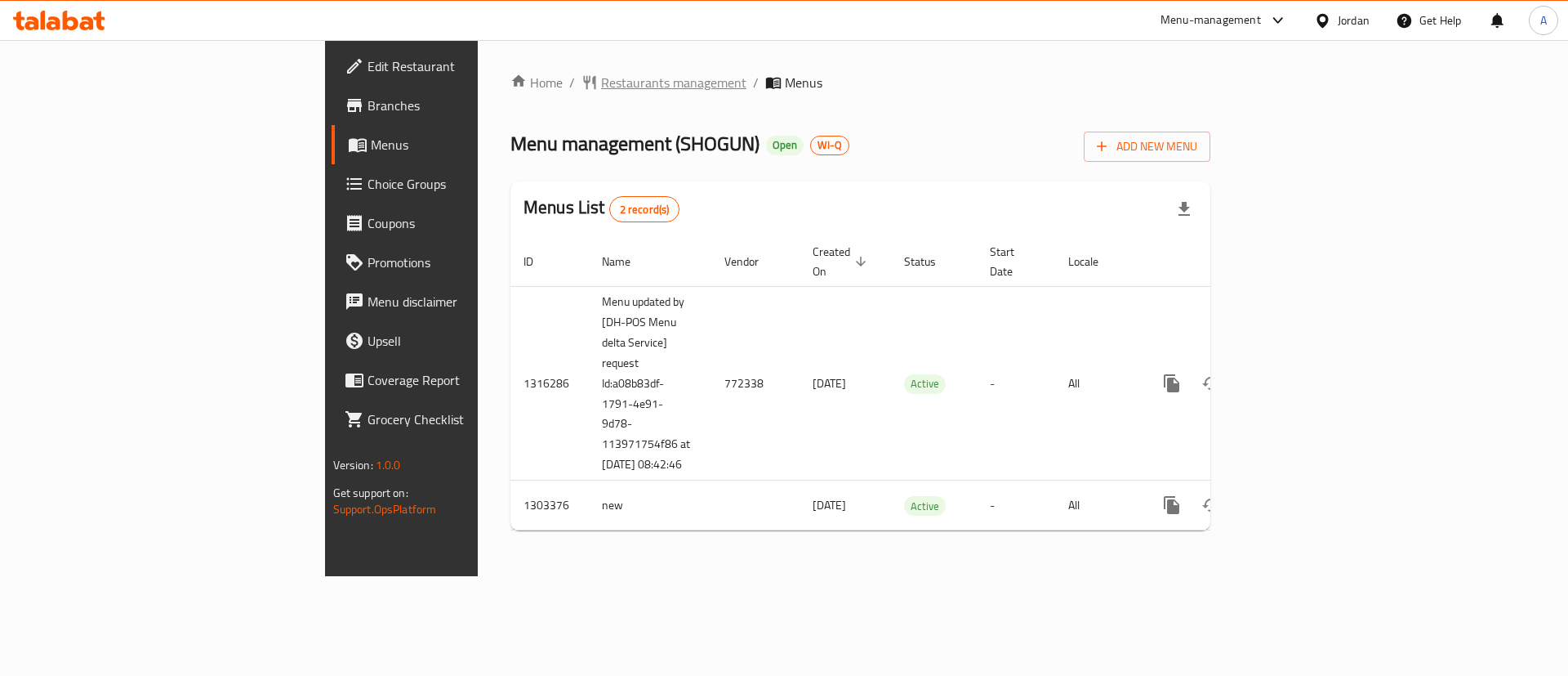
click at [601, 88] on span "Restaurants management" at bounding box center [674, 82] width 145 height 20
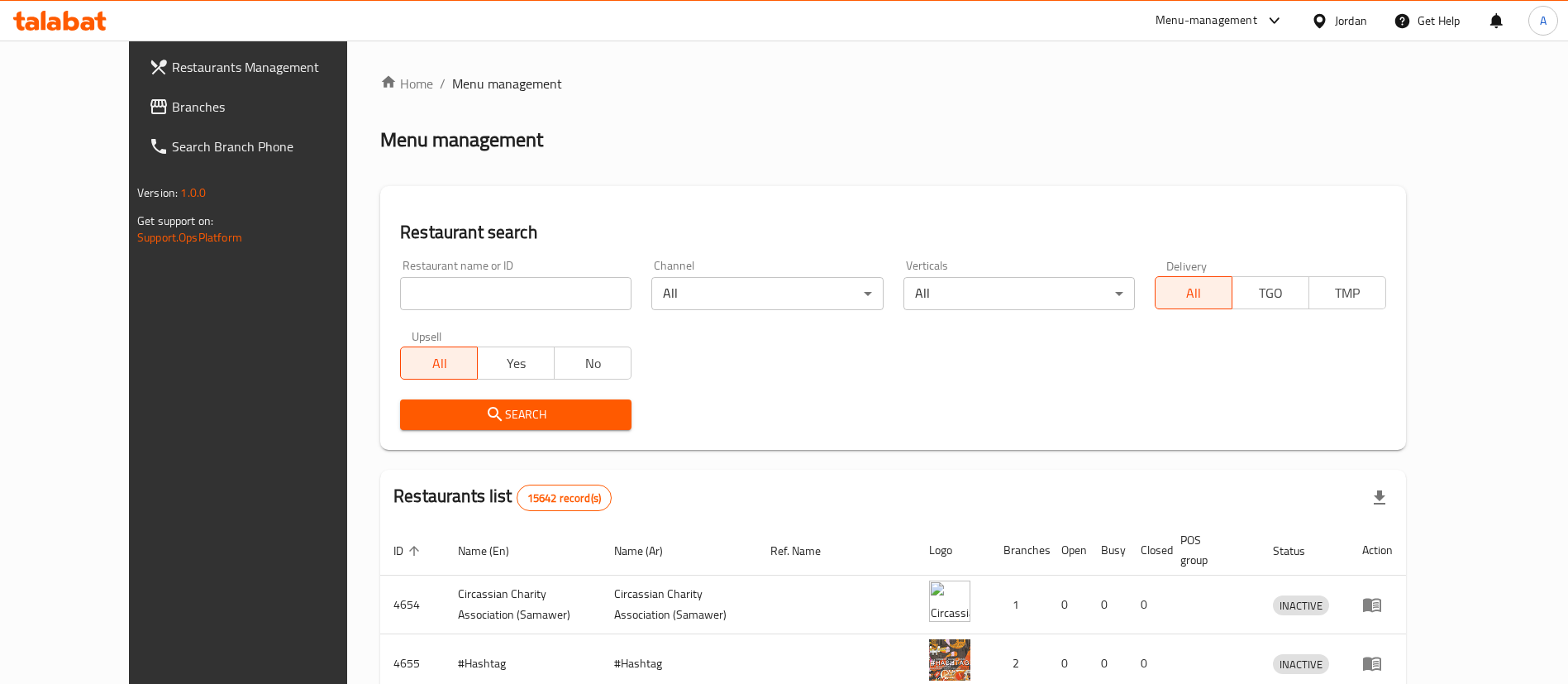
click at [511, 281] on input "search" at bounding box center [516, 293] width 232 height 33
type input "b"
click at [526, 293] on input "search" at bounding box center [516, 293] width 232 height 33
type input "albaituti"
click at [506, 396] on div "Search" at bounding box center [515, 415] width 251 height 51
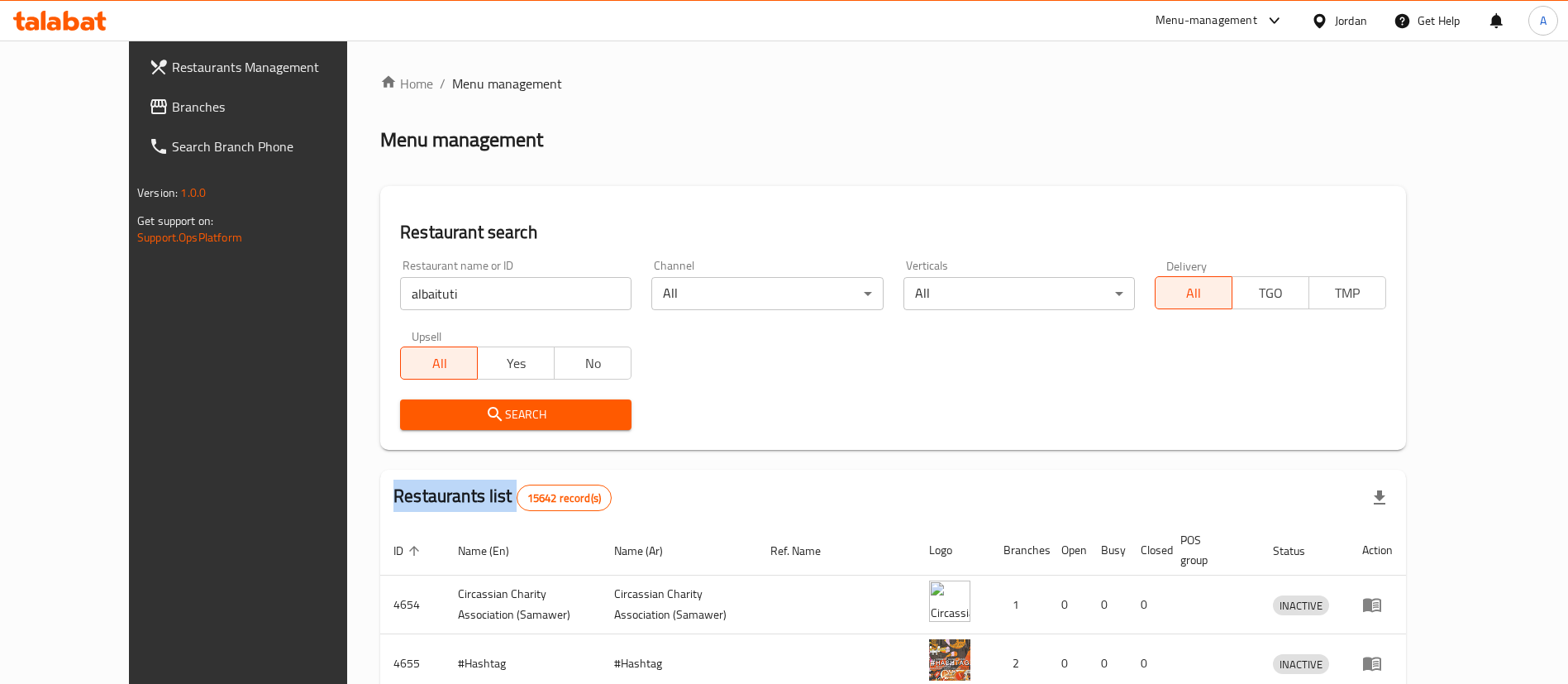
click at [506, 396] on div "Search" at bounding box center [515, 415] width 251 height 51
click at [508, 399] on button "Search" at bounding box center [516, 415] width 232 height 30
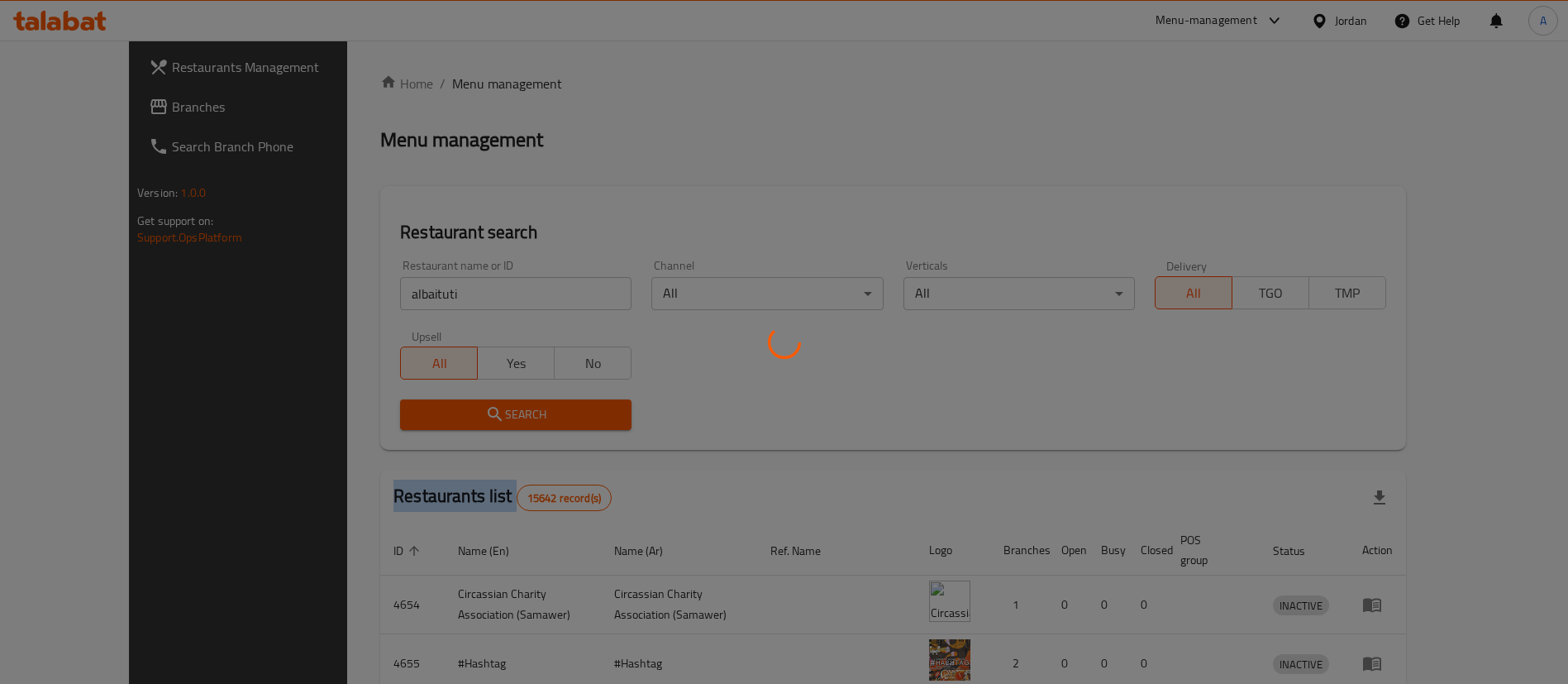
click at [508, 399] on div at bounding box center [784, 342] width 1568 height 684
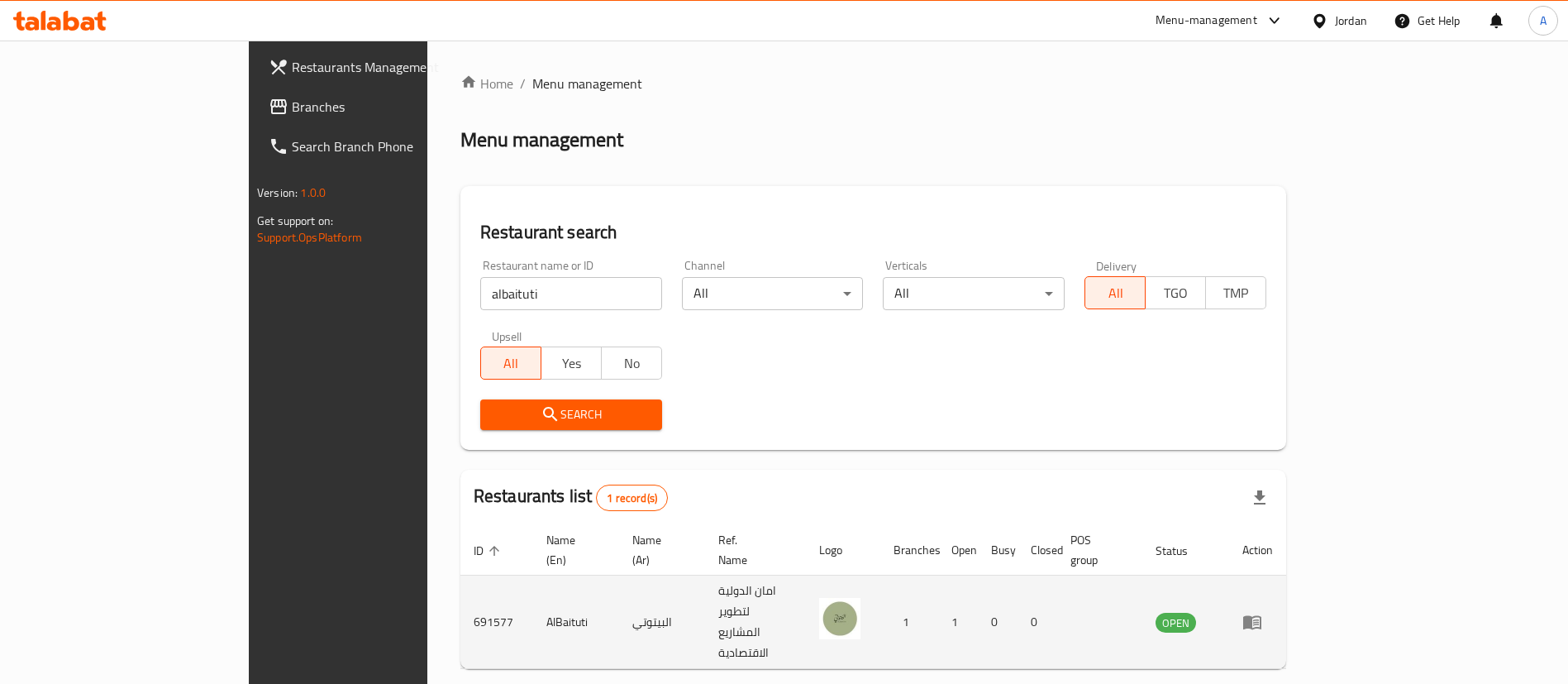
click at [1286, 576] on td "enhanced table" at bounding box center [1257, 622] width 57 height 93
click at [1261, 616] on icon "enhanced table" at bounding box center [1252, 623] width 18 height 14
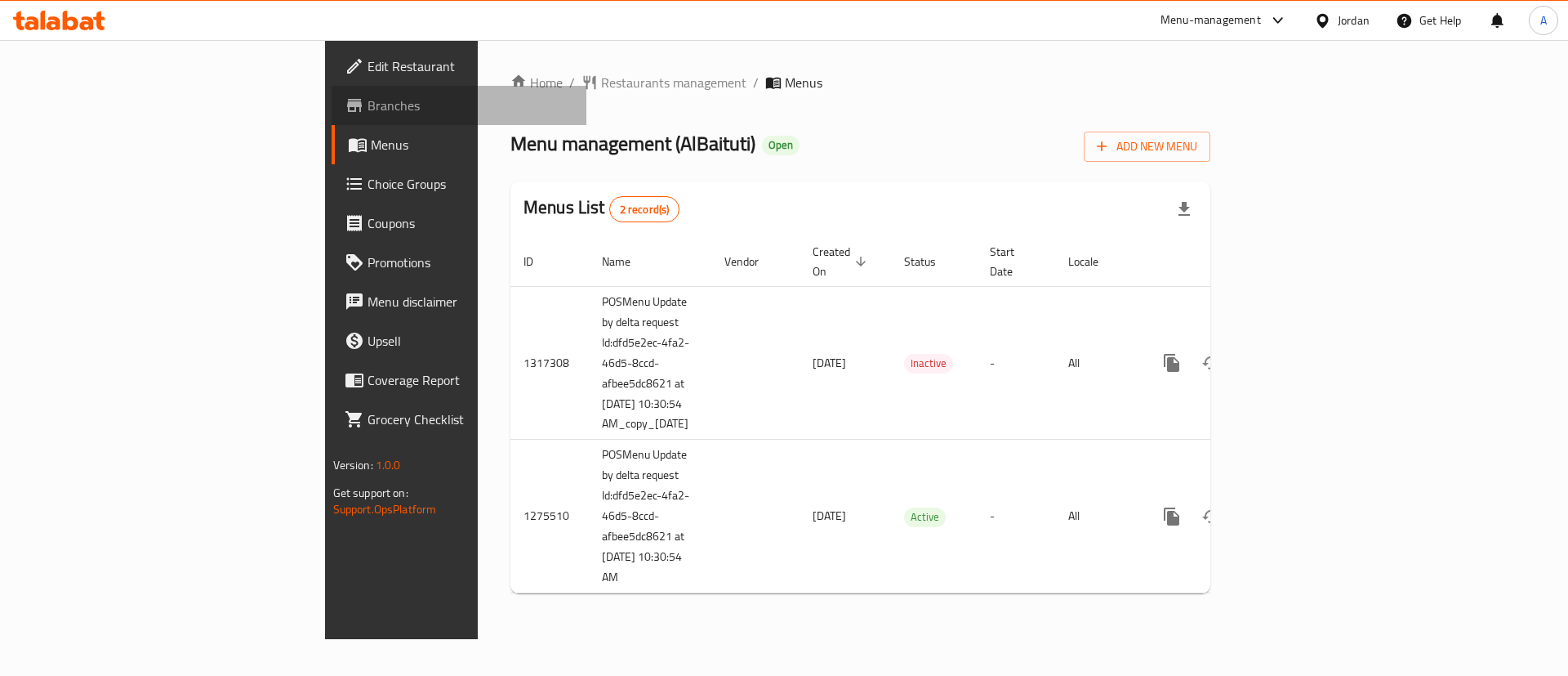
click at [368, 100] on span "Branches" at bounding box center [471, 105] width 207 height 20
click at [601, 73] on span "Restaurants management" at bounding box center [674, 82] width 145 height 20
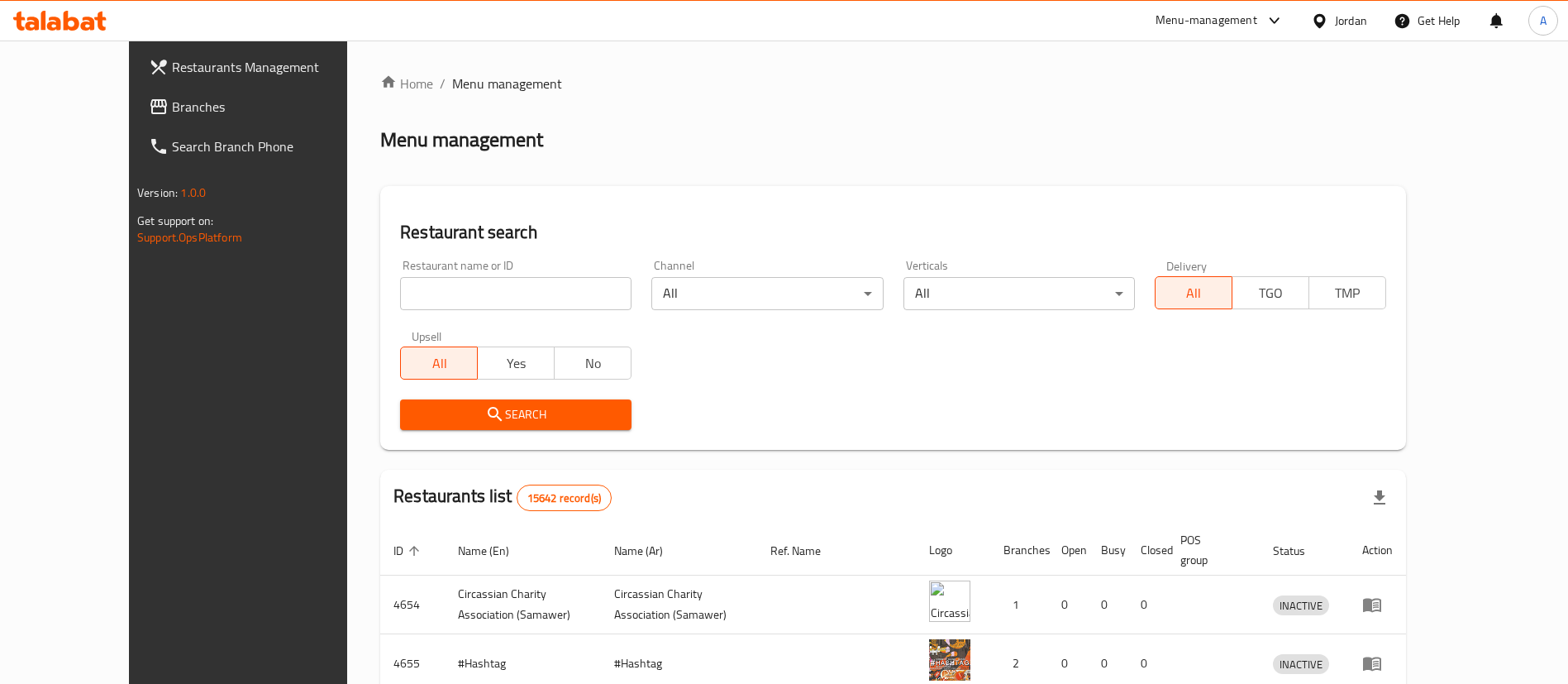
click at [400, 302] on input "search" at bounding box center [516, 293] width 232 height 33
type input "candy house"
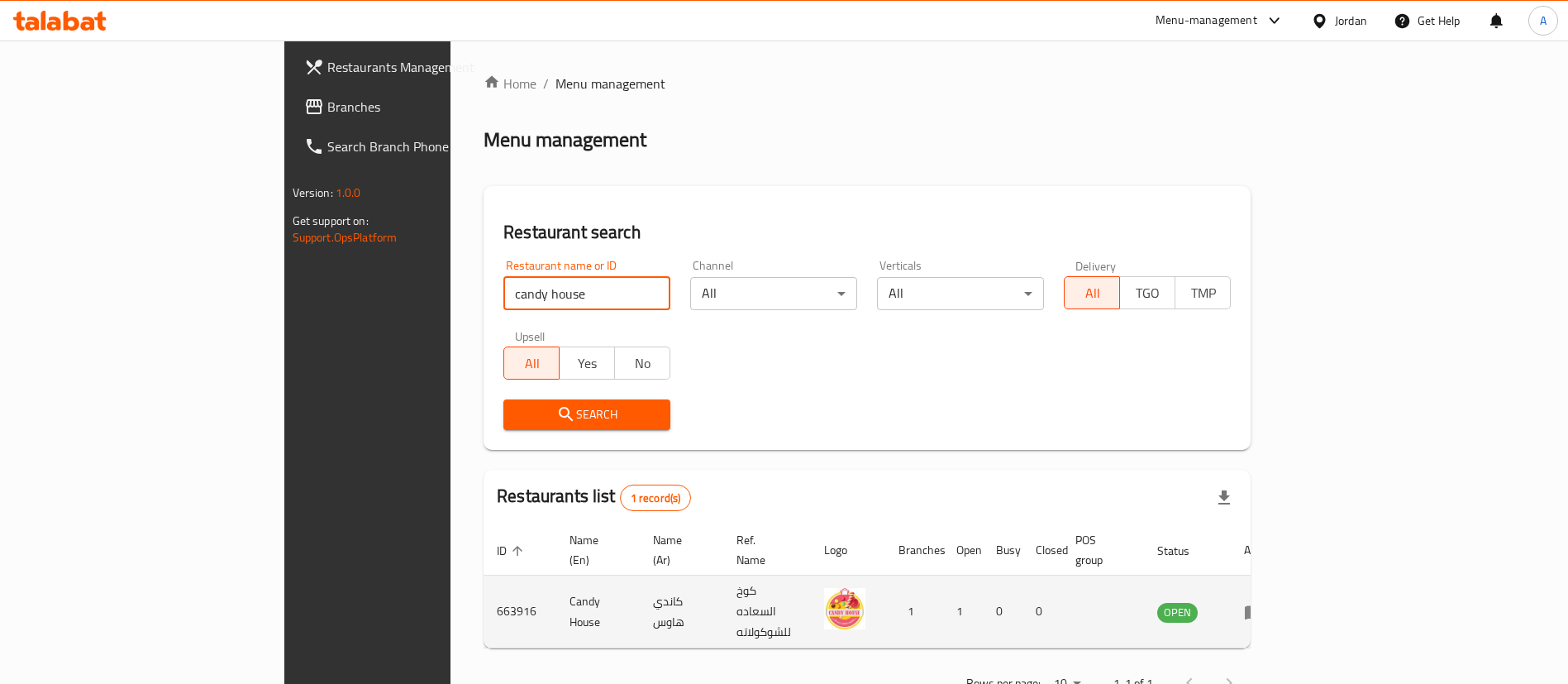
click at [1274, 602] on link "enhanced table" at bounding box center [1259, 611] width 30 height 20
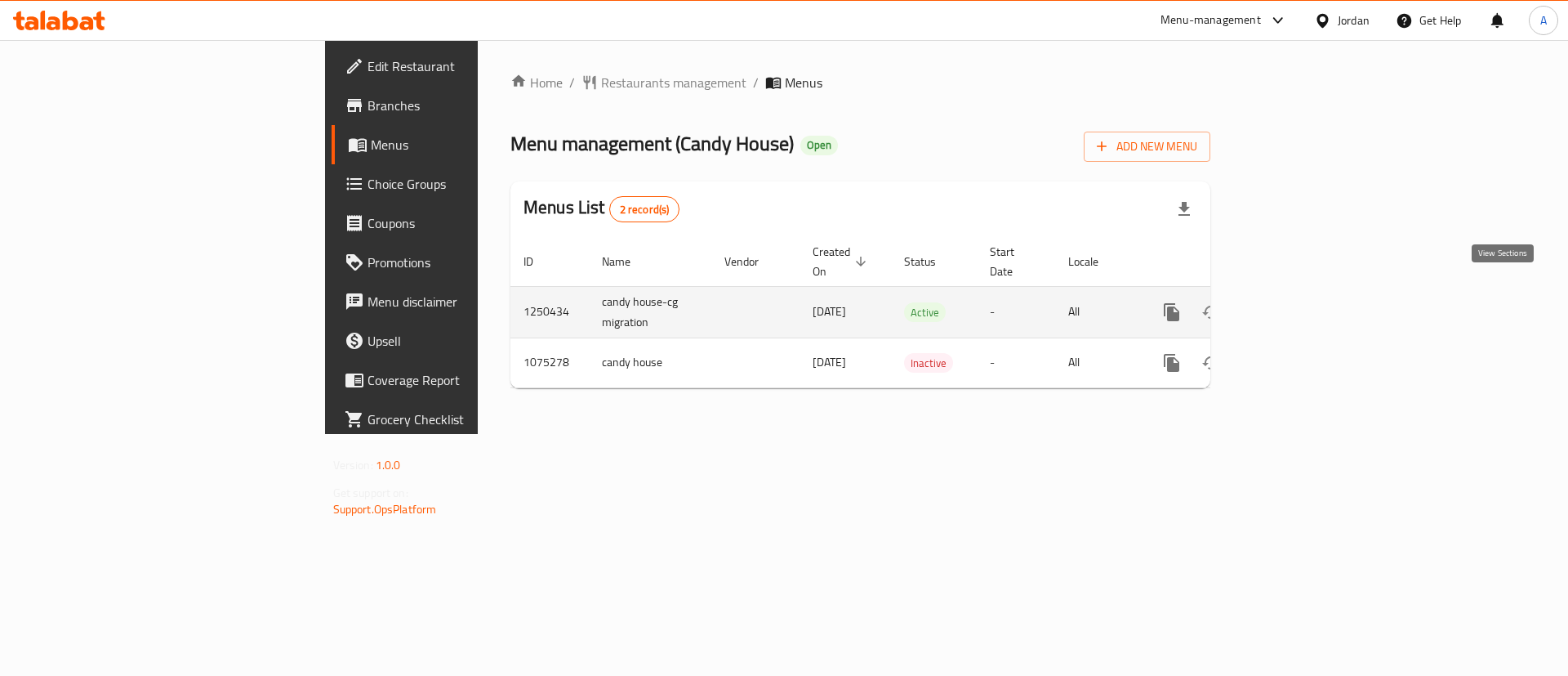
click at [1309, 292] on link "enhanced table" at bounding box center [1290, 312] width 39 height 39
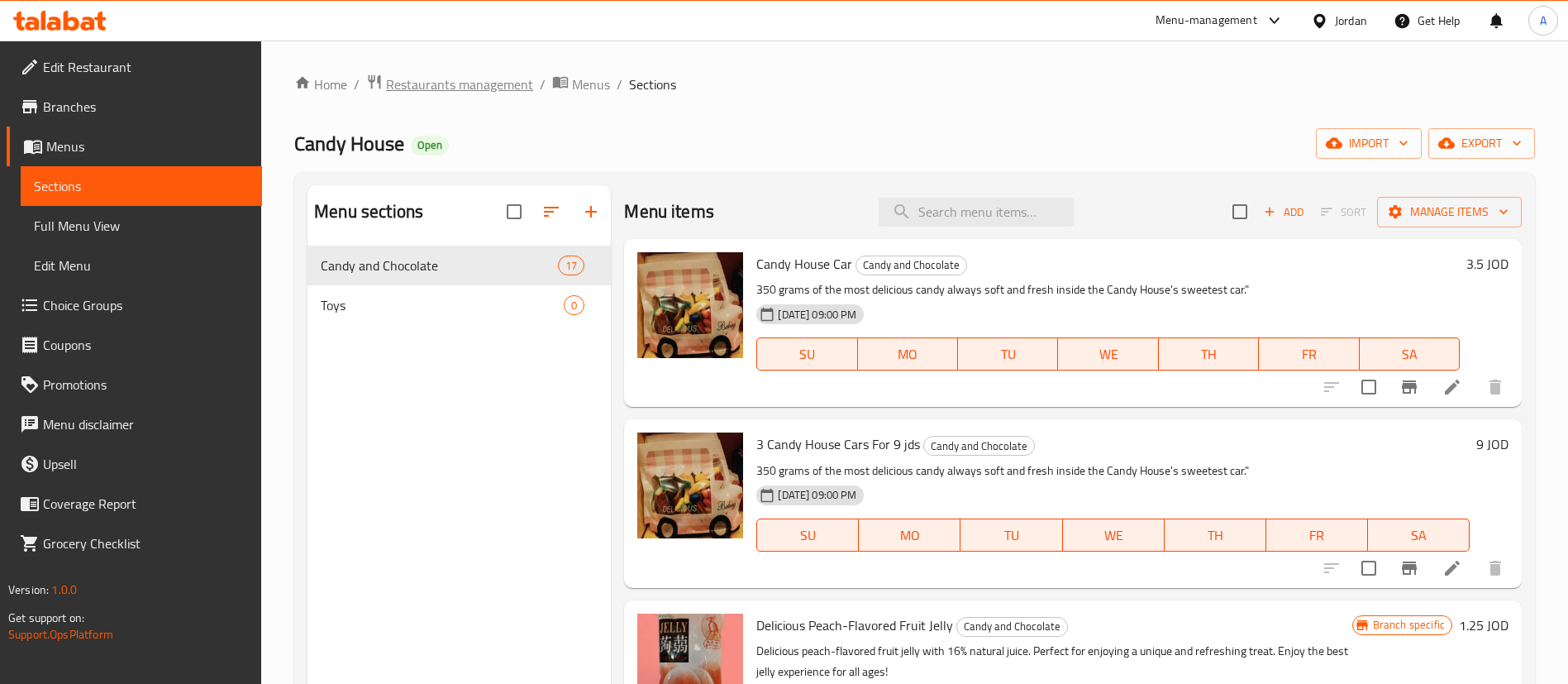
click at [473, 83] on span "Restaurants management" at bounding box center [460, 84] width 147 height 20
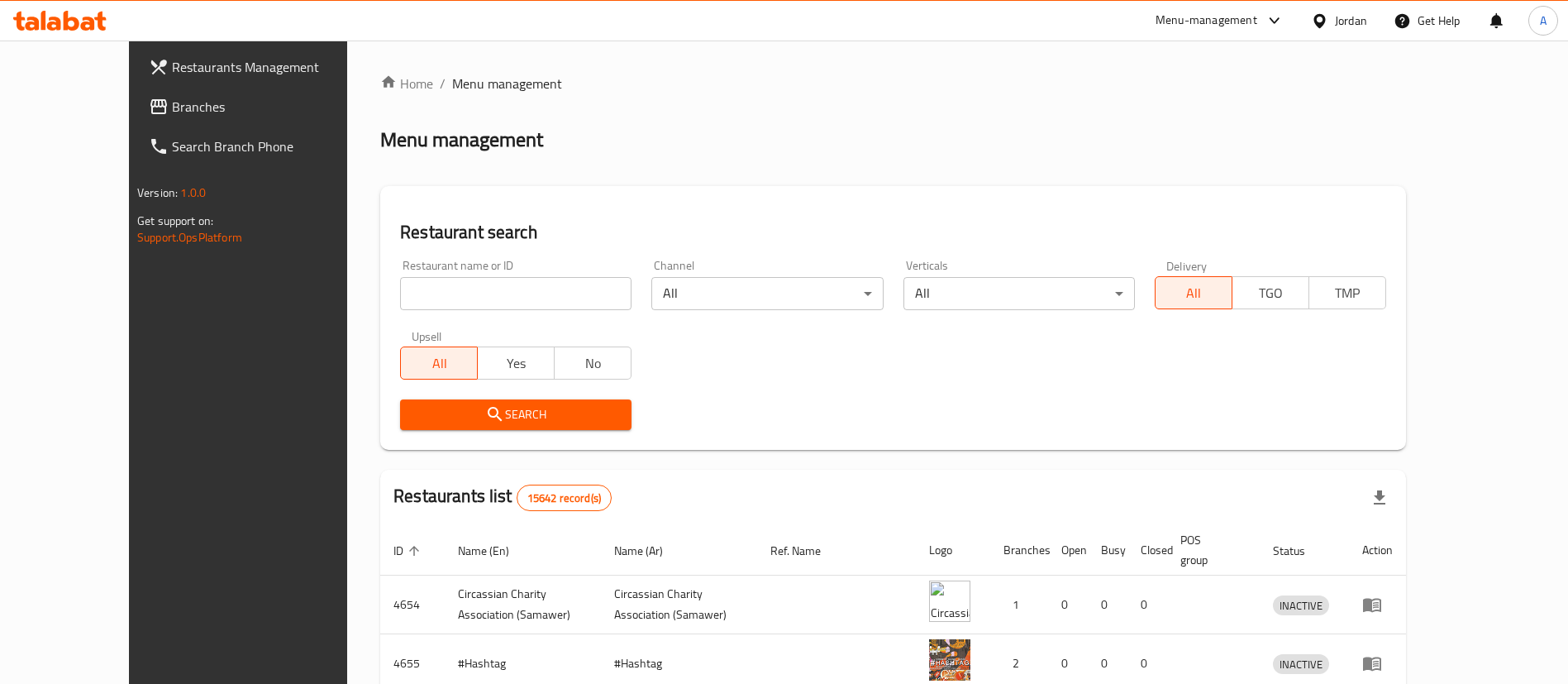
click at [423, 295] on input "search" at bounding box center [516, 293] width 232 height 33
type input "سفرة هنية"
click button "Search" at bounding box center [516, 415] width 232 height 30
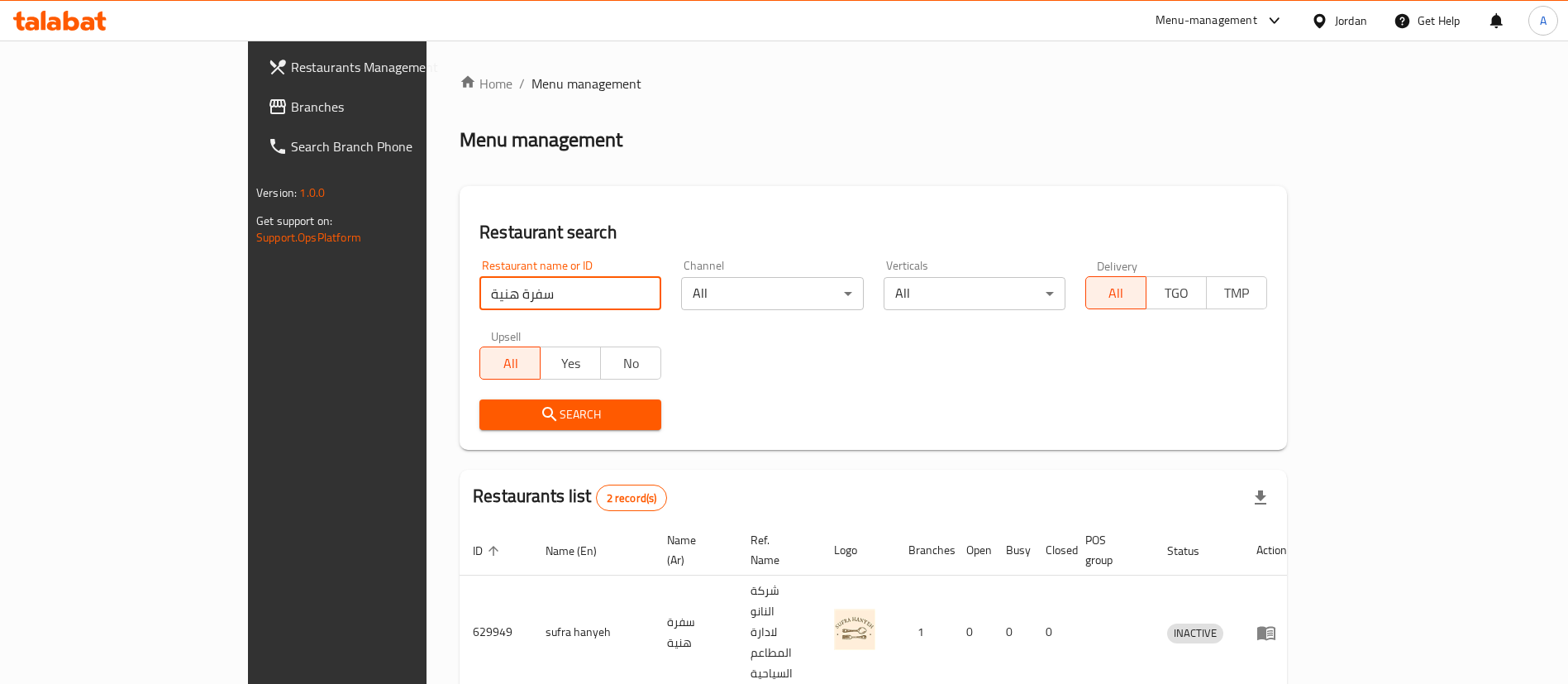
scroll to position [42, 0]
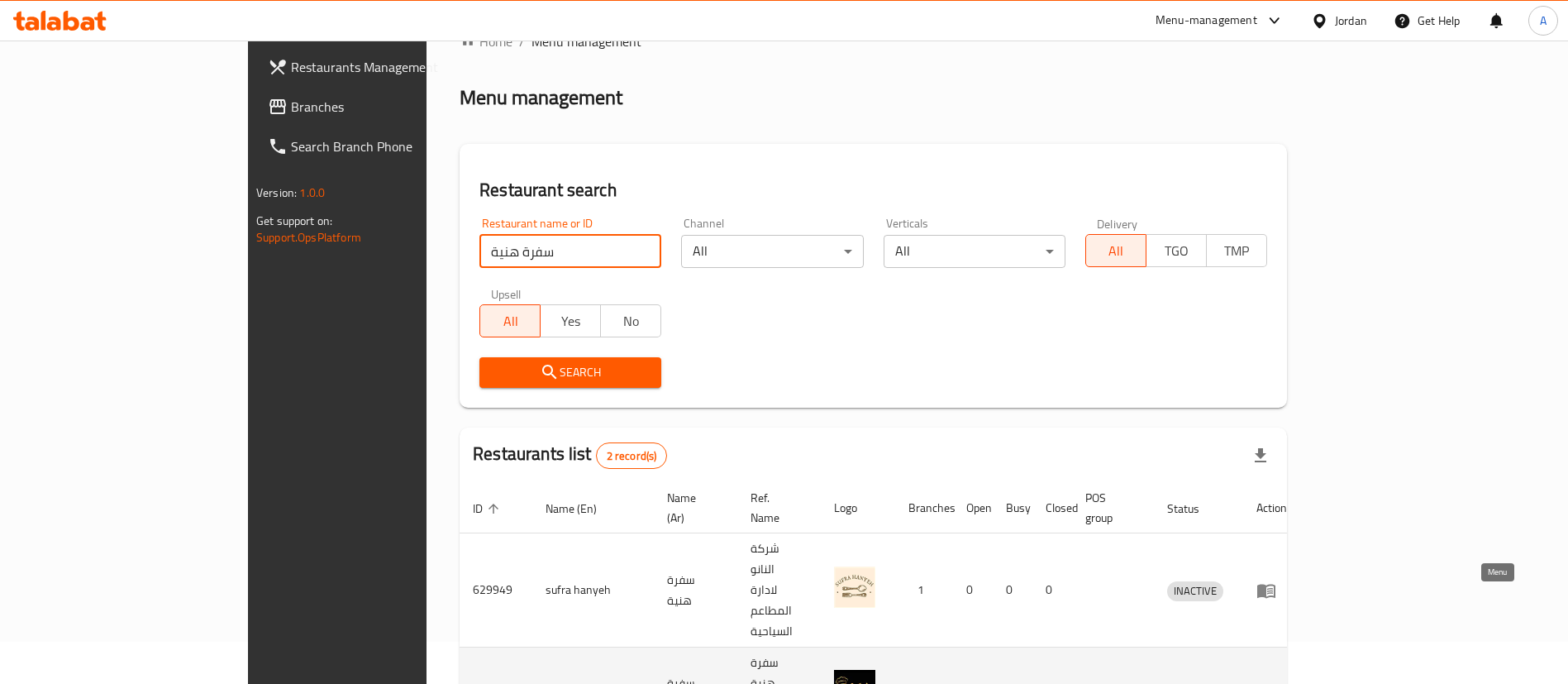
click at [1275, 683] on icon "enhanced table" at bounding box center [1266, 694] width 18 height 14
